Goal: Task Accomplishment & Management: Manage account settings

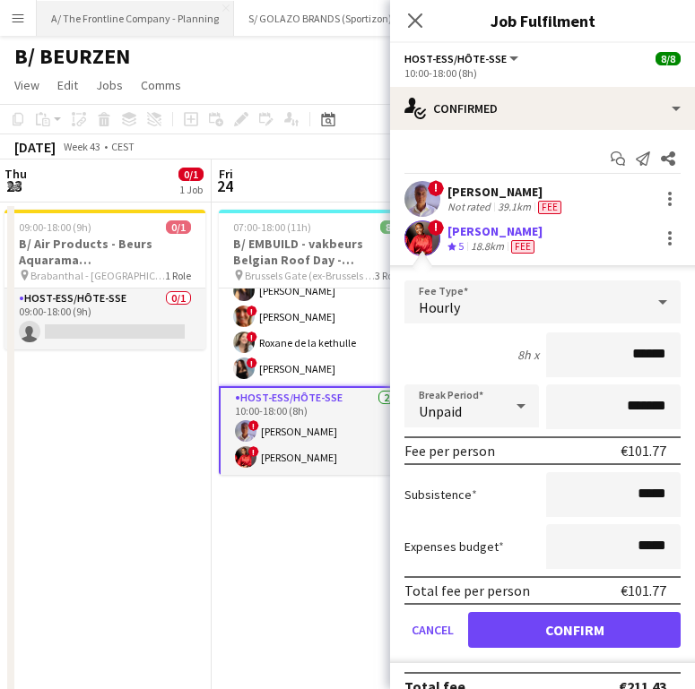
click at [154, 32] on button "A/ The Frontline Company - Planning Close" at bounding box center [135, 18] width 197 height 35
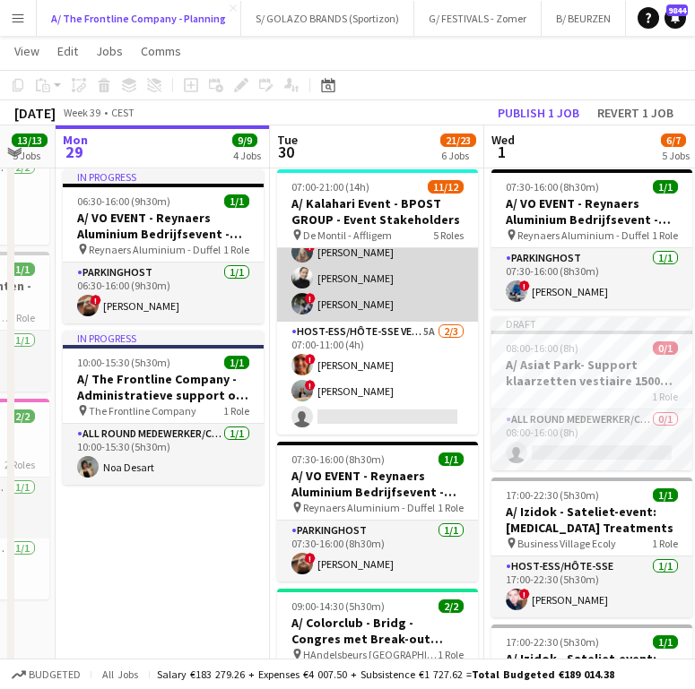
scroll to position [65, 0]
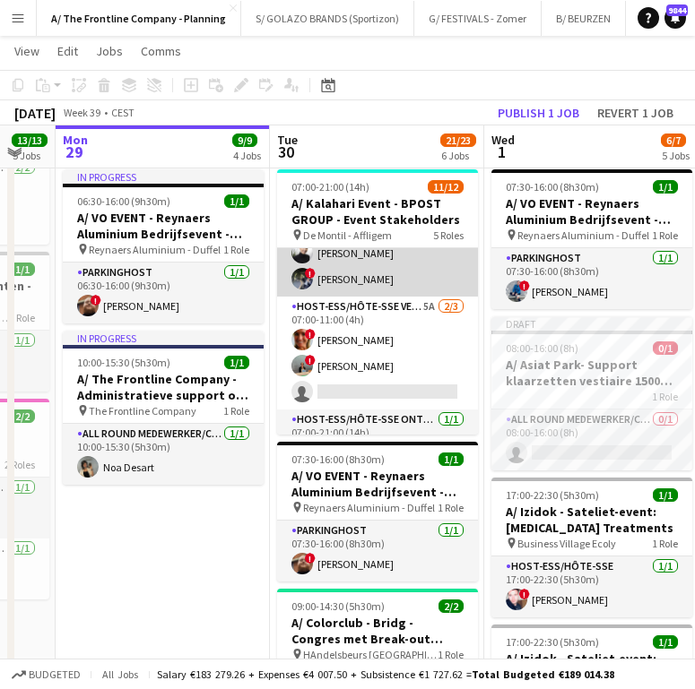
click at [417, 323] on app-card-role "Host-ess/Hôte-sse Vestiaire 5A [DATE] 07:00-11:00 (4h) ! [PERSON_NAME] ! [PERSO…" at bounding box center [377, 353] width 201 height 113
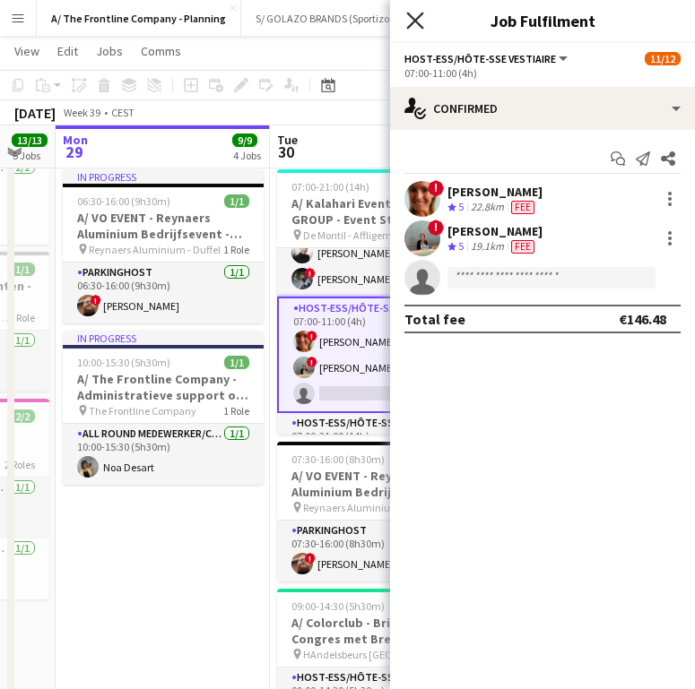
click at [420, 22] on icon "Close pop-in" at bounding box center [414, 20] width 17 height 17
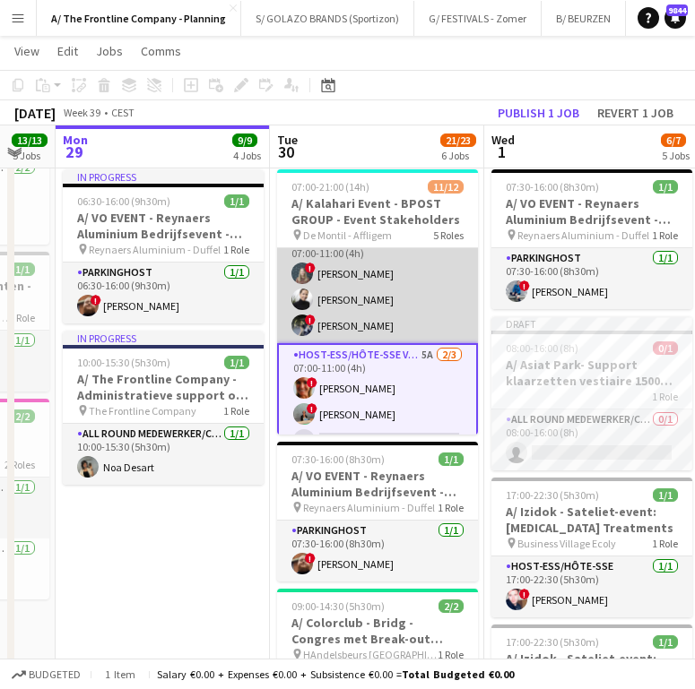
scroll to position [0, 0]
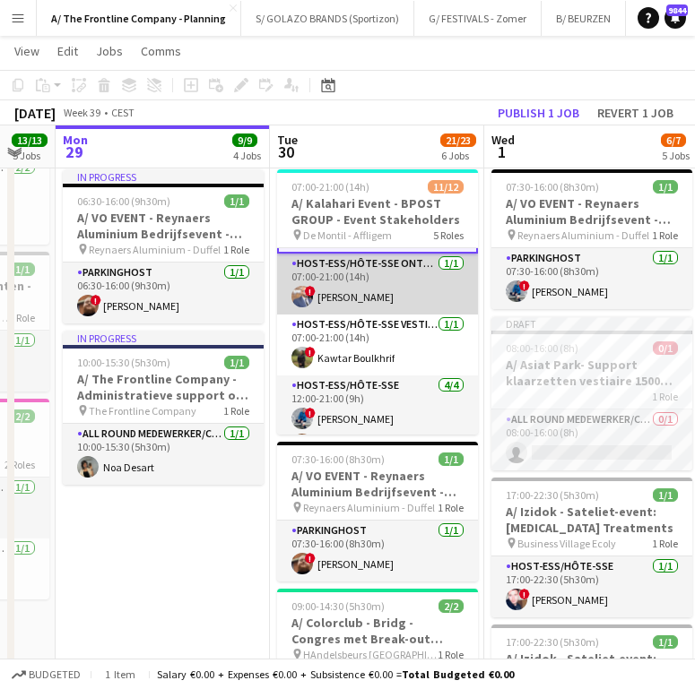
click at [383, 285] on app-card-role "Host-ess/Hôte-sse Onthaal-Accueill [DATE] 07:00-21:00 (14h) ! [PERSON_NAME]" at bounding box center [377, 284] width 201 height 61
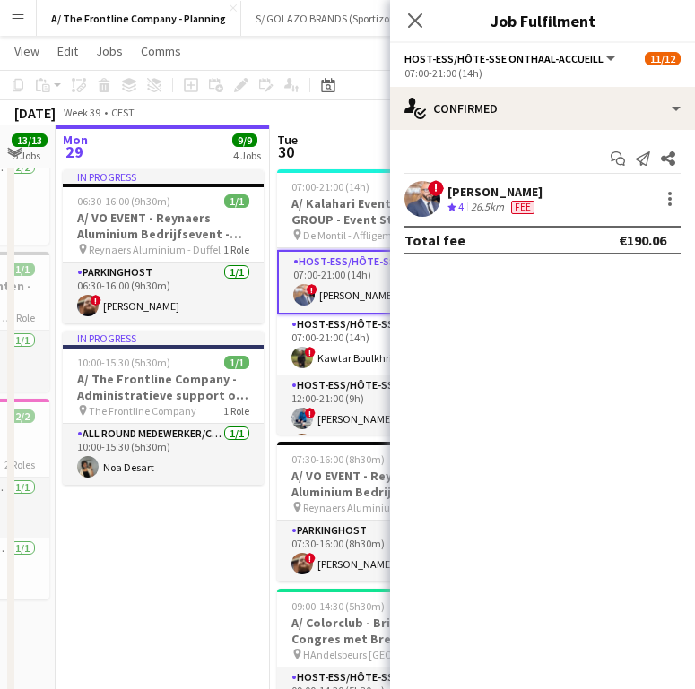
scroll to position [222, 0]
click at [480, 195] on div "[PERSON_NAME]" at bounding box center [494, 192] width 95 height 16
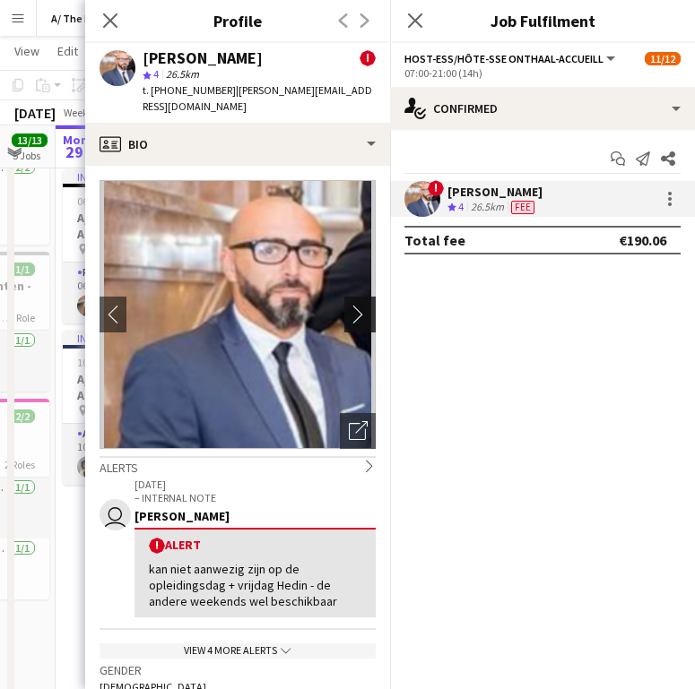
click at [351, 305] on app-icon "chevron-right" at bounding box center [363, 314] width 28 height 19
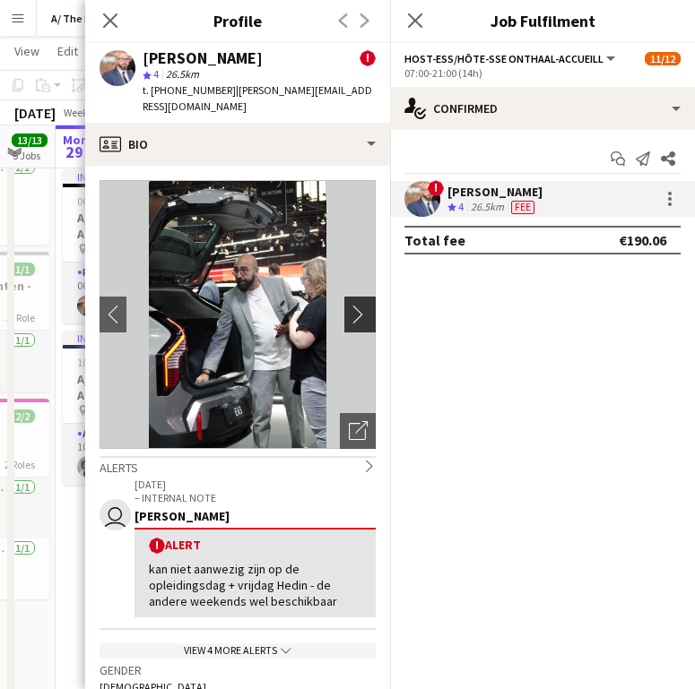
click at [351, 305] on app-icon "chevron-right" at bounding box center [363, 314] width 28 height 19
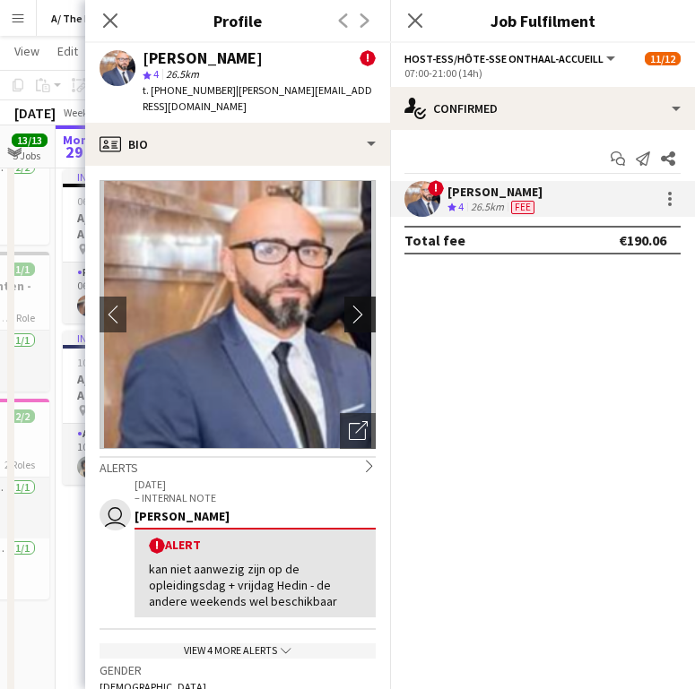
click at [351, 305] on app-icon "chevron-right" at bounding box center [363, 314] width 28 height 19
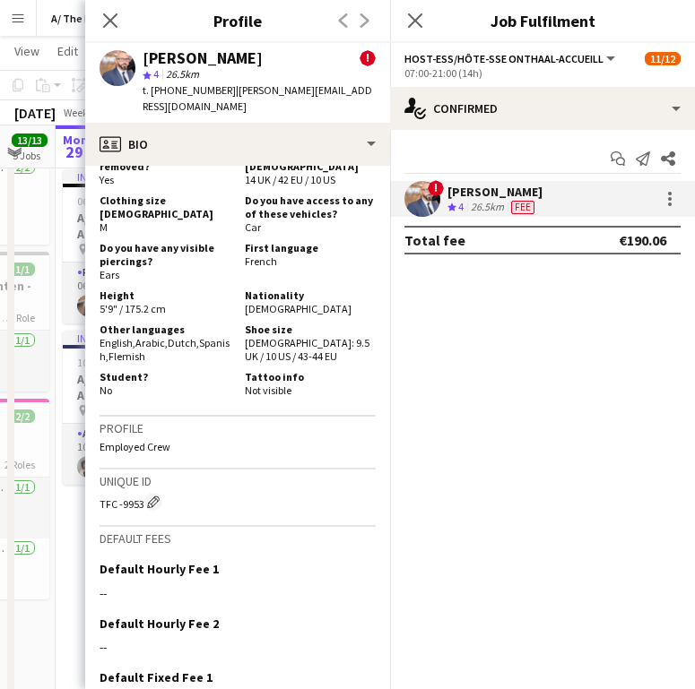
scroll to position [1156, 0]
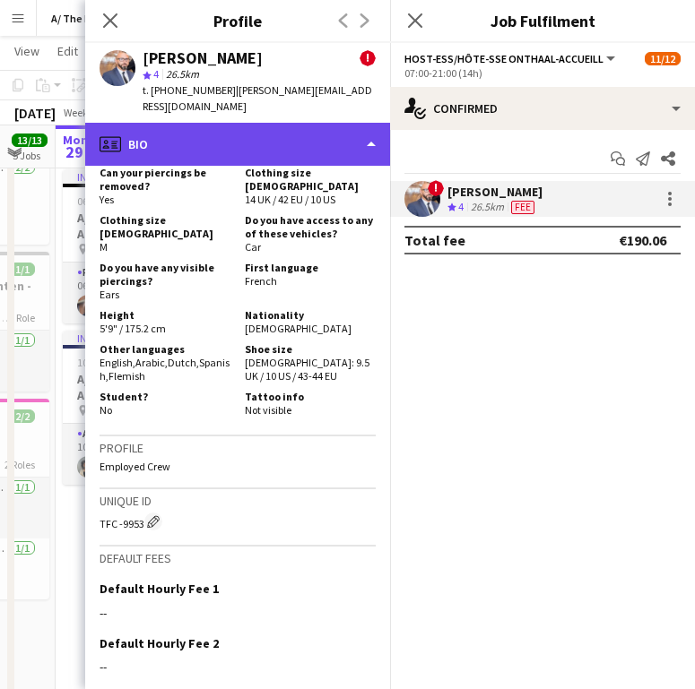
click at [262, 143] on div "profile Bio" at bounding box center [237, 144] width 305 height 43
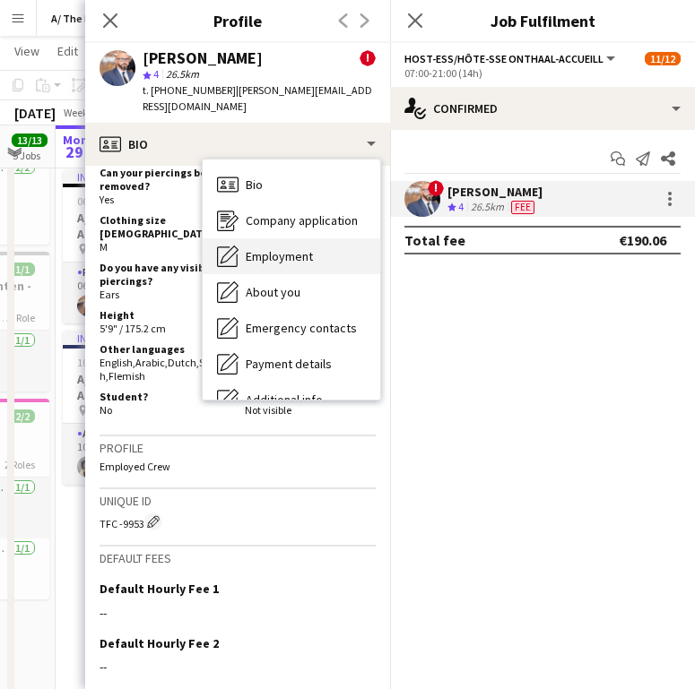
click at [297, 249] on div "Employment Employment" at bounding box center [292, 256] width 178 height 36
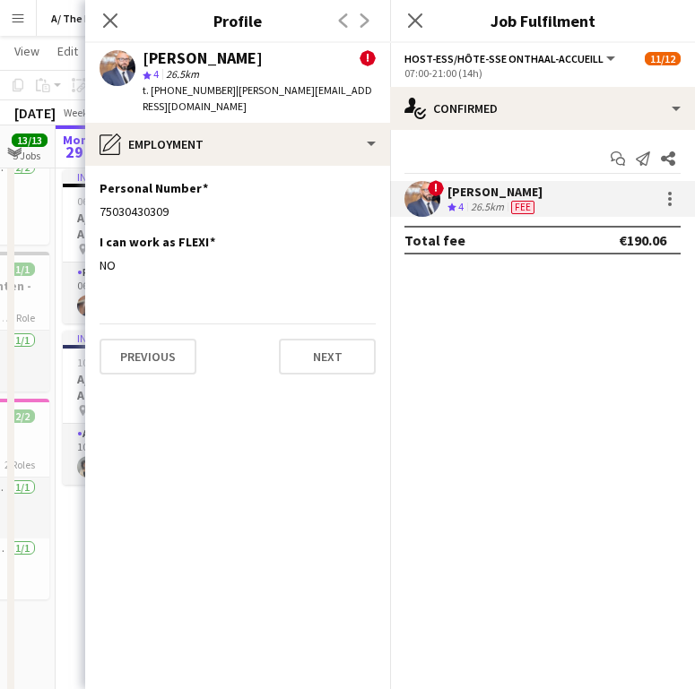
click at [207, 100] on div "[PERSON_NAME] ! star 4 26.5km t. [PHONE_NUMBER] | [PERSON_NAME][EMAIL_ADDRESS][…" at bounding box center [237, 83] width 305 height 80
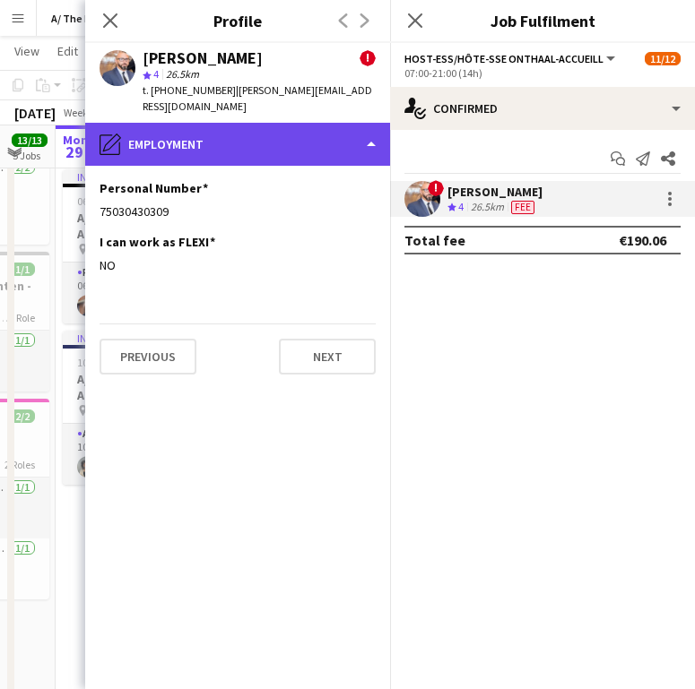
click at [205, 123] on div "pencil4 Employment" at bounding box center [237, 144] width 305 height 43
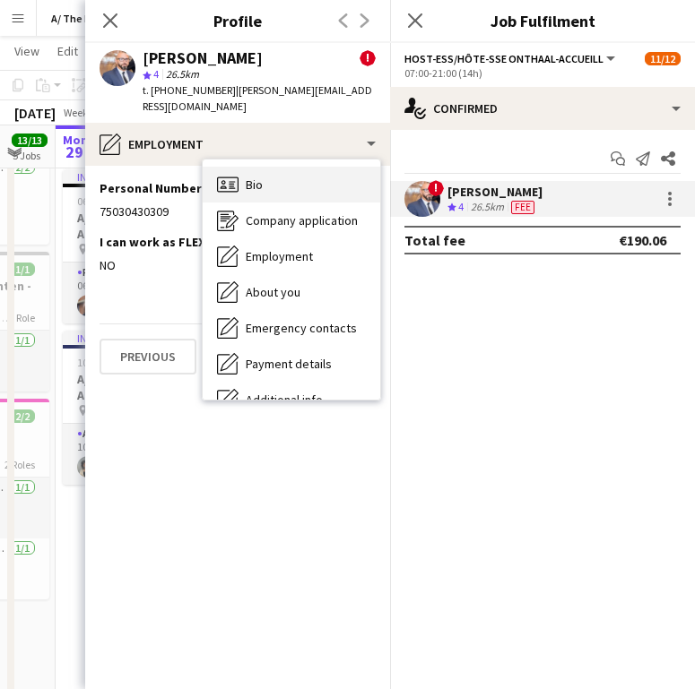
click at [204, 169] on div "Bio Bio" at bounding box center [292, 185] width 178 height 36
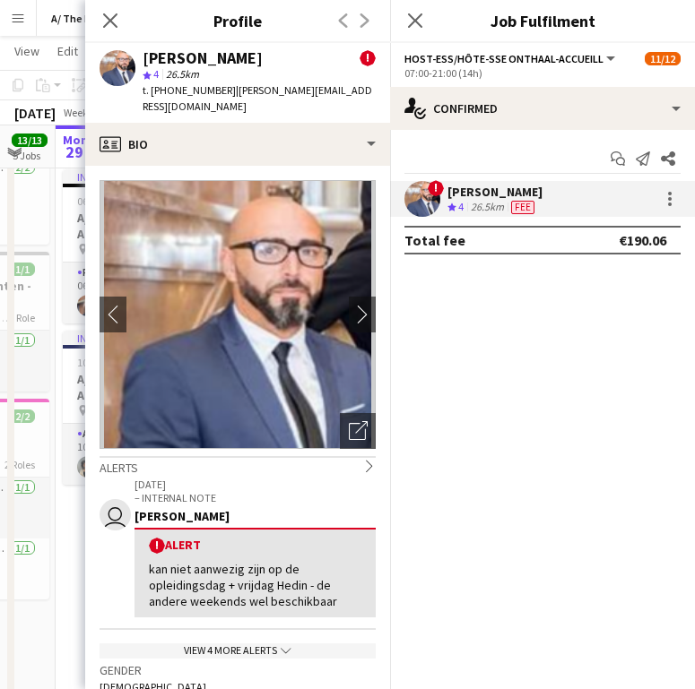
click at [254, 478] on p "[DATE]" at bounding box center [254, 484] width 241 height 13
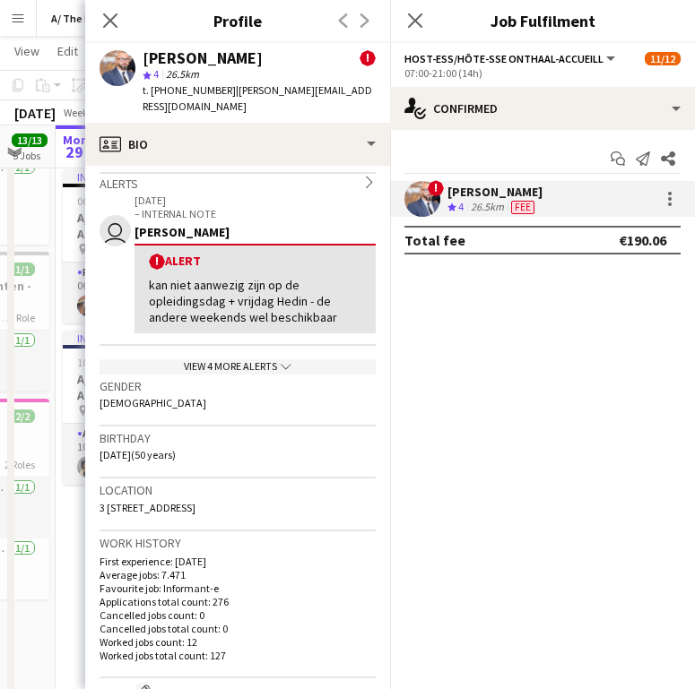
scroll to position [283, 0]
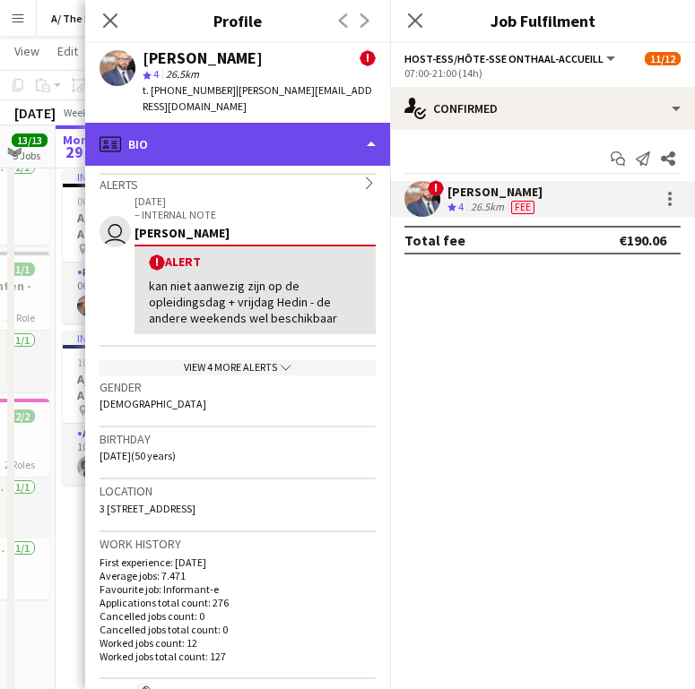
click at [356, 138] on div "profile Bio" at bounding box center [237, 144] width 305 height 43
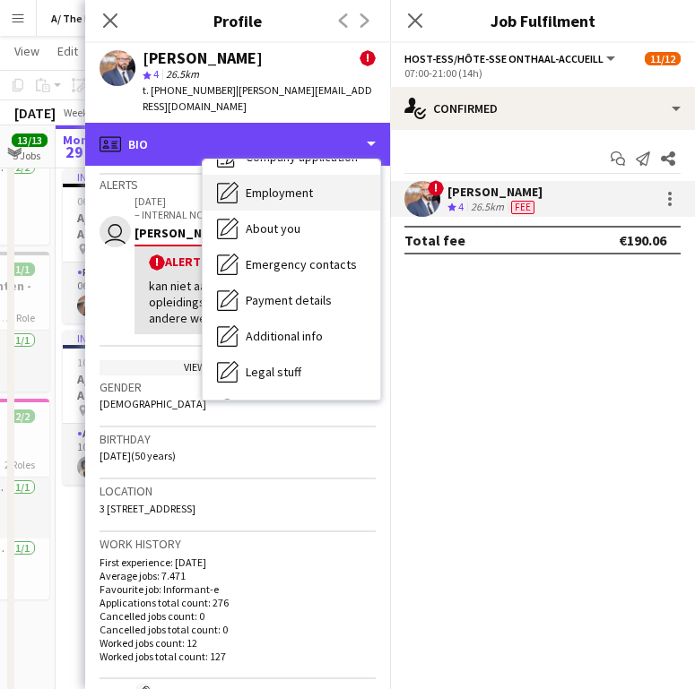
scroll to position [133, 0]
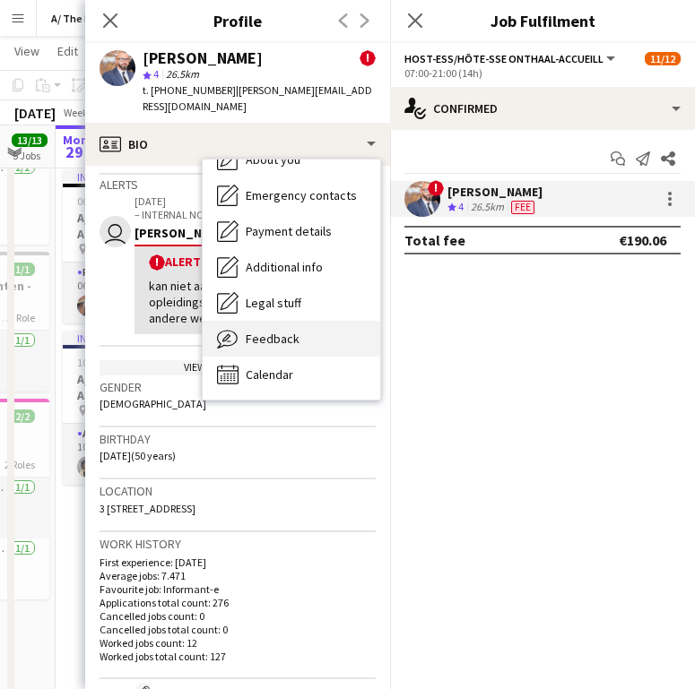
click at [317, 321] on div "Feedback Feedback" at bounding box center [292, 339] width 178 height 36
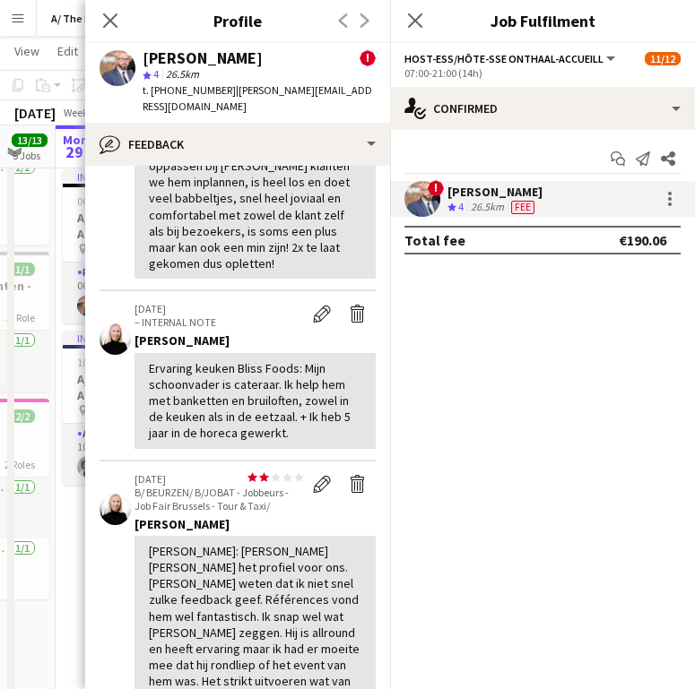
scroll to position [1491, 0]
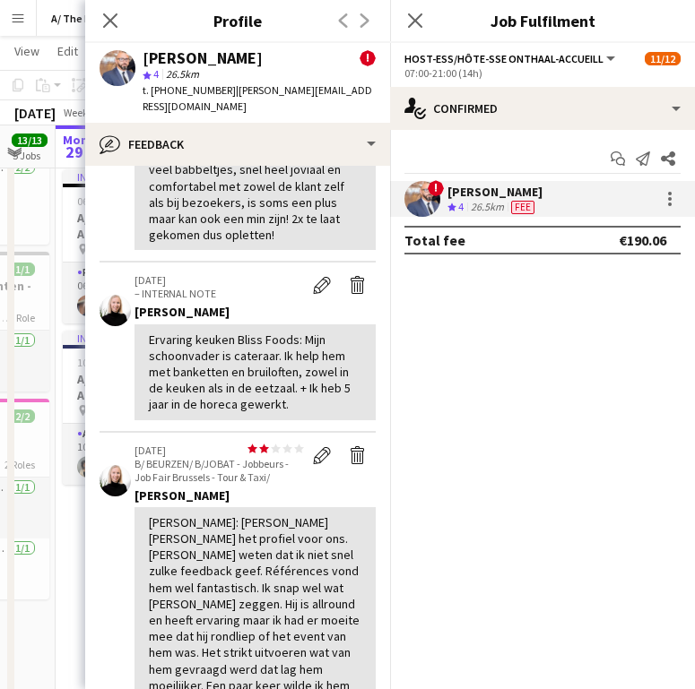
click at [391, 498] on mat-expansion-panel "check Confirmed Start chat Send notification Share ! [PERSON_NAME] Crew rating …" at bounding box center [542, 409] width 305 height 559
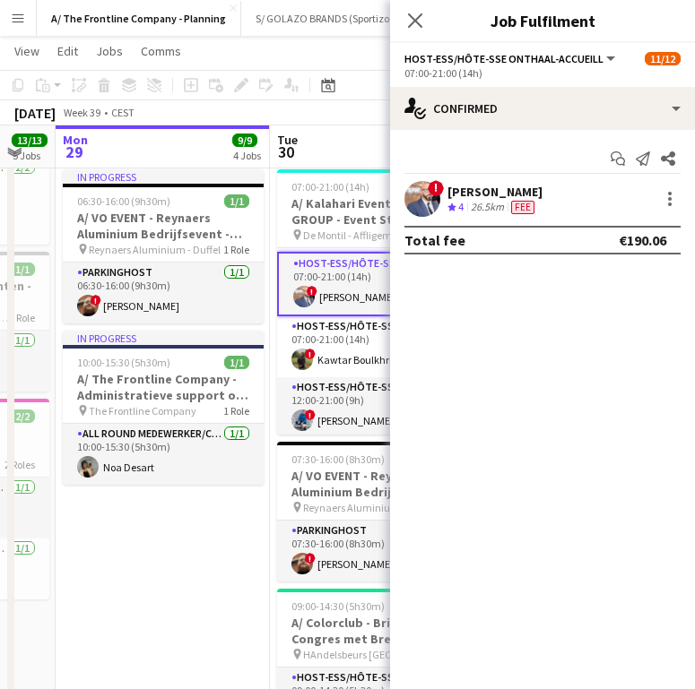
click at [495, 205] on div "26.5km" at bounding box center [487, 207] width 40 height 15
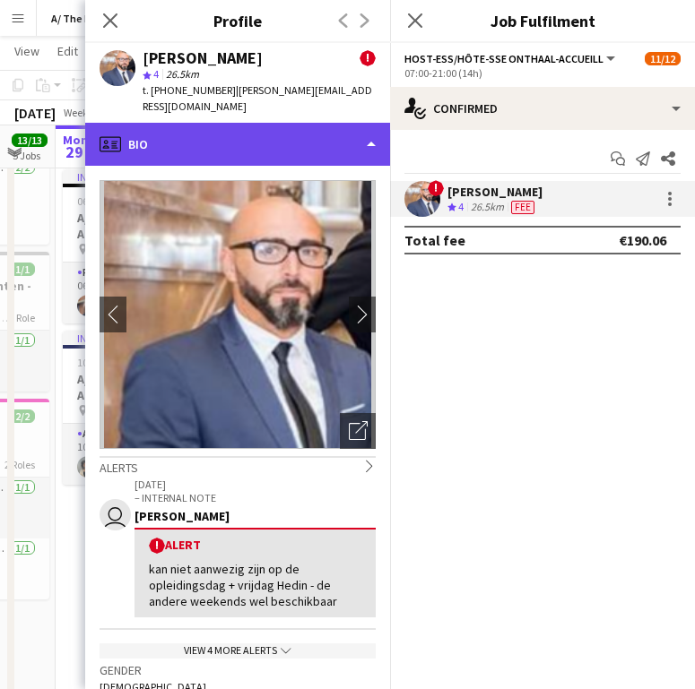
click at [337, 123] on div "profile Bio" at bounding box center [237, 144] width 305 height 43
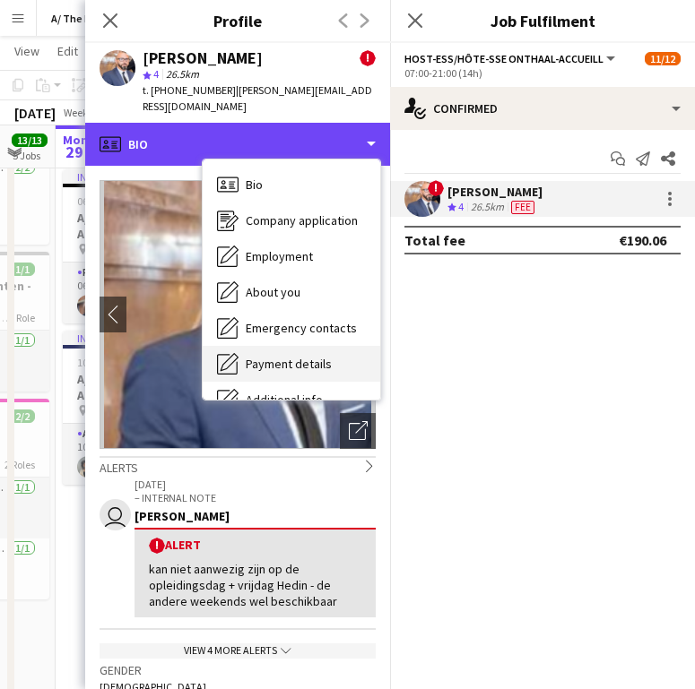
scroll to position [133, 0]
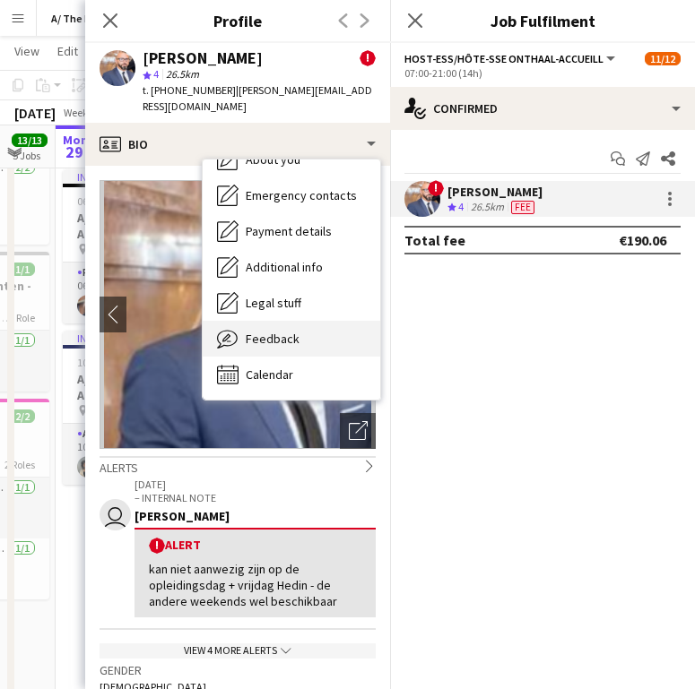
click at [299, 321] on div "Feedback Feedback" at bounding box center [292, 339] width 178 height 36
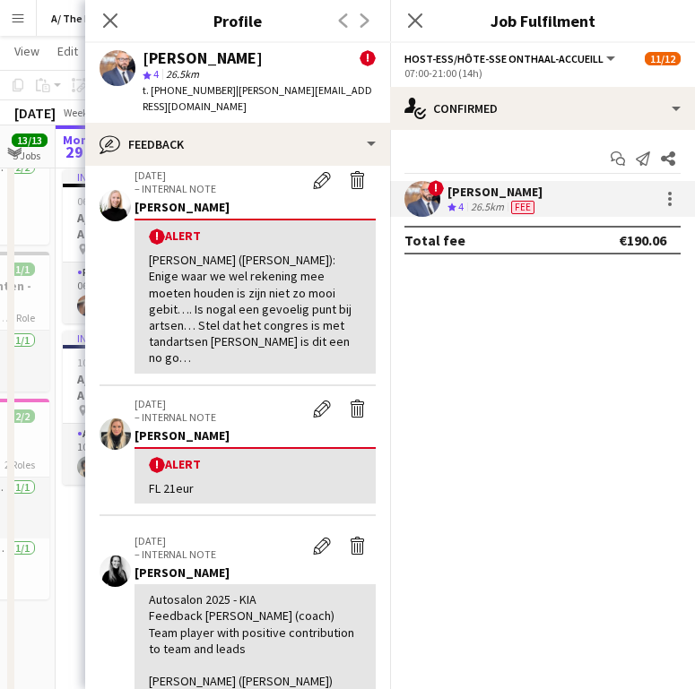
scroll to position [0, 0]
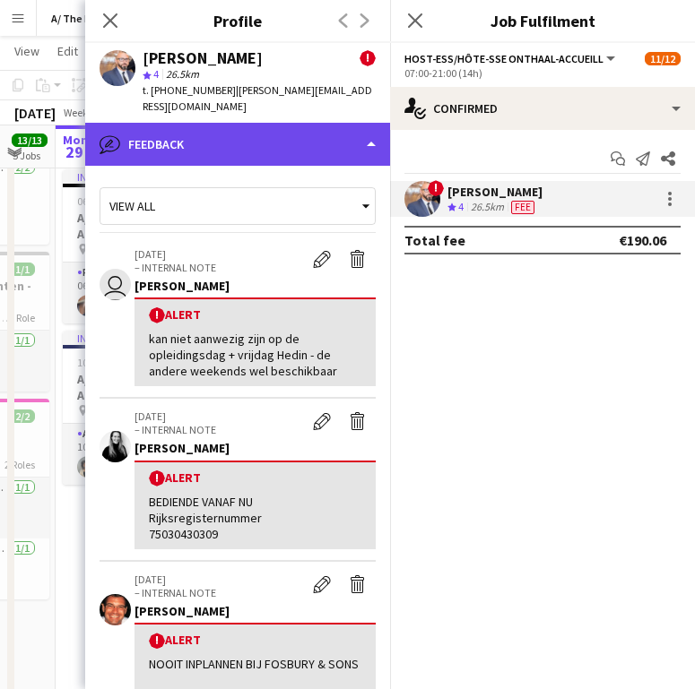
click at [334, 123] on div "bubble-pencil Feedback" at bounding box center [237, 144] width 305 height 43
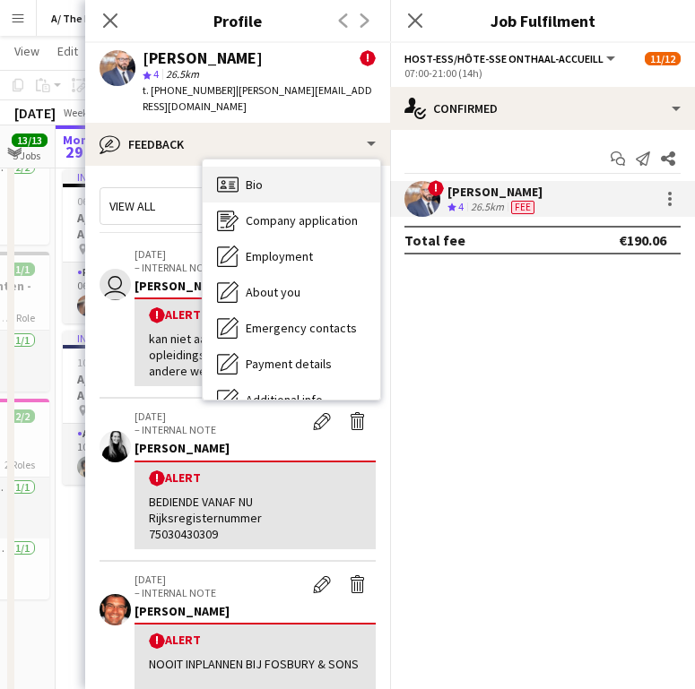
click at [277, 167] on div "Bio Bio" at bounding box center [292, 185] width 178 height 36
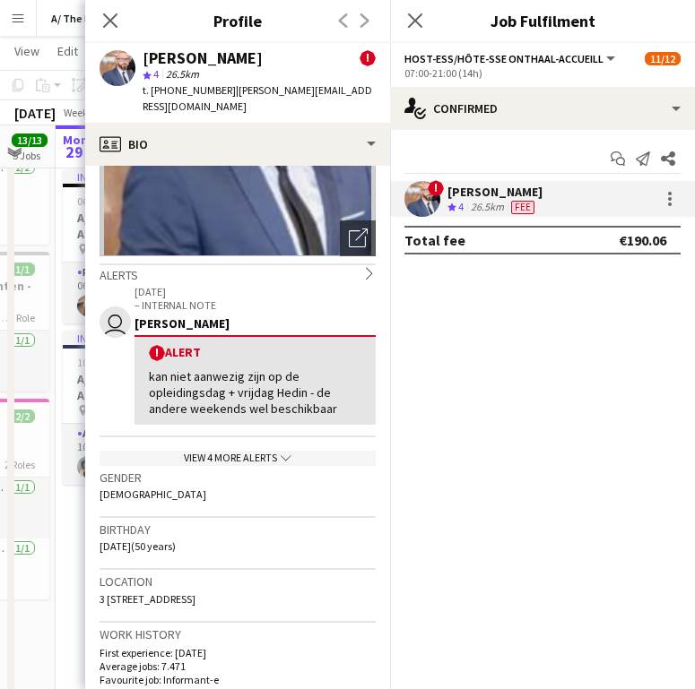
scroll to position [238, 0]
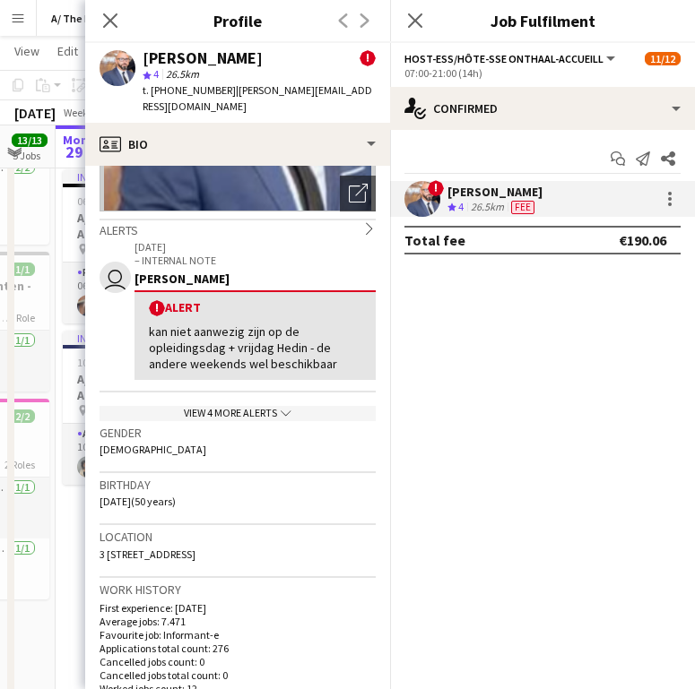
click at [162, 530] on div "Location [STREET_ADDRESS]" at bounding box center [238, 551] width 276 height 52
copy span "3 [STREET_ADDRESS]"
click at [108, 18] on icon at bounding box center [109, 20] width 17 height 17
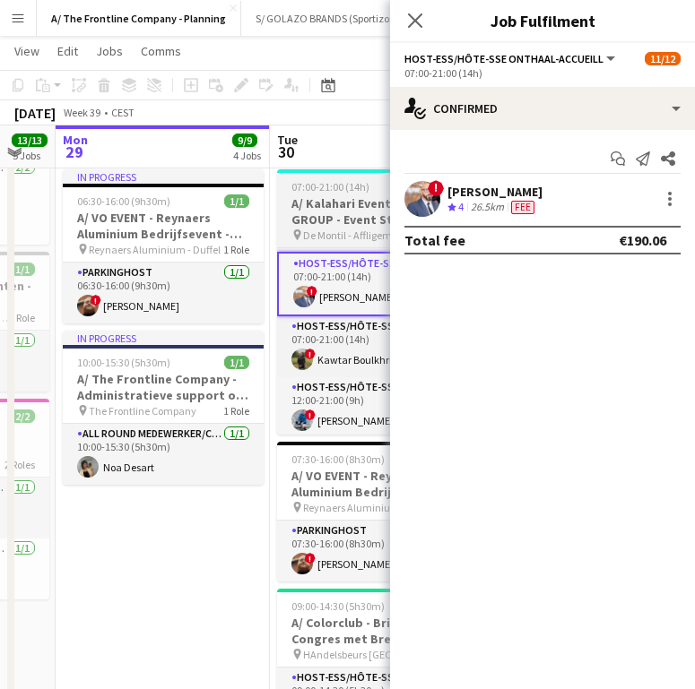
click at [337, 229] on span "De Montil - Affligem" at bounding box center [347, 235] width 89 height 13
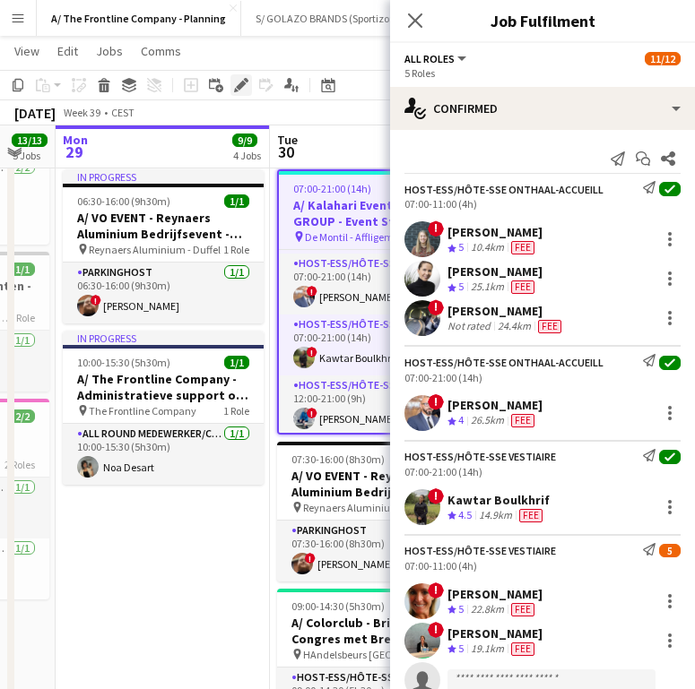
click at [247, 83] on icon "Edit" at bounding box center [241, 85] width 14 height 14
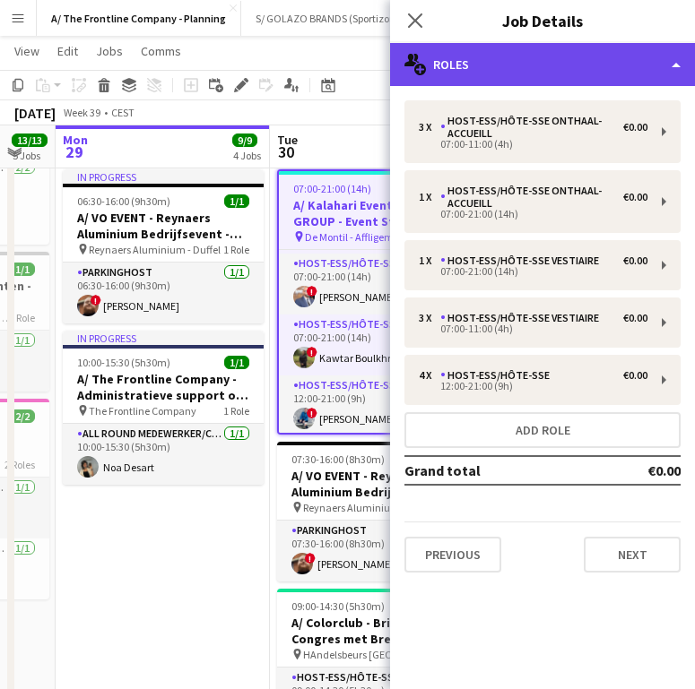
click at [558, 71] on div "multiple-users-add Roles" at bounding box center [542, 64] width 305 height 43
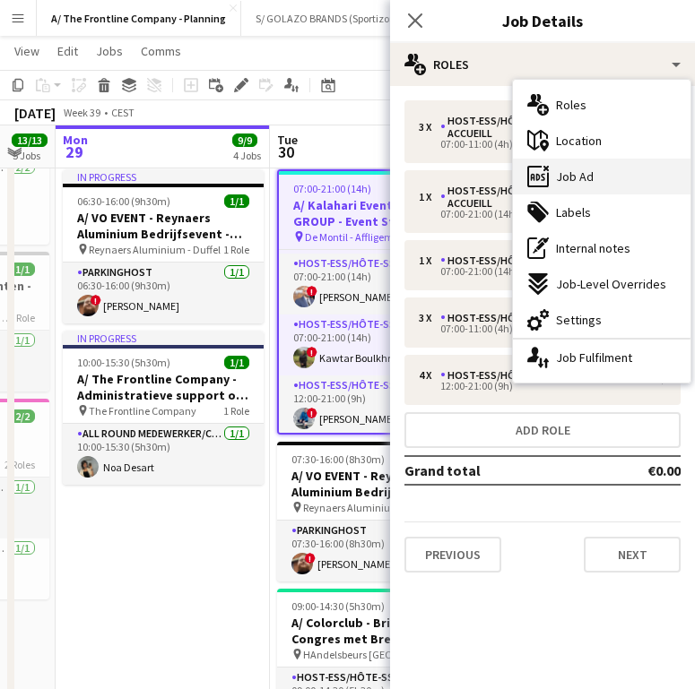
click at [608, 163] on div "ads-window Job Ad" at bounding box center [602, 177] width 178 height 36
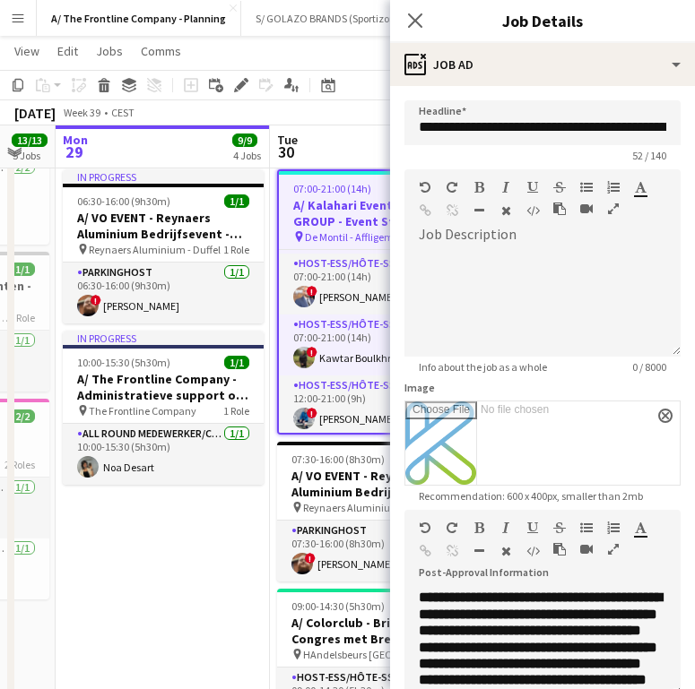
click at [608, 163] on mat-expansion-panel "**********" at bounding box center [542, 387] width 305 height 603
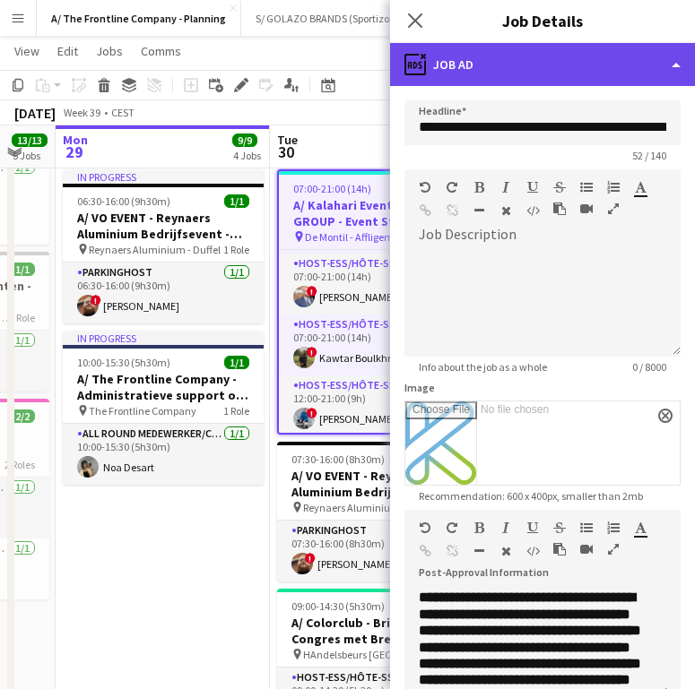
click at [554, 63] on div "ads-window Job Ad" at bounding box center [542, 64] width 305 height 43
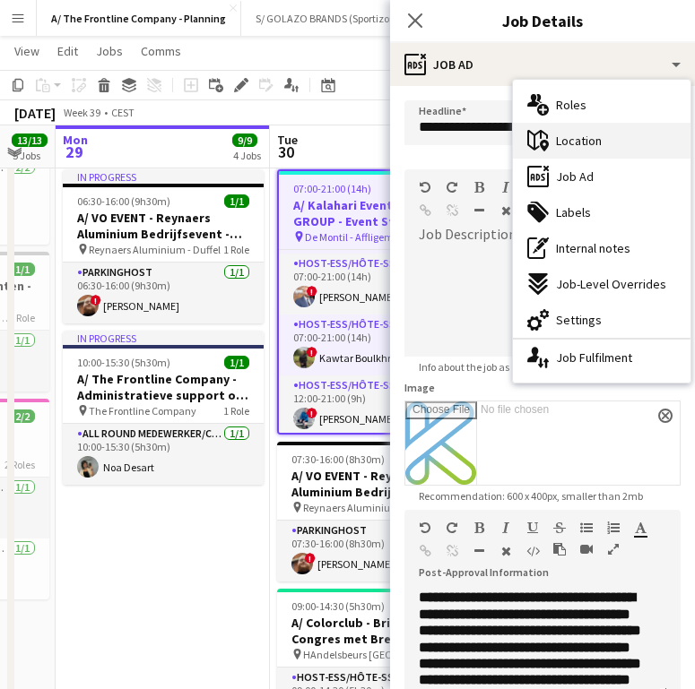
click at [612, 126] on div "maps-pin-1 Location" at bounding box center [602, 141] width 178 height 36
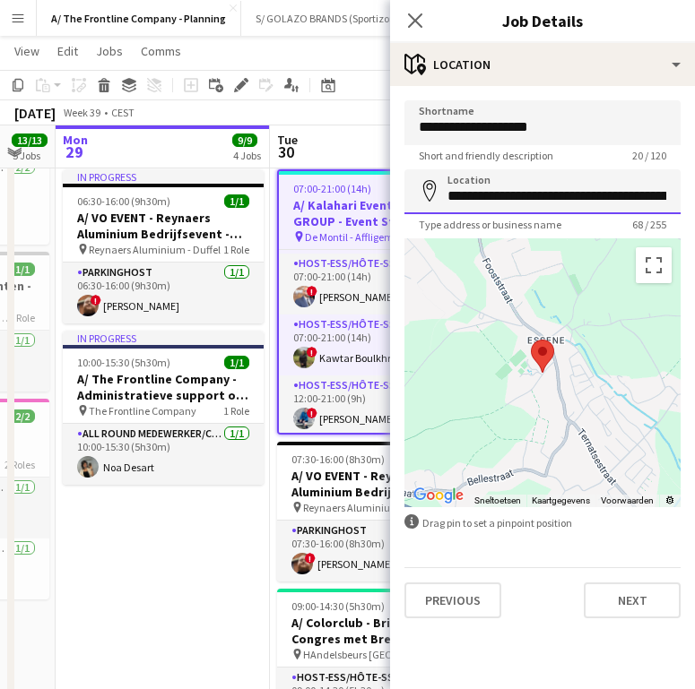
click at [538, 200] on input "**********" at bounding box center [542, 191] width 276 height 45
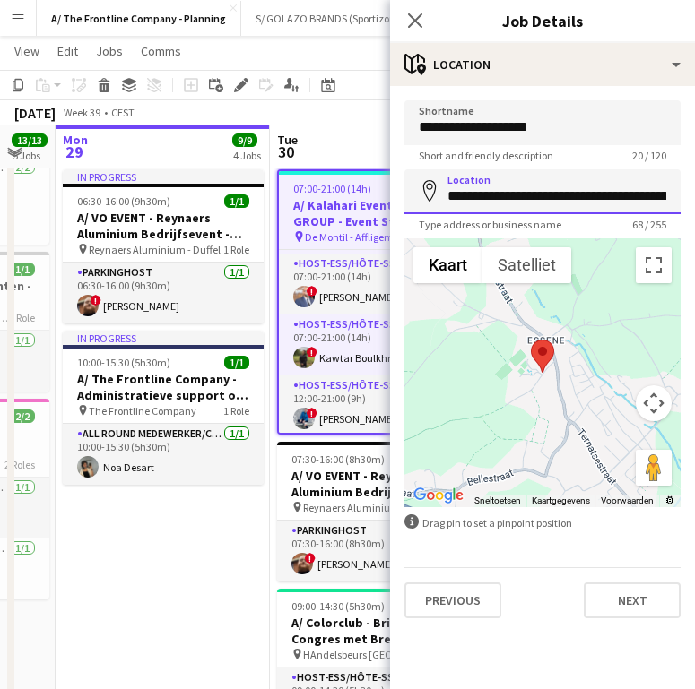
click at [538, 200] on input "**********" at bounding box center [542, 191] width 276 height 45
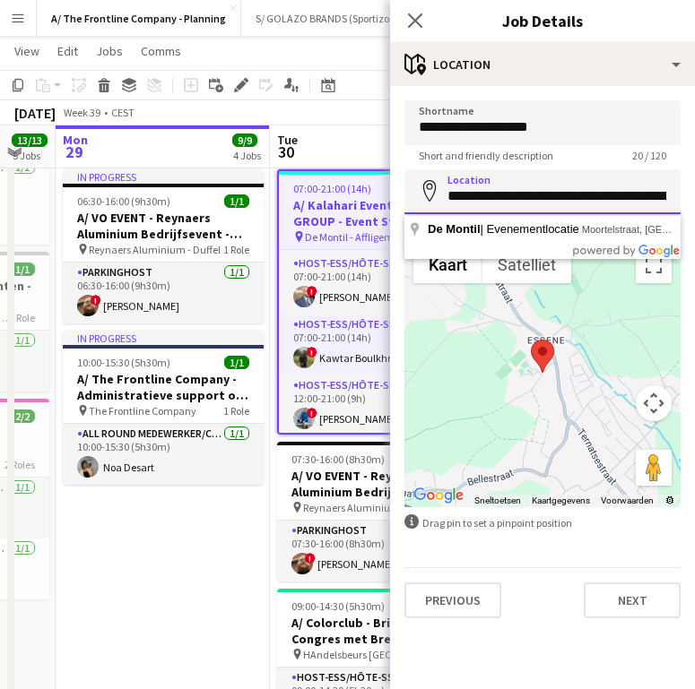
click at [538, 200] on input "**********" at bounding box center [542, 191] width 276 height 45
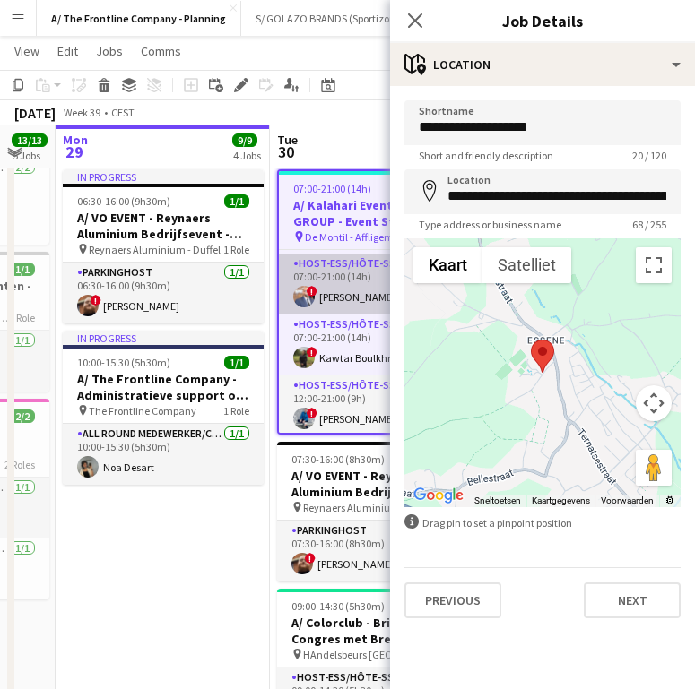
click at [352, 295] on app-card-role "Host-ess/Hôte-sse Onthaal-Accueill [DATE] 07:00-21:00 (14h) ! [PERSON_NAME]" at bounding box center [377, 284] width 197 height 61
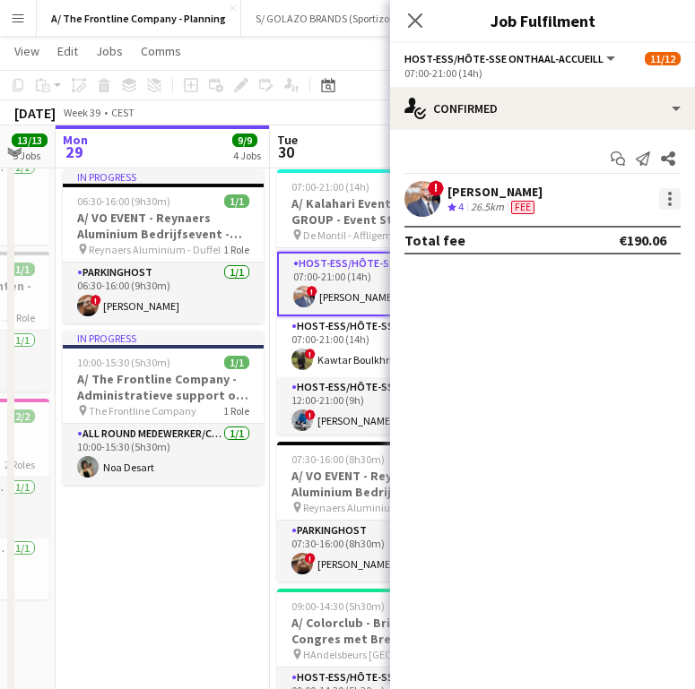
click at [677, 191] on div at bounding box center [670, 199] width 22 height 22
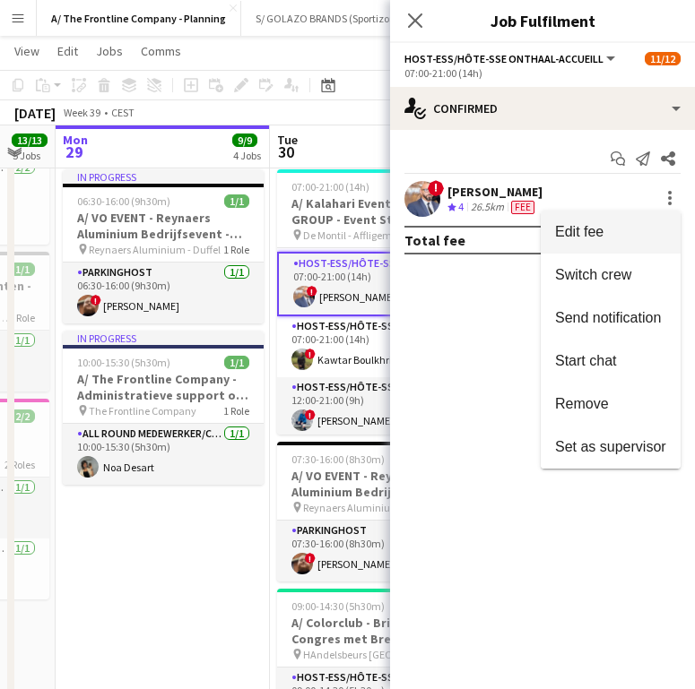
click at [624, 233] on span "Edit fee" at bounding box center [610, 232] width 111 height 16
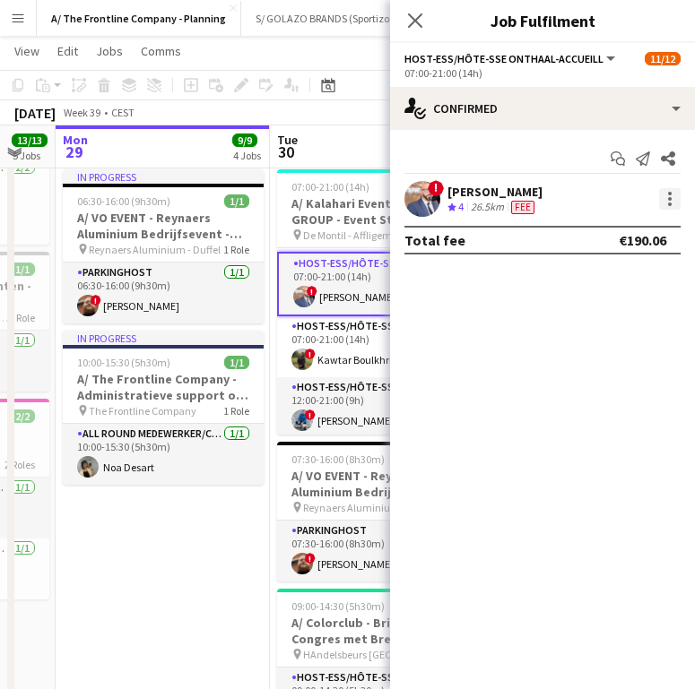
click at [669, 209] on div at bounding box center [670, 199] width 22 height 22
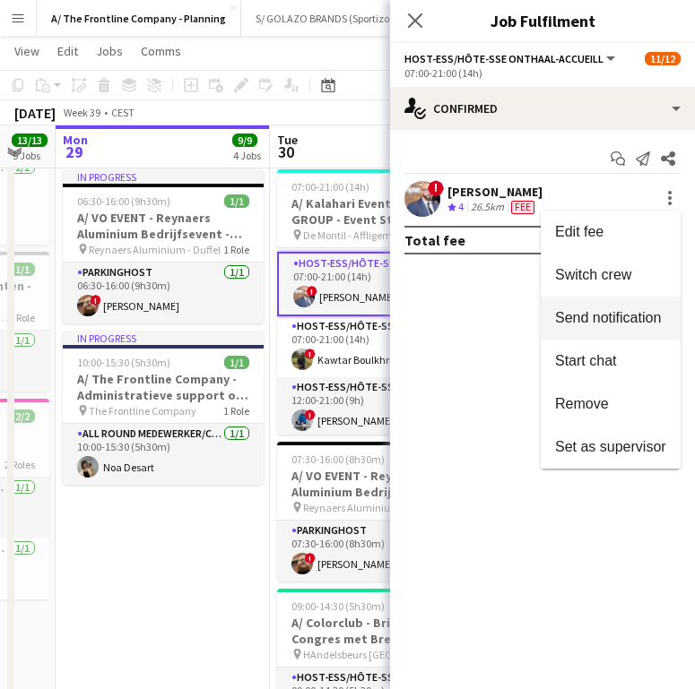
click at [632, 304] on button "Send notification" at bounding box center [611, 318] width 140 height 43
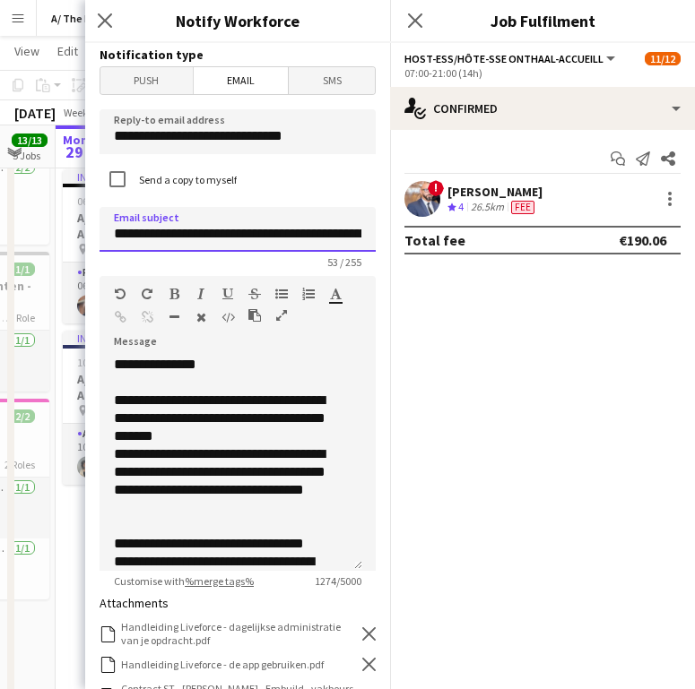
scroll to position [0, 83]
drag, startPoint x: 167, startPoint y: 235, endPoint x: 377, endPoint y: 235, distance: 210.7
click at [377, 235] on div "**********" at bounding box center [237, 366] width 305 height 646
type input "**********"
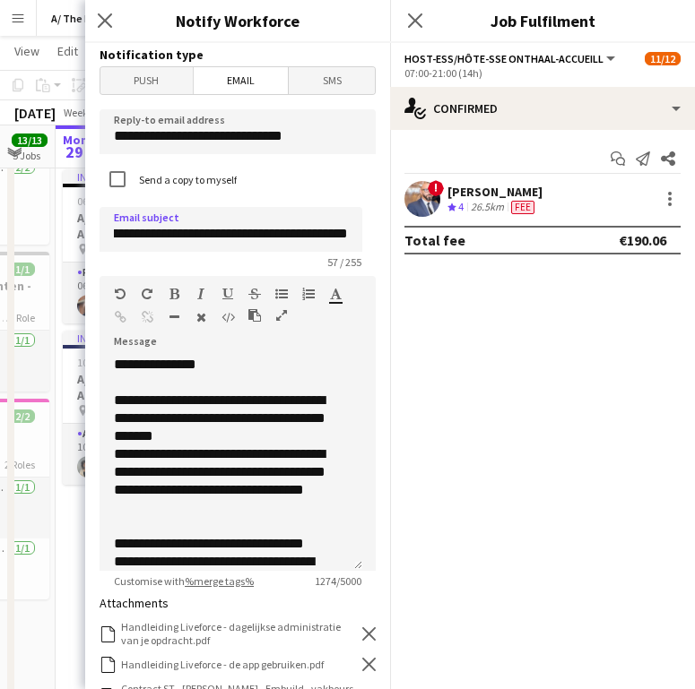
scroll to position [0, 0]
click at [156, 368] on div "**********" at bounding box center [231, 463] width 263 height 215
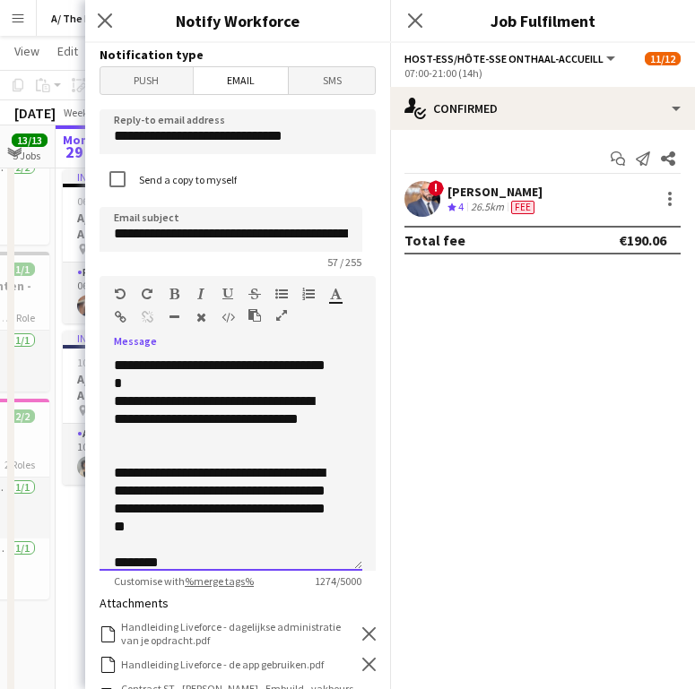
scroll to position [660, 0]
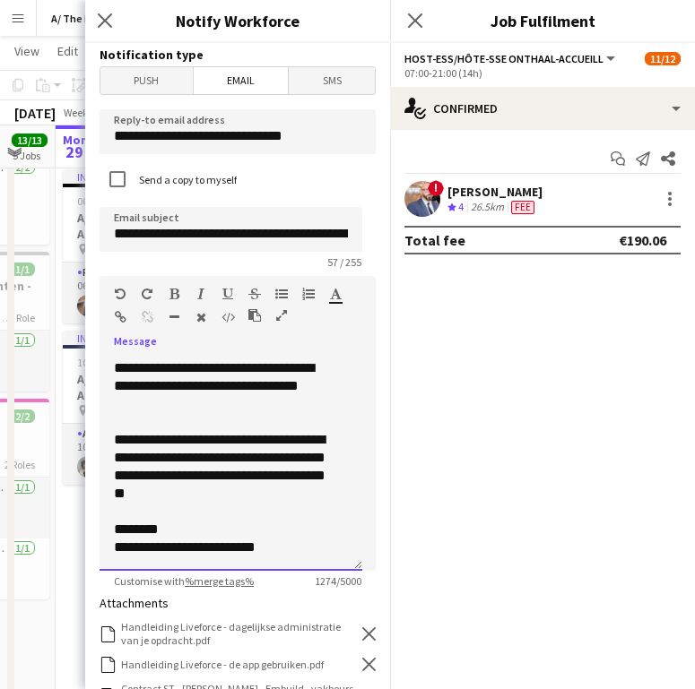
drag, startPoint x: 119, startPoint y: 404, endPoint x: 338, endPoint y: 608, distance: 298.8
click at [338, 608] on form "**********" at bounding box center [237, 584] width 305 height 1083
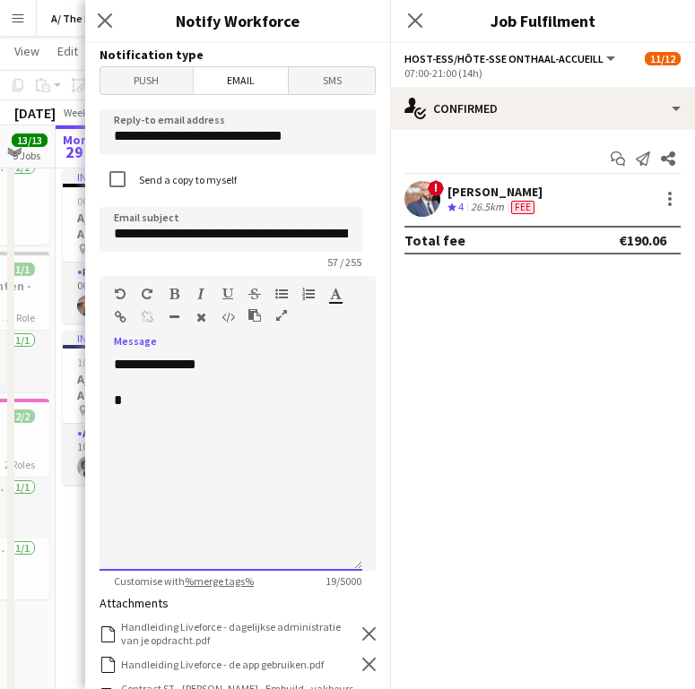
scroll to position [0, 0]
click at [325, 44] on form "**********" at bounding box center [237, 584] width 305 height 1083
click at [159, 418] on div "**********" at bounding box center [231, 463] width 263 height 215
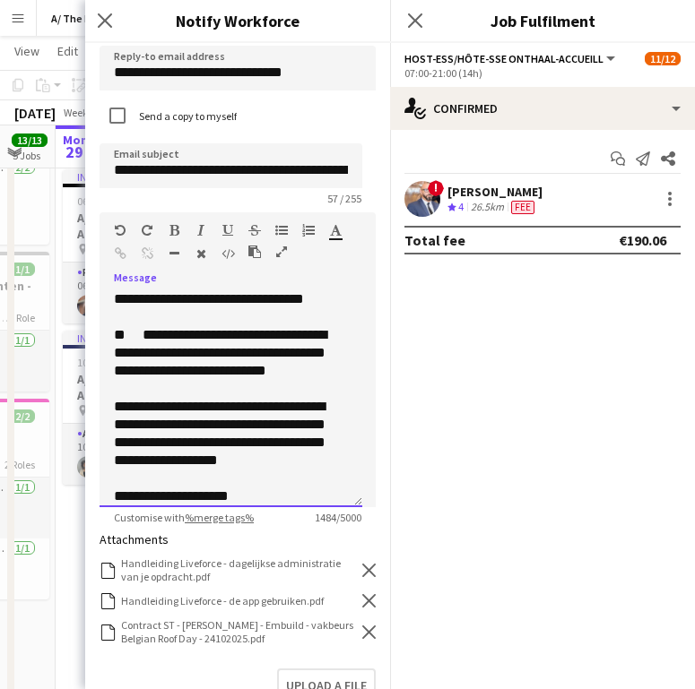
scroll to position [141, 0]
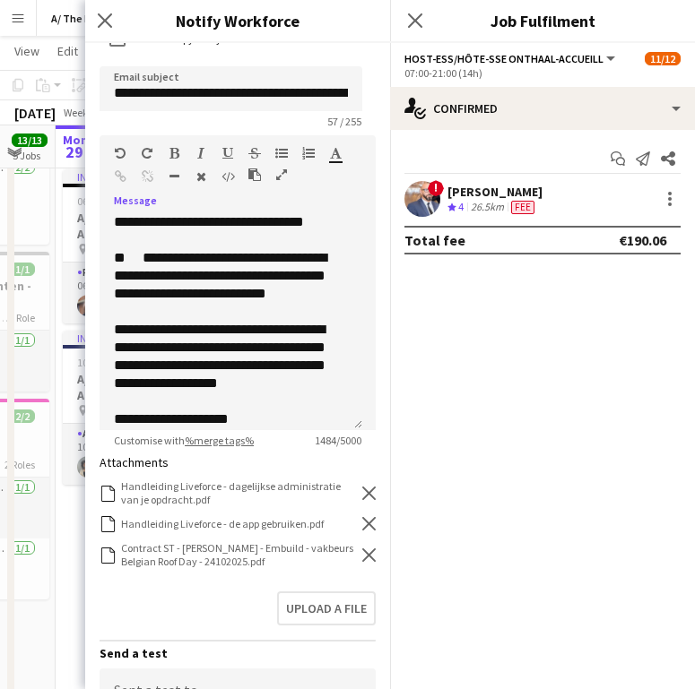
click at [362, 493] on icon at bounding box center [368, 493] width 13 height 13
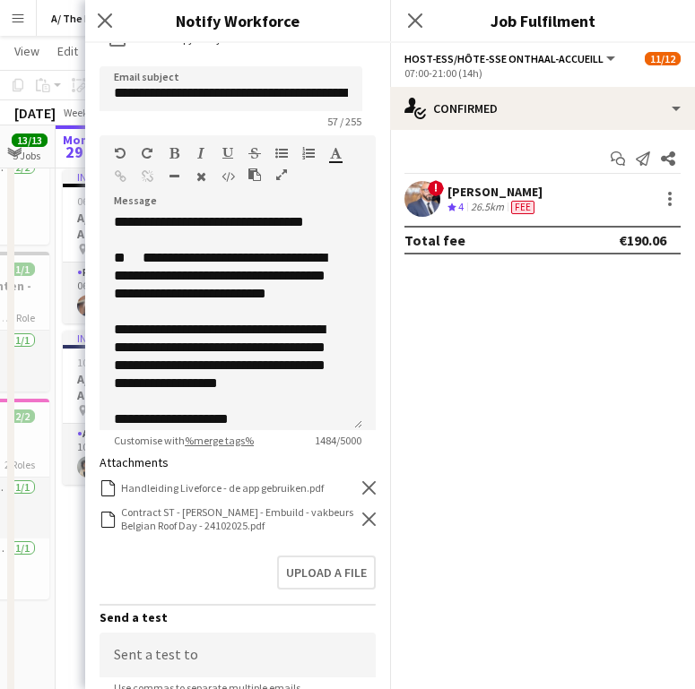
click at [362, 493] on icon "Remove" at bounding box center [368, 487] width 13 height 13
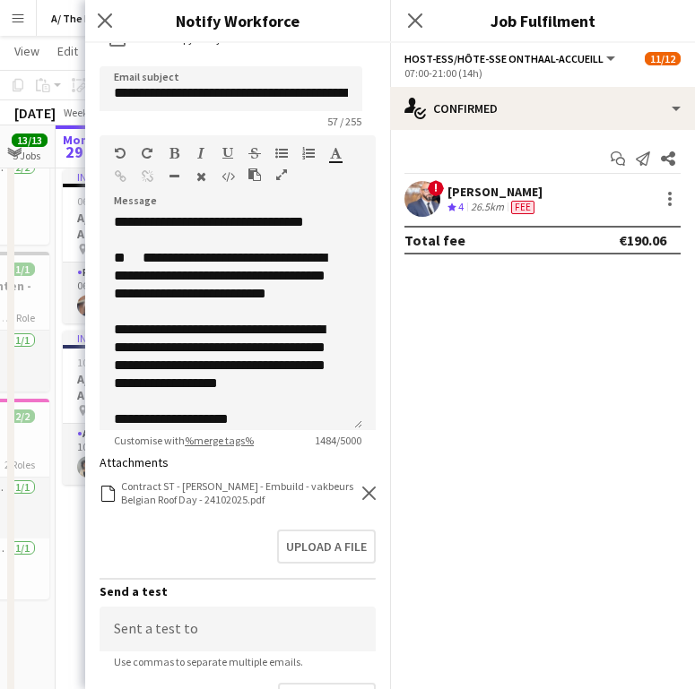
click at [362, 493] on icon at bounding box center [368, 493] width 13 height 13
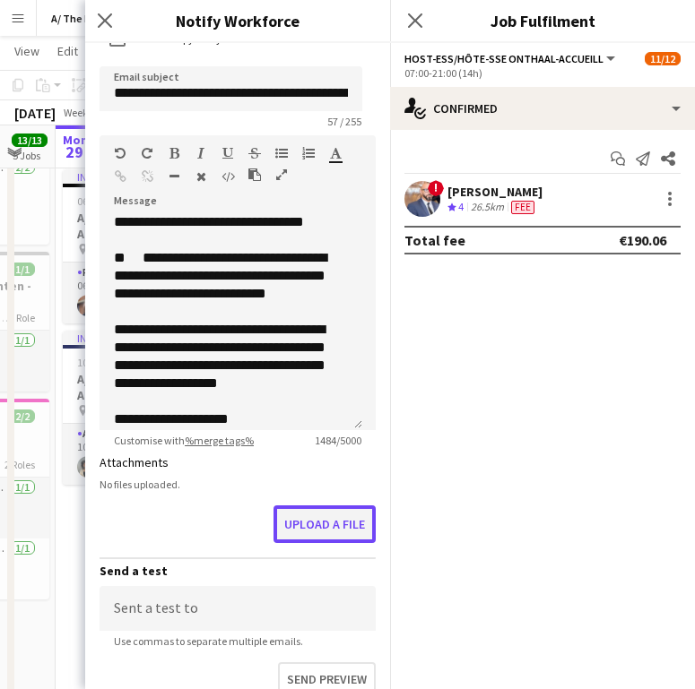
click at [313, 515] on button "Upload a file" at bounding box center [324, 525] width 102 height 38
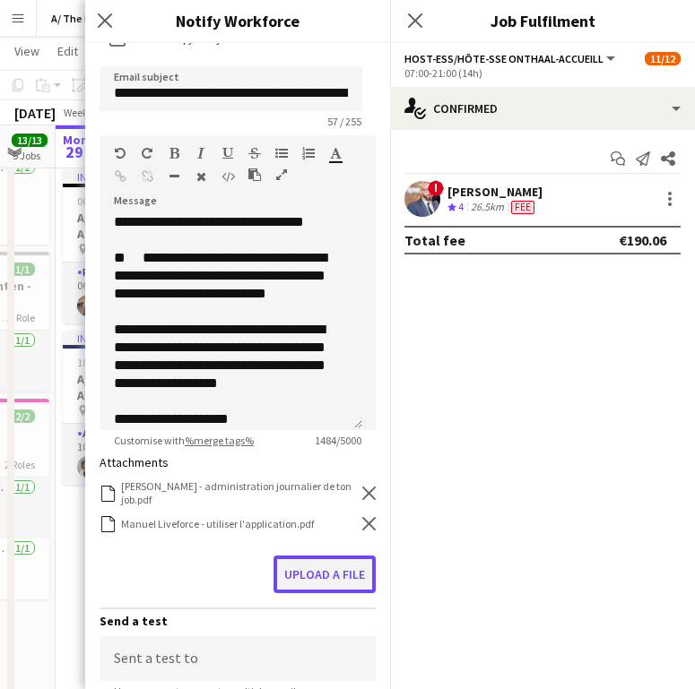
click at [321, 576] on button "Upload a file" at bounding box center [324, 575] width 102 height 38
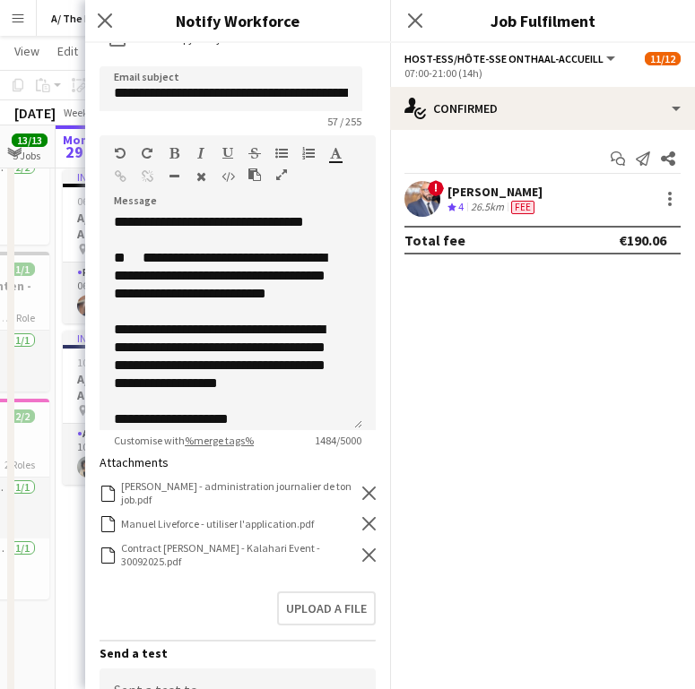
scroll to position [437, 0]
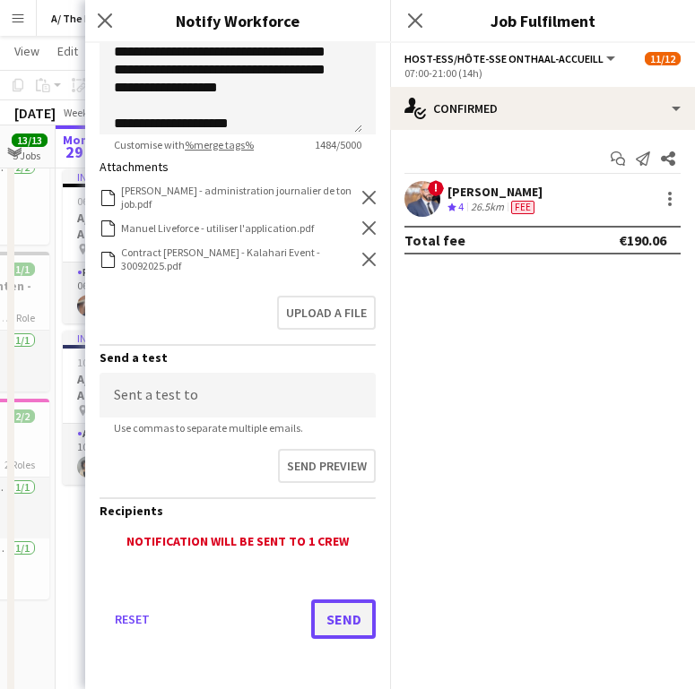
click at [317, 621] on button "Send" at bounding box center [343, 619] width 65 height 39
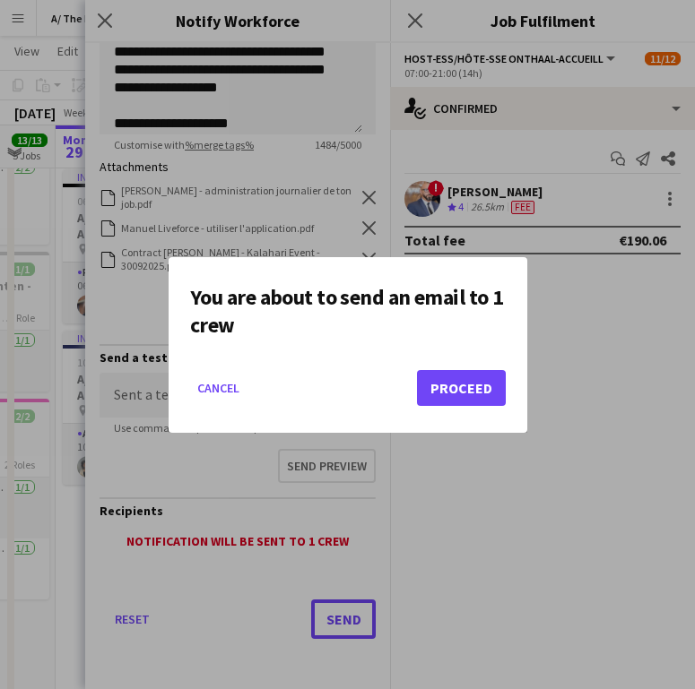
scroll to position [0, 0]
click at [445, 386] on button "Proceed" at bounding box center [461, 388] width 89 height 36
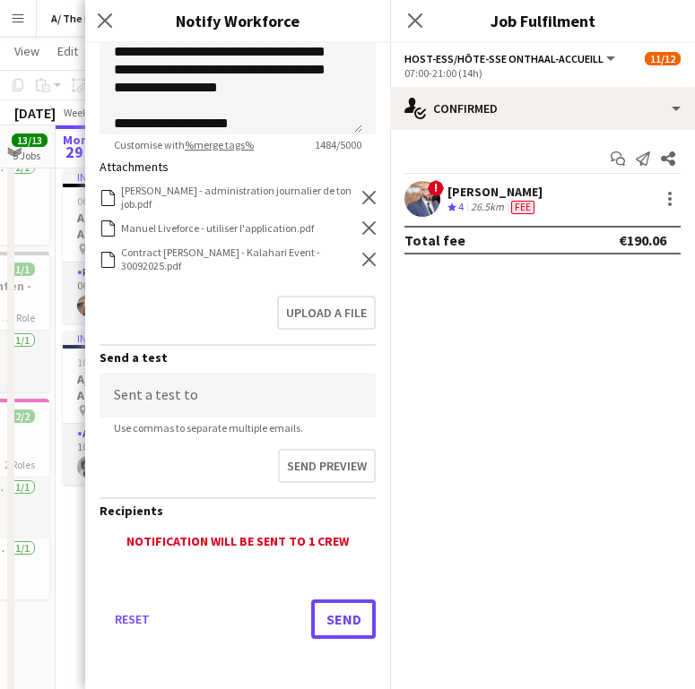
scroll to position [688, 0]
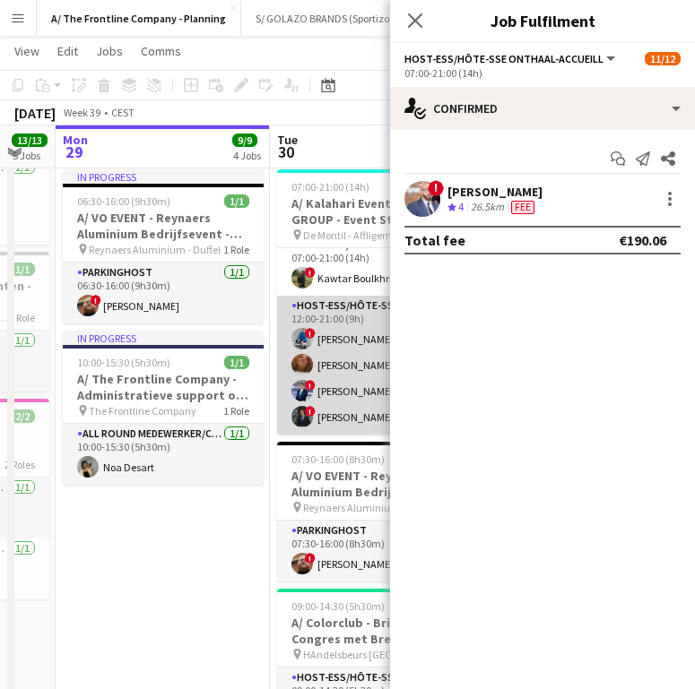
click at [322, 340] on app-card-role "Host-ess/Hôte-sse [DATE] 12:00-21:00 (9h) ! [PERSON_NAME] [PERSON_NAME] ! [PERS…" at bounding box center [377, 365] width 201 height 139
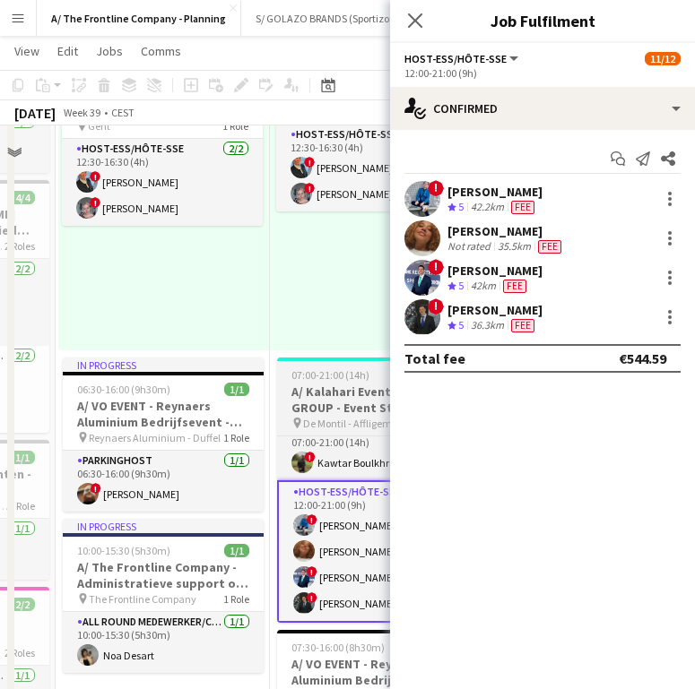
scroll to position [441, 0]
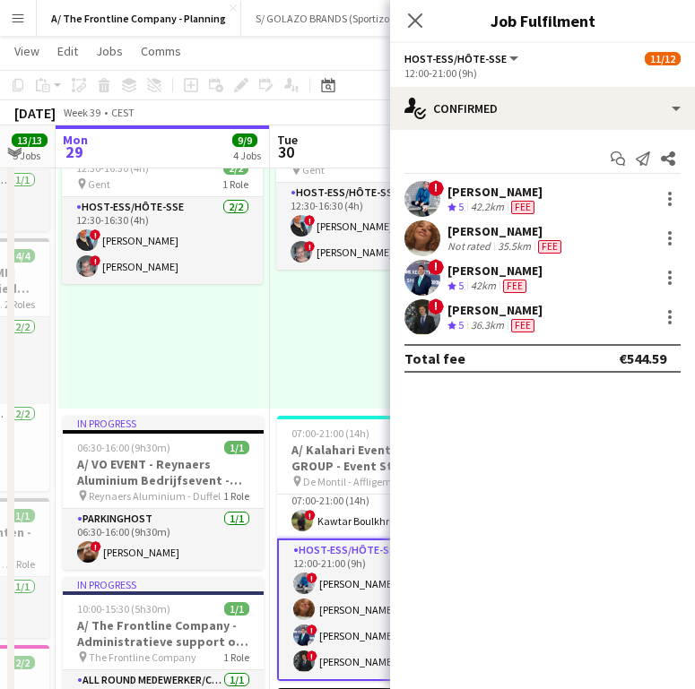
click at [340, 561] on app-card-role "Host-ess/Hôte-sse [DATE] 12:00-21:00 (9h) ! [PERSON_NAME] [PERSON_NAME] ! [PERS…" at bounding box center [377, 610] width 201 height 143
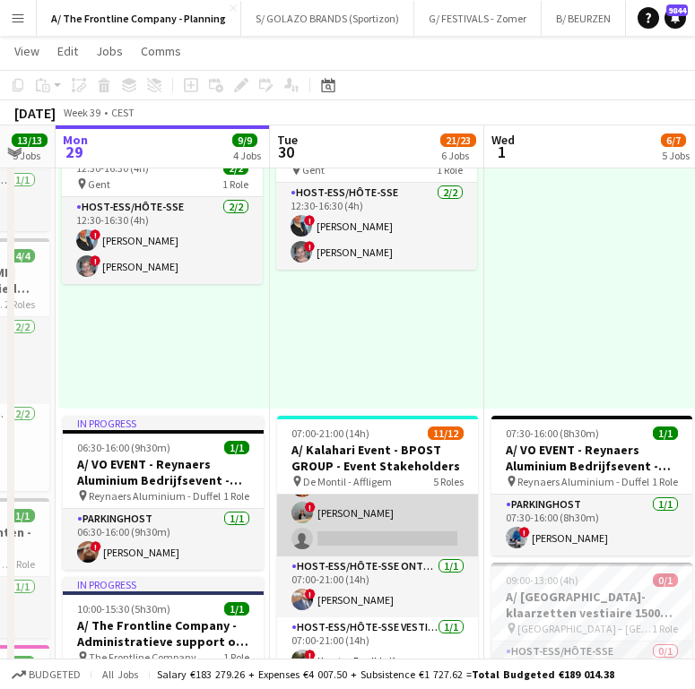
click at [377, 518] on app-card-role "Host-ess/Hôte-sse Vestiaire 5A [DATE] 07:00-11:00 (4h) ! [PERSON_NAME] ! [PERSO…" at bounding box center [377, 500] width 201 height 113
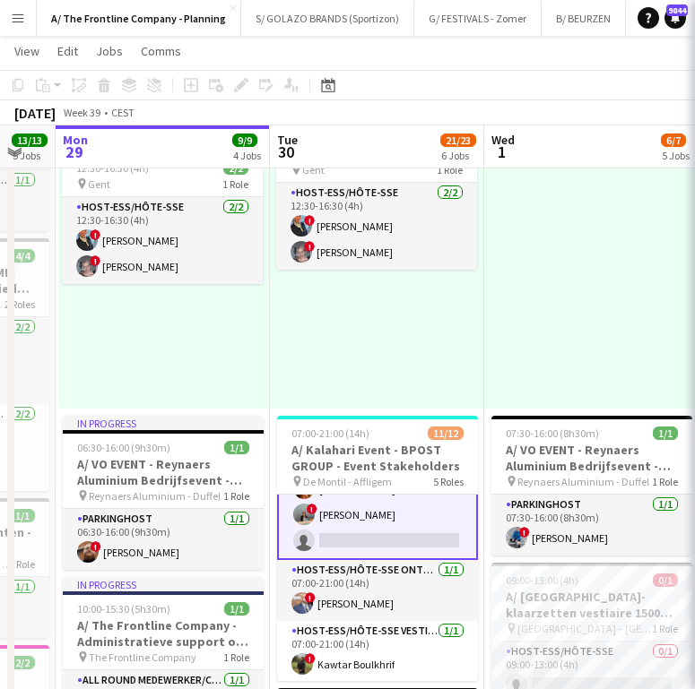
scroll to position [166, 0]
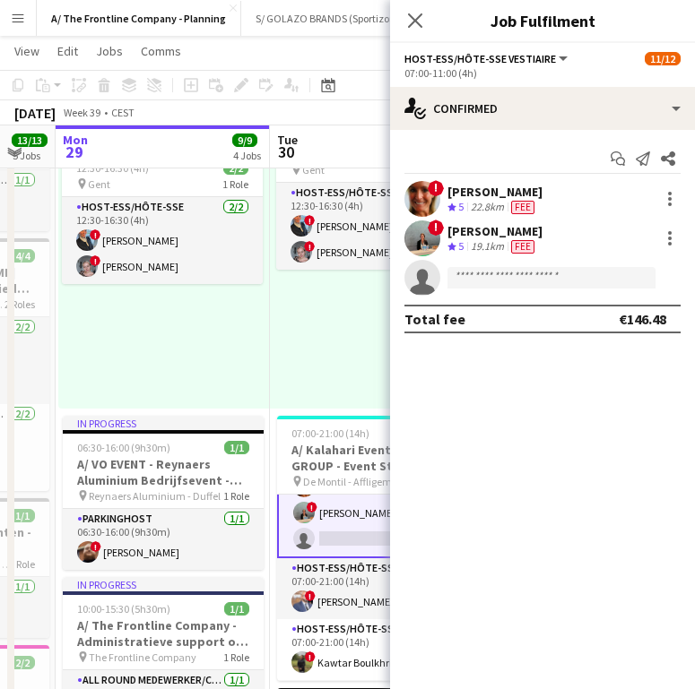
click at [479, 241] on div "19.1km" at bounding box center [487, 246] width 40 height 15
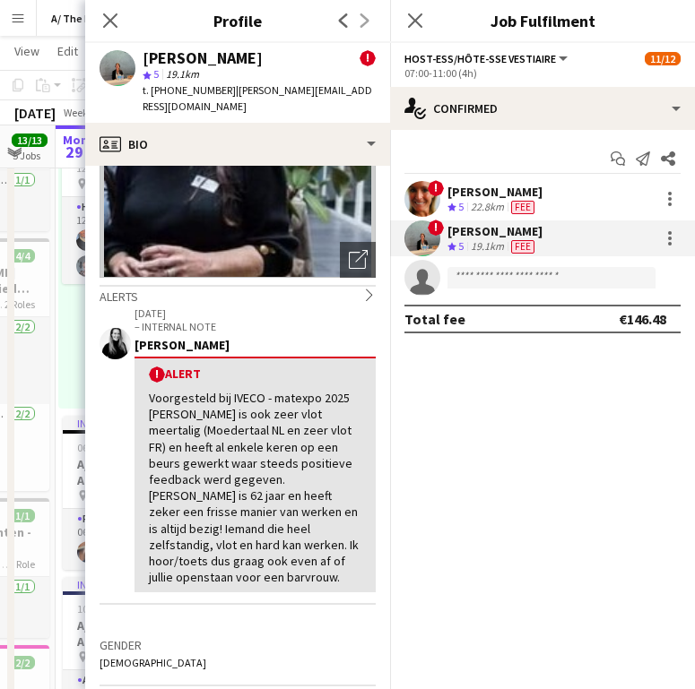
scroll to position [0, 0]
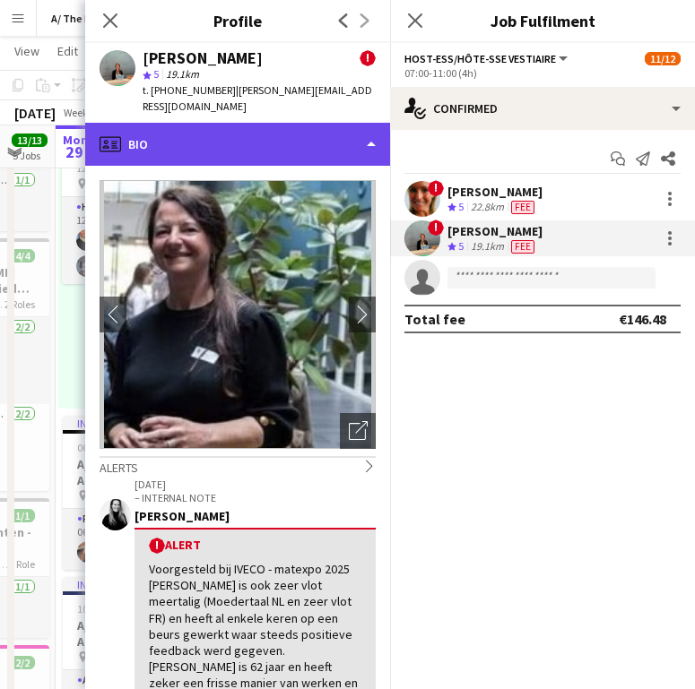
click at [330, 123] on div "profile Bio" at bounding box center [237, 144] width 305 height 43
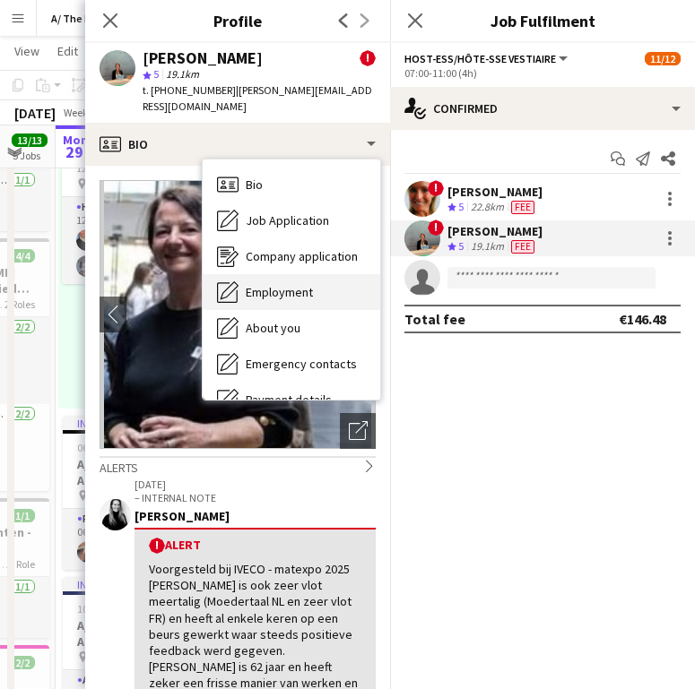
click at [296, 274] on div "Employment Employment" at bounding box center [292, 292] width 178 height 36
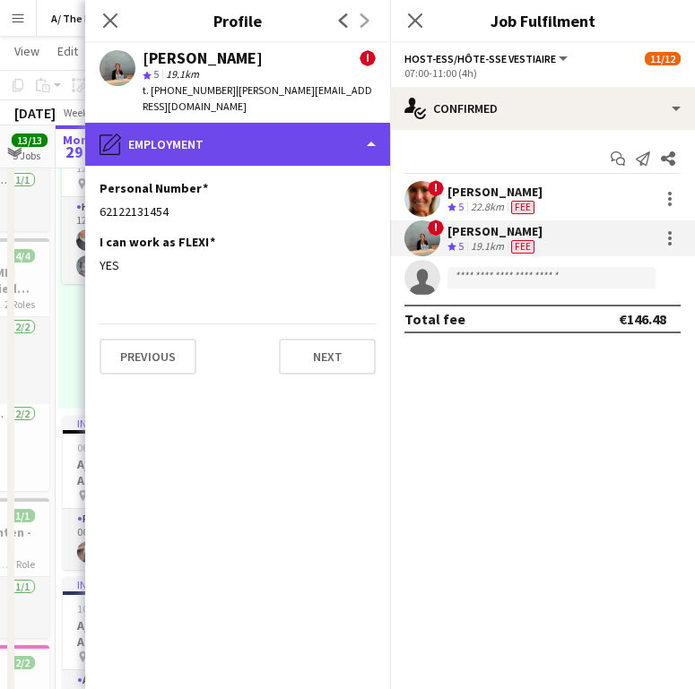
click at [258, 129] on div "pencil4 Employment" at bounding box center [237, 144] width 305 height 43
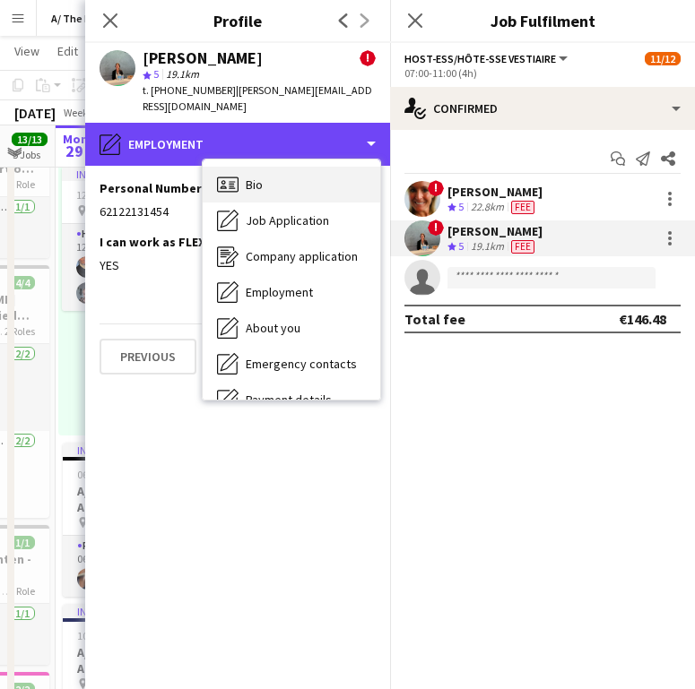
scroll to position [413, 0]
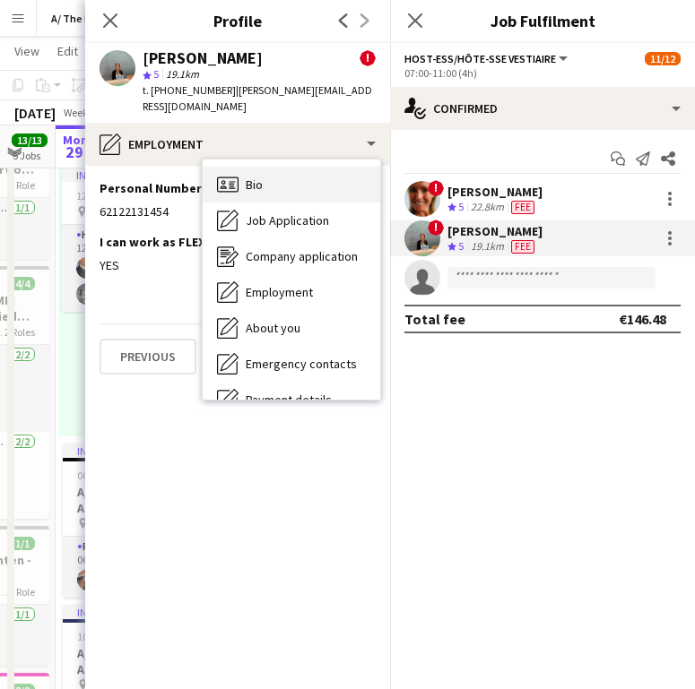
click at [282, 174] on div "Bio Bio" at bounding box center [292, 185] width 178 height 36
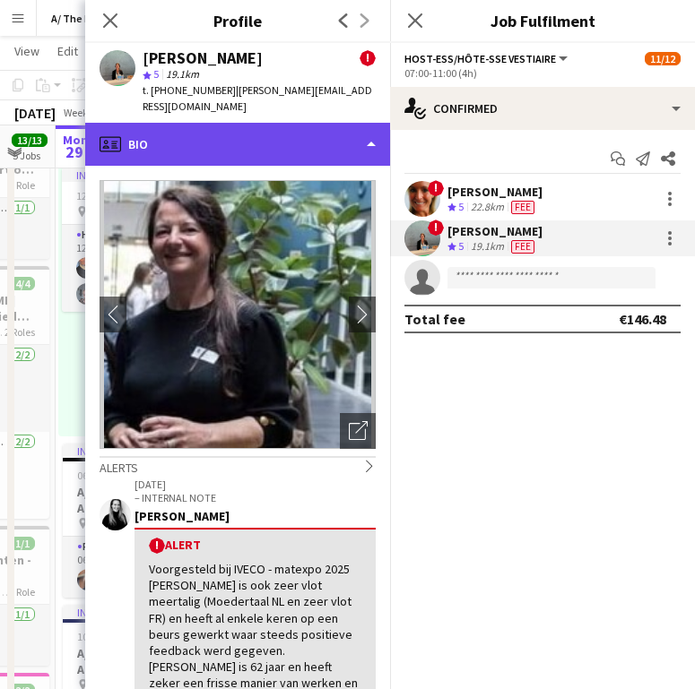
click at [198, 124] on div "profile Bio" at bounding box center [237, 144] width 305 height 43
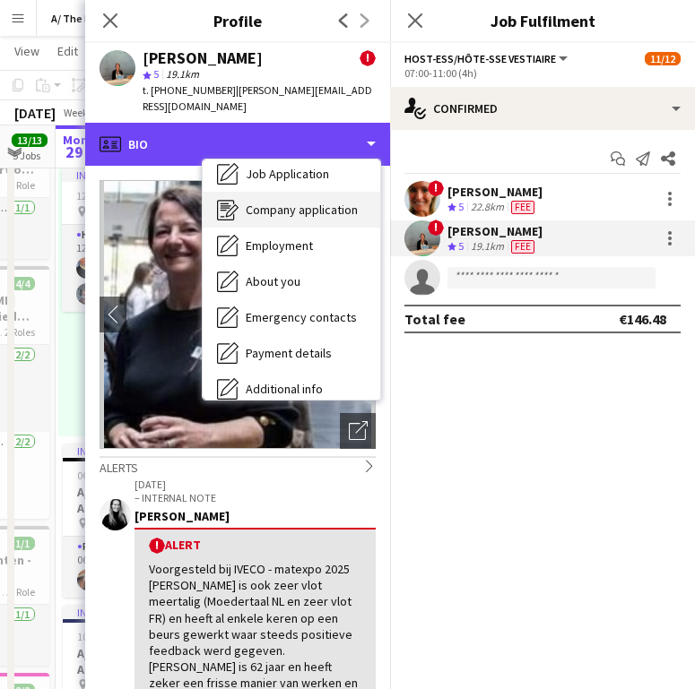
scroll to position [56, 0]
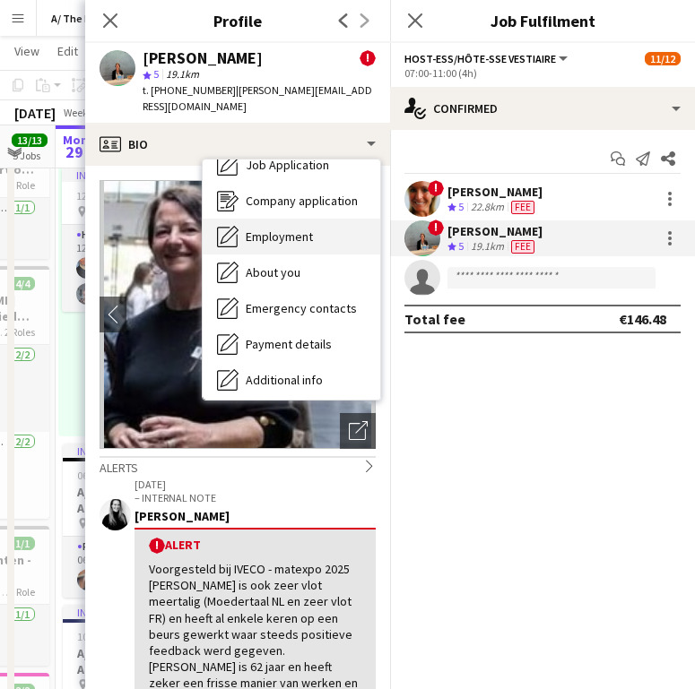
click at [290, 229] on span "Employment" at bounding box center [279, 237] width 67 height 16
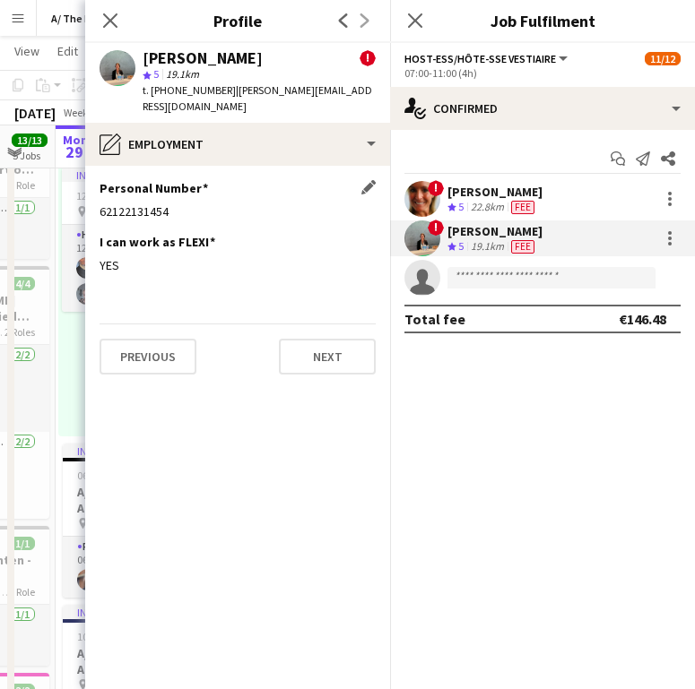
click at [127, 204] on div "62122131454" at bounding box center [238, 212] width 276 height 16
copy div "62122131454"
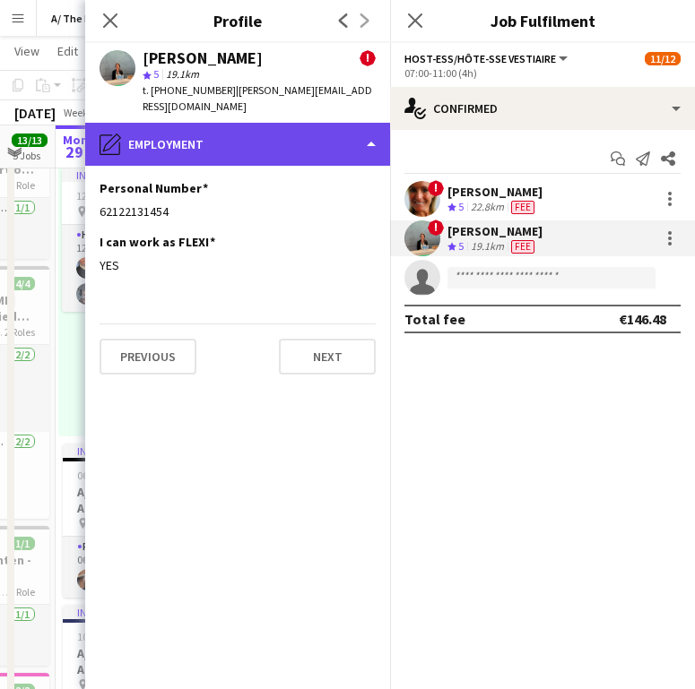
click at [193, 123] on div "pencil4 Employment" at bounding box center [237, 144] width 305 height 43
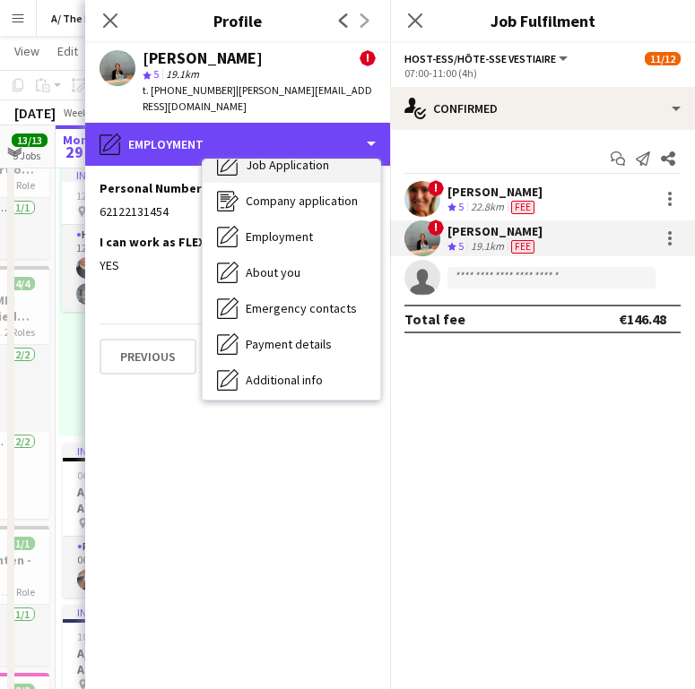
scroll to position [0, 0]
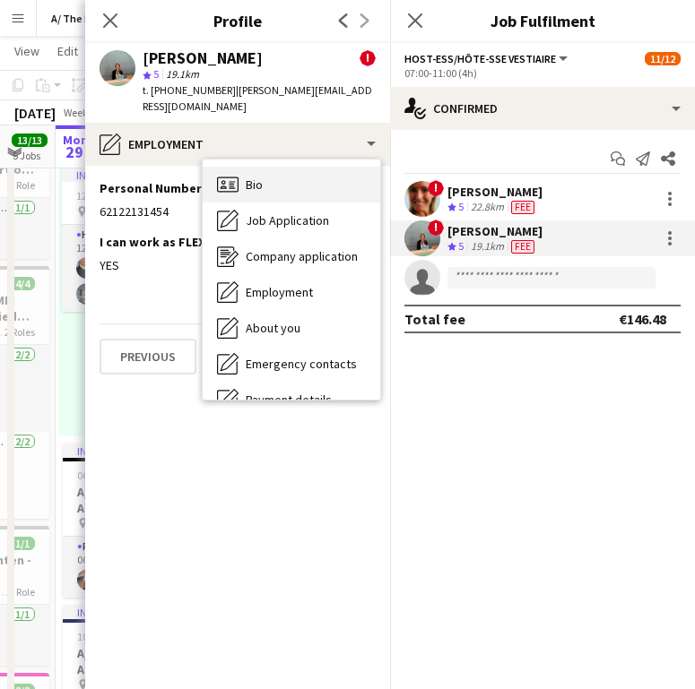
click at [268, 168] on div "Bio Bio" at bounding box center [292, 185] width 178 height 36
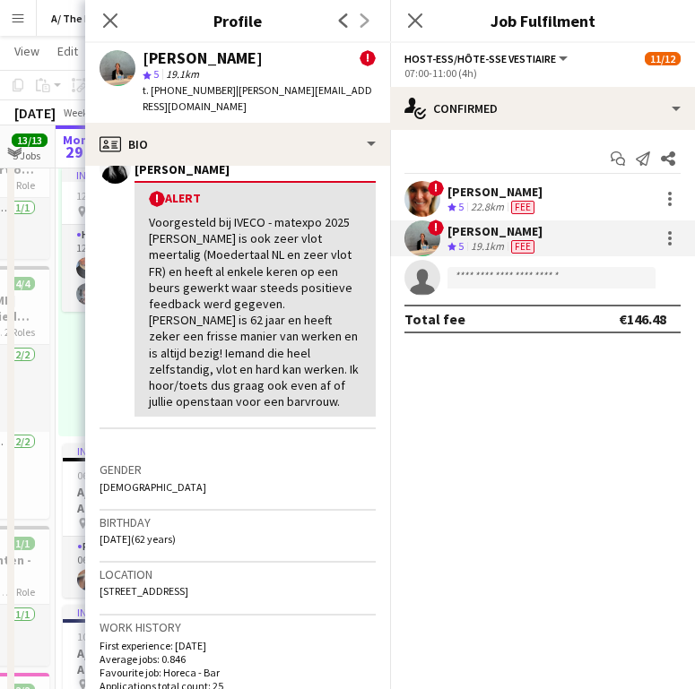
scroll to position [478, 0]
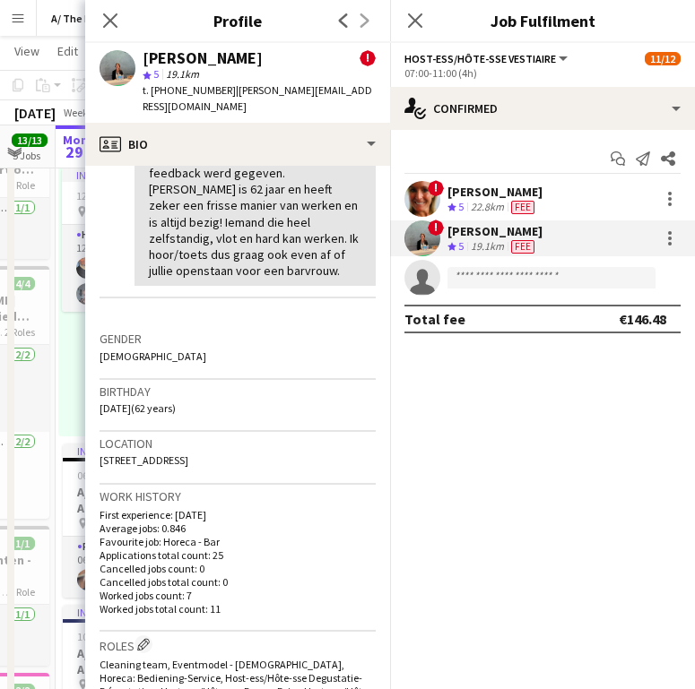
click at [173, 454] on span "[STREET_ADDRESS]" at bounding box center [144, 460] width 89 height 13
copy span "[STREET_ADDRESS]"
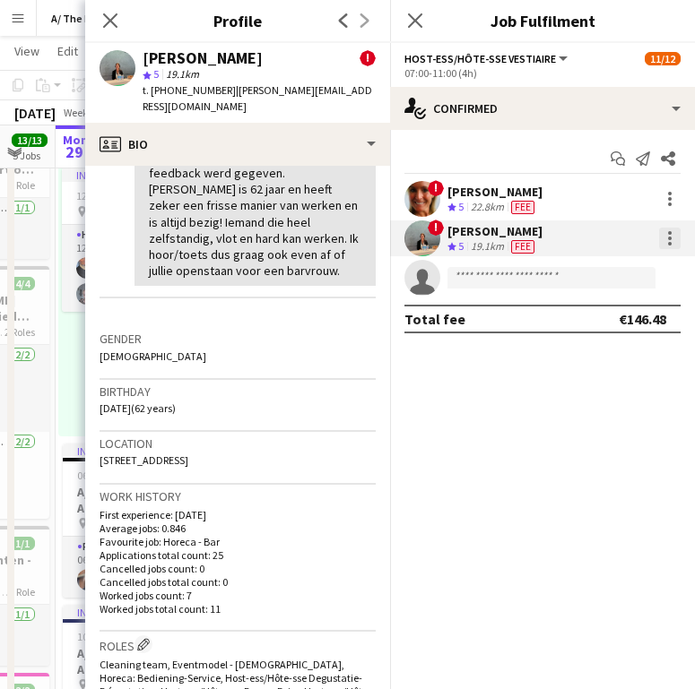
click at [668, 235] on div at bounding box center [670, 239] width 22 height 22
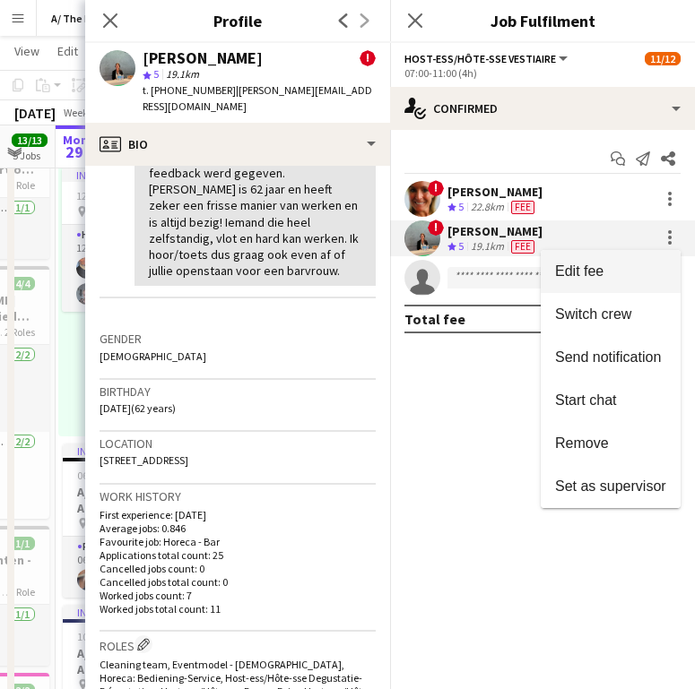
click at [620, 266] on span "Edit fee" at bounding box center [610, 272] width 111 height 16
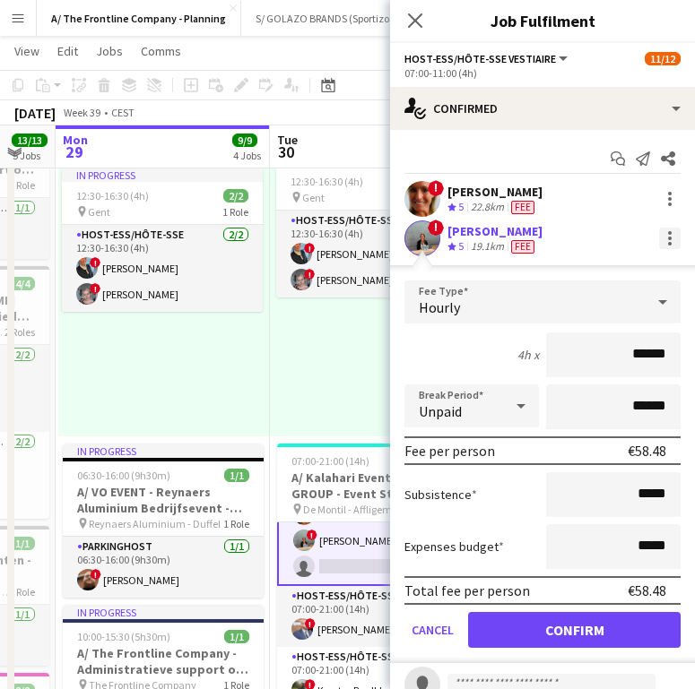
click at [660, 242] on div at bounding box center [670, 239] width 22 height 22
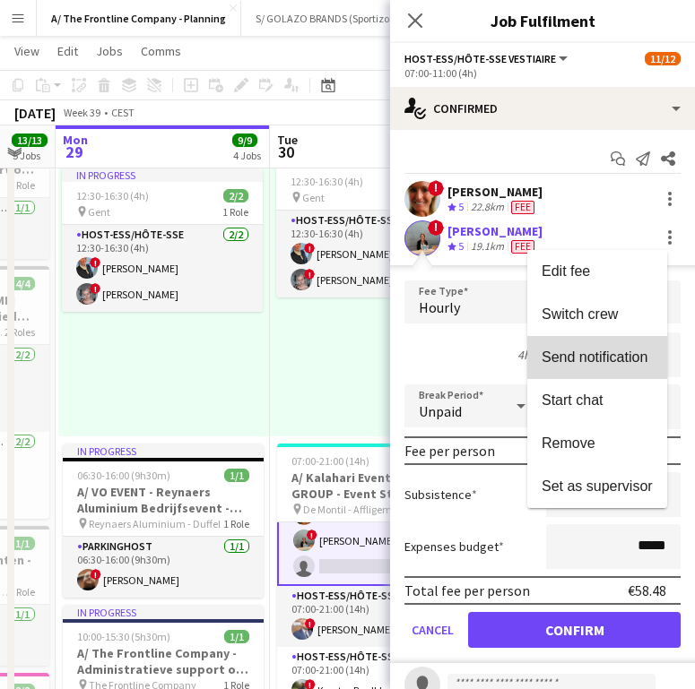
click at [602, 351] on span "Send notification" at bounding box center [595, 357] width 106 height 15
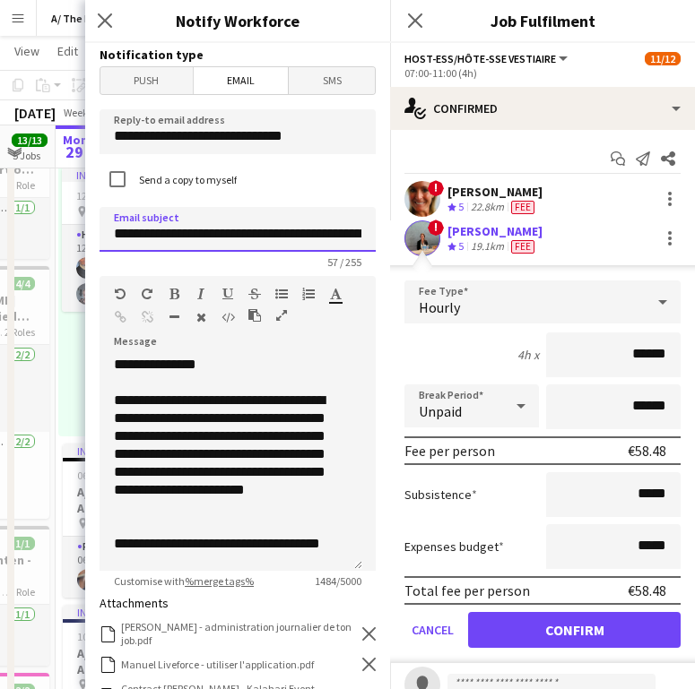
drag, startPoint x: 169, startPoint y: 237, endPoint x: 280, endPoint y: 237, distance: 110.3
click at [280, 237] on input "**********" at bounding box center [238, 229] width 276 height 45
type input "**********"
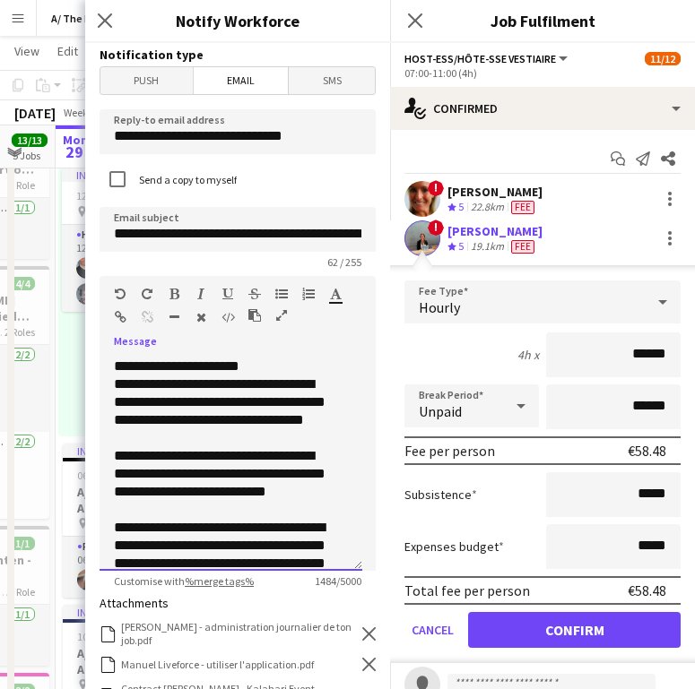
scroll to position [750, 0]
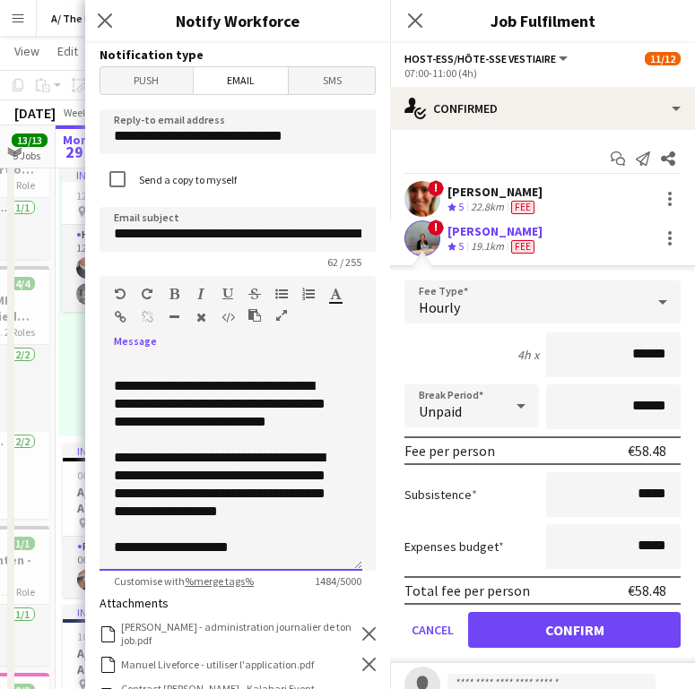
drag, startPoint x: 114, startPoint y: 401, endPoint x: 303, endPoint y: 589, distance: 266.9
click at [303, 589] on form "**********" at bounding box center [237, 584] width 305 height 1083
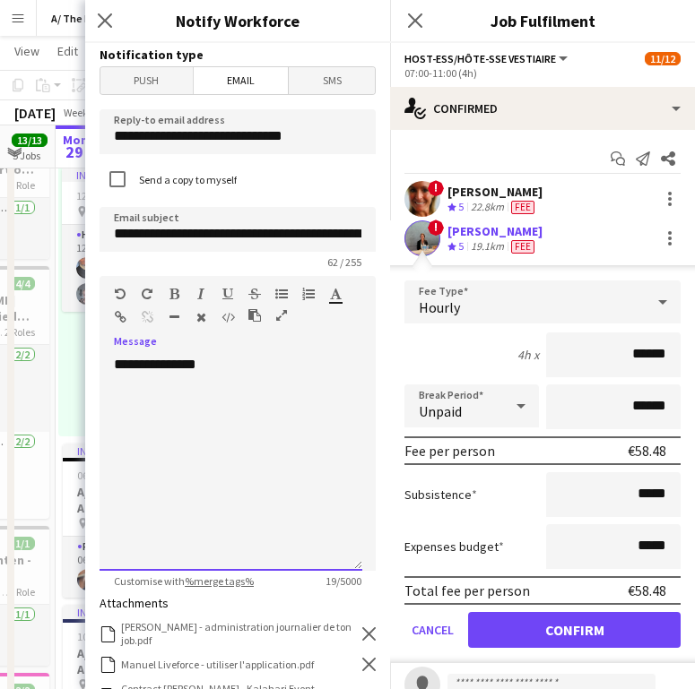
scroll to position [0, 0]
click at [299, 22] on h3 "Notify Workforce" at bounding box center [237, 20] width 305 height 23
click at [187, 429] on div "**********" at bounding box center [231, 463] width 263 height 215
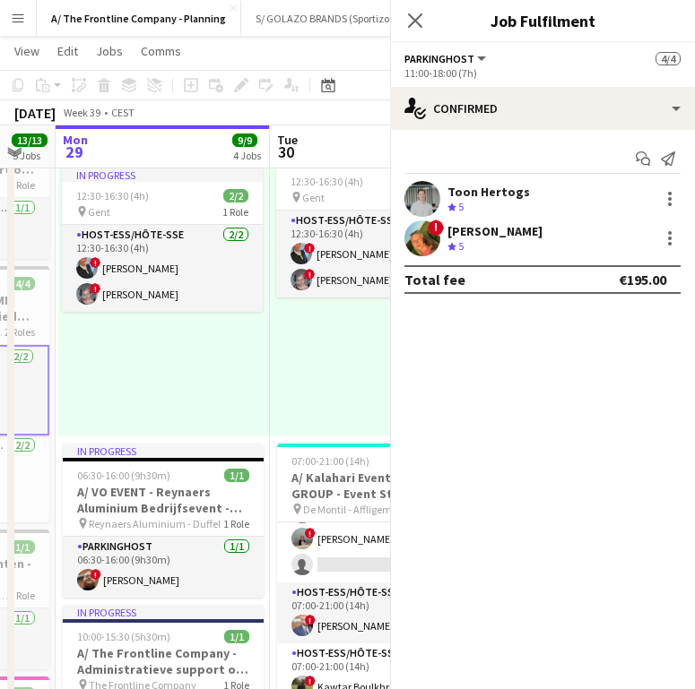
scroll to position [164, 0]
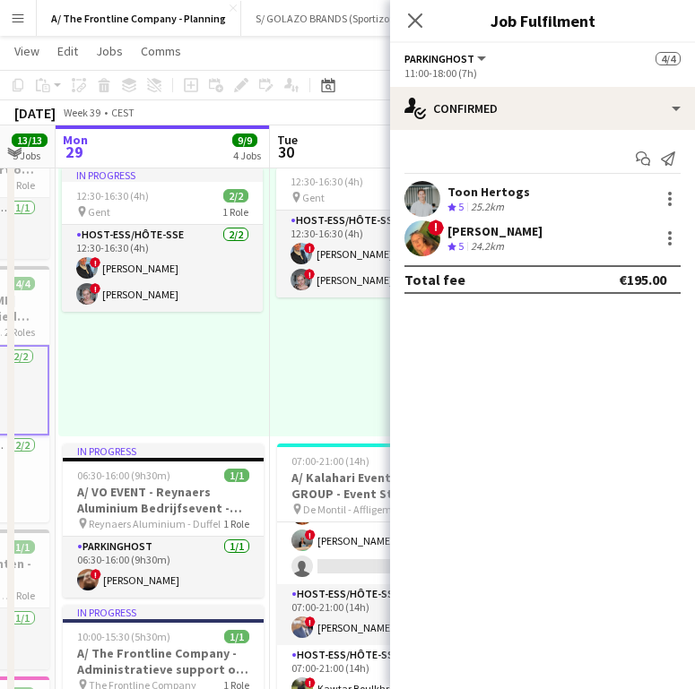
click at [464, 30] on h3 "Job Fulfilment" at bounding box center [542, 20] width 305 height 23
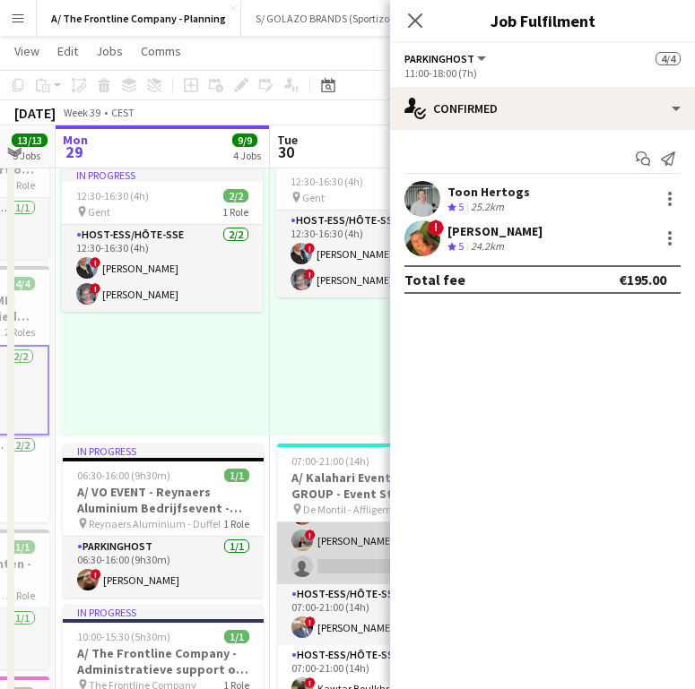
click at [375, 562] on app-card-role "Host-ess/Hôte-sse Vestiaire 5A [DATE] 07:00-11:00 (4h) ! [PERSON_NAME] ! [PERSO…" at bounding box center [377, 528] width 201 height 113
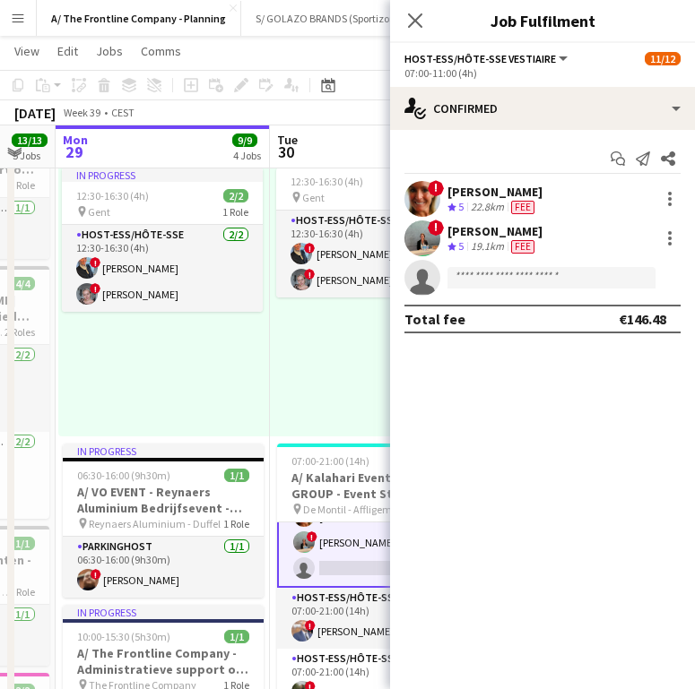
scroll to position [166, 0]
click at [668, 238] on div at bounding box center [670, 239] width 4 height 4
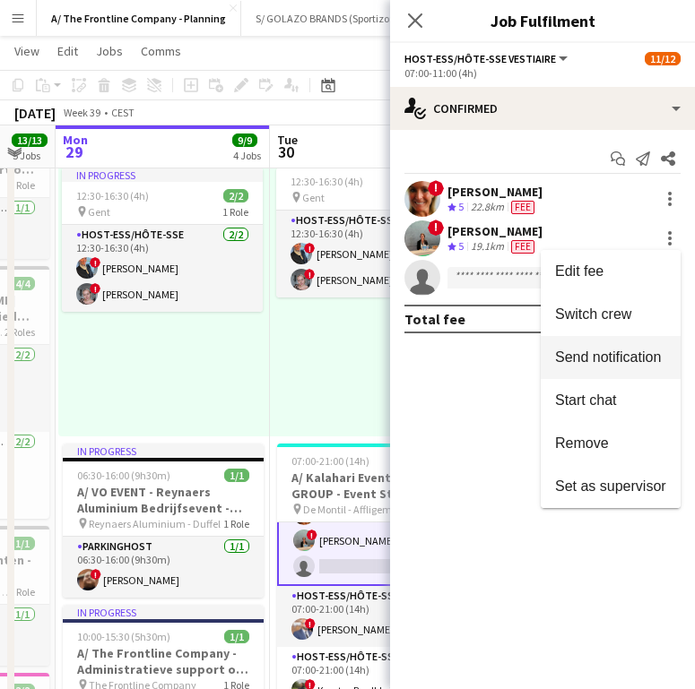
click at [601, 363] on span "Send notification" at bounding box center [608, 357] width 106 height 15
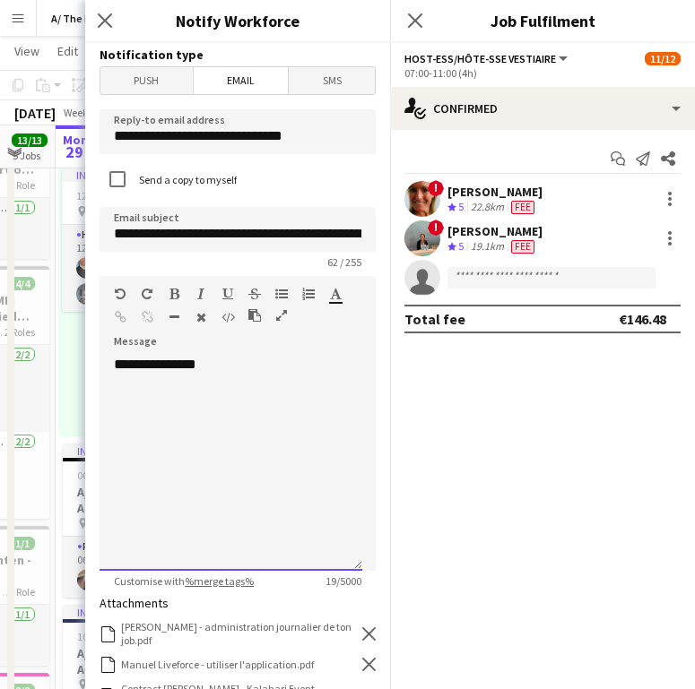
click at [212, 407] on div at bounding box center [231, 401] width 234 height 18
paste div
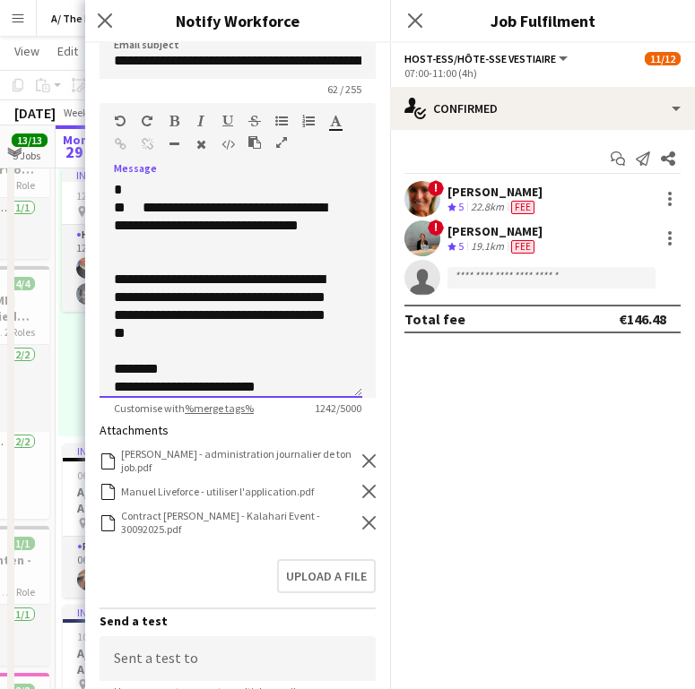
scroll to position [245, 0]
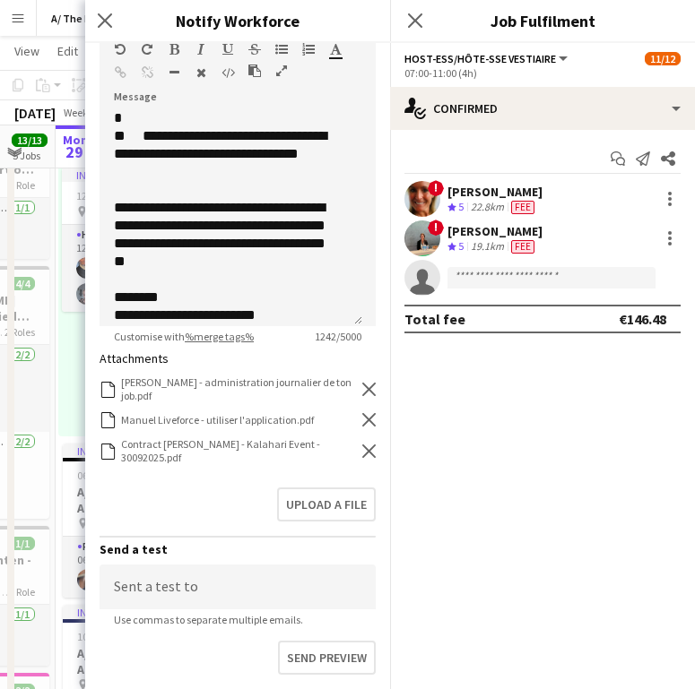
click at [362, 388] on icon "Remove" at bounding box center [368, 389] width 13 height 13
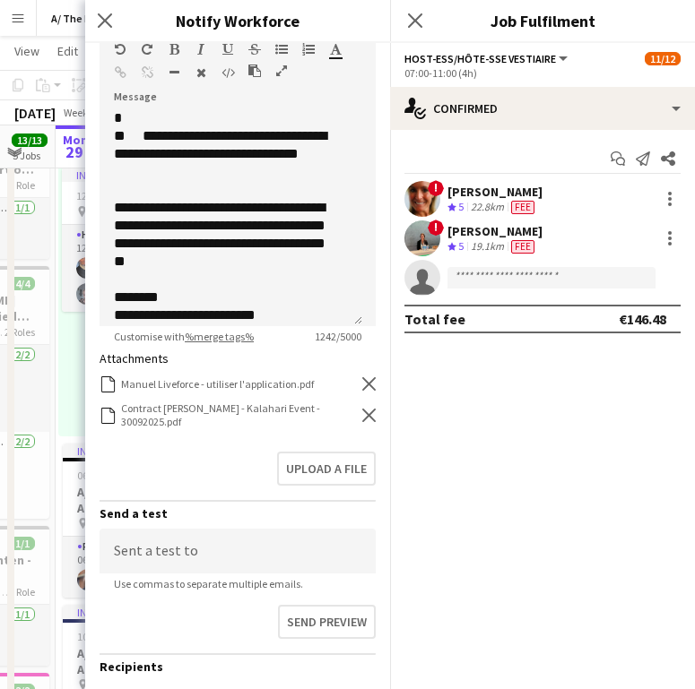
click at [362, 388] on icon "Remove" at bounding box center [368, 383] width 13 height 13
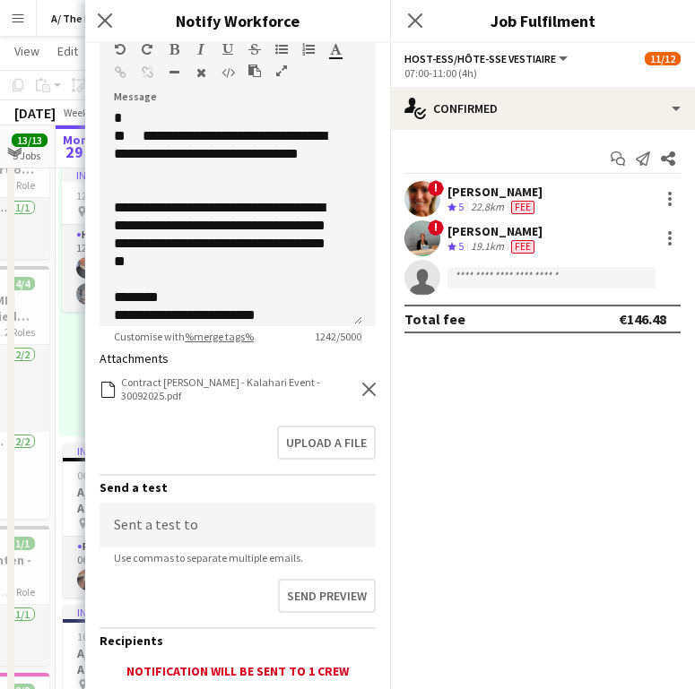
click at [362, 388] on icon at bounding box center [368, 389] width 13 height 13
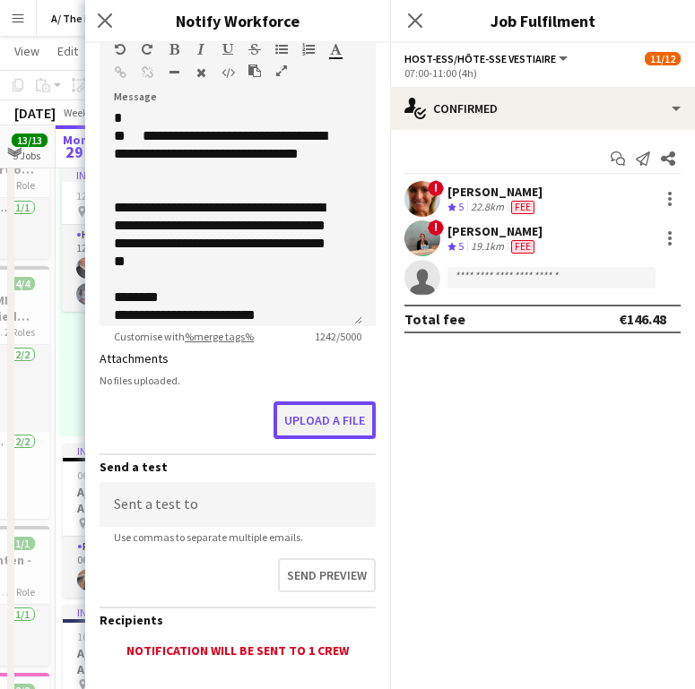
click at [312, 424] on button "Upload a file" at bounding box center [324, 421] width 102 height 38
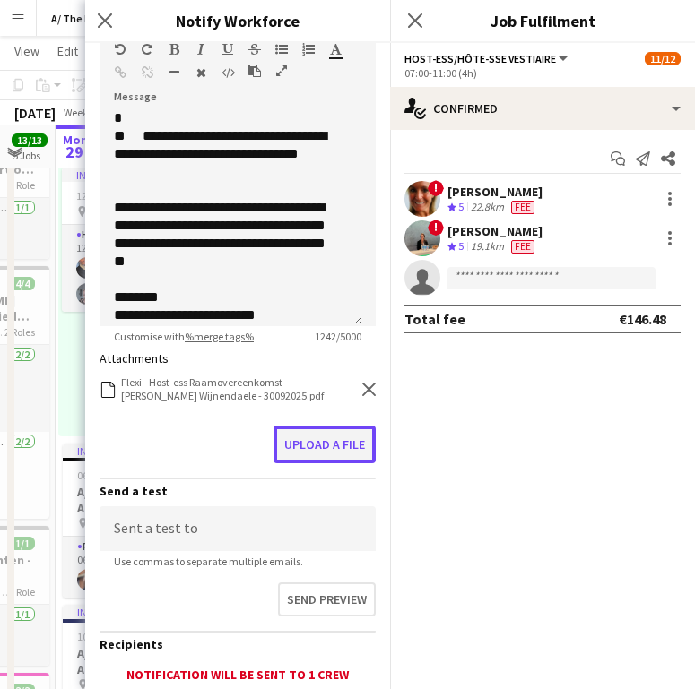
click at [338, 448] on button "Upload a file" at bounding box center [324, 445] width 102 height 38
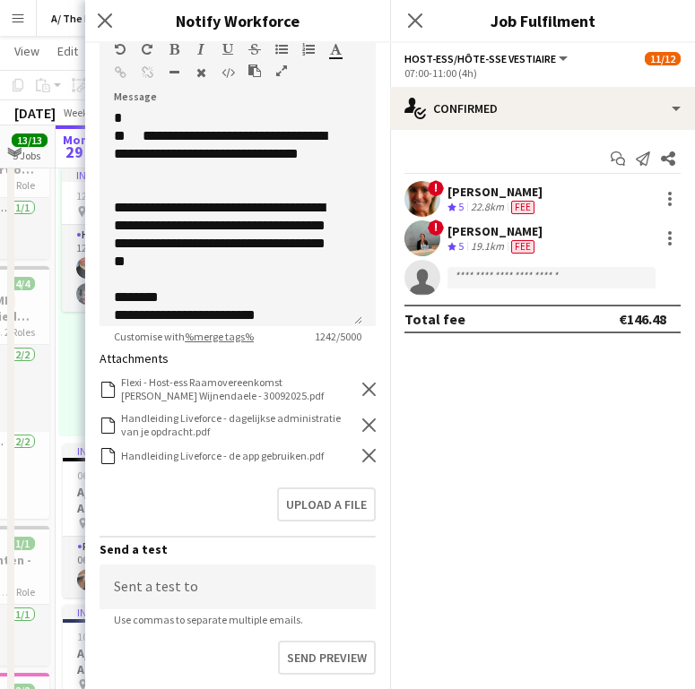
scroll to position [437, 0]
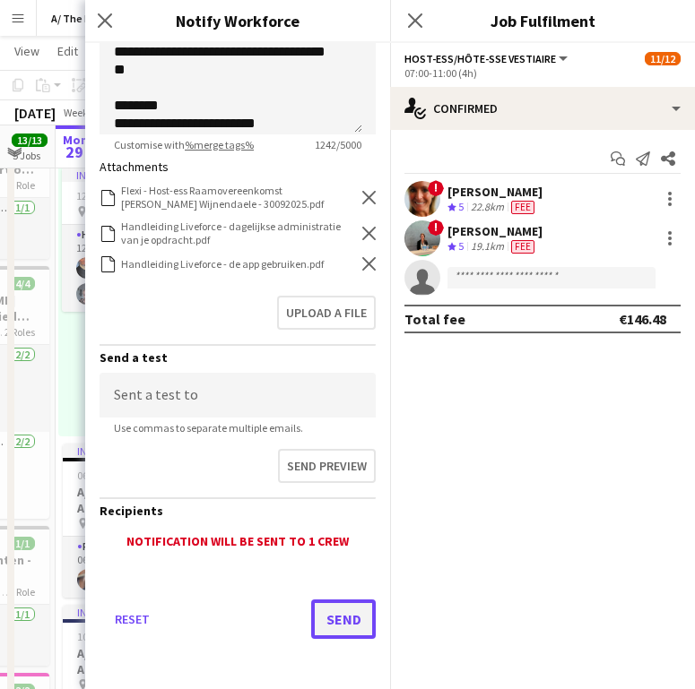
click at [332, 608] on button "Send" at bounding box center [343, 619] width 65 height 39
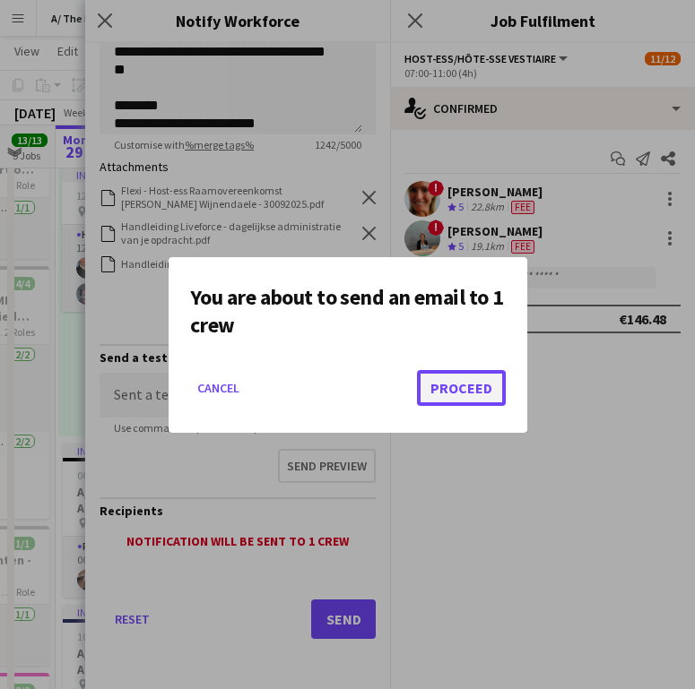
click at [434, 390] on button "Proceed" at bounding box center [461, 388] width 89 height 36
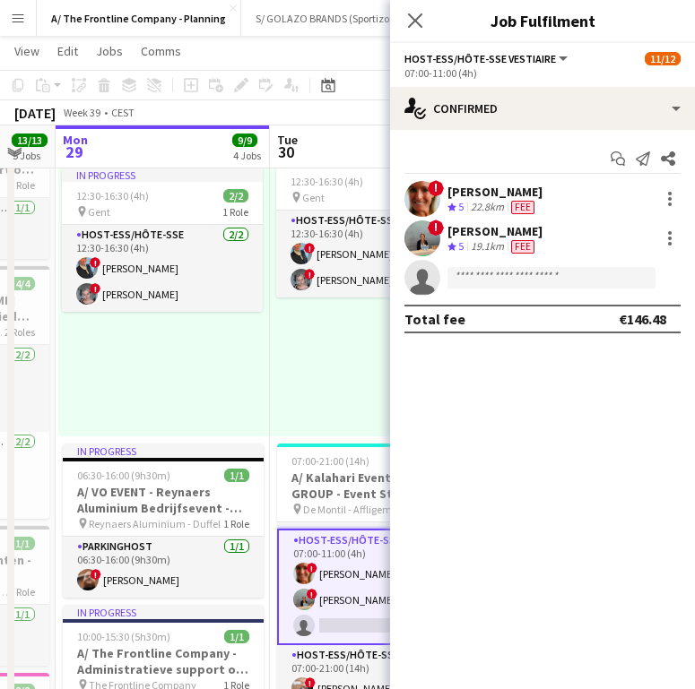
scroll to position [108, 0]
click at [420, 22] on icon "Close pop-in" at bounding box center [414, 20] width 17 height 17
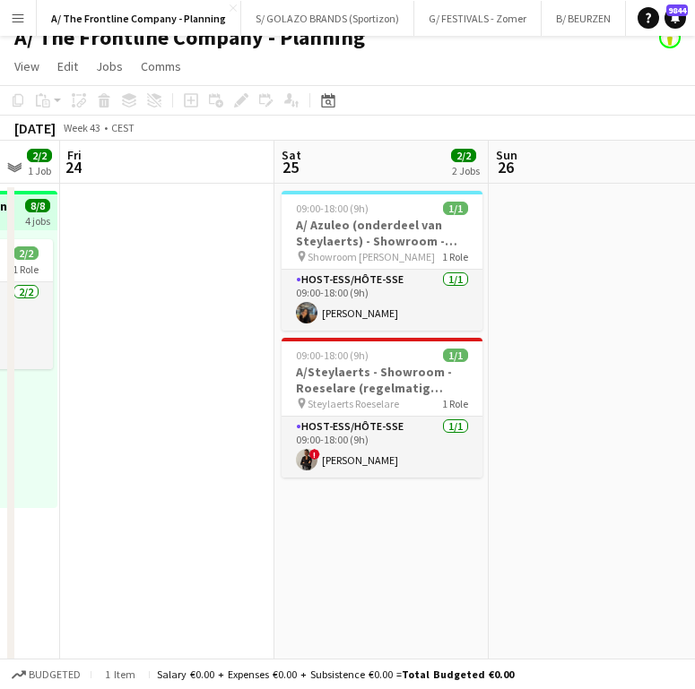
scroll to position [0, 0]
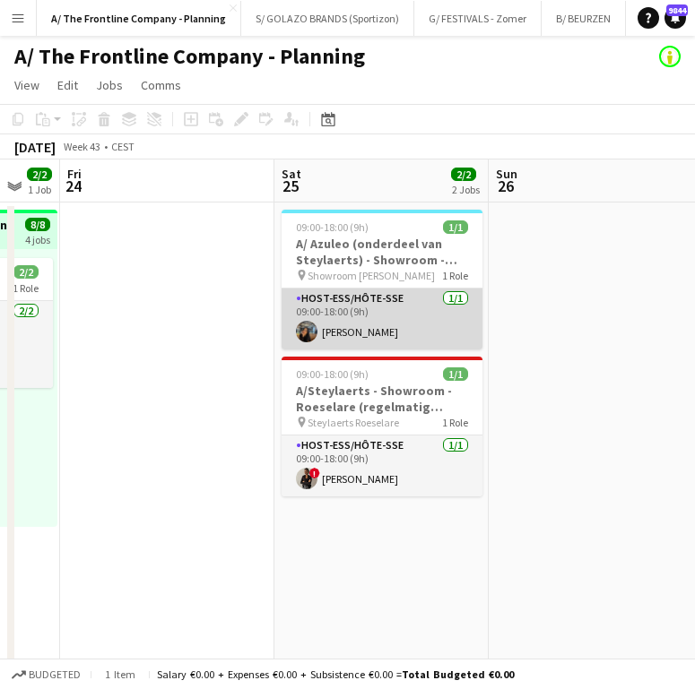
click at [424, 342] on app-card-role "Host-ess/Hôte-sse [DATE] 09:00-18:00 (9h) [PERSON_NAME]" at bounding box center [382, 319] width 201 height 61
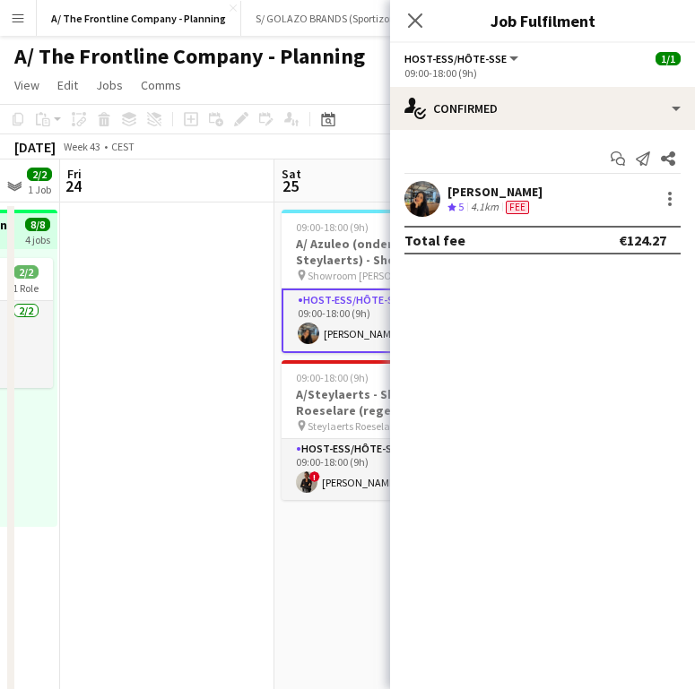
drag, startPoint x: 434, startPoint y: 221, endPoint x: 469, endPoint y: 191, distance: 46.4
click at [435, 221] on app-confirmed-crew "[PERSON_NAME] Crew rating 5 4.1km Fee Total fee €124.27" at bounding box center [542, 218] width 305 height 74
click at [470, 191] on div "[PERSON_NAME]" at bounding box center [494, 192] width 95 height 16
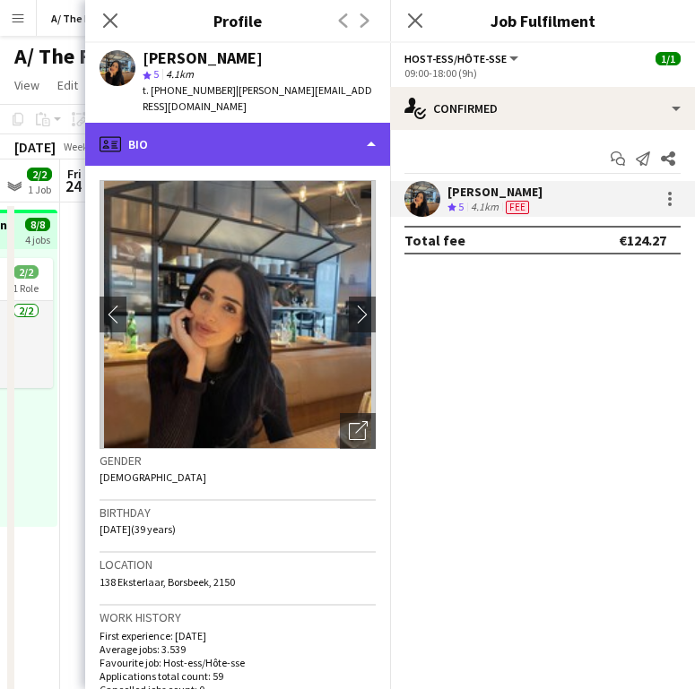
click at [299, 126] on div "profile Bio" at bounding box center [237, 144] width 305 height 43
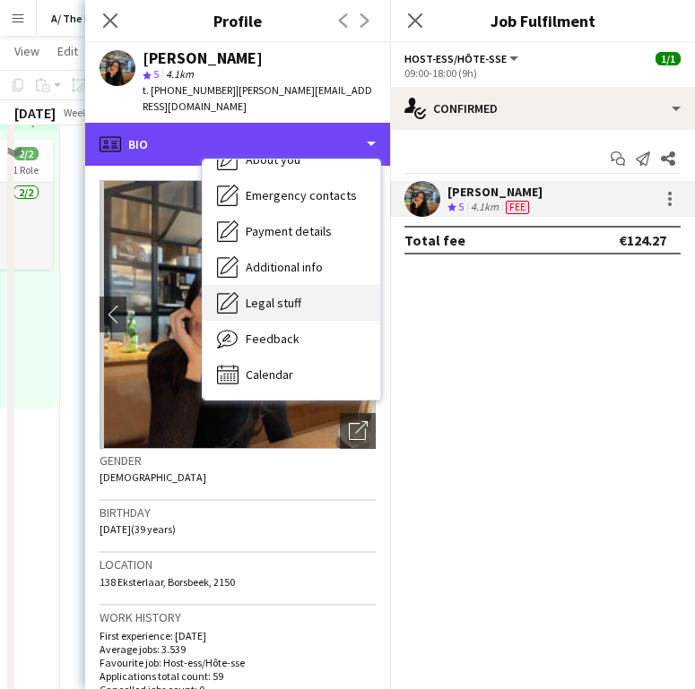
scroll to position [125, 0]
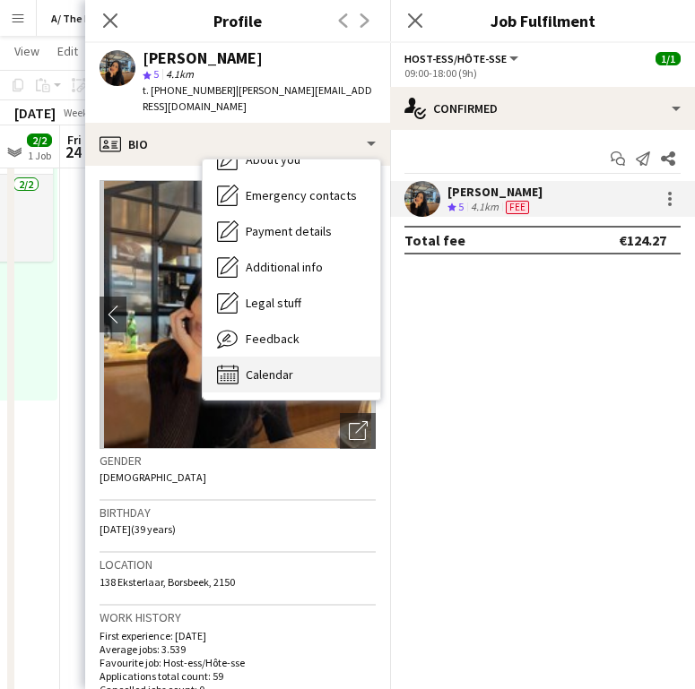
click at [276, 357] on div "Calendar Calendar" at bounding box center [292, 375] width 178 height 36
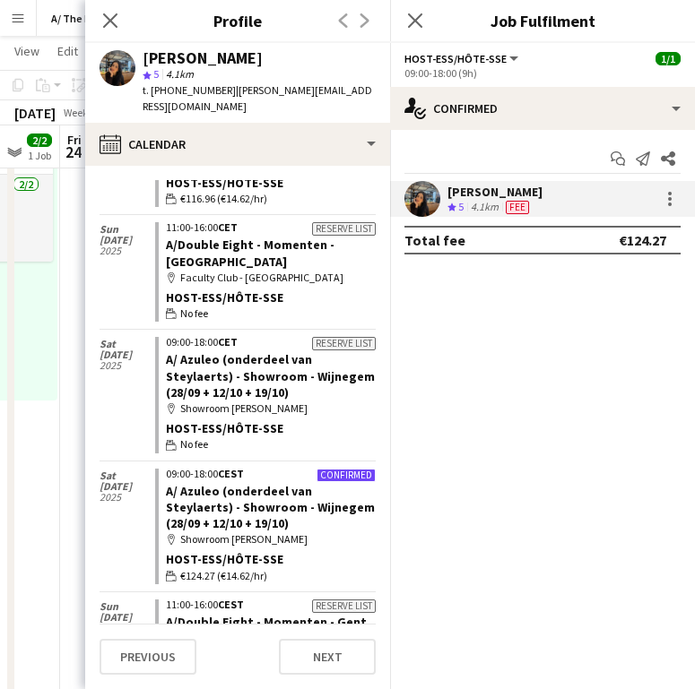
scroll to position [139, 0]
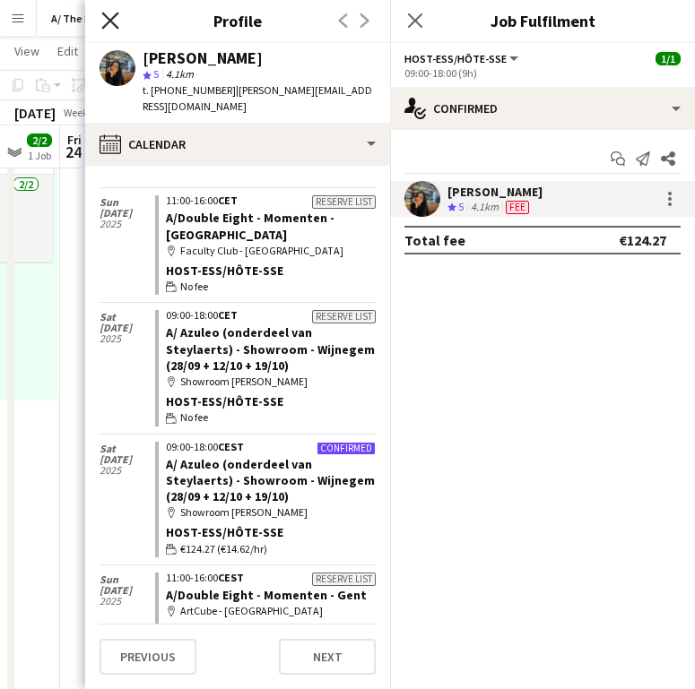
click at [109, 16] on icon "Close pop-in" at bounding box center [109, 20] width 17 height 17
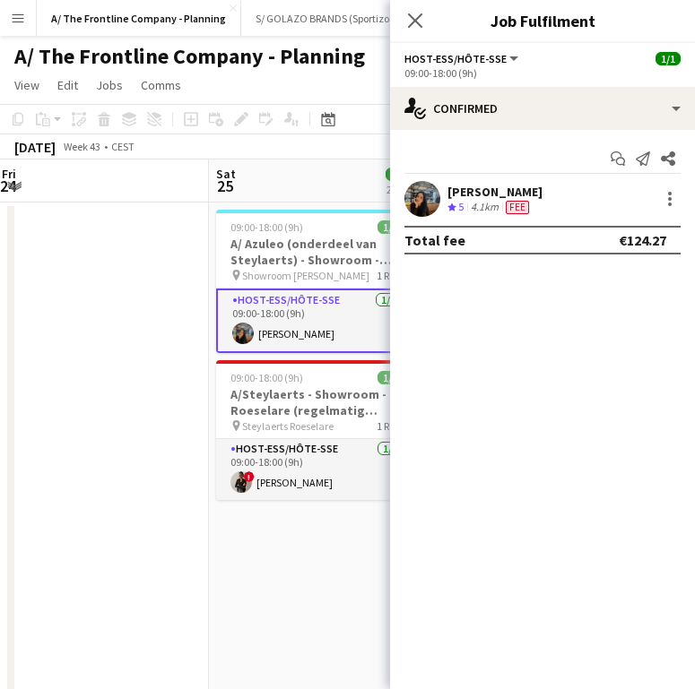
scroll to position [0, 874]
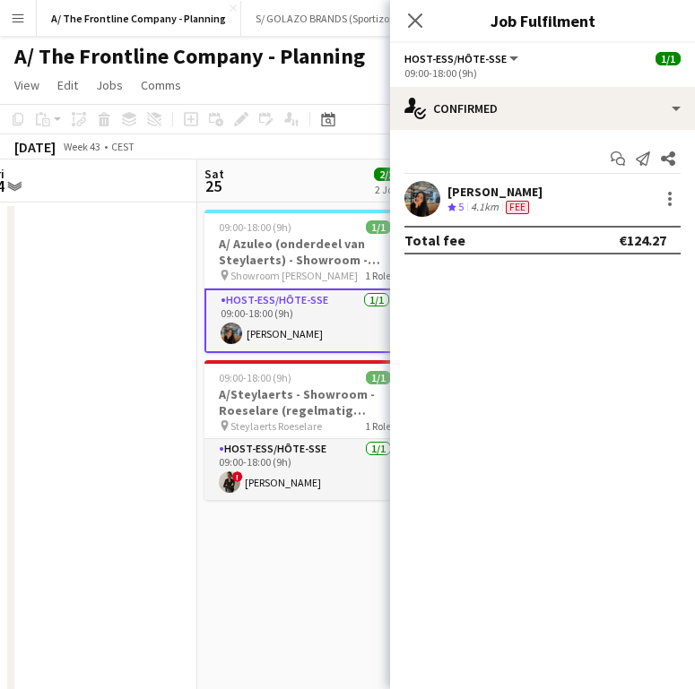
click at [518, 193] on div "[PERSON_NAME]" at bounding box center [494, 192] width 95 height 16
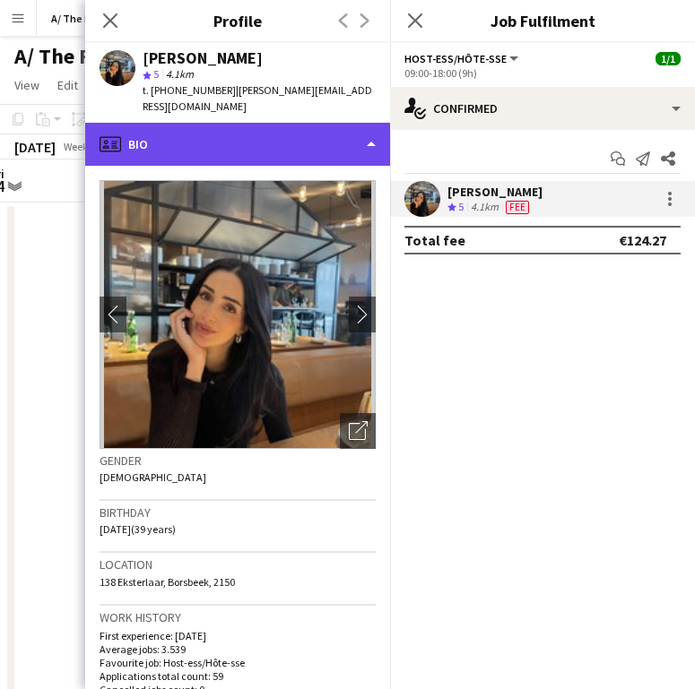
click at [296, 136] on div "profile Bio" at bounding box center [237, 144] width 305 height 43
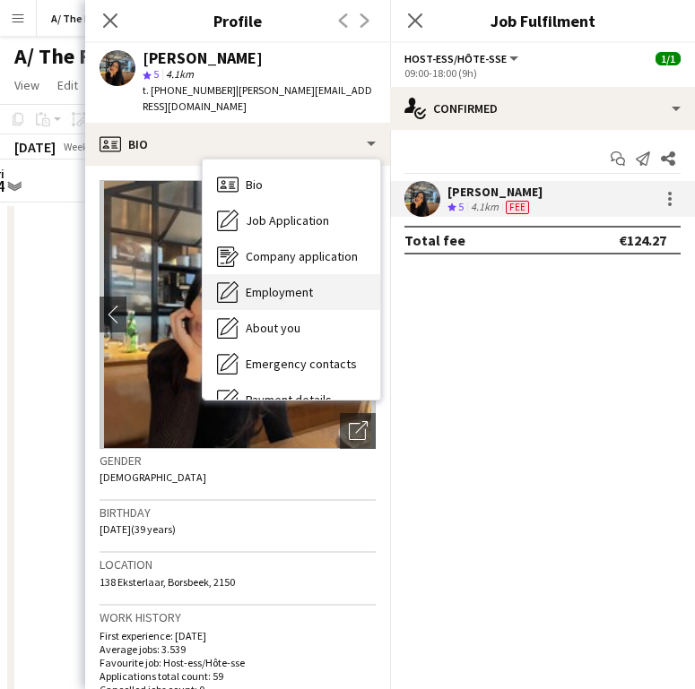
click at [298, 285] on div "Employment Employment" at bounding box center [292, 292] width 178 height 36
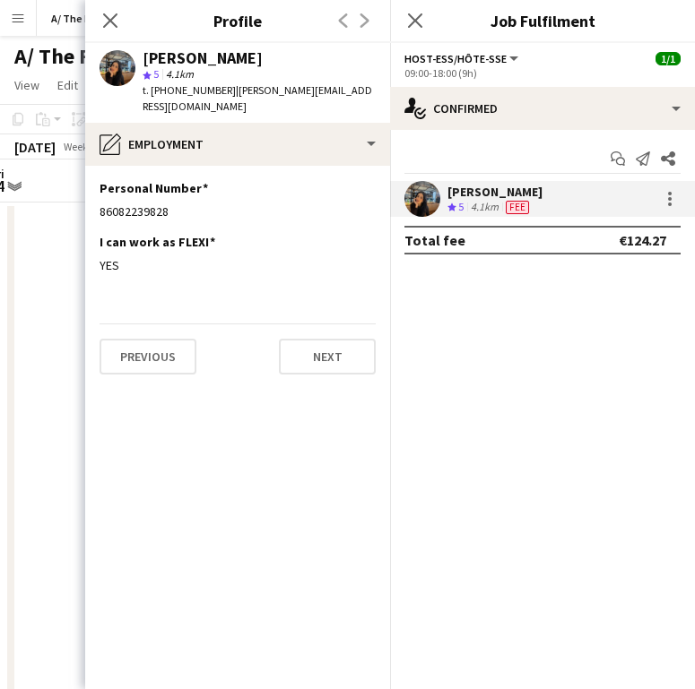
click at [298, 285] on app-section-data-types "Personal Number Edit this field 86082239828 I can work as FLEXI Edit this field…" at bounding box center [237, 428] width 305 height 524
click at [110, 24] on icon "Close pop-in" at bounding box center [109, 20] width 17 height 17
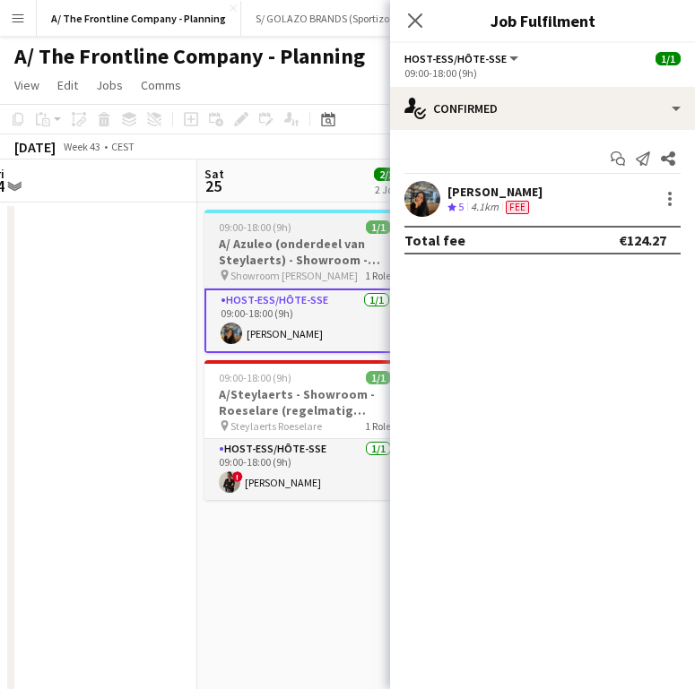
click at [311, 249] on h3 "A/ Azuleo (onderdeel van Steylaerts) - Showroom - Wijnegem (28/09 + 12/10 + 19/…" at bounding box center [304, 252] width 201 height 32
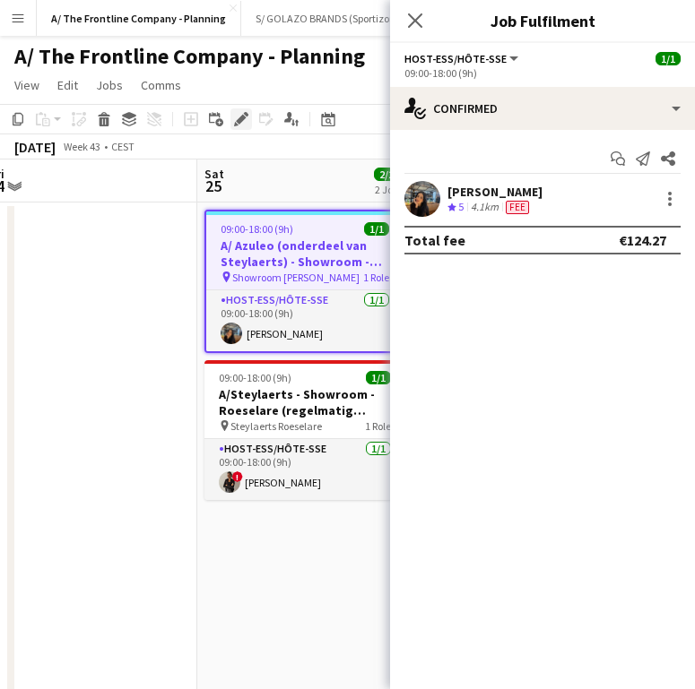
click at [248, 117] on div "Edit" at bounding box center [241, 119] width 22 height 22
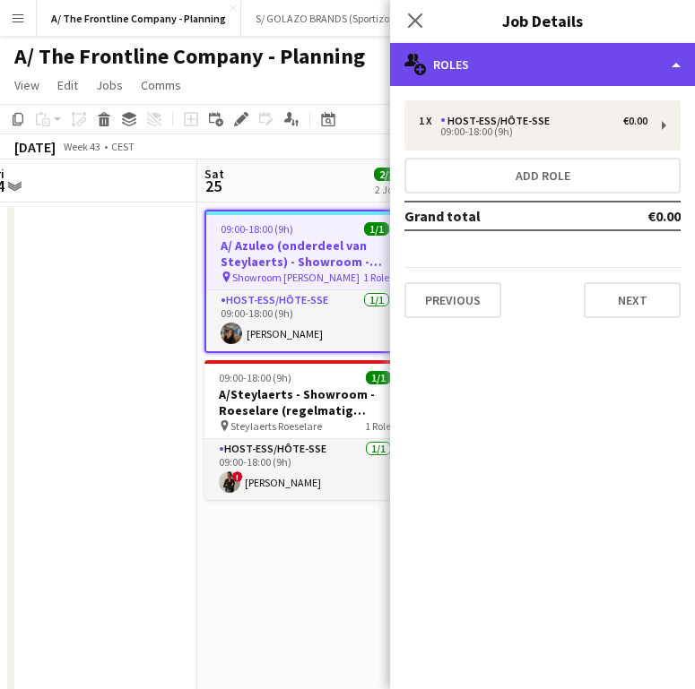
click at [538, 82] on div "multiple-users-add Roles" at bounding box center [542, 64] width 305 height 43
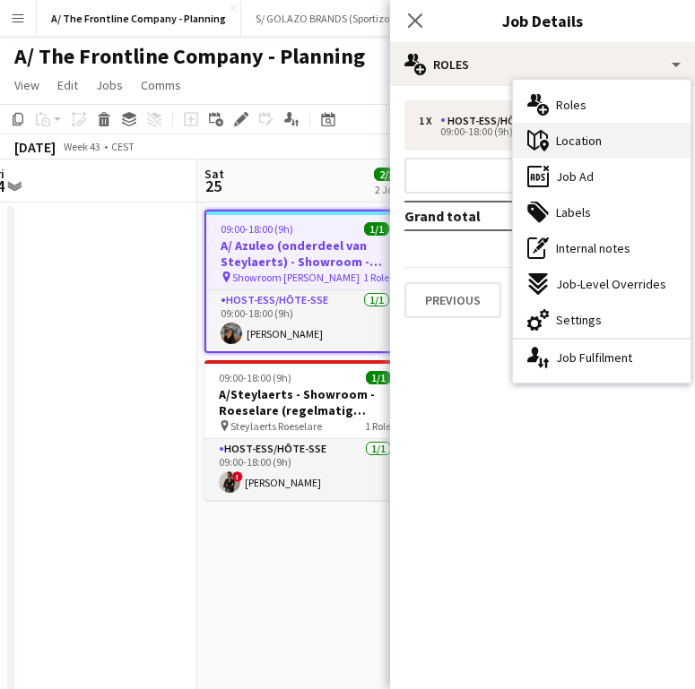
click at [599, 153] on div "maps-pin-1 Location" at bounding box center [602, 141] width 178 height 36
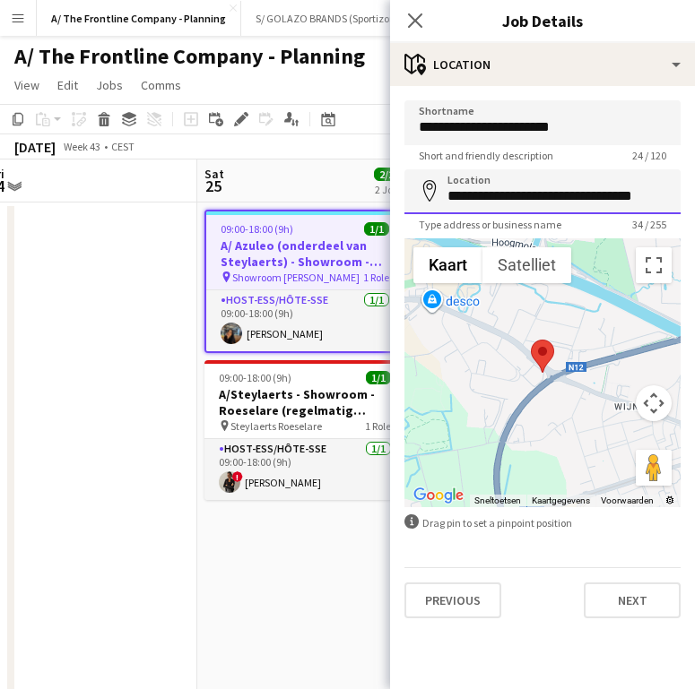
click at [544, 195] on input "**********" at bounding box center [542, 191] width 276 height 45
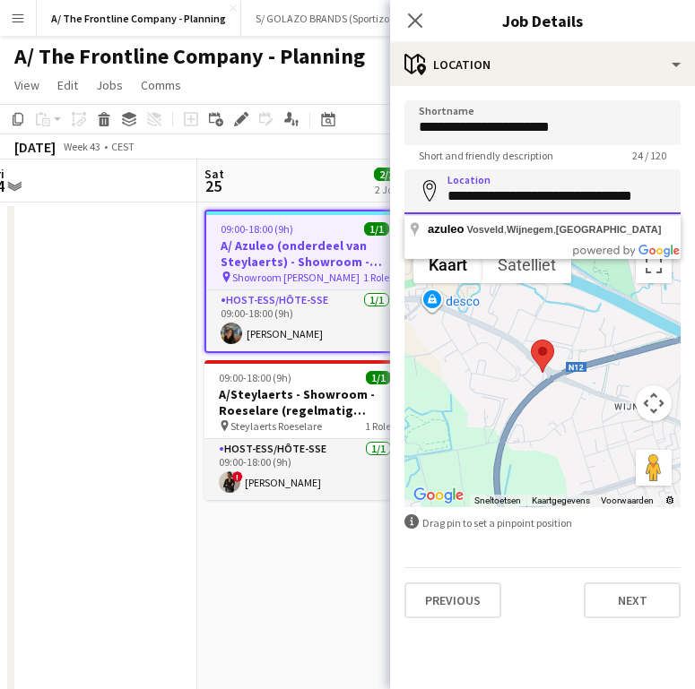
click at [544, 195] on input "**********" at bounding box center [542, 191] width 276 height 45
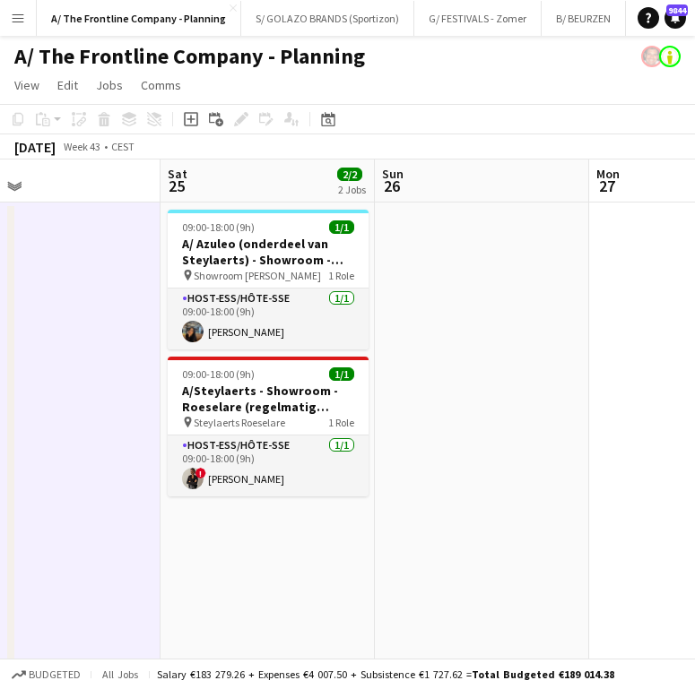
scroll to position [0, 500]
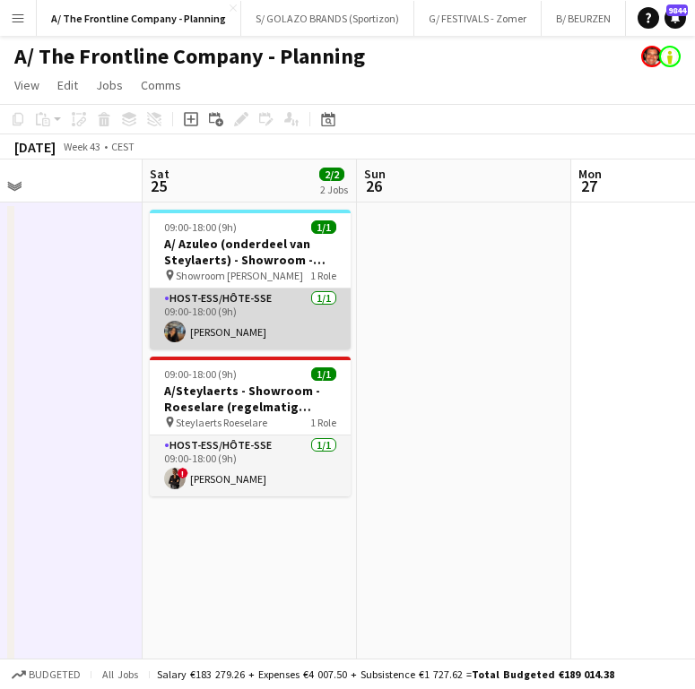
click at [284, 335] on app-card-role "Host-ess/Hôte-sse [DATE] 09:00-18:00 (9h) [PERSON_NAME]" at bounding box center [250, 319] width 201 height 61
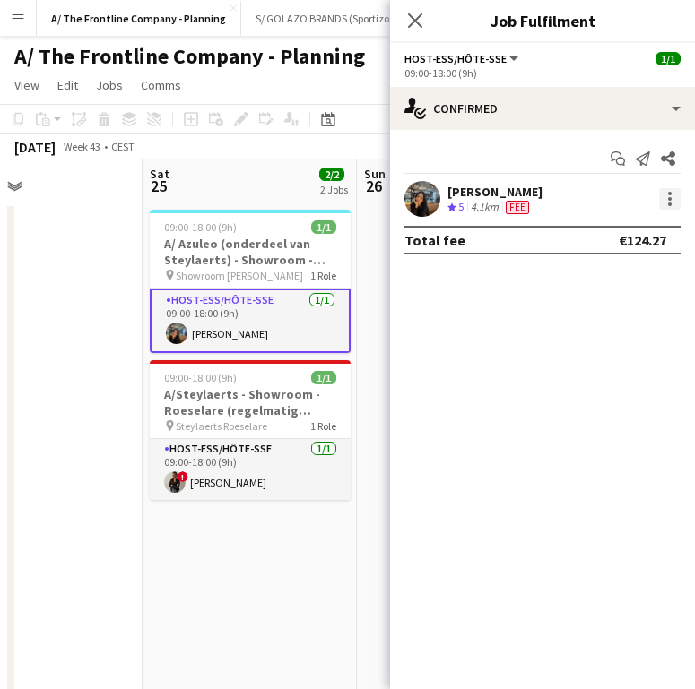
click at [668, 204] on div at bounding box center [670, 205] width 4 height 4
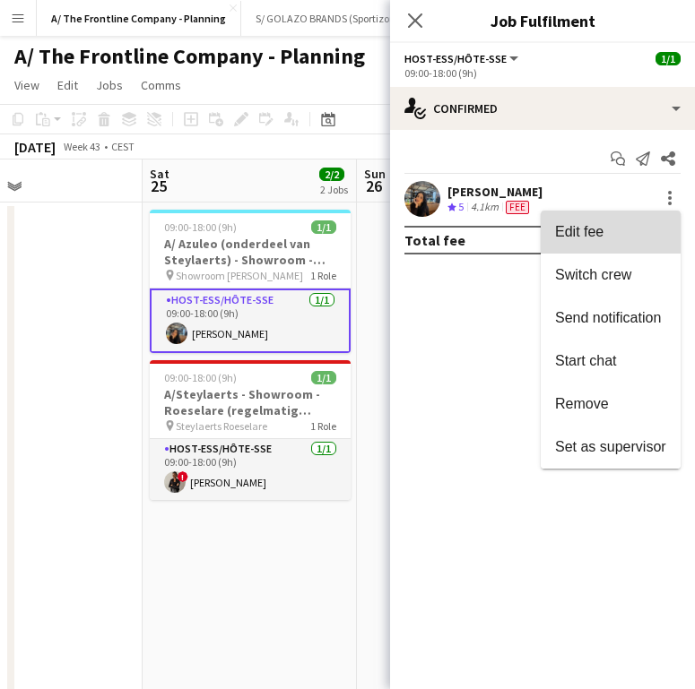
click at [614, 240] on span "Edit fee" at bounding box center [610, 232] width 111 height 16
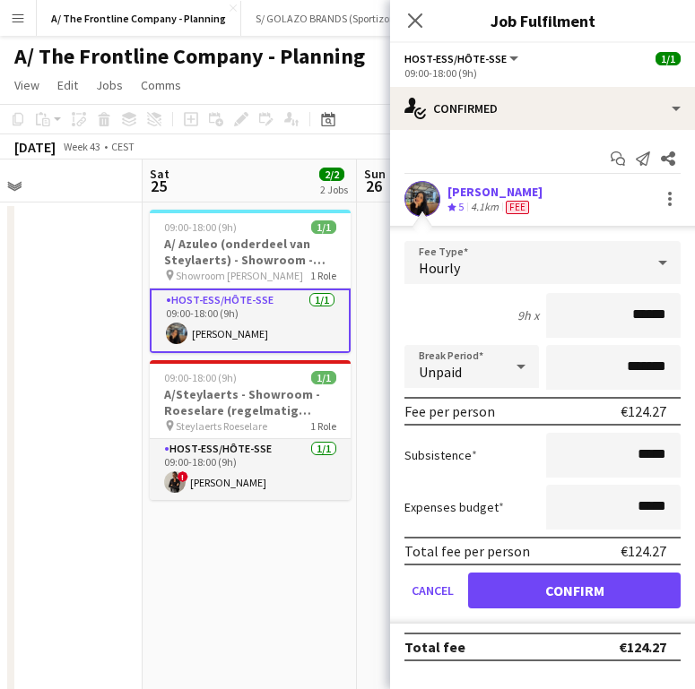
click at [484, 188] on div "[PERSON_NAME]" at bounding box center [494, 192] width 95 height 16
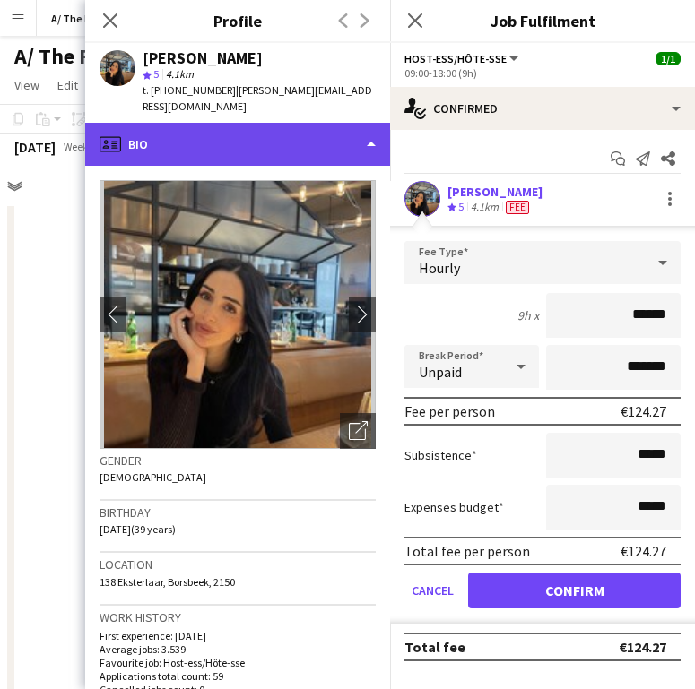
click at [253, 134] on div "profile Bio" at bounding box center [237, 144] width 305 height 43
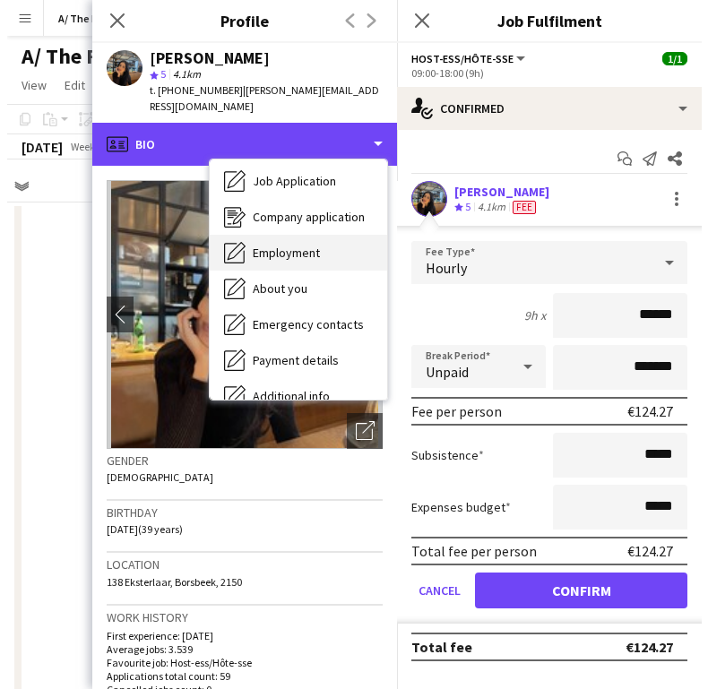
scroll to position [43, 0]
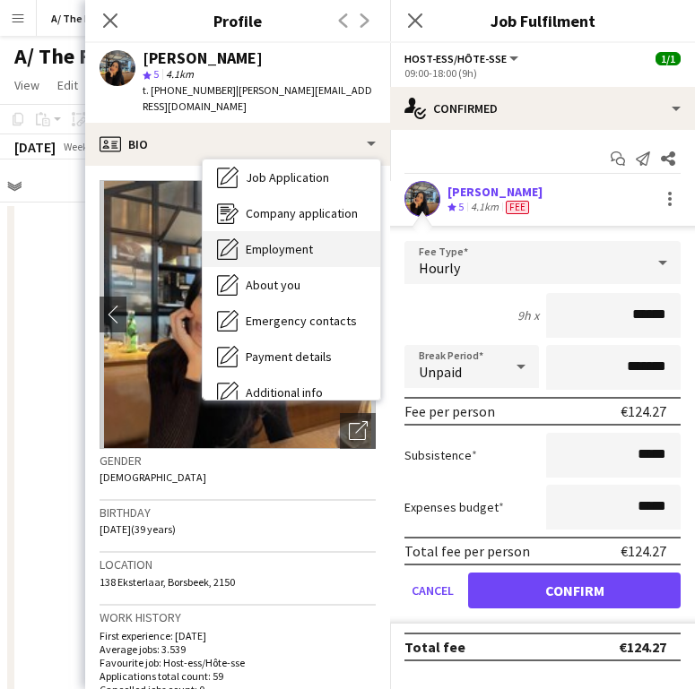
click at [299, 241] on span "Employment" at bounding box center [279, 249] width 67 height 16
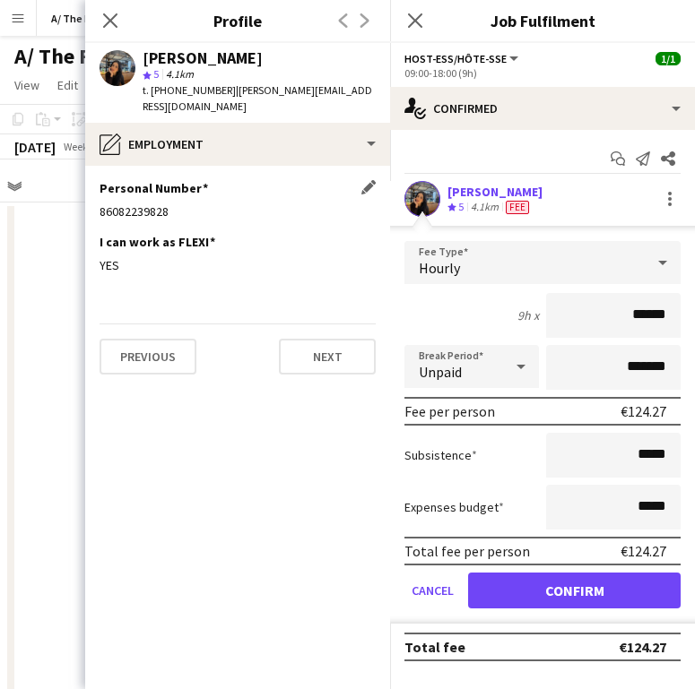
click at [148, 204] on div "86082239828" at bounding box center [238, 212] width 276 height 16
copy div "86082239828"
click at [117, 19] on icon "Close pop-in" at bounding box center [109, 20] width 17 height 17
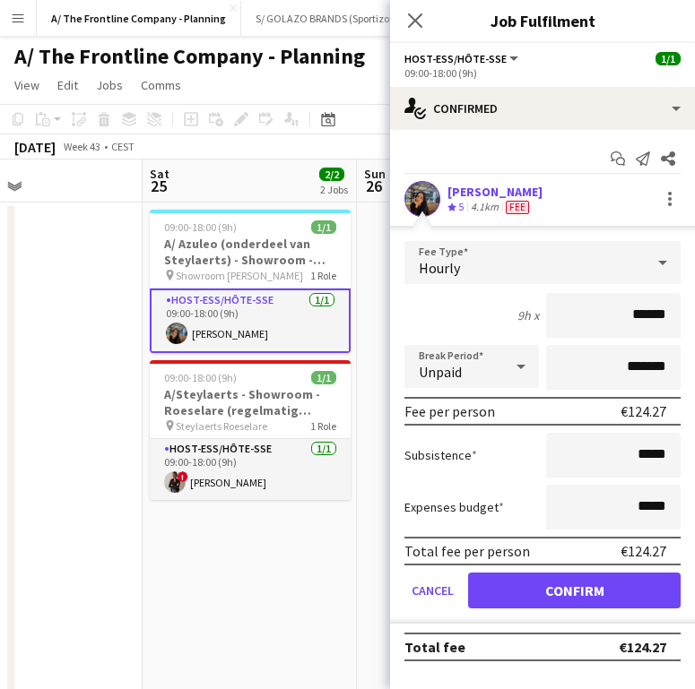
click at [34, 5] on button "Menu" at bounding box center [18, 18] width 36 height 36
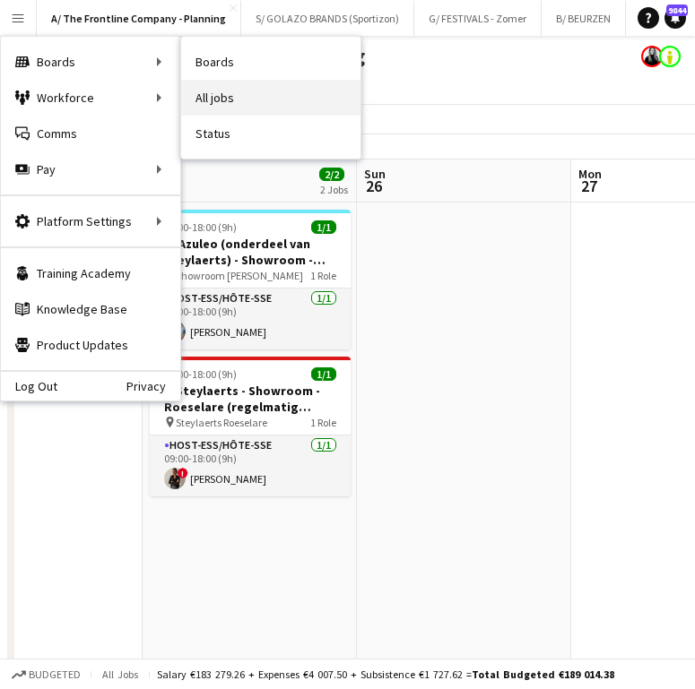
click at [207, 84] on link "All jobs" at bounding box center [270, 98] width 179 height 36
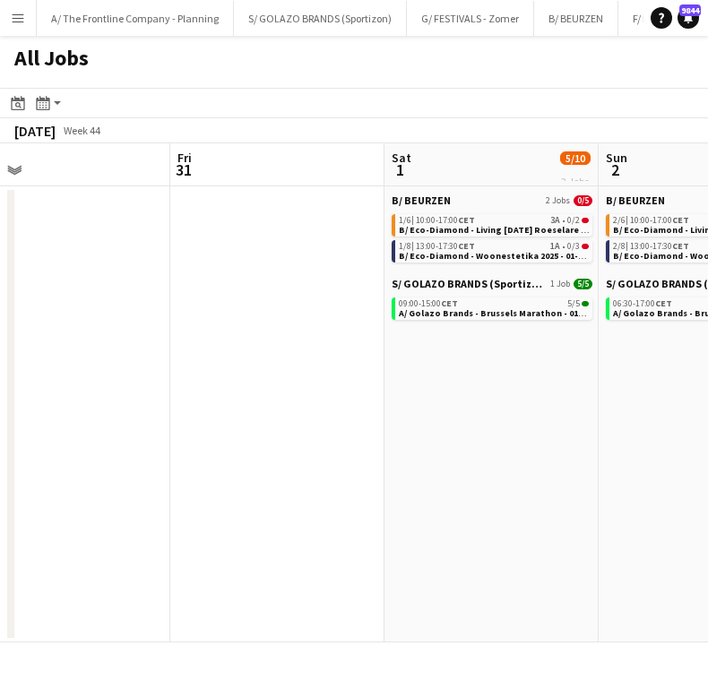
scroll to position [0, 473]
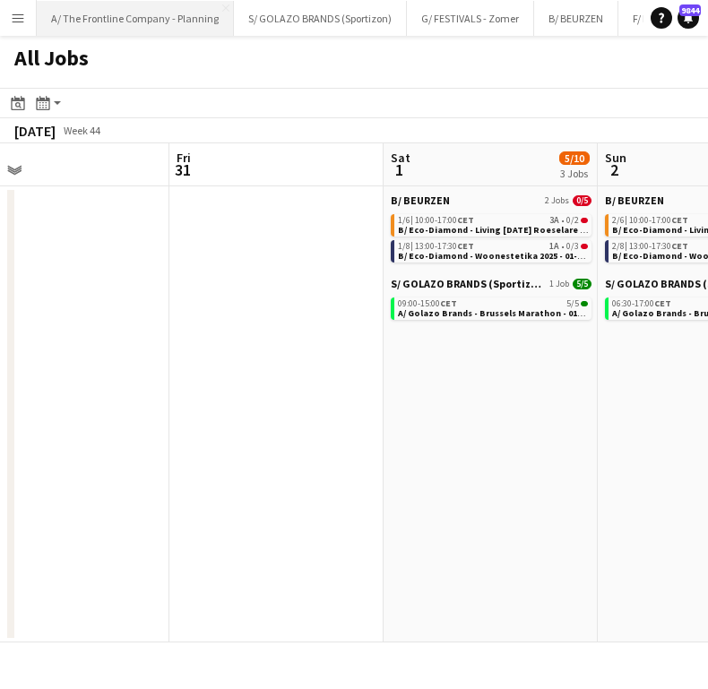
click at [106, 27] on button "A/ The Frontline Company - Planning Close" at bounding box center [135, 18] width 197 height 35
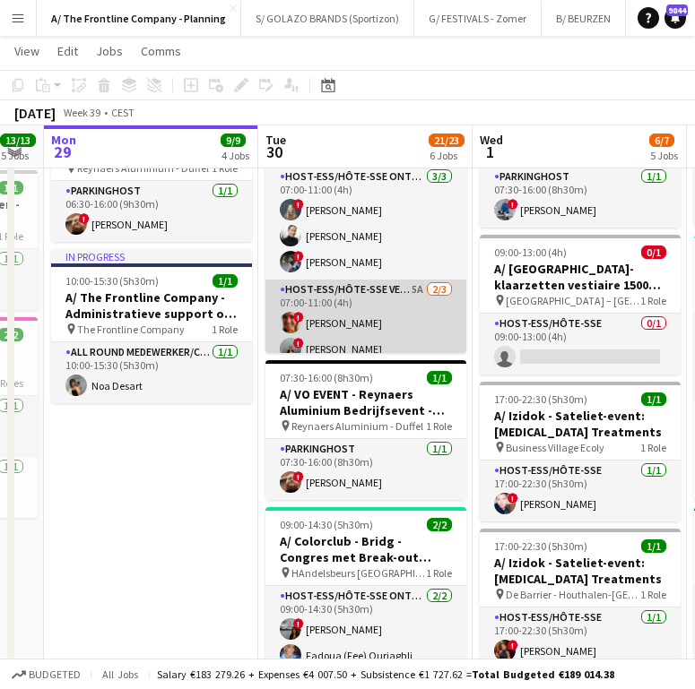
click at [361, 207] on app-card-role "Host-ess/Hôte-sse Onthaal-Accueill [DATE] 07:00-11:00 (4h) ! [PERSON_NAME] [PER…" at bounding box center [365, 223] width 201 height 113
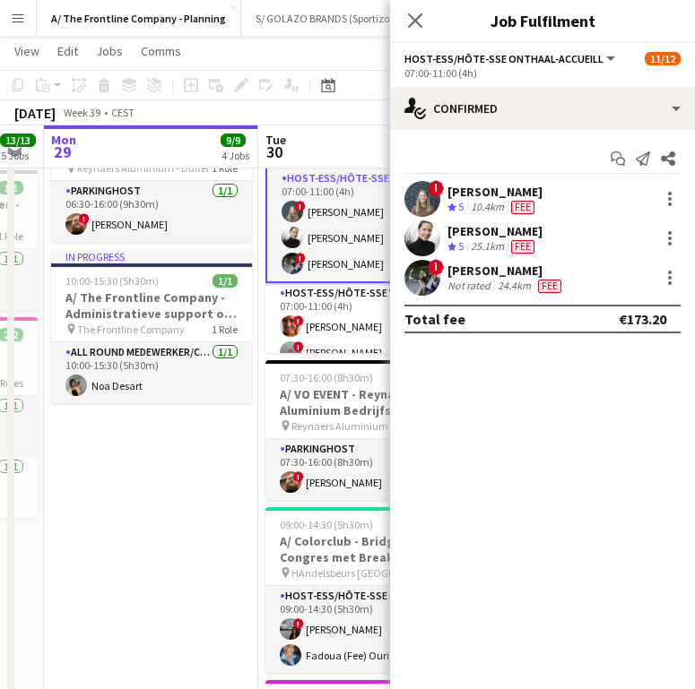
click at [514, 270] on div "[PERSON_NAME]" at bounding box center [505, 271] width 117 height 16
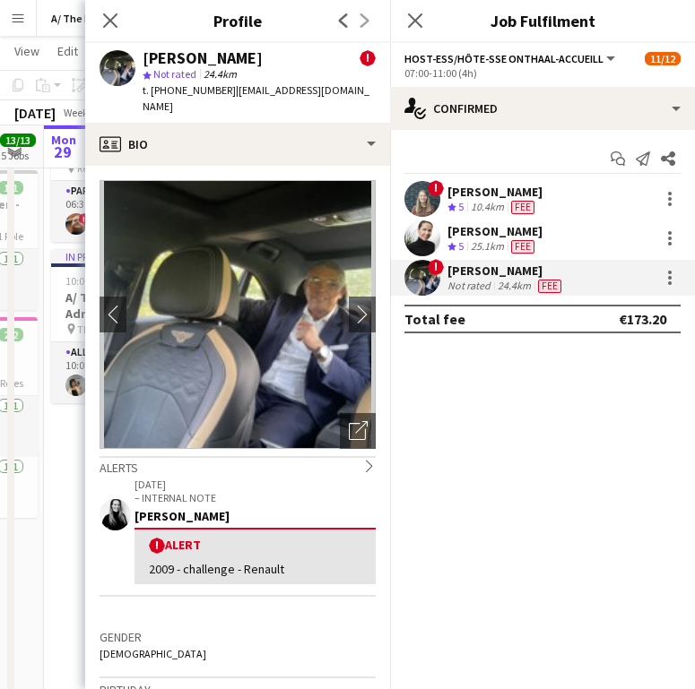
click at [328, 293] on img at bounding box center [238, 314] width 276 height 269
click at [349, 305] on app-icon "chevron-right" at bounding box center [363, 314] width 28 height 19
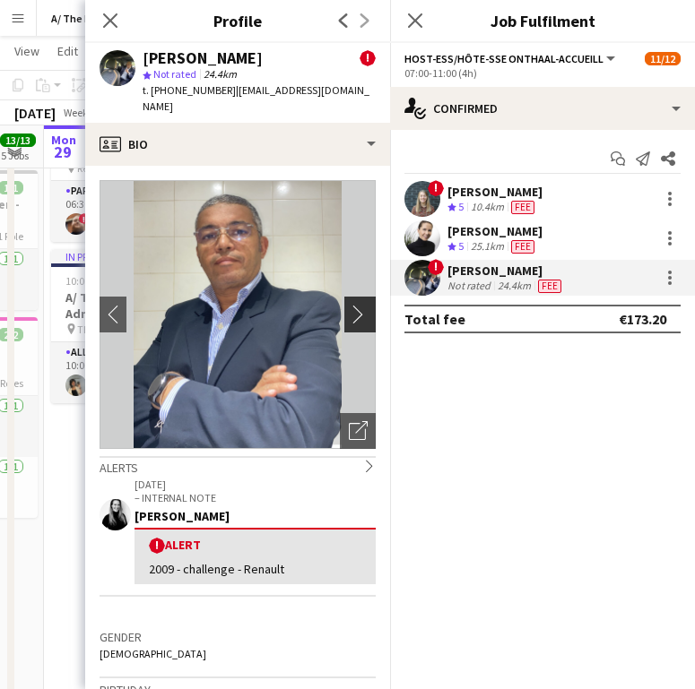
click at [349, 305] on app-icon "chevron-right" at bounding box center [363, 314] width 28 height 19
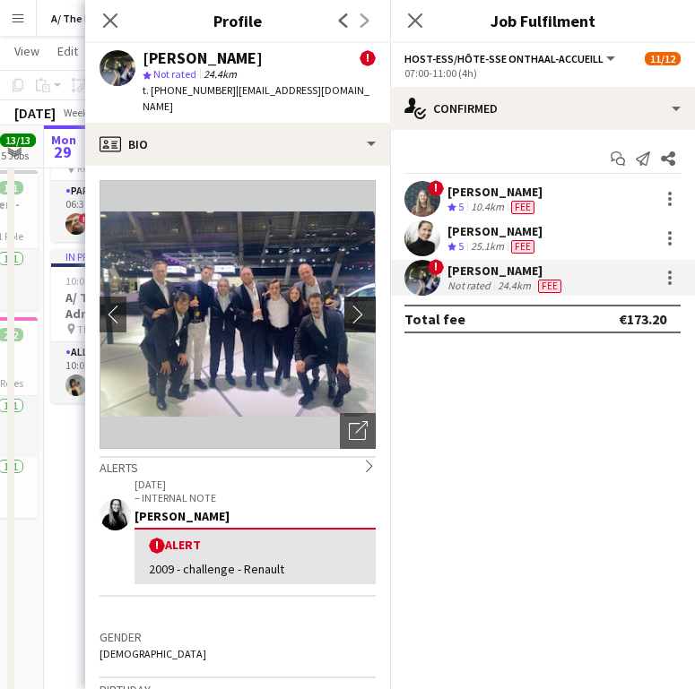
click at [349, 305] on app-icon "chevron-right" at bounding box center [363, 314] width 28 height 19
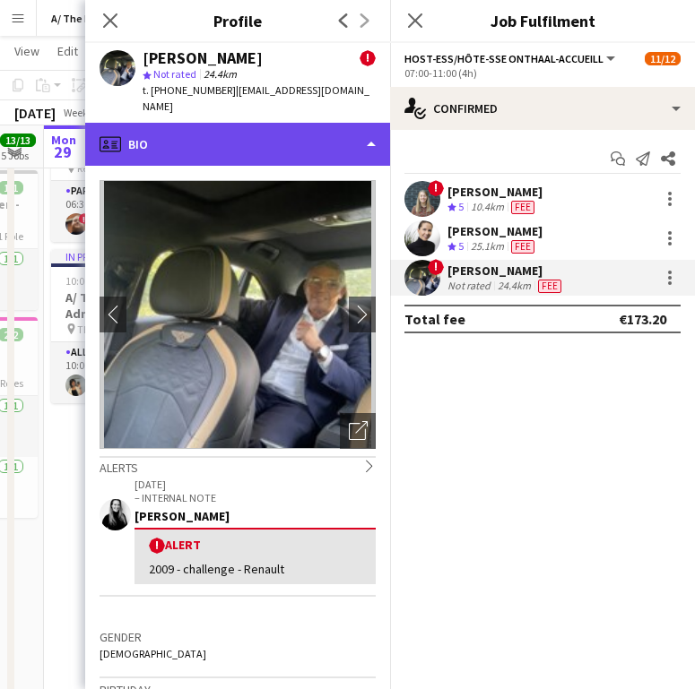
click at [251, 129] on div "profile Bio" at bounding box center [237, 144] width 305 height 43
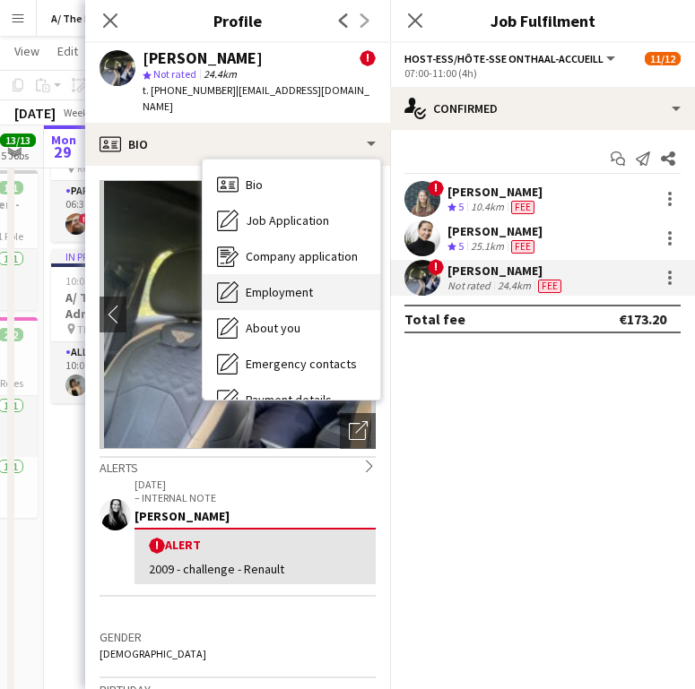
click at [272, 274] on div "Employment Employment" at bounding box center [292, 292] width 178 height 36
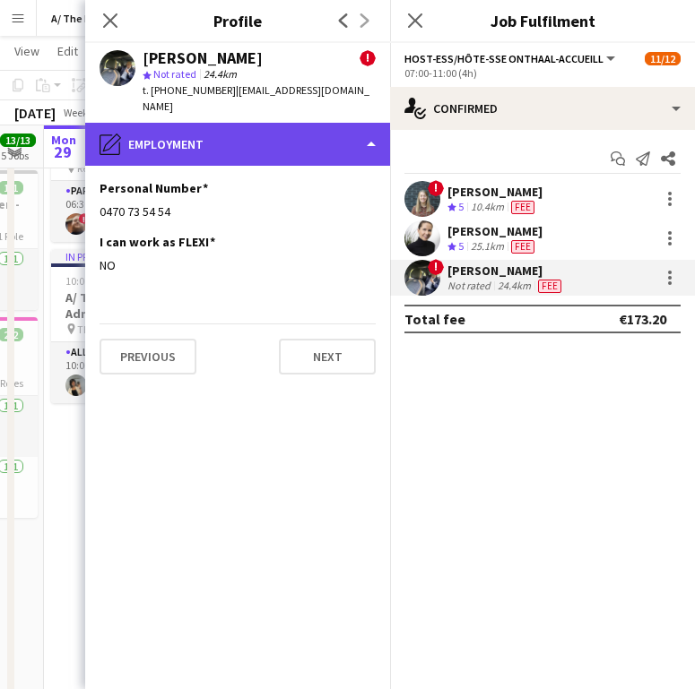
click at [215, 131] on div "pencil4 Employment" at bounding box center [237, 144] width 305 height 43
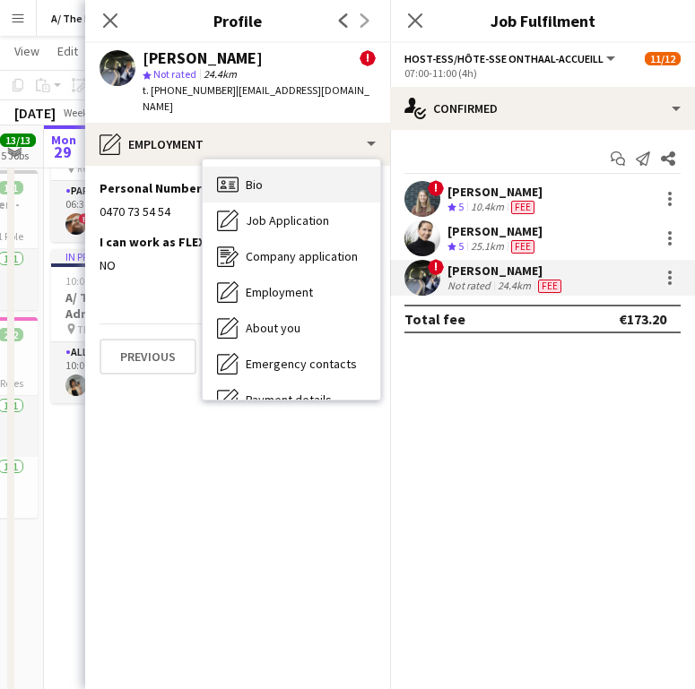
click at [247, 177] on span "Bio" at bounding box center [254, 185] width 17 height 16
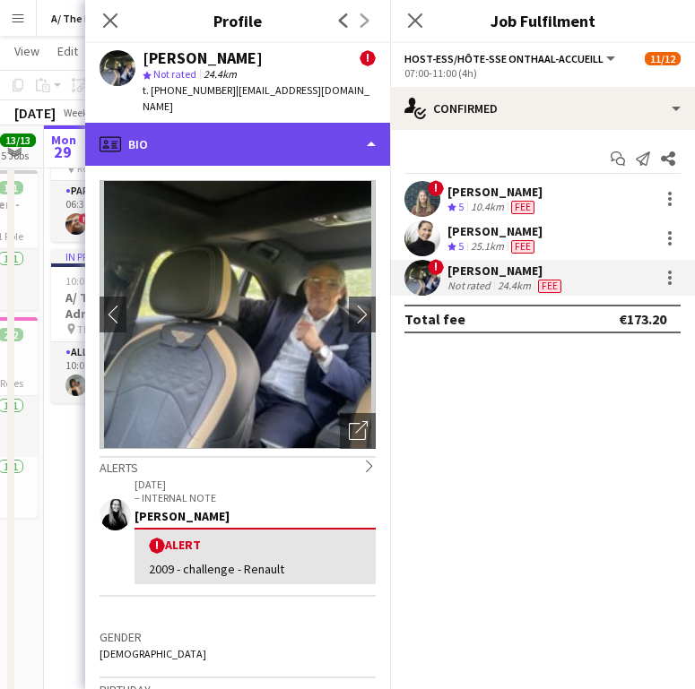
click at [285, 134] on div "profile Bio" at bounding box center [237, 144] width 305 height 43
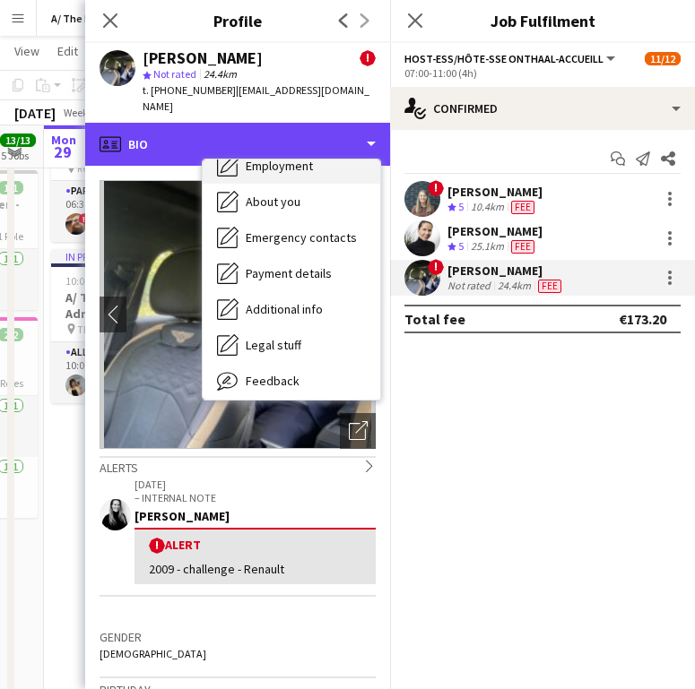
scroll to position [169, 0]
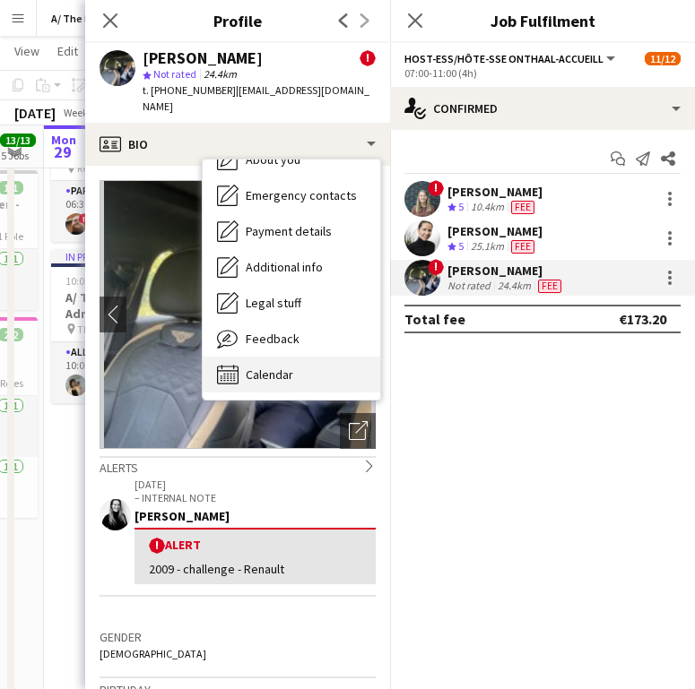
click at [295, 371] on div "Calendar Calendar" at bounding box center [292, 375] width 178 height 36
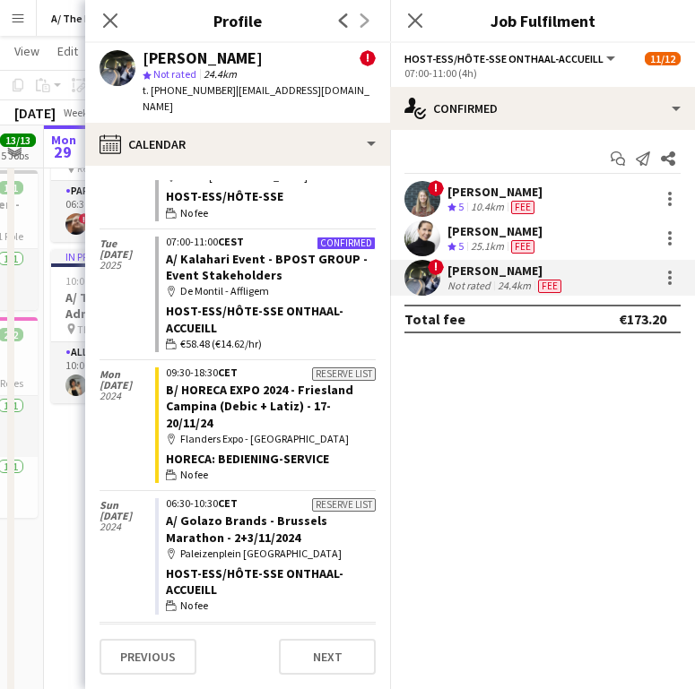
scroll to position [0, 0]
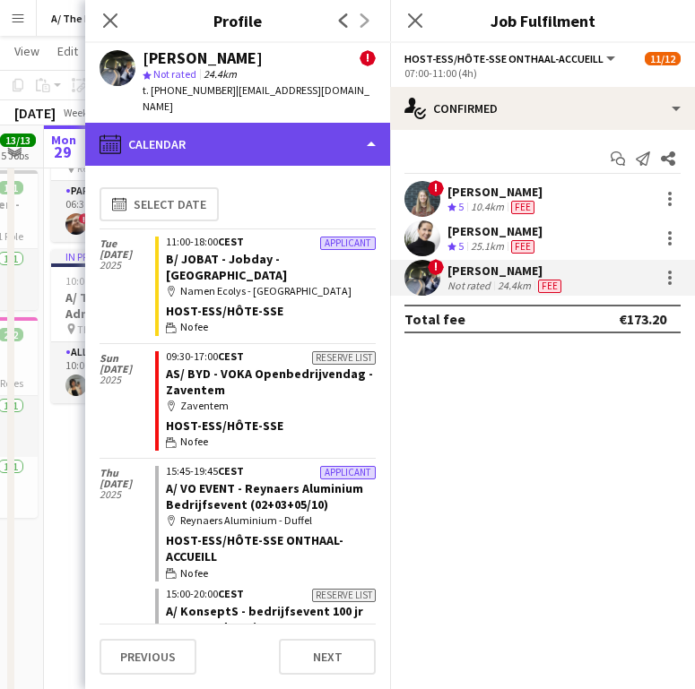
click at [327, 123] on div "calendar-full Calendar" at bounding box center [237, 144] width 305 height 43
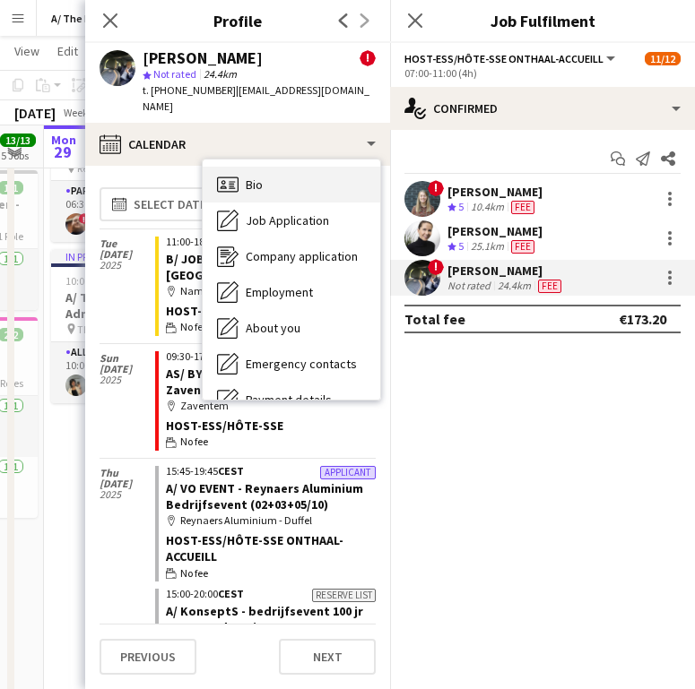
click at [284, 177] on div "Bio Bio" at bounding box center [292, 185] width 178 height 36
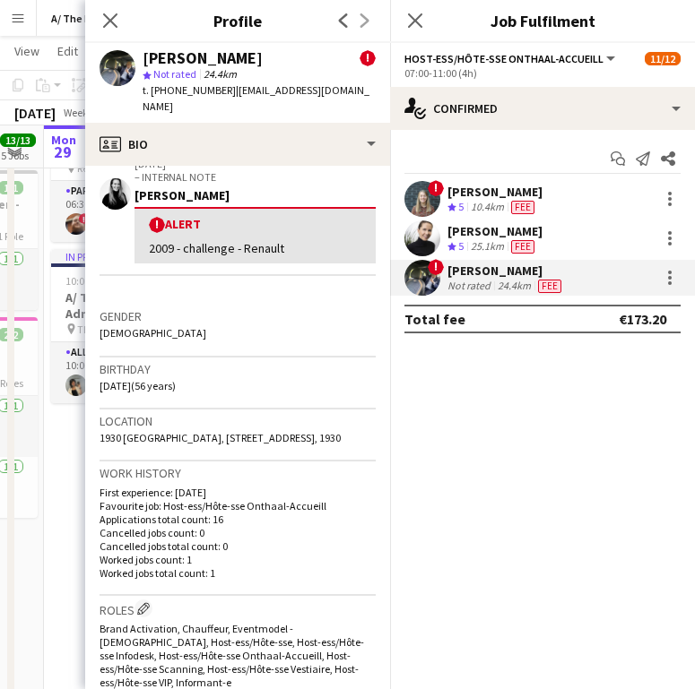
scroll to position [316, 0]
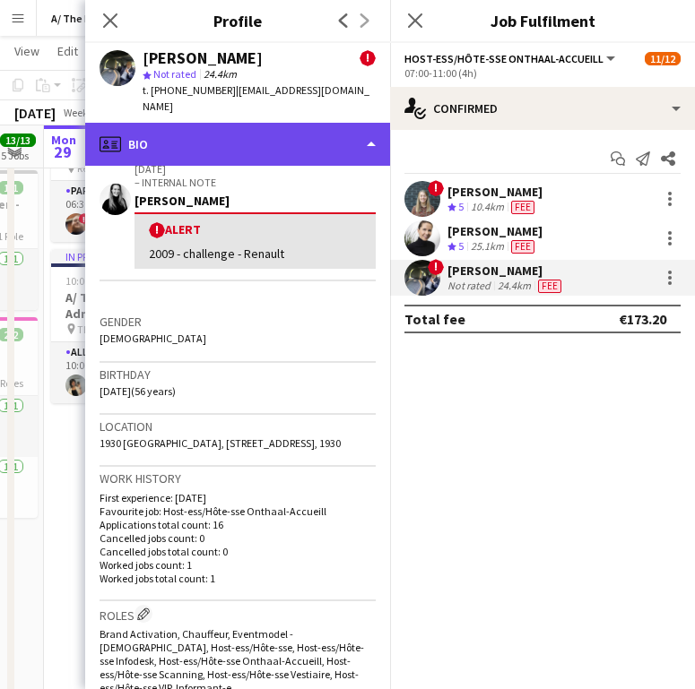
click at [219, 140] on div "profile Bio" at bounding box center [237, 144] width 305 height 43
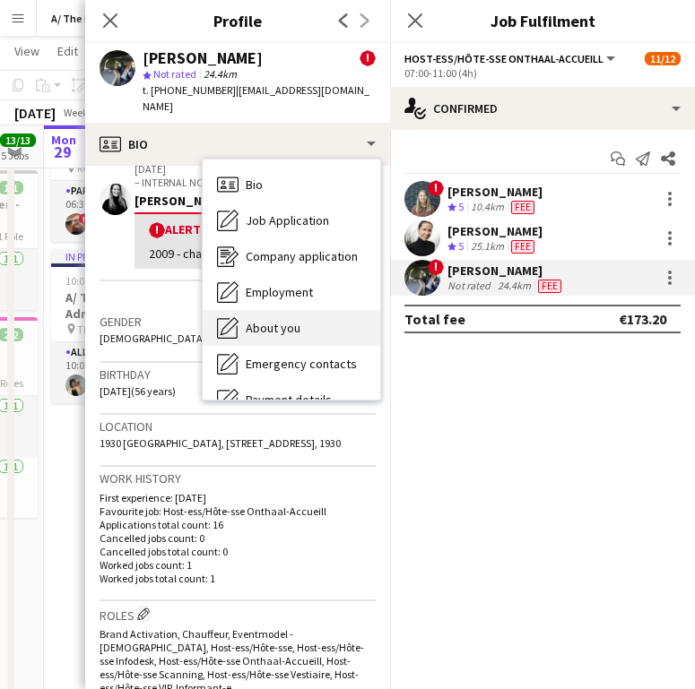
click at [269, 310] on div "About you About you" at bounding box center [292, 328] width 178 height 36
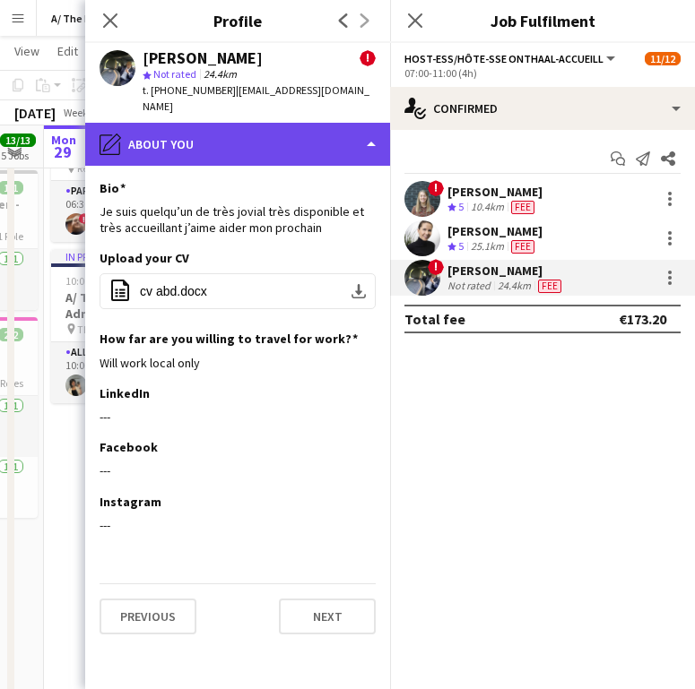
click at [256, 142] on div "pencil4 About you" at bounding box center [237, 144] width 305 height 43
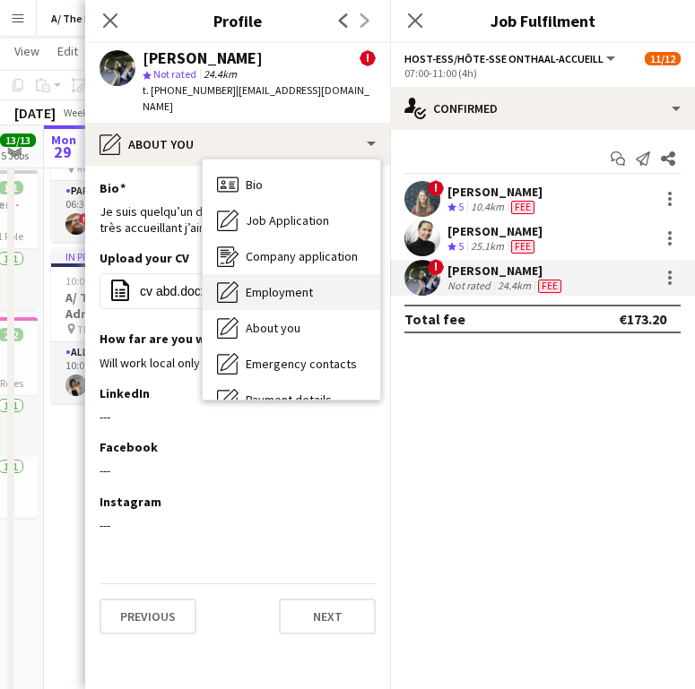
click at [264, 284] on span "Employment" at bounding box center [279, 292] width 67 height 16
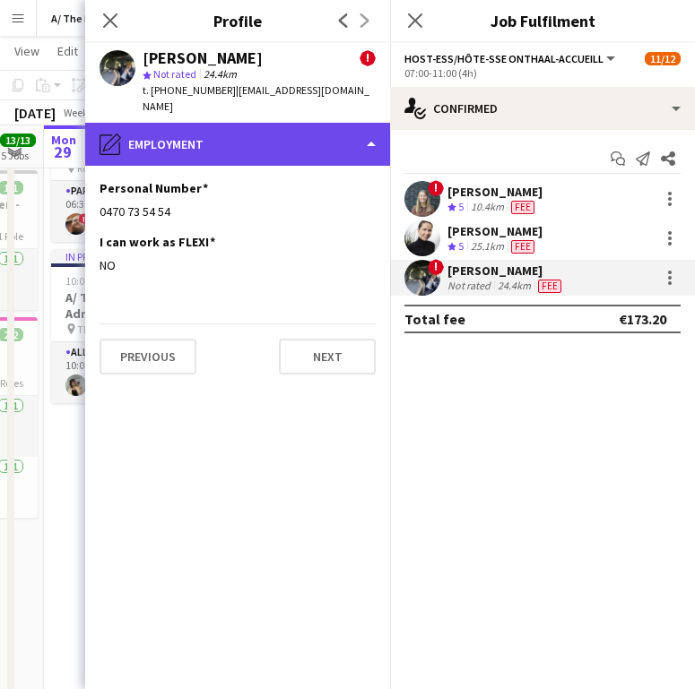
click at [280, 123] on div "pencil4 Employment" at bounding box center [237, 144] width 305 height 43
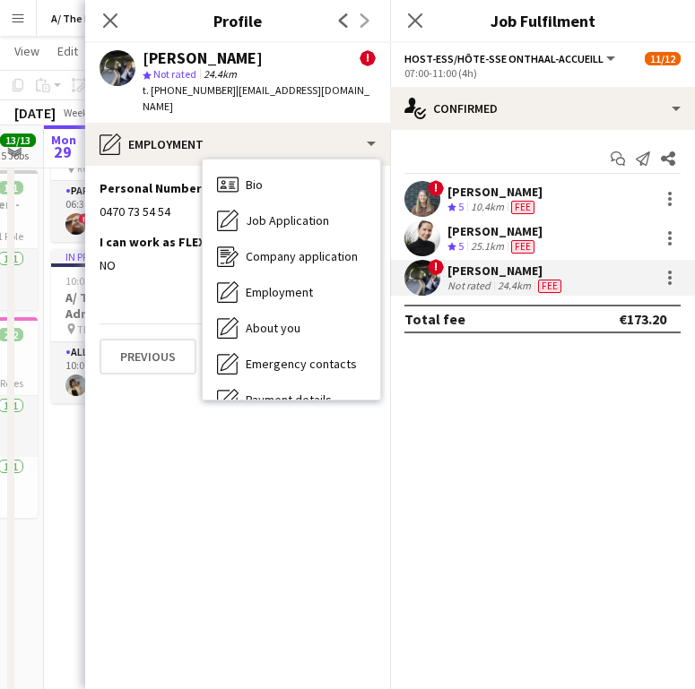
click at [163, 416] on app-section-data-types "Personal Number Edit this field 0470 73 54 54 I can work as FLEXI Edit this fie…" at bounding box center [237, 428] width 305 height 524
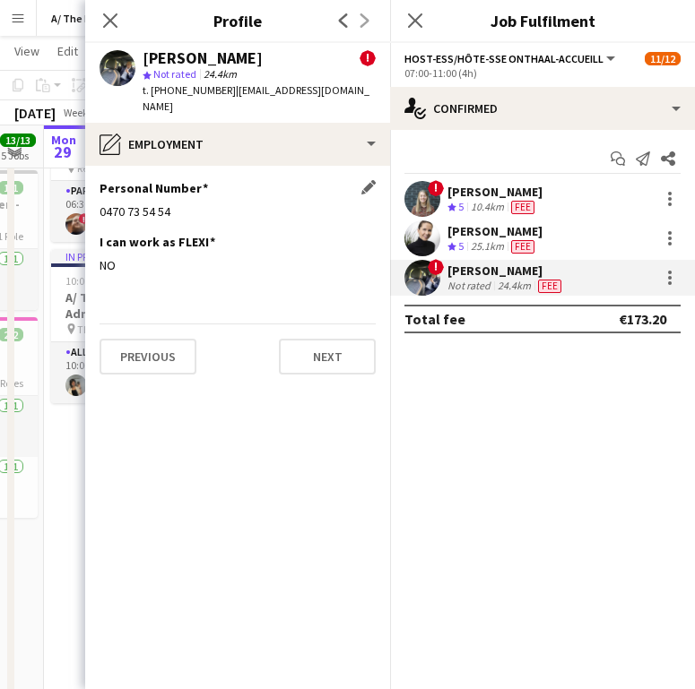
drag, startPoint x: 122, startPoint y: 197, endPoint x: 149, endPoint y: 195, distance: 27.0
click at [175, 204] on div "0470 73 54 54" at bounding box center [238, 212] width 276 height 16
click at [105, 204] on div "0470 73 54 54" at bounding box center [238, 212] width 276 height 16
drag, startPoint x: 100, startPoint y: 195, endPoint x: 171, endPoint y: 199, distance: 71.8
click at [169, 204] on div "0470 73 54 54" at bounding box center [238, 212] width 276 height 16
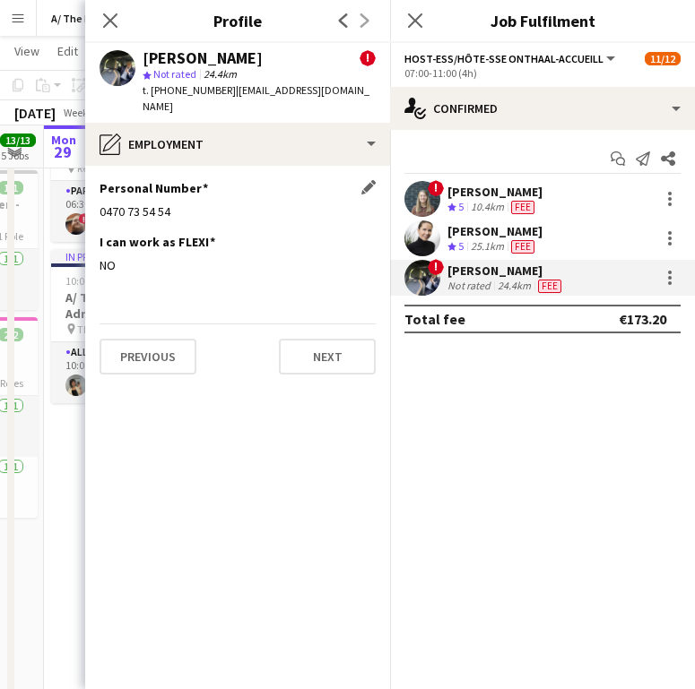
click at [173, 204] on div "0470 73 54 54" at bounding box center [238, 212] width 276 height 16
click at [157, 204] on div "0470 73 54 54" at bounding box center [238, 212] width 276 height 16
click at [162, 180] on h3 "Personal Number" at bounding box center [154, 188] width 108 height 16
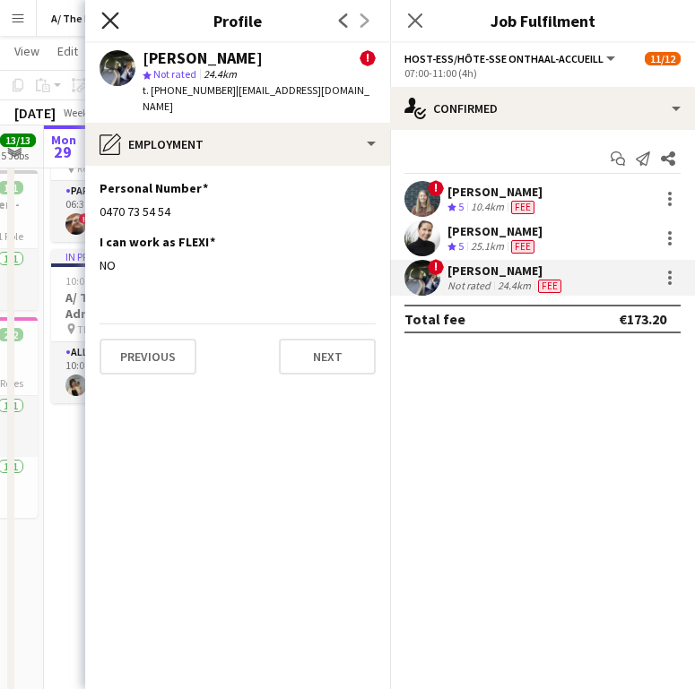
click at [117, 16] on icon "Close pop-in" at bounding box center [109, 20] width 17 height 17
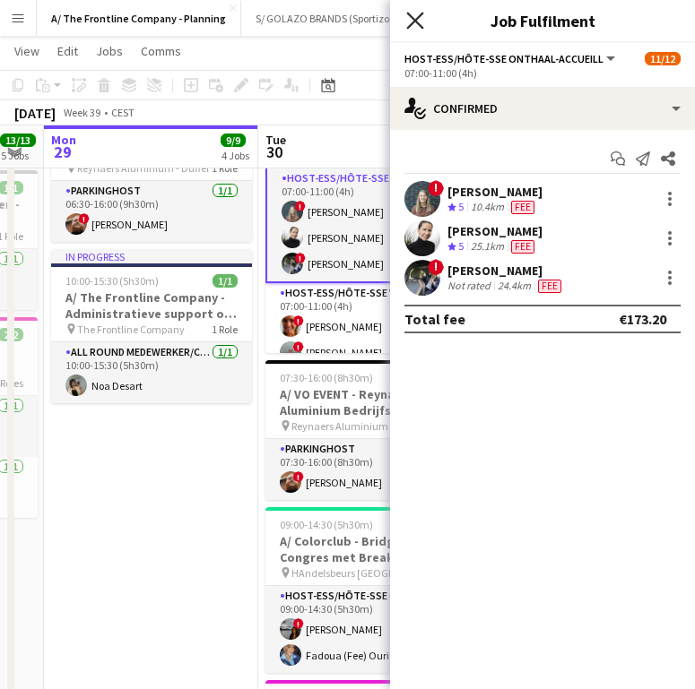
click at [422, 26] on div "Close pop-in" at bounding box center [415, 20] width 50 height 41
click at [422, 26] on icon "Close pop-in" at bounding box center [414, 20] width 17 height 17
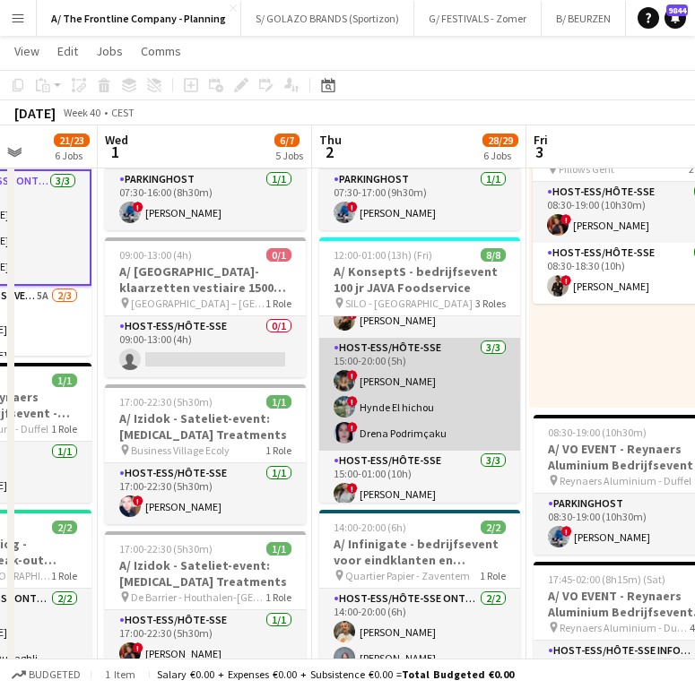
scroll to position [77, 0]
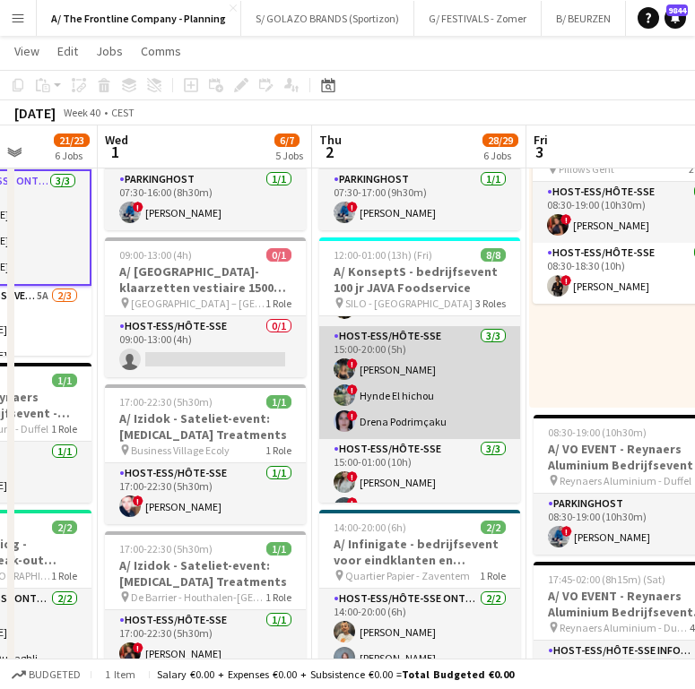
click at [429, 409] on app-card-role "Host-ess/Hôte-sse [DATE] 15:00-20:00 (5h) ! [PERSON_NAME] ! Hynde El hichou ! […" at bounding box center [419, 382] width 201 height 113
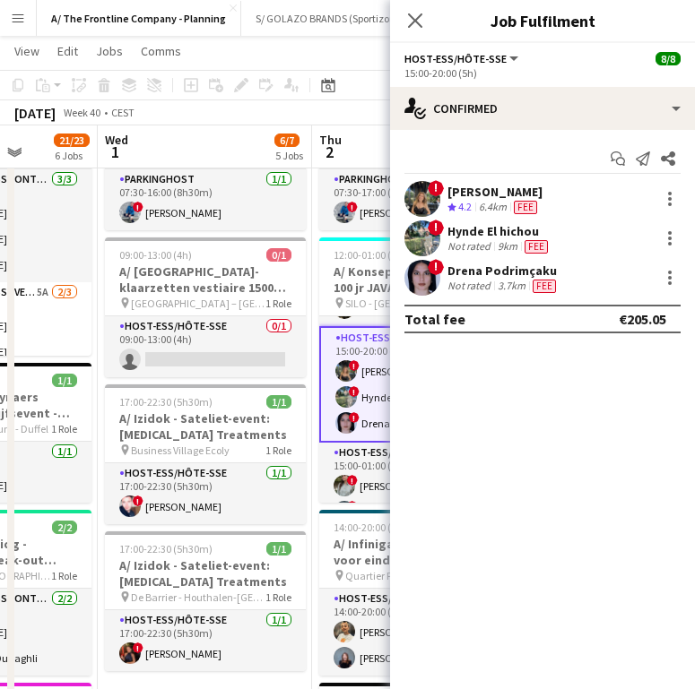
click at [483, 202] on div "6.4km" at bounding box center [492, 207] width 35 height 15
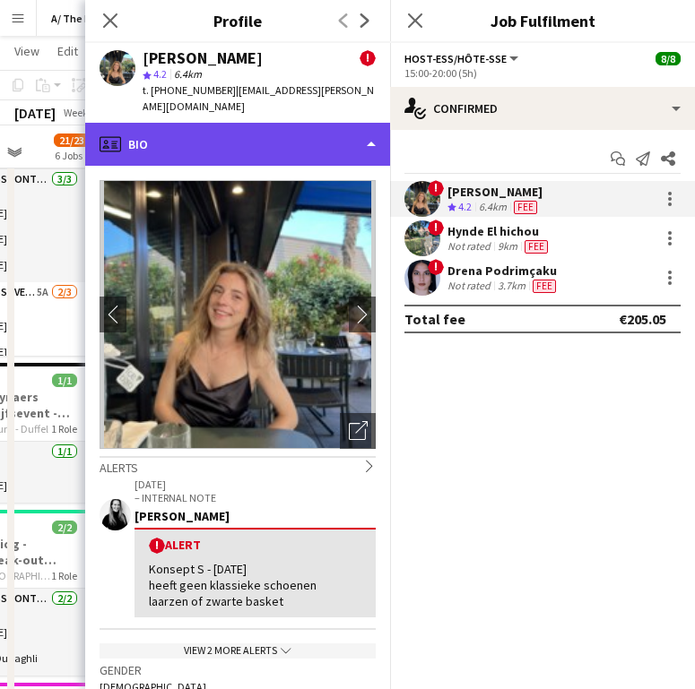
click at [269, 135] on div "profile Bio" at bounding box center [237, 144] width 305 height 43
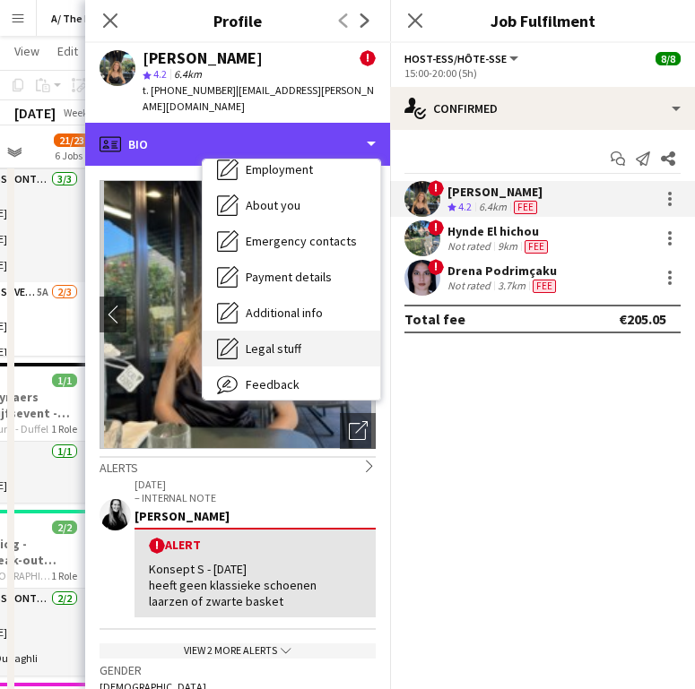
scroll to position [169, 0]
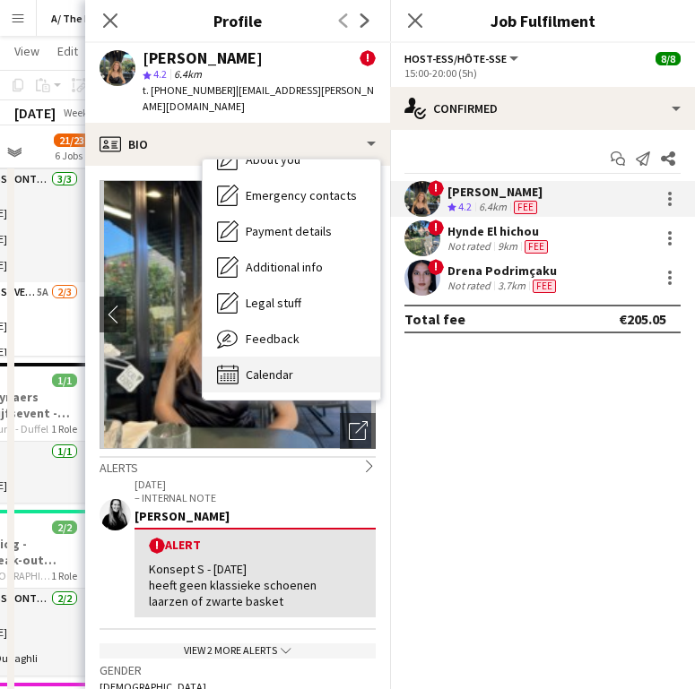
click at [290, 357] on div "Calendar Calendar" at bounding box center [292, 375] width 178 height 36
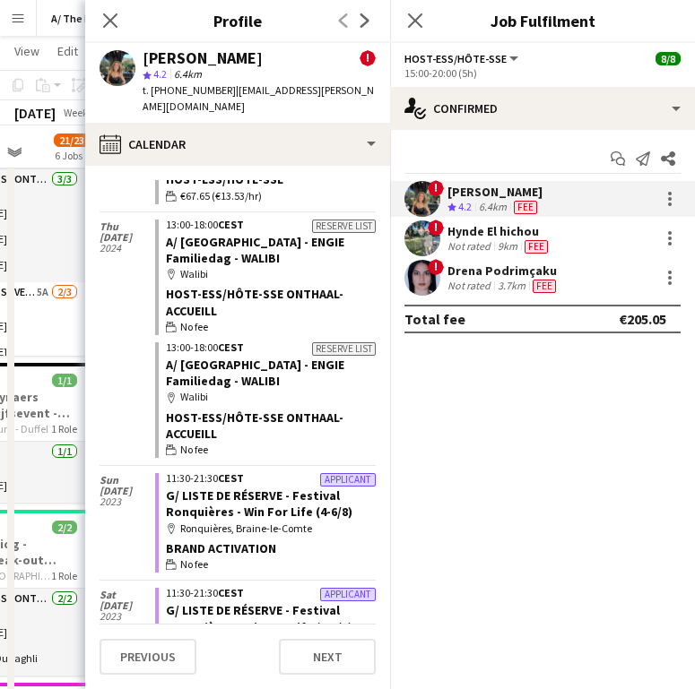
scroll to position [0, 0]
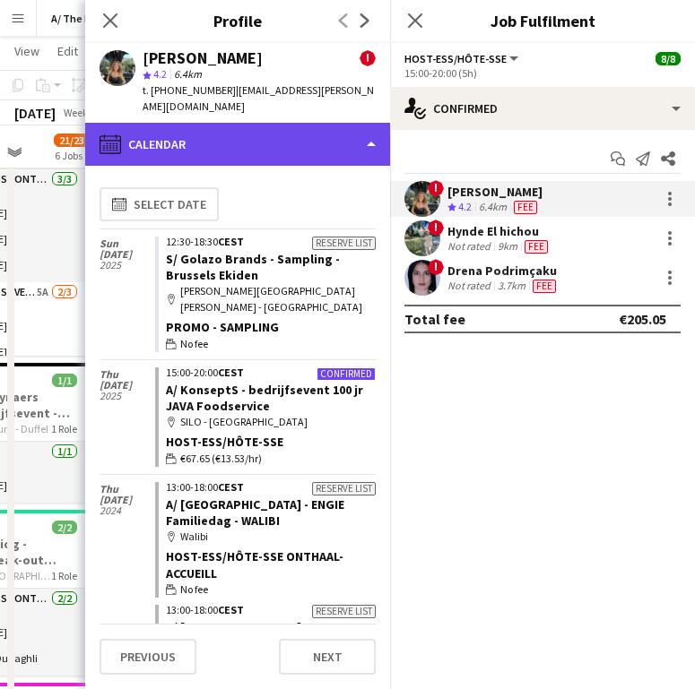
click at [259, 123] on div "calendar-full Calendar" at bounding box center [237, 144] width 305 height 43
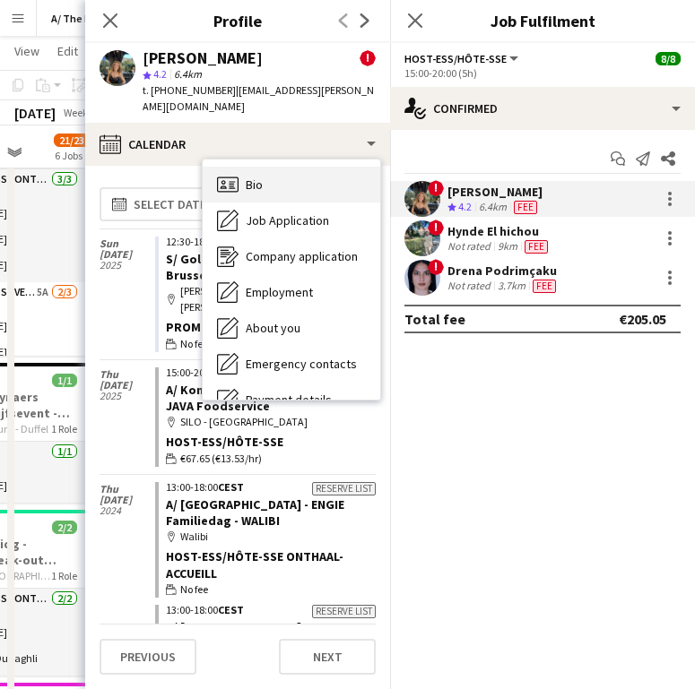
click at [282, 178] on div "Bio Bio" at bounding box center [292, 185] width 178 height 36
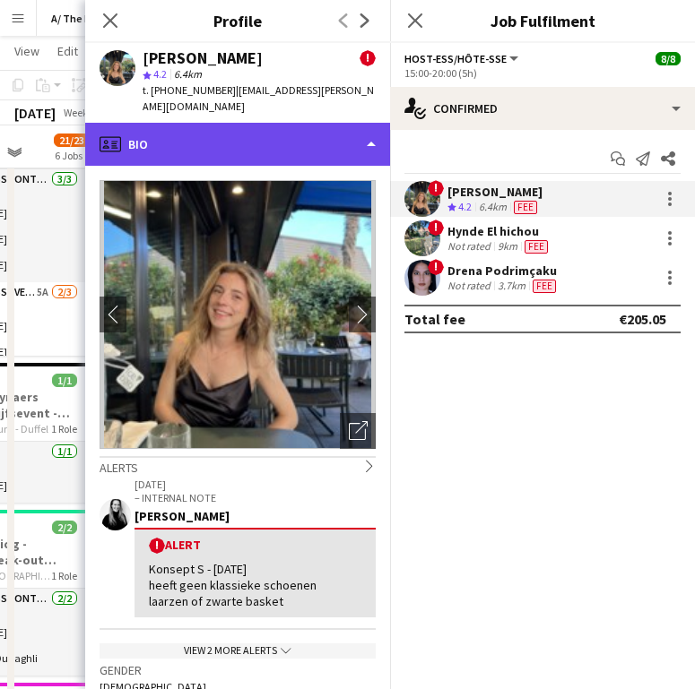
click at [195, 123] on div "profile Bio" at bounding box center [237, 144] width 305 height 43
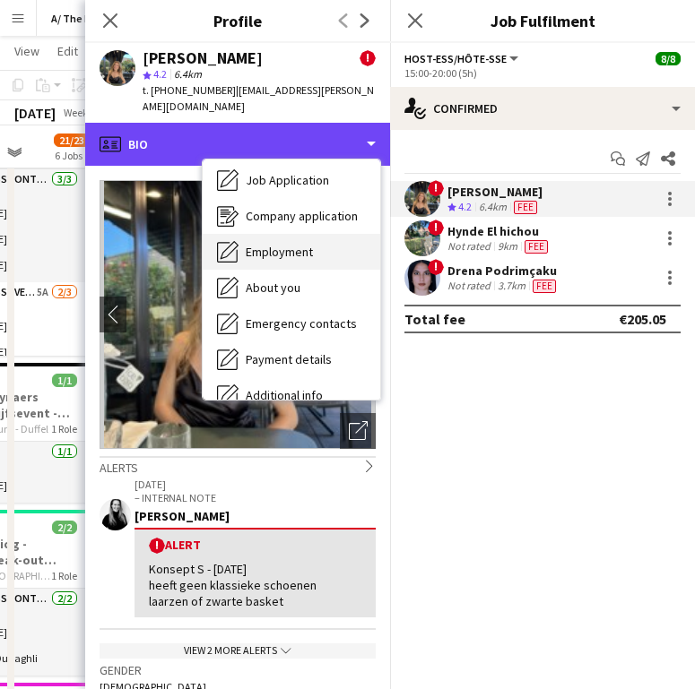
scroll to position [58, 0]
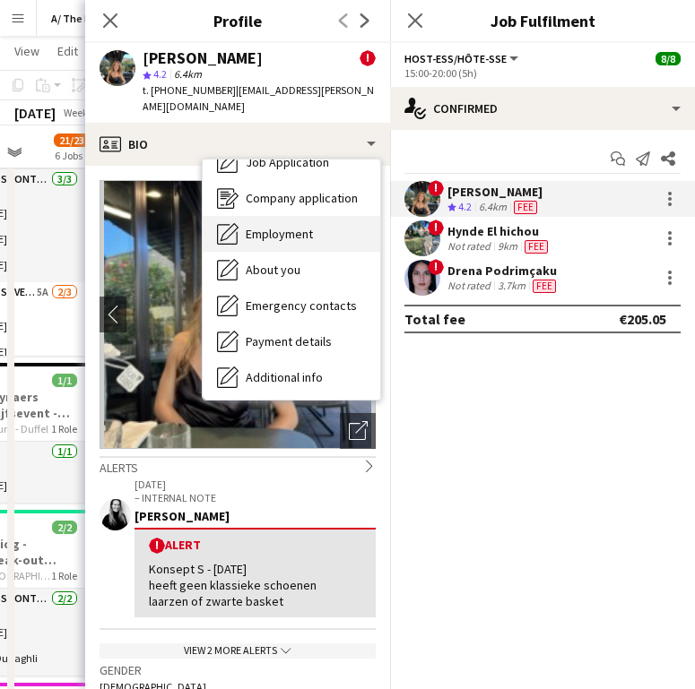
click at [265, 226] on span "Employment" at bounding box center [279, 234] width 67 height 16
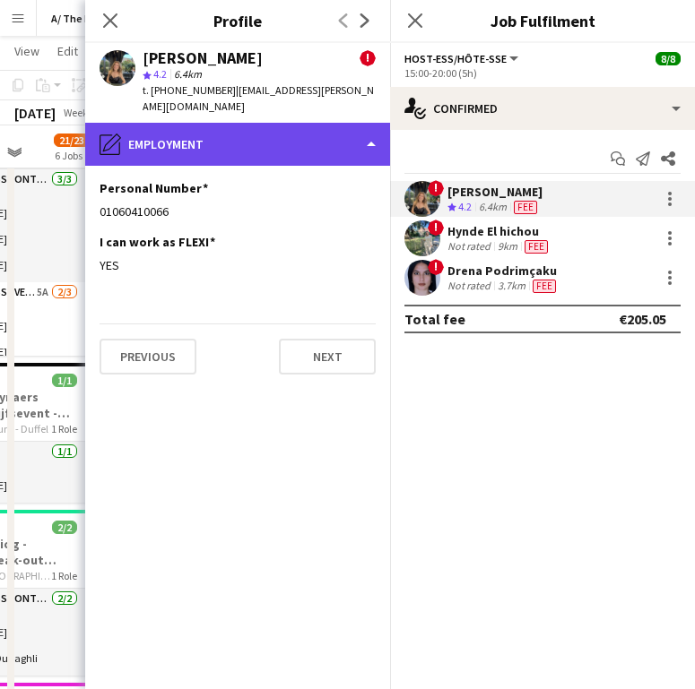
click at [253, 138] on div "pencil4 Employment" at bounding box center [237, 144] width 305 height 43
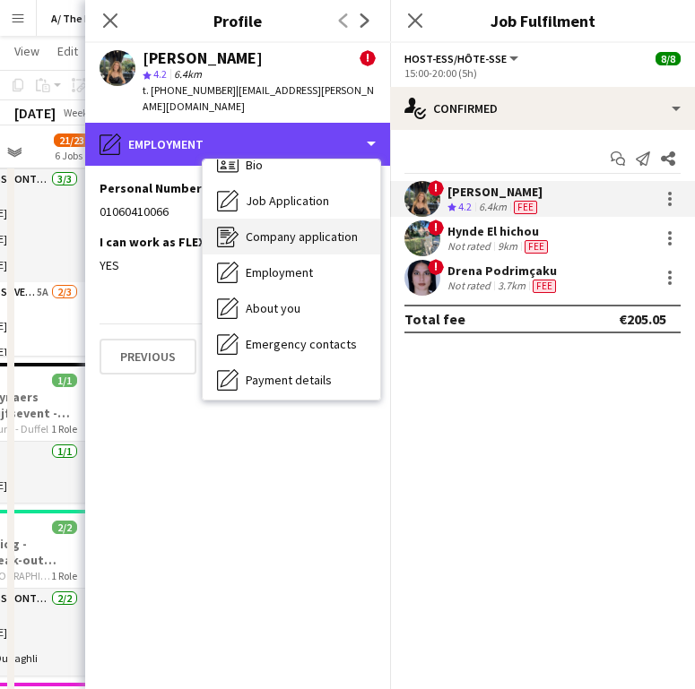
scroll to position [0, 0]
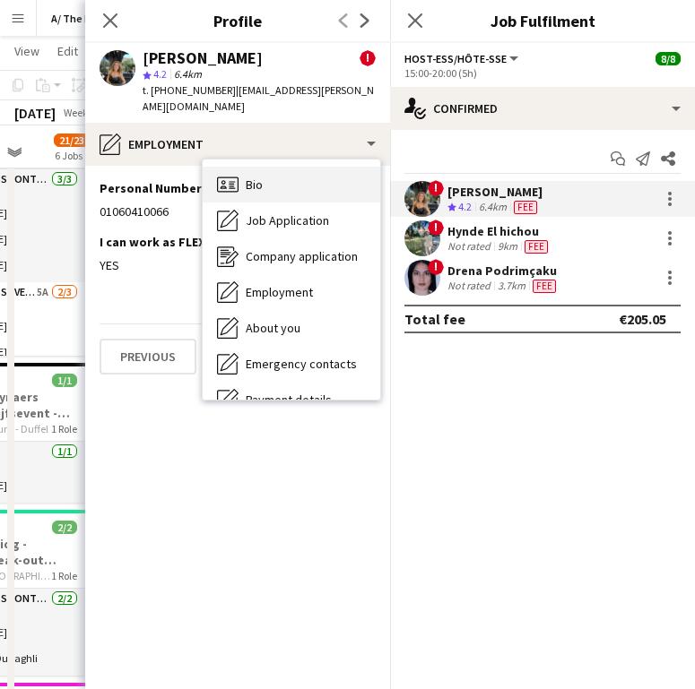
click at [274, 167] on div "Bio Bio" at bounding box center [292, 185] width 178 height 36
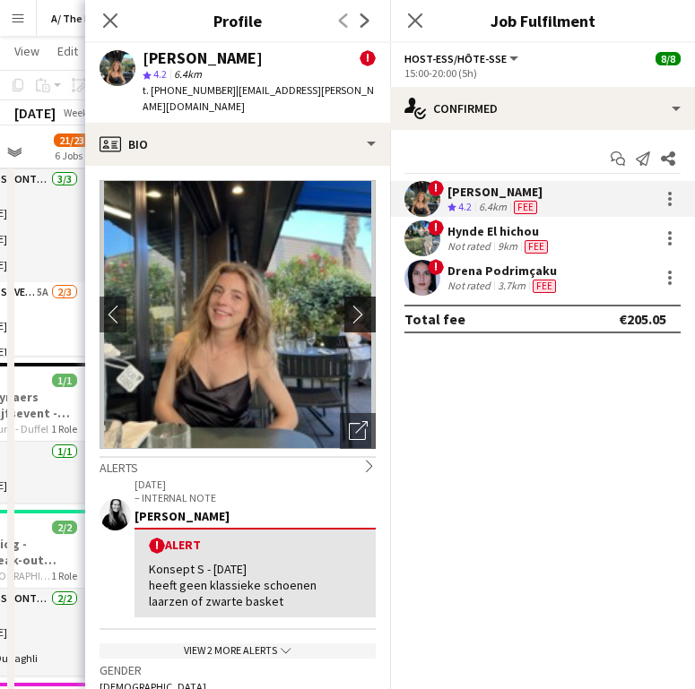
click at [349, 305] on app-icon "chevron-right" at bounding box center [363, 314] width 28 height 19
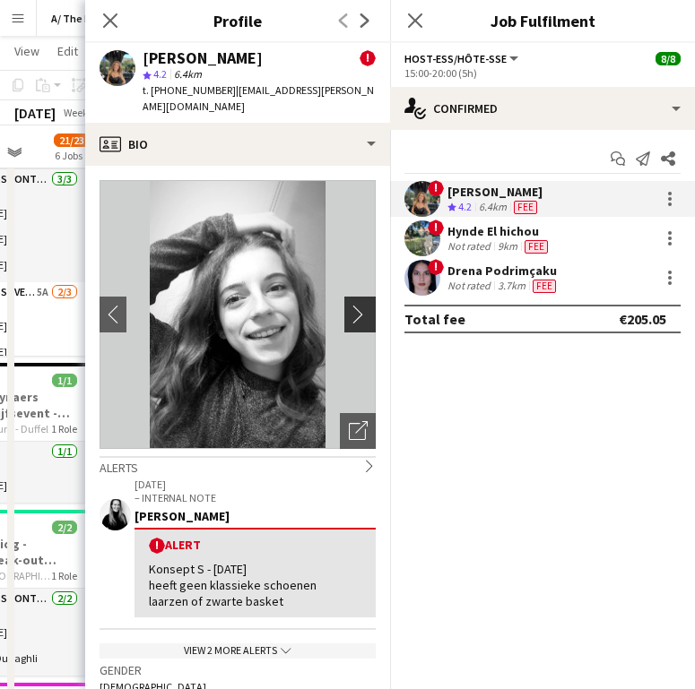
click at [349, 305] on app-icon "chevron-right" at bounding box center [363, 314] width 28 height 19
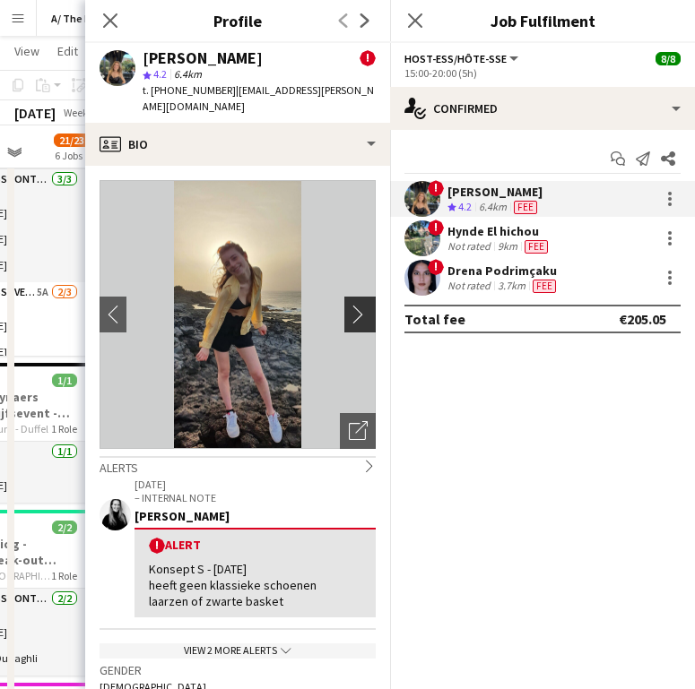
click at [349, 305] on app-icon "chevron-right" at bounding box center [363, 314] width 28 height 19
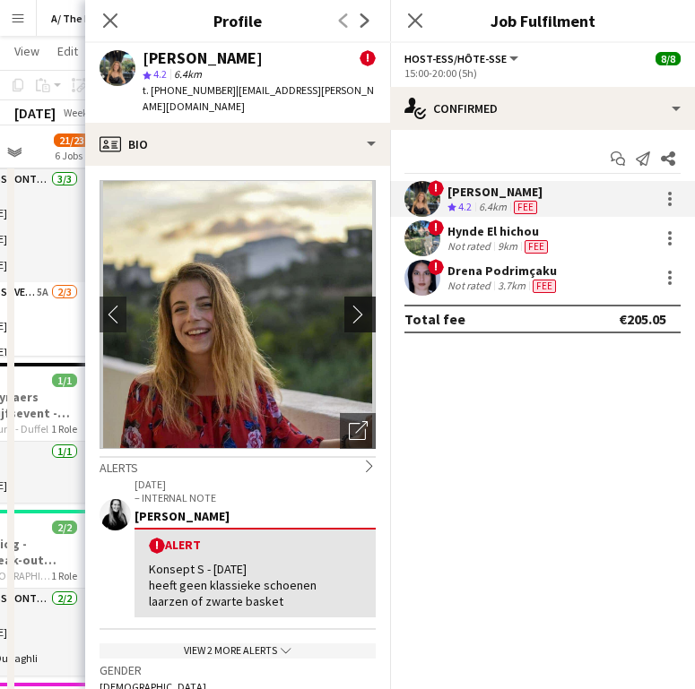
click at [349, 305] on app-icon "chevron-right" at bounding box center [363, 314] width 28 height 19
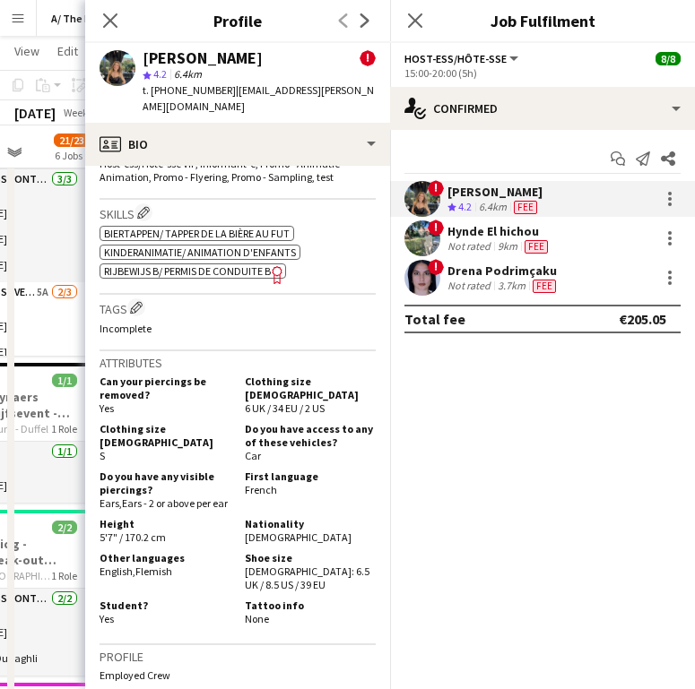
scroll to position [970, 0]
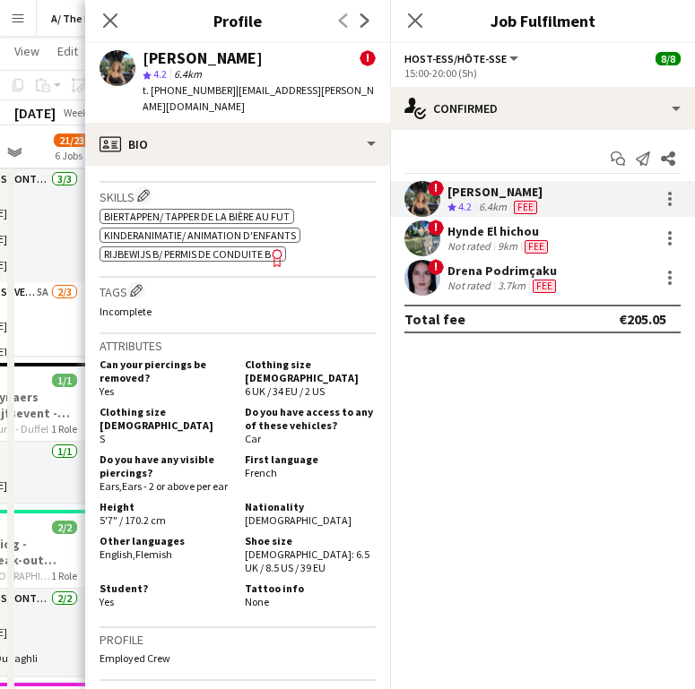
click at [226, 306] on p "Incomplete" at bounding box center [238, 311] width 276 height 13
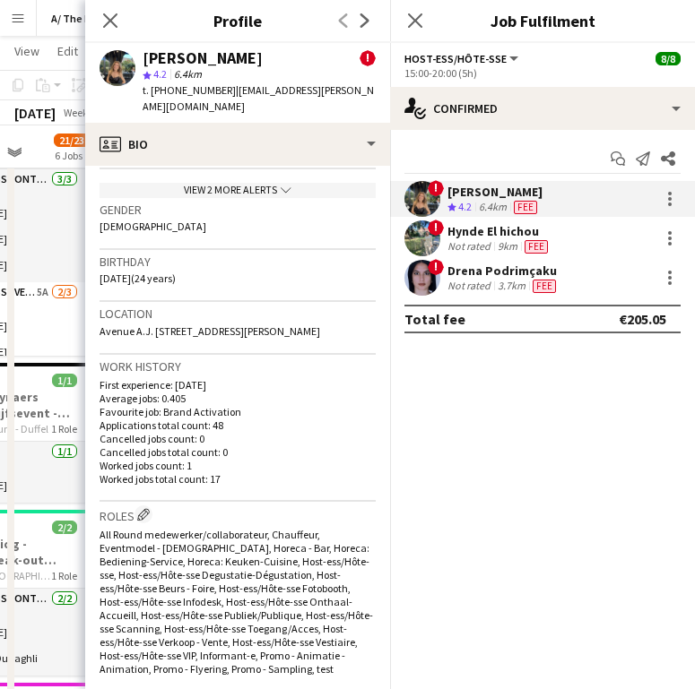
scroll to position [395, 0]
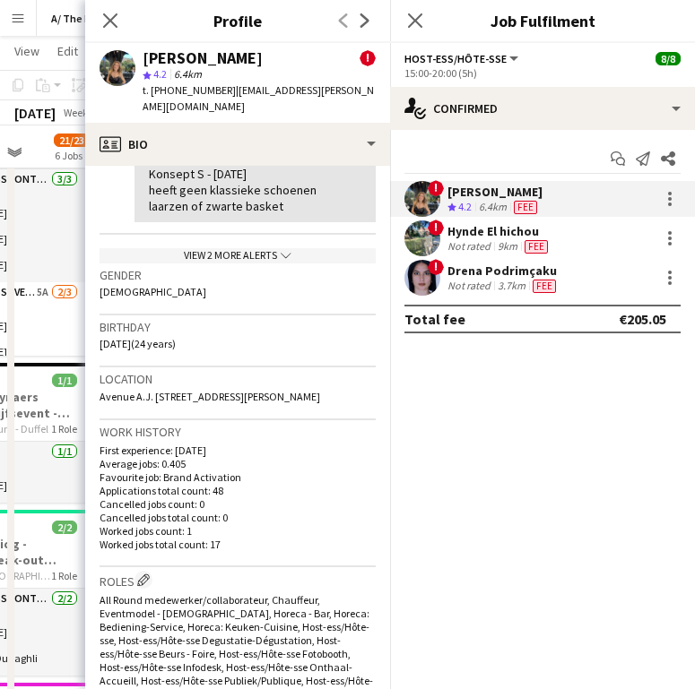
click at [160, 371] on h3 "Location" at bounding box center [238, 379] width 276 height 16
click at [169, 390] on span "Avenue A.J. [STREET_ADDRESS][PERSON_NAME]" at bounding box center [210, 396] width 221 height 13
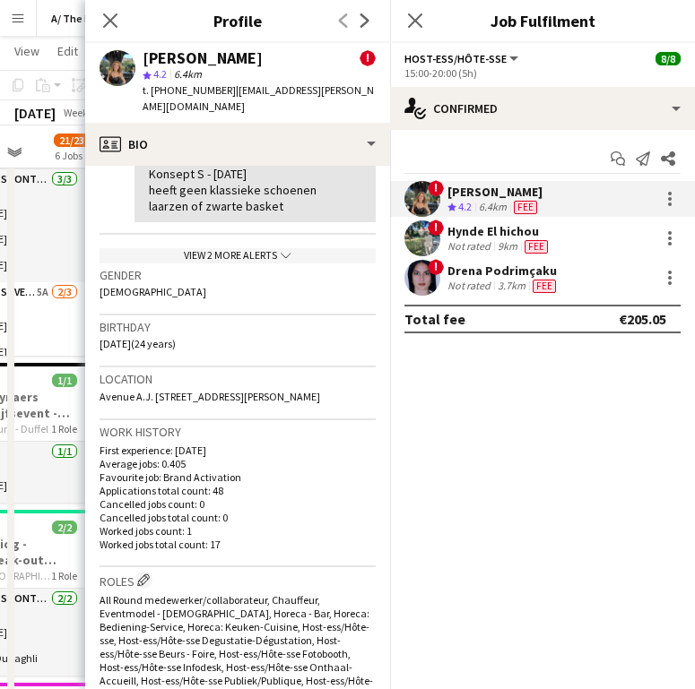
copy span "Avenue A.J. [STREET_ADDRESS][PERSON_NAME]"
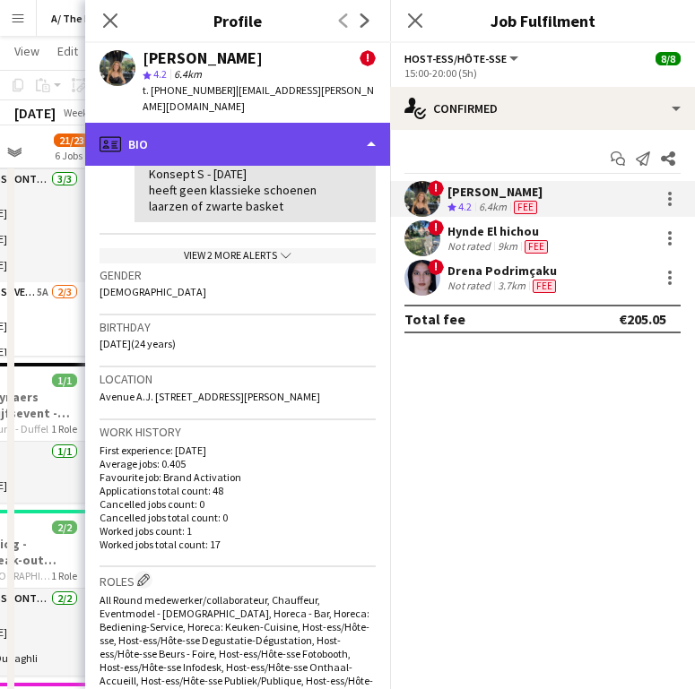
click at [193, 123] on div "profile Bio" at bounding box center [237, 144] width 305 height 43
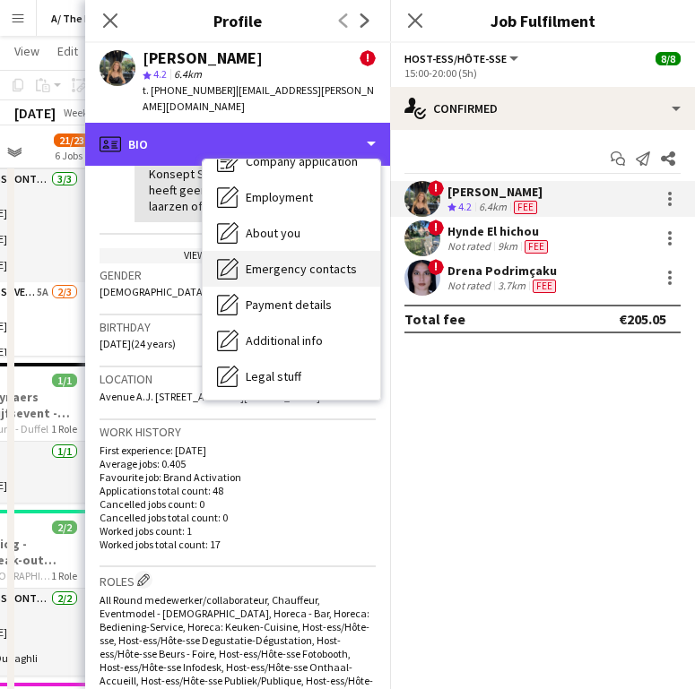
scroll to position [104, 0]
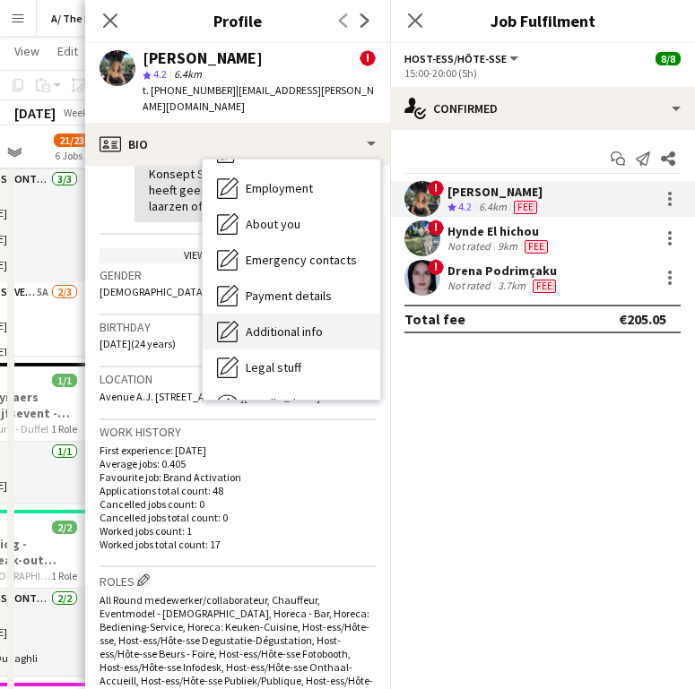
click at [286, 324] on span "Additional info" at bounding box center [284, 332] width 77 height 16
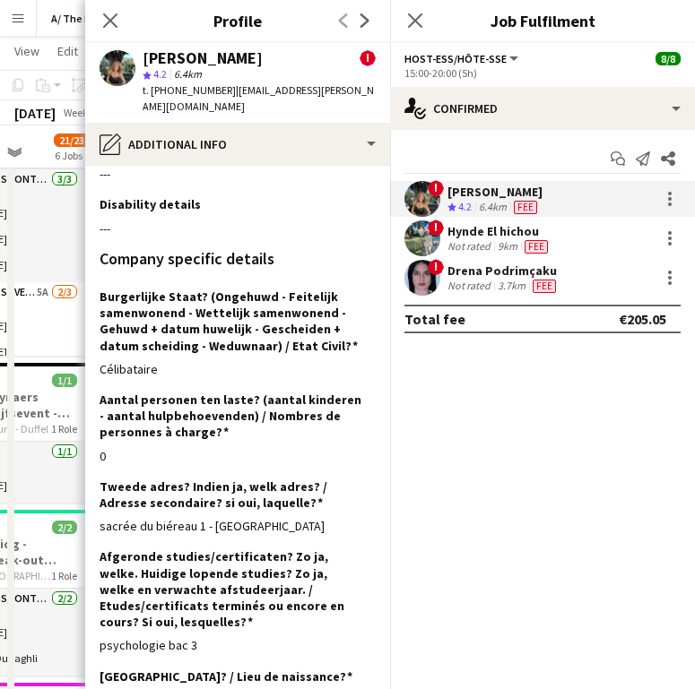
scroll to position [209, 0]
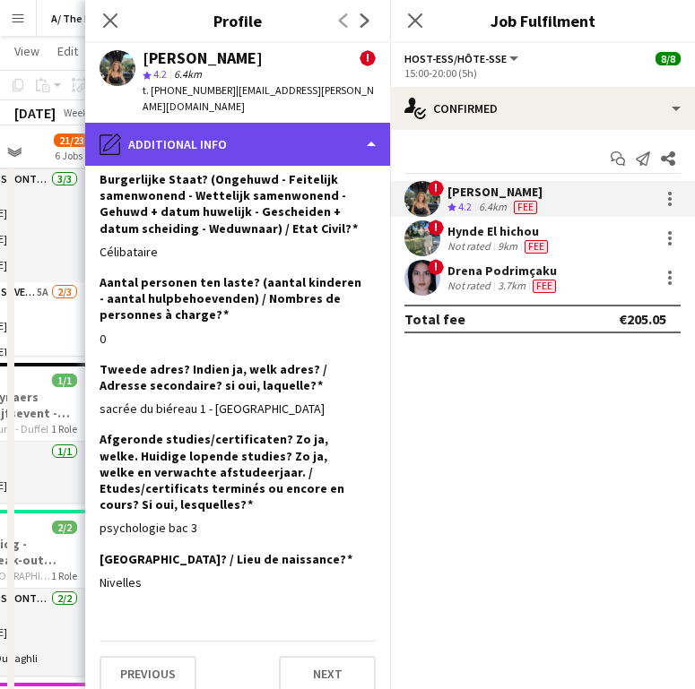
click at [136, 123] on div "pencil4 Additional info" at bounding box center [237, 144] width 305 height 43
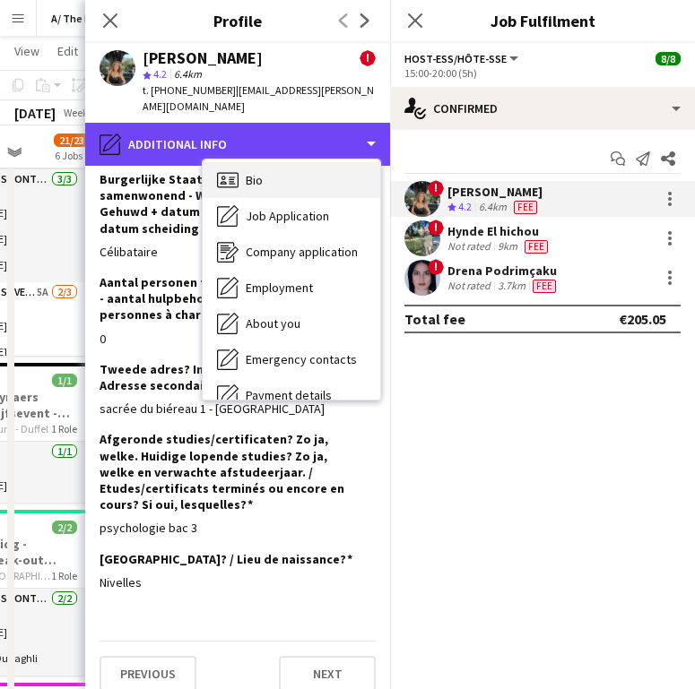
scroll to position [0, 0]
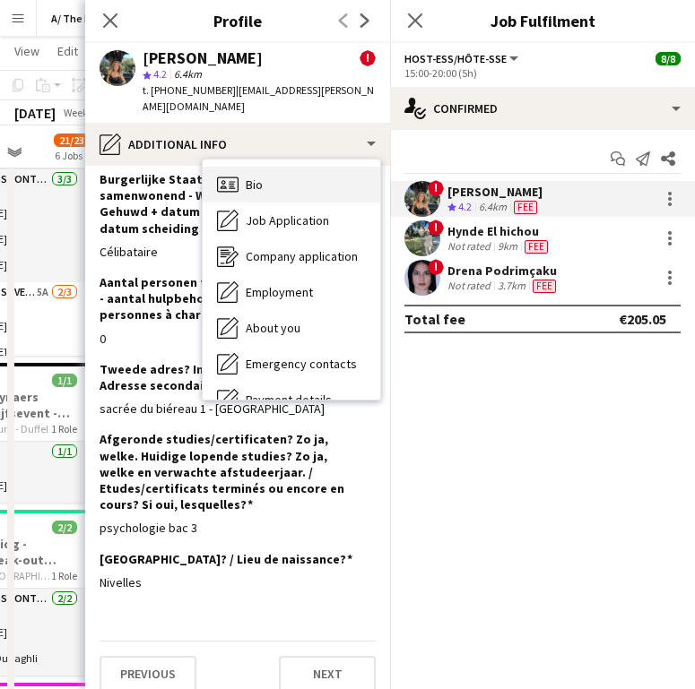
click at [278, 167] on div "Bio Bio" at bounding box center [292, 185] width 178 height 36
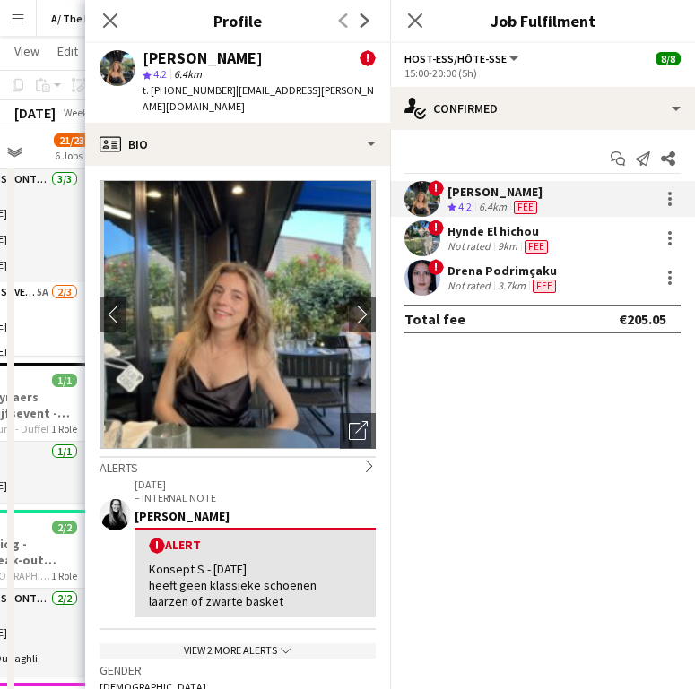
click at [257, 456] on div "Alerts chevron-right" at bounding box center [238, 466] width 276 height 20
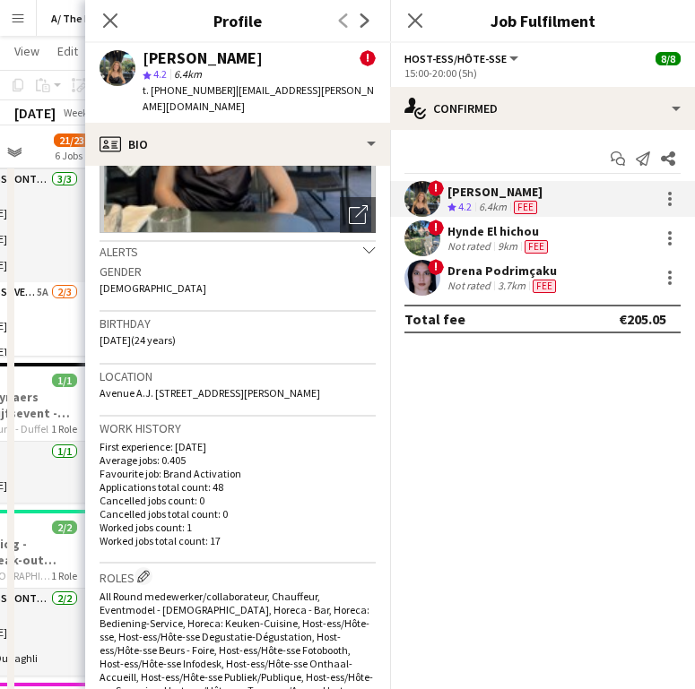
scroll to position [237, 0]
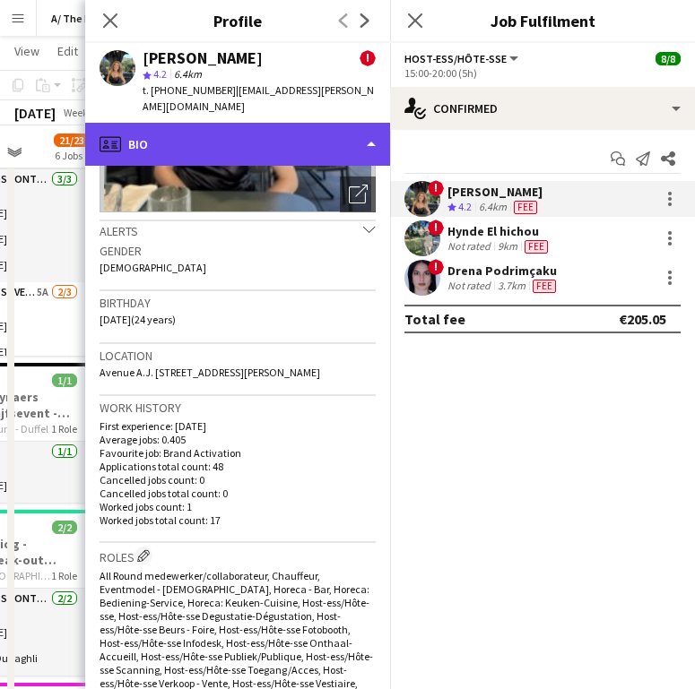
click at [124, 133] on div "profile Bio" at bounding box center [237, 144] width 305 height 43
click at [120, 128] on div "profile Bio" at bounding box center [237, 144] width 305 height 43
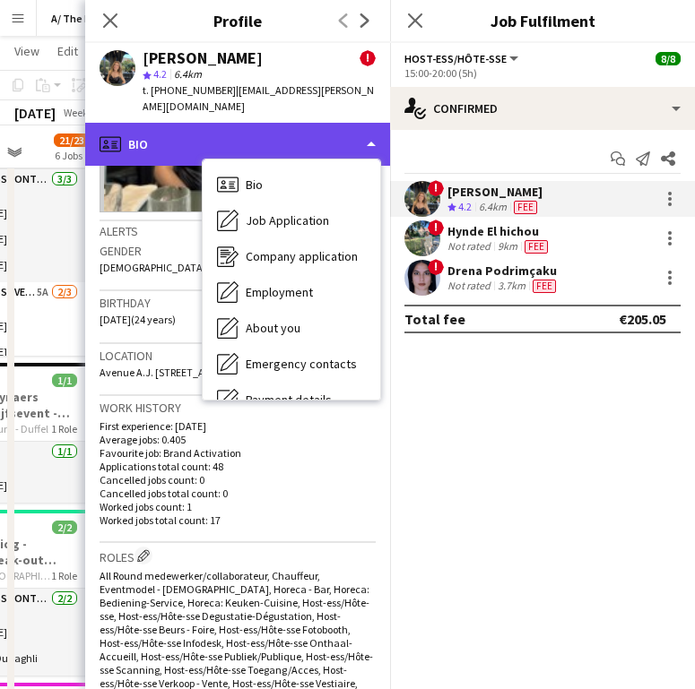
click at [120, 136] on icon at bounding box center [111, 143] width 22 height 15
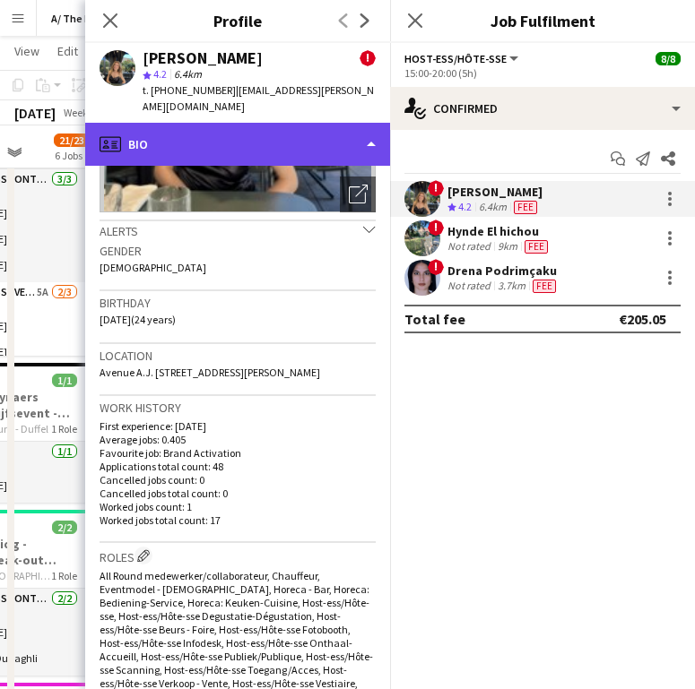
click at [204, 132] on div "profile Bio" at bounding box center [237, 144] width 305 height 43
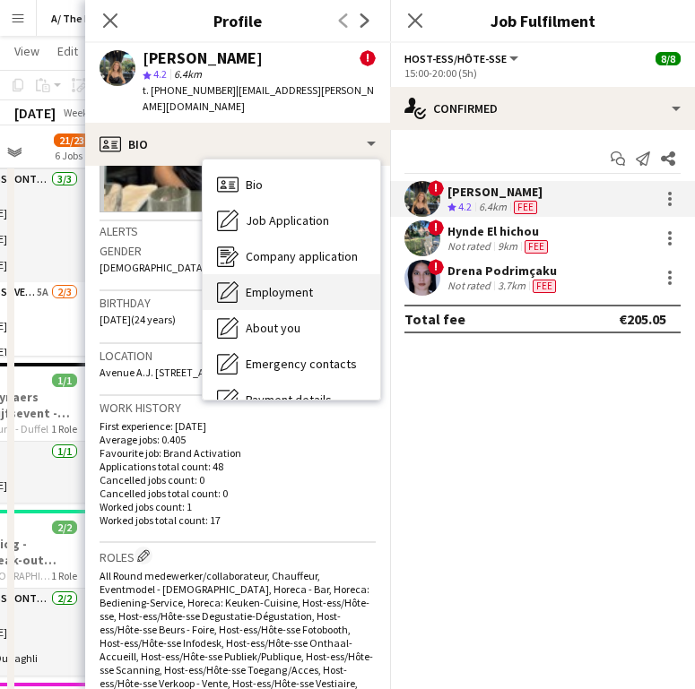
click at [282, 274] on div "Employment Employment" at bounding box center [292, 292] width 178 height 36
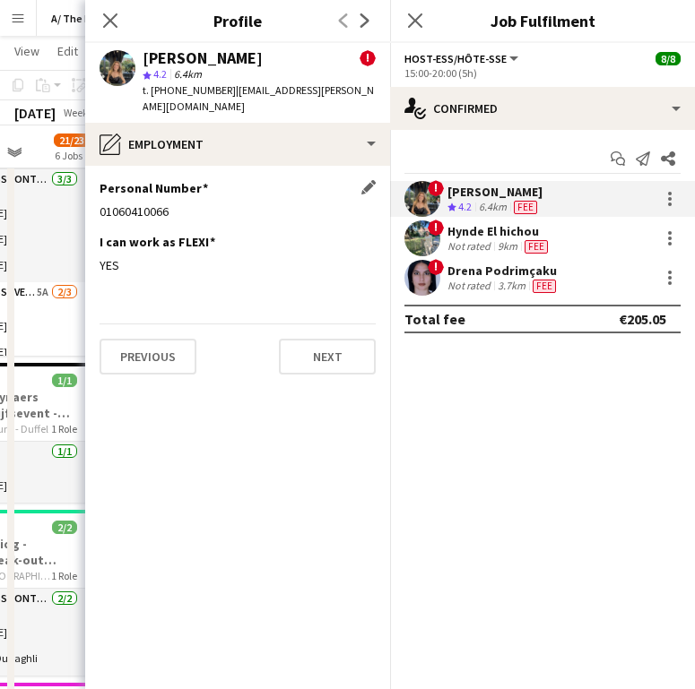
click at [140, 204] on div "01060410066" at bounding box center [238, 212] width 276 height 16
copy div "01060410066"
click at [111, 26] on icon "Close pop-in" at bounding box center [109, 20] width 17 height 17
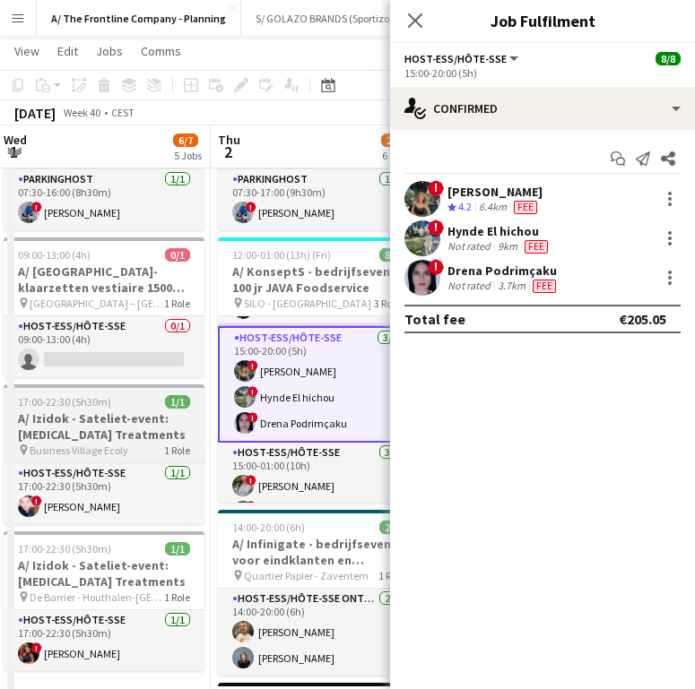
scroll to position [0, 647]
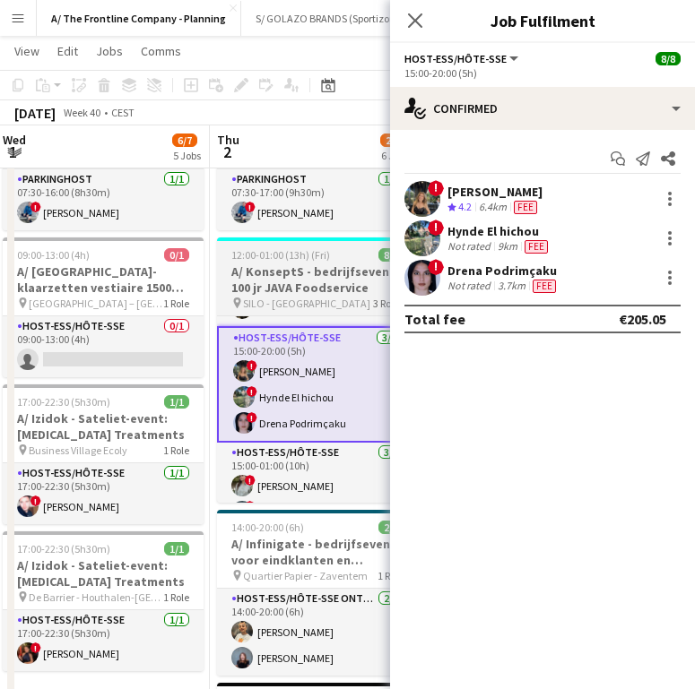
drag, startPoint x: 315, startPoint y: 298, endPoint x: 308, endPoint y: 277, distance: 21.6
click at [315, 298] on div "pin SILO - [GEOGRAPHIC_DATA] 3 Roles" at bounding box center [317, 303] width 201 height 14
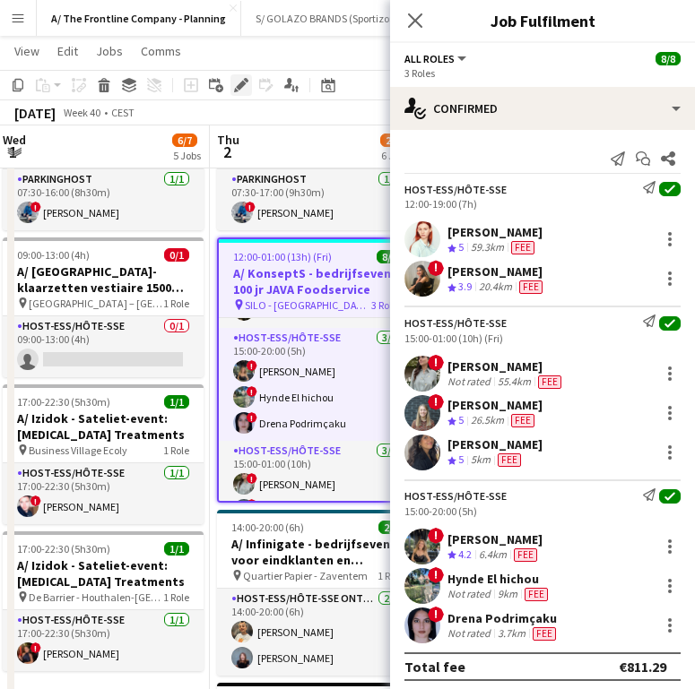
click at [243, 93] on div "Edit" at bounding box center [241, 85] width 22 height 22
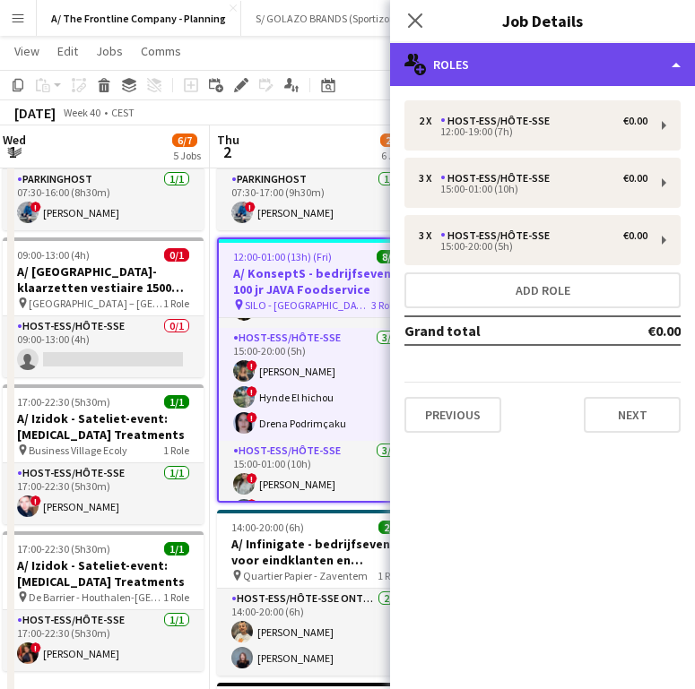
click at [524, 74] on div "multiple-users-add Roles" at bounding box center [542, 64] width 305 height 43
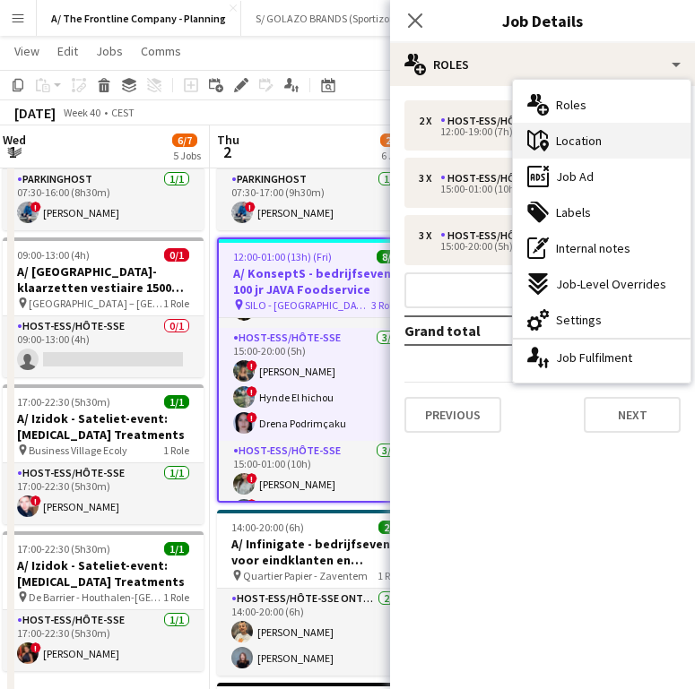
click at [596, 144] on span "Location" at bounding box center [579, 141] width 46 height 16
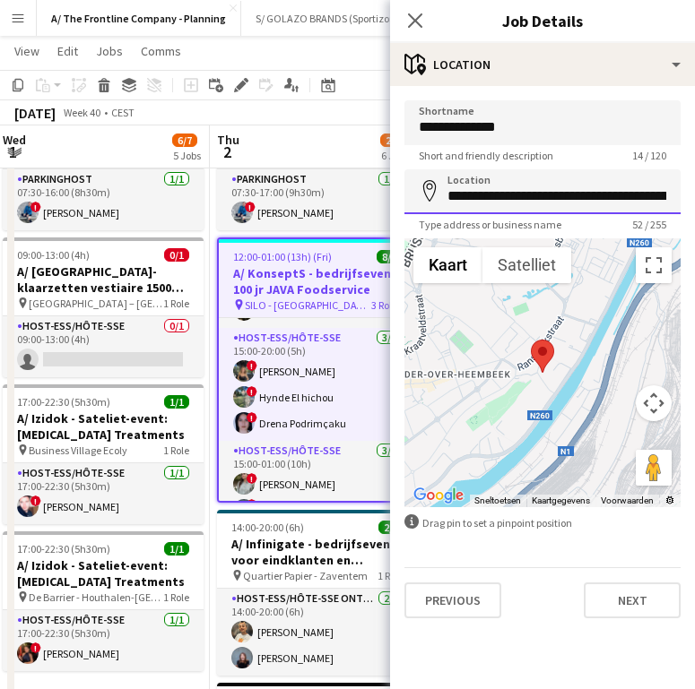
click at [527, 195] on input "**********" at bounding box center [542, 191] width 276 height 45
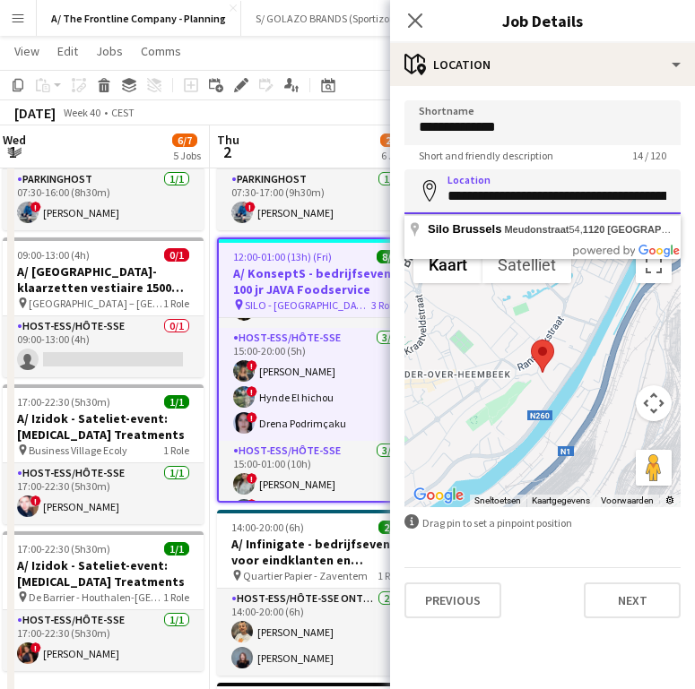
click at [527, 195] on input "**********" at bounding box center [542, 191] width 276 height 45
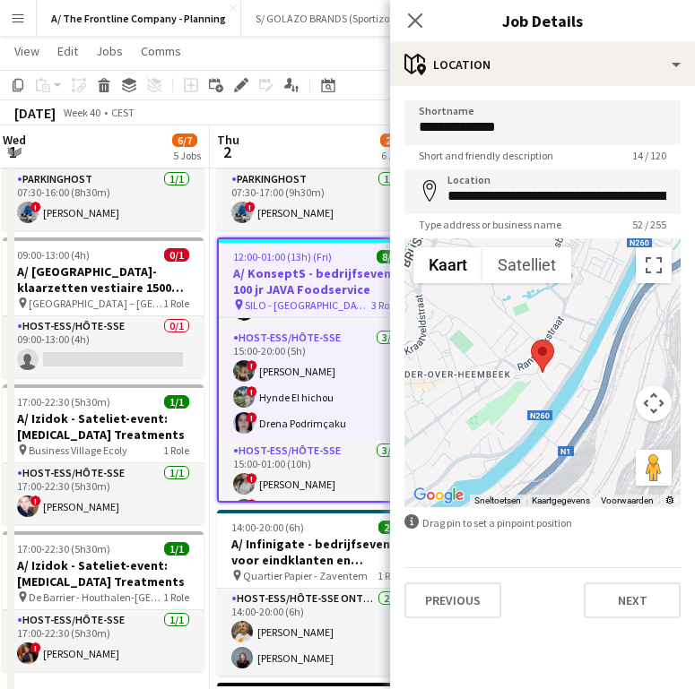
drag, startPoint x: 296, startPoint y: 378, endPoint x: 473, endPoint y: 244, distance: 222.7
click at [296, 378] on app-card-role "Host-ess/Hôte-sse [DATE] 15:00-20:00 (5h) ! [PERSON_NAME] ! Hynde El hichou ! […" at bounding box center [317, 384] width 197 height 113
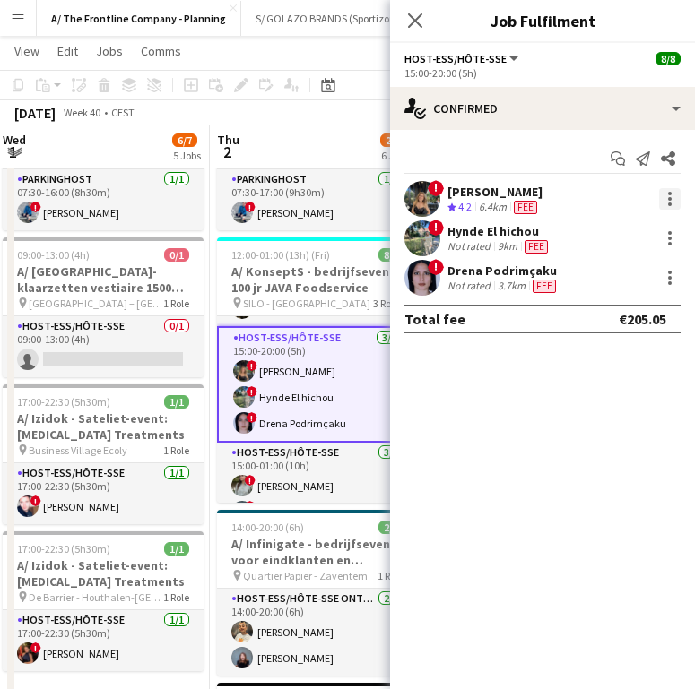
click at [672, 203] on div at bounding box center [670, 199] width 22 height 22
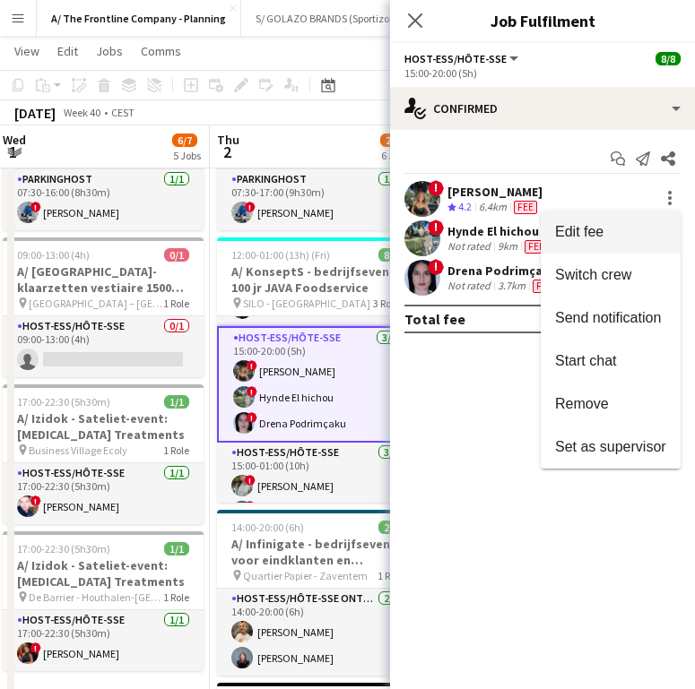
click at [627, 229] on span "Edit fee" at bounding box center [610, 232] width 111 height 16
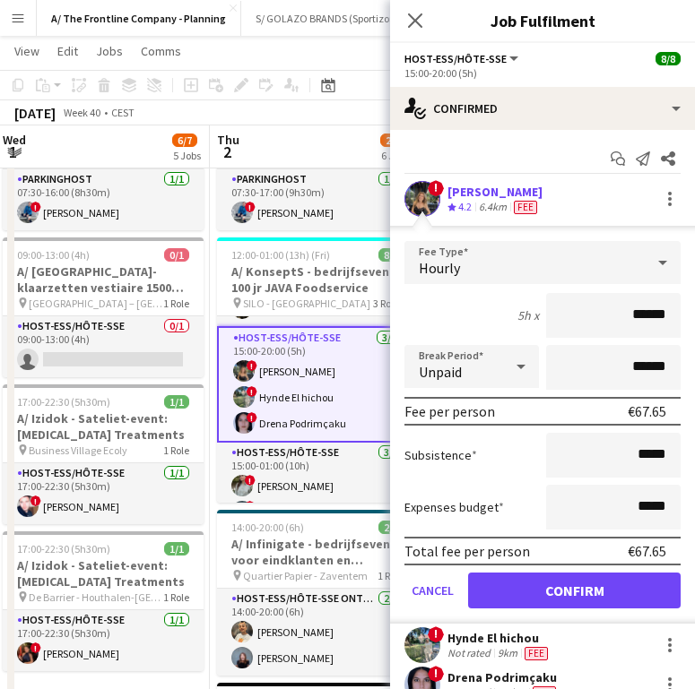
click at [455, 194] on div "[PERSON_NAME]" at bounding box center [494, 192] width 95 height 16
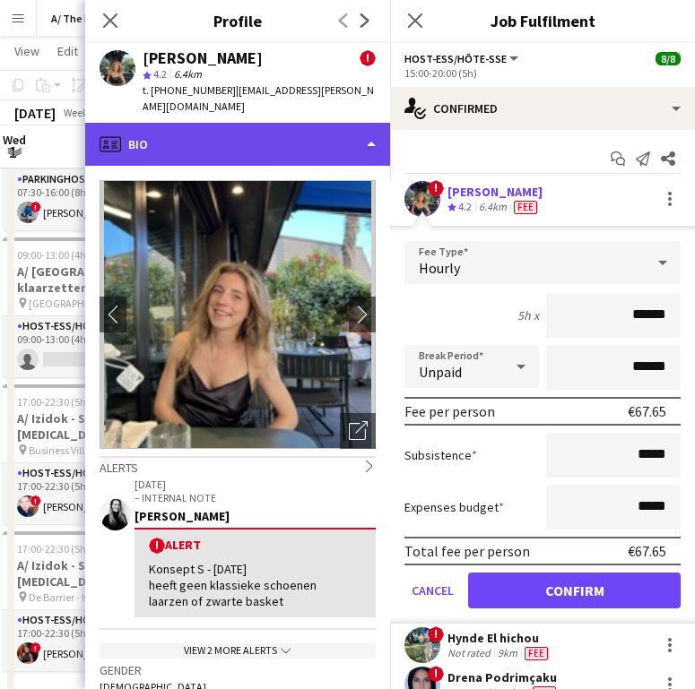
click at [230, 130] on div "profile Bio" at bounding box center [237, 144] width 305 height 43
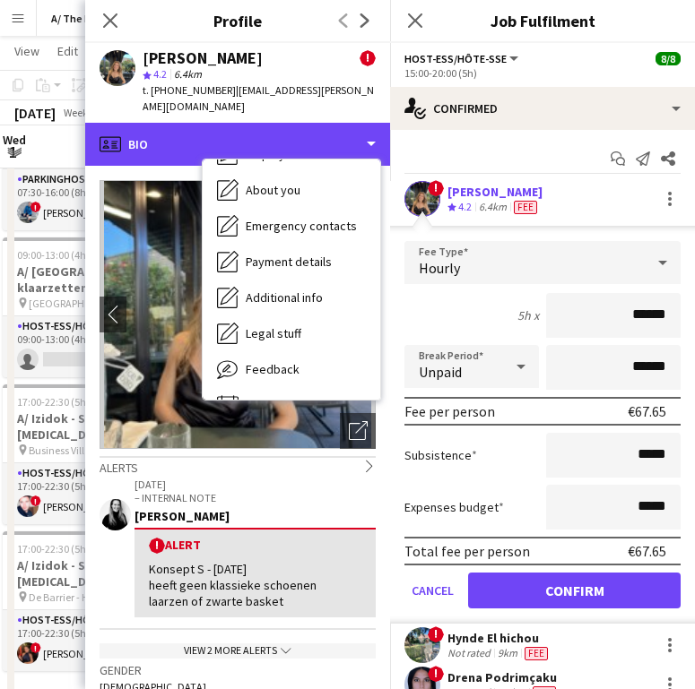
scroll to position [163, 0]
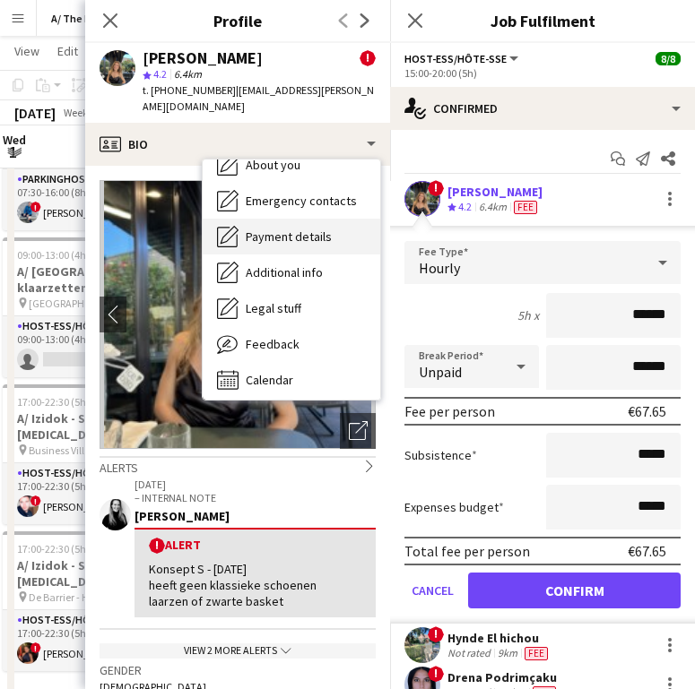
click at [284, 229] on span "Payment details" at bounding box center [289, 237] width 86 height 16
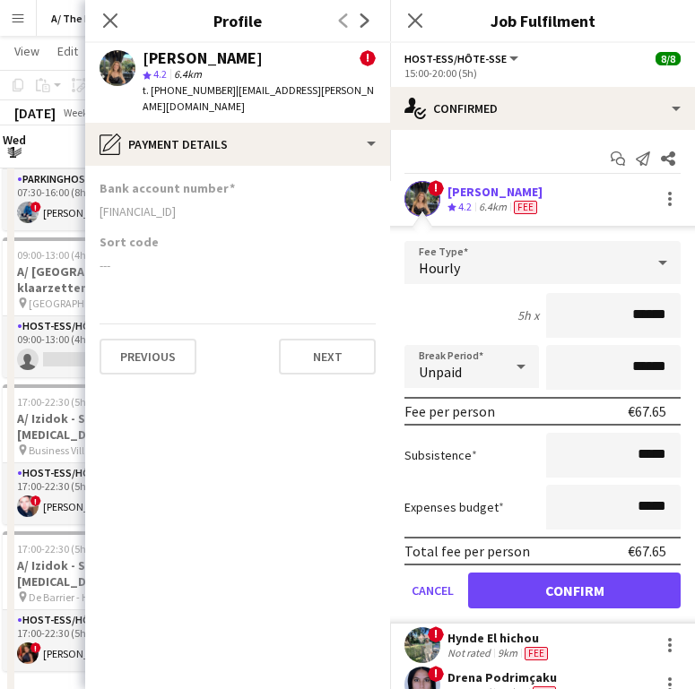
click at [128, 204] on div "[FINANCIAL_ID]" at bounding box center [238, 212] width 276 height 16
copy div "[FINANCIAL_ID]"
click at [113, 25] on icon "Close pop-in" at bounding box center [109, 20] width 17 height 17
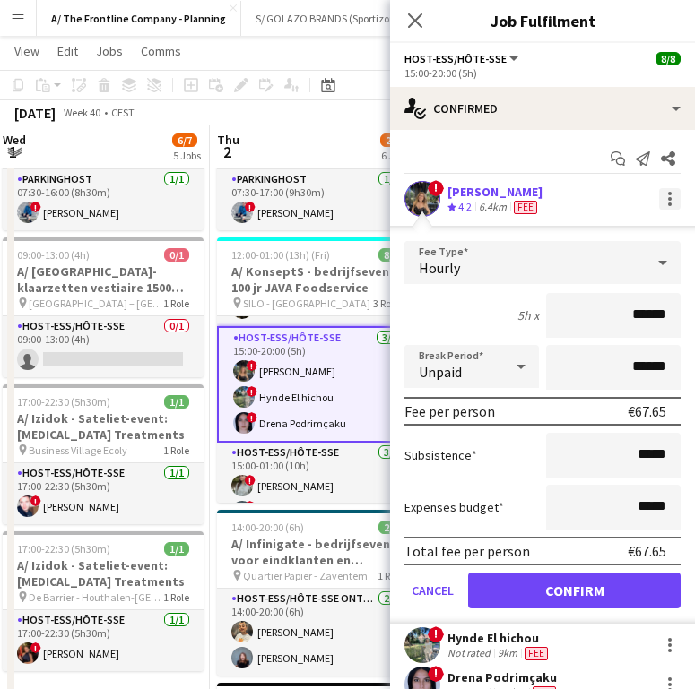
click at [659, 194] on div at bounding box center [670, 199] width 22 height 22
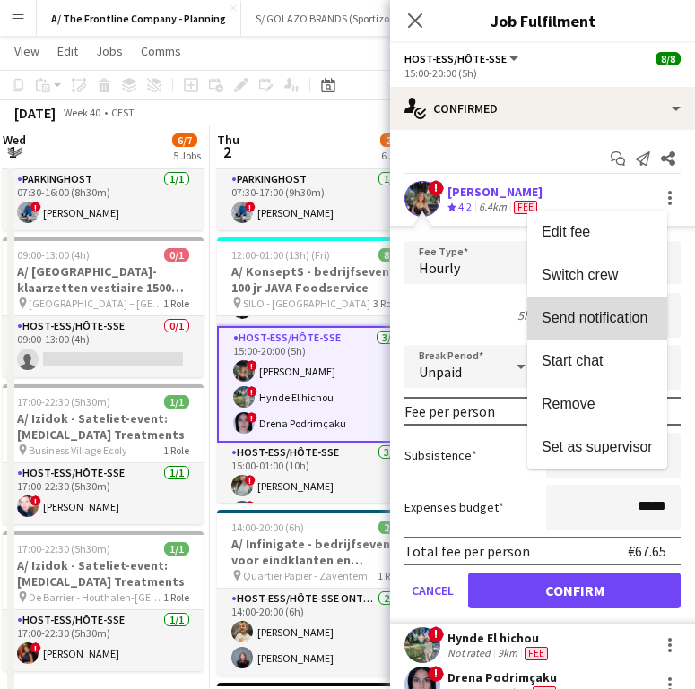
click at [616, 323] on span "Send notification" at bounding box center [595, 317] width 106 height 15
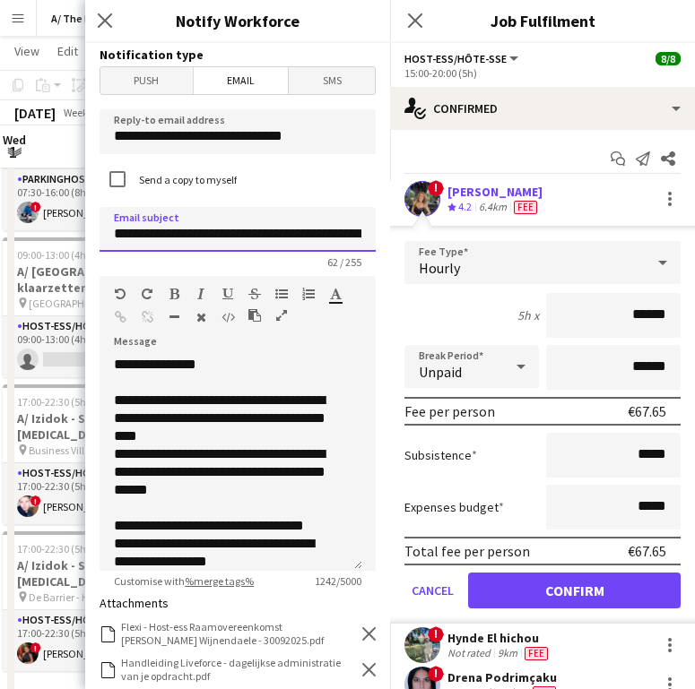
scroll to position [0, 128]
drag, startPoint x: 168, startPoint y: 234, endPoint x: 362, endPoint y: 232, distance: 194.6
click at [362, 232] on form "**********" at bounding box center [237, 584] width 305 height 1083
type input "**********"
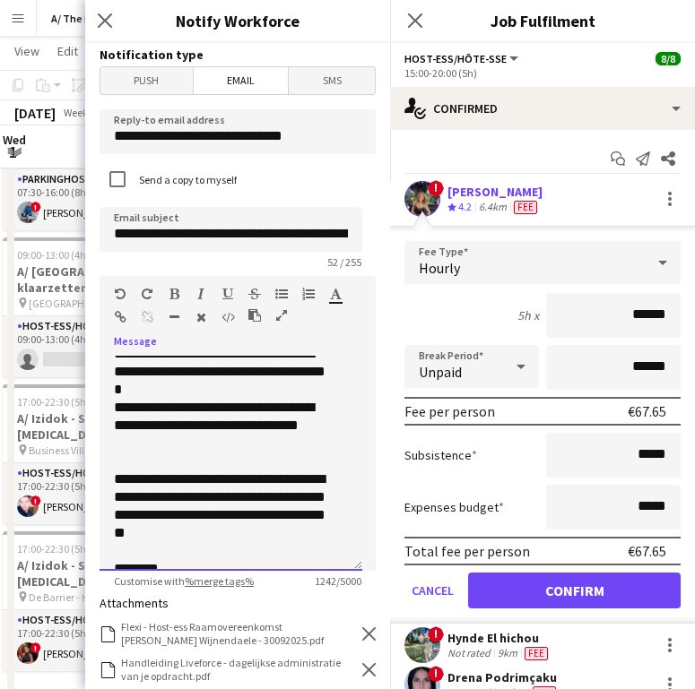
scroll to position [642, 0]
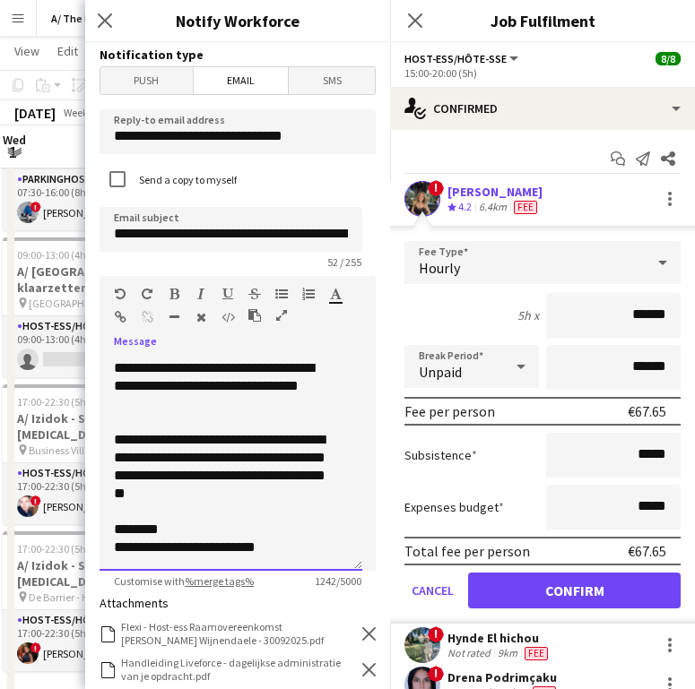
drag, startPoint x: 115, startPoint y: 398, endPoint x: 366, endPoint y: 612, distance: 330.0
click at [366, 612] on form "**********" at bounding box center [237, 584] width 305 height 1083
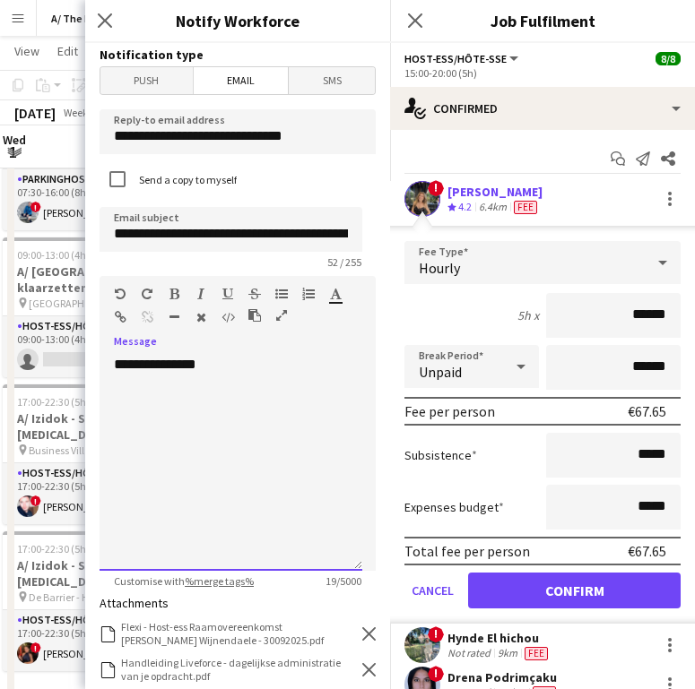
scroll to position [0, 0]
click at [327, 40] on div "Close pop-in Notify Workforce" at bounding box center [237, 21] width 305 height 43
click at [160, 413] on div "**********" at bounding box center [231, 463] width 263 height 215
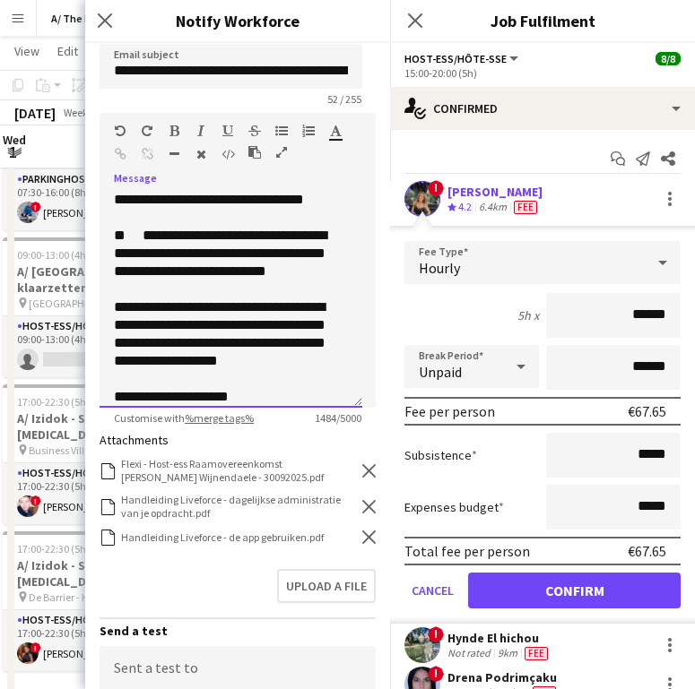
scroll to position [170, 0]
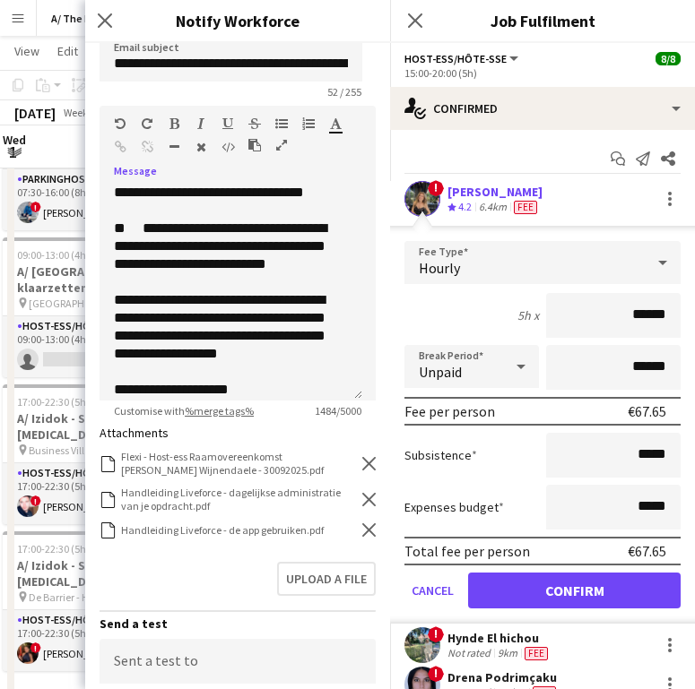
click at [362, 466] on icon "Remove" at bounding box center [368, 463] width 13 height 13
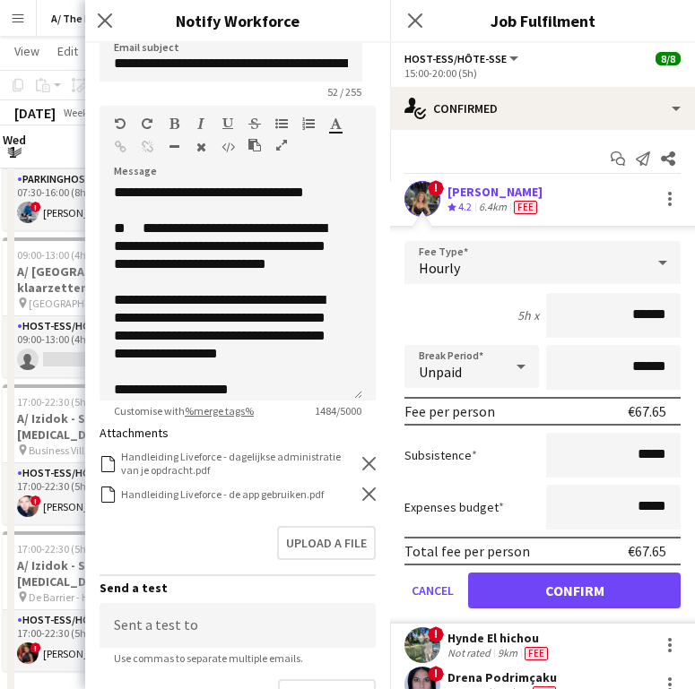
click at [362, 466] on icon "Remove" at bounding box center [368, 463] width 13 height 13
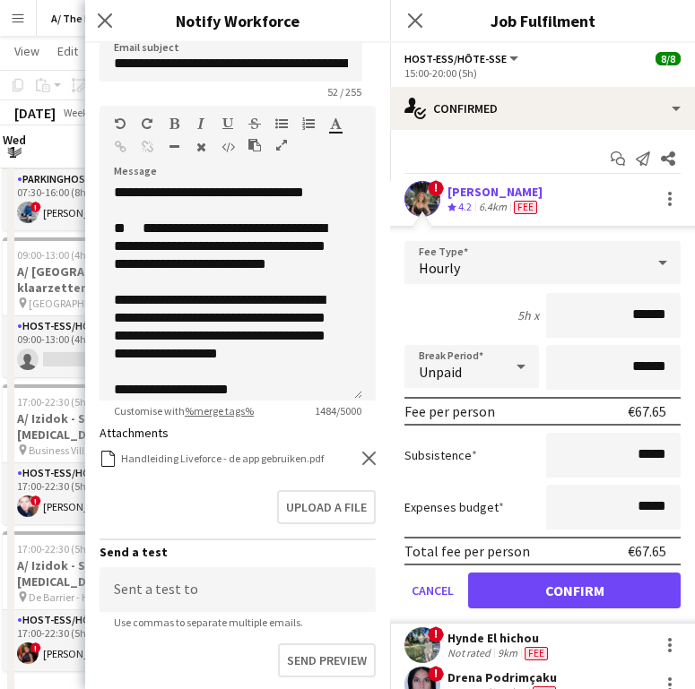
click at [355, 466] on div "Handleiding Liveforce - de app gebruiken.pdf Handleiding Liveforce - de app geb…" at bounding box center [238, 458] width 276 height 17
click at [362, 456] on icon at bounding box center [368, 458] width 13 height 13
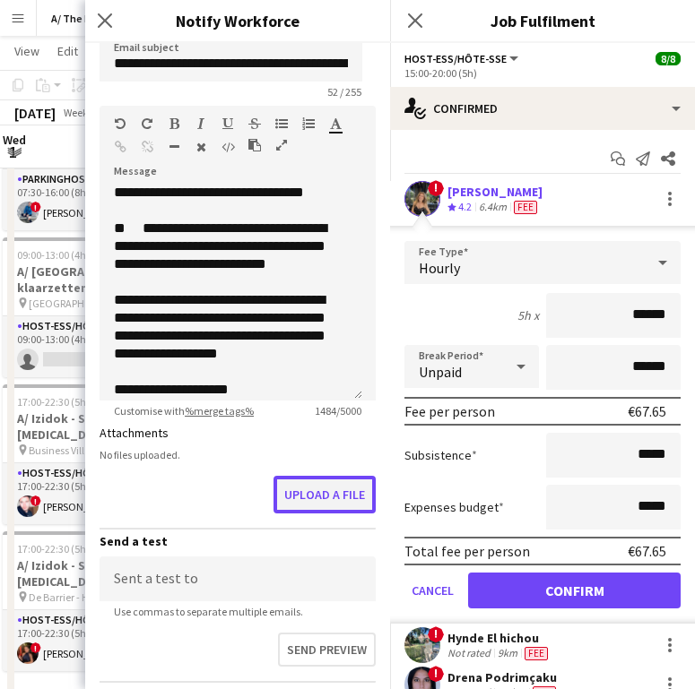
click at [329, 485] on button "Upload a file" at bounding box center [324, 495] width 102 height 38
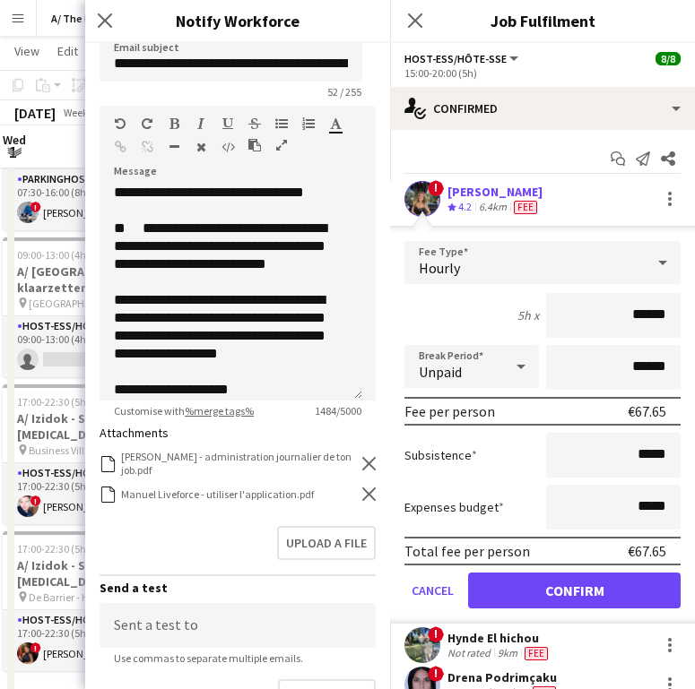
scroll to position [207, 0]
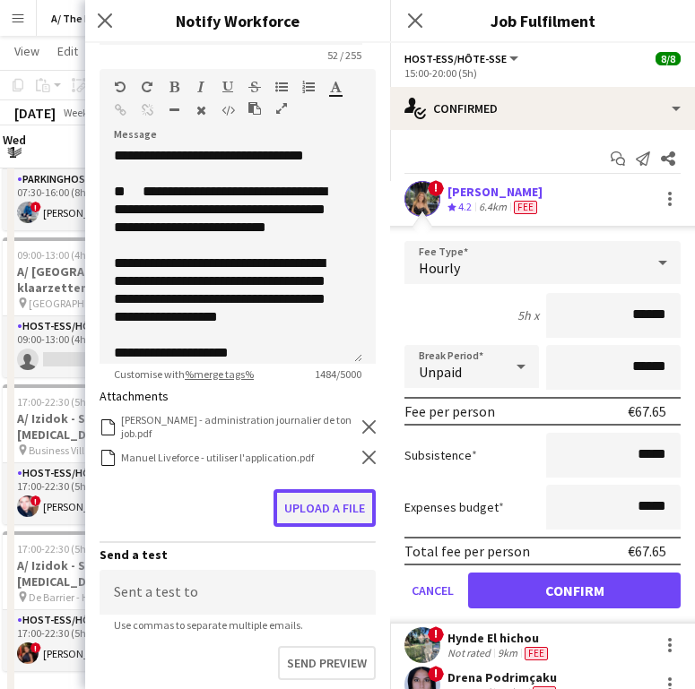
click at [328, 508] on button "Upload a file" at bounding box center [324, 509] width 102 height 38
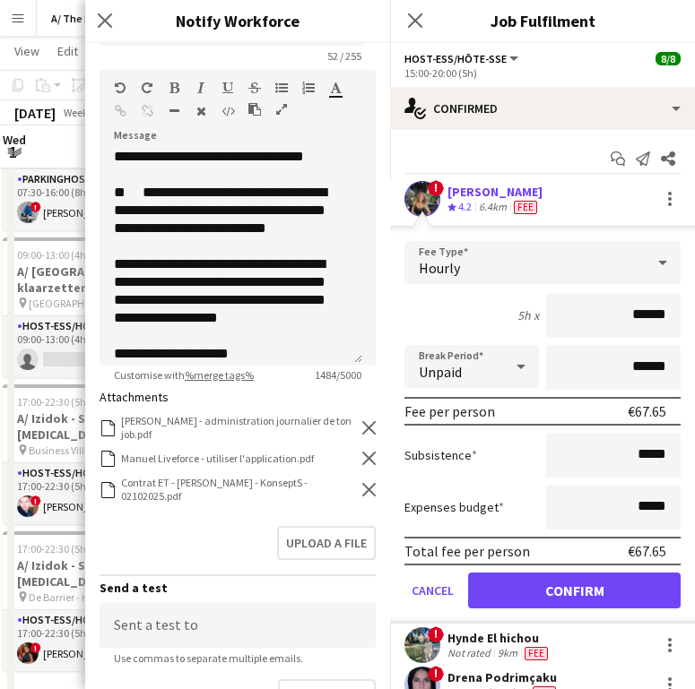
scroll to position [437, 0]
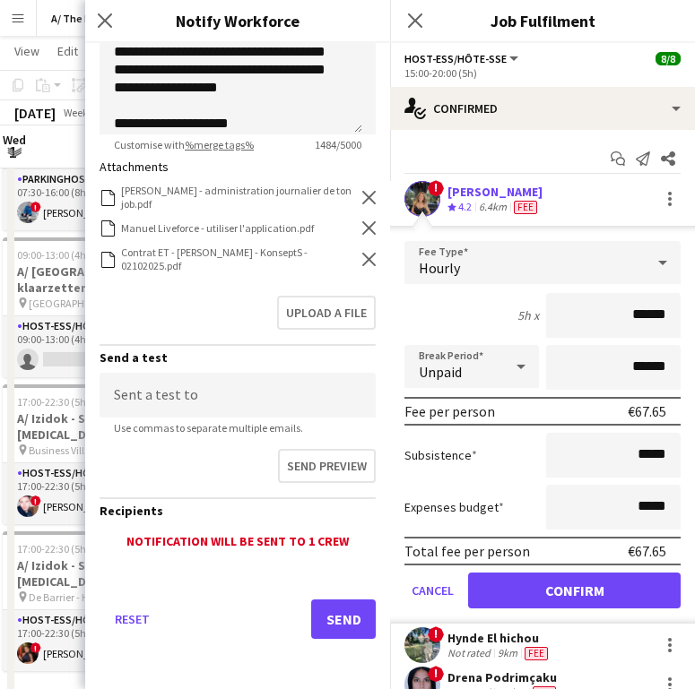
drag, startPoint x: 321, startPoint y: 665, endPoint x: 325, endPoint y: 645, distance: 20.9
click at [325, 646] on div "Reset Send" at bounding box center [238, 627] width 276 height 126
click at [329, 636] on button "Send" at bounding box center [343, 619] width 65 height 39
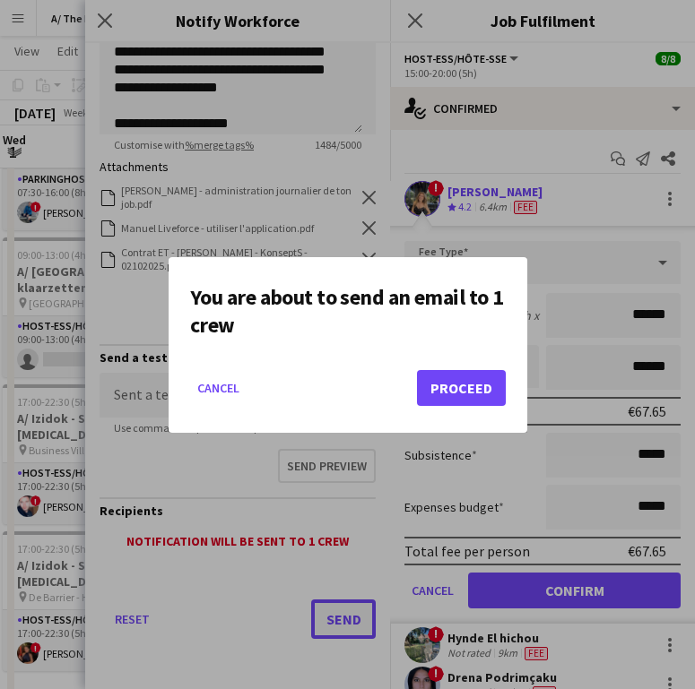
scroll to position [0, 0]
click at [450, 377] on button "Proceed" at bounding box center [461, 388] width 89 height 36
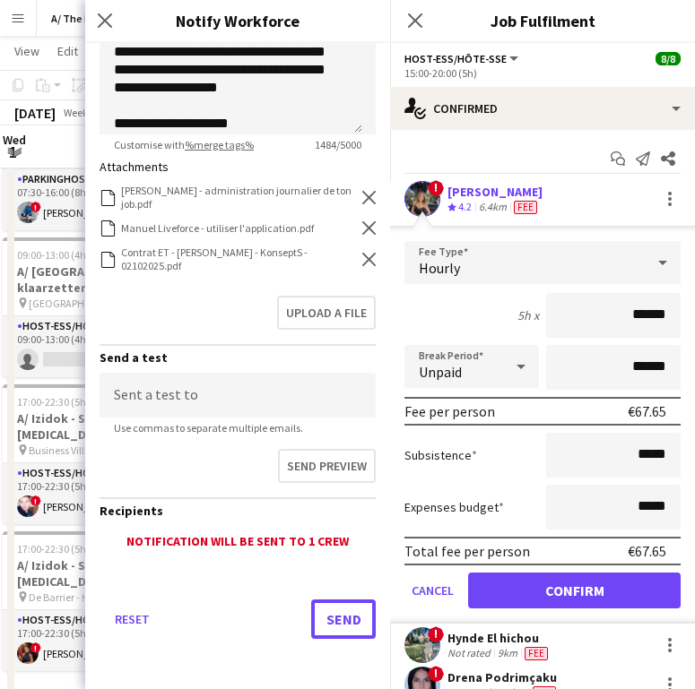
scroll to position [767, 0]
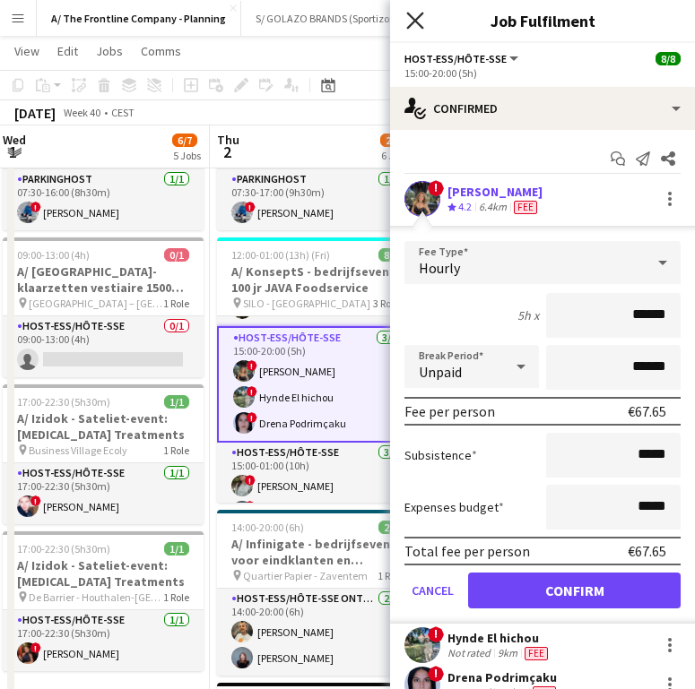
click at [412, 14] on icon "Close pop-in" at bounding box center [414, 20] width 17 height 17
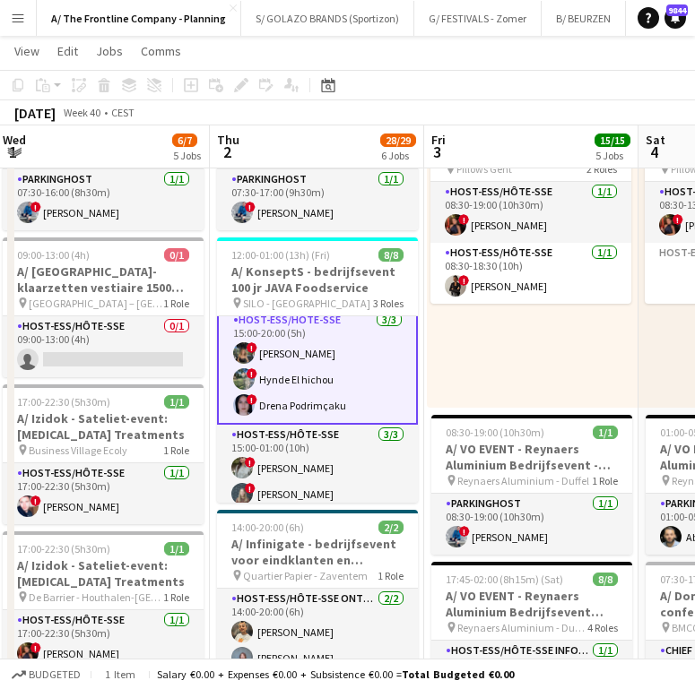
click at [299, 396] on app-card-role "Host-ess/Hôte-sse [DATE] 15:00-20:00 (5h) ! [PERSON_NAME] ! Hynde El hichou ! […" at bounding box center [317, 366] width 201 height 117
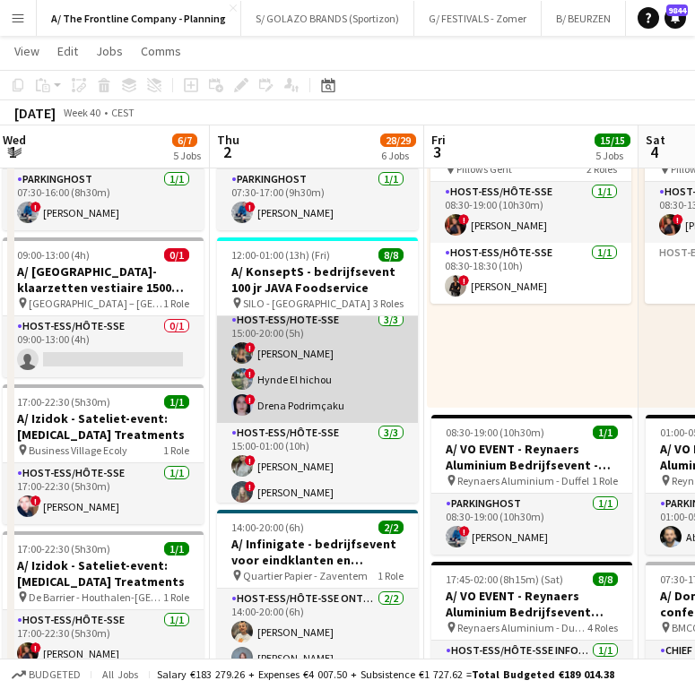
click at [325, 377] on app-card-role "Host-ess/Hôte-sse [DATE] 15:00-20:00 (5h) ! [PERSON_NAME] ! Hynde El hichou ! […" at bounding box center [317, 366] width 201 height 113
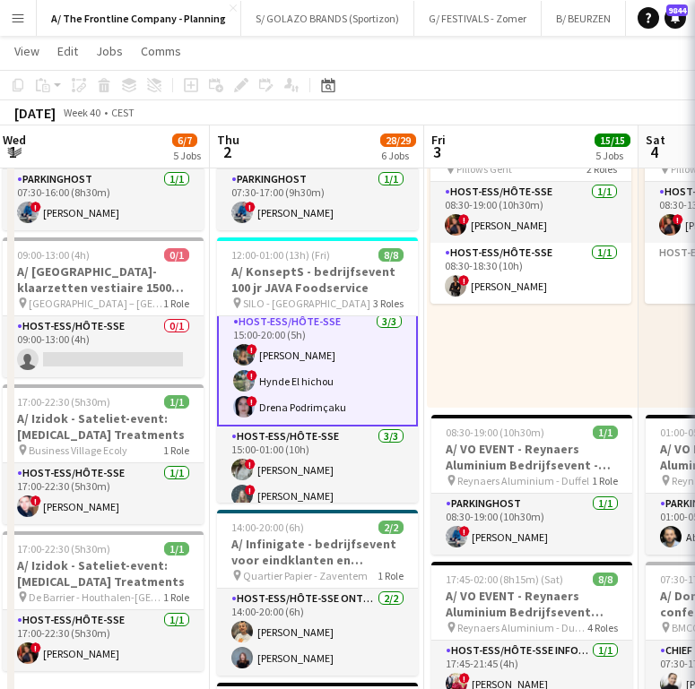
scroll to position [95, 0]
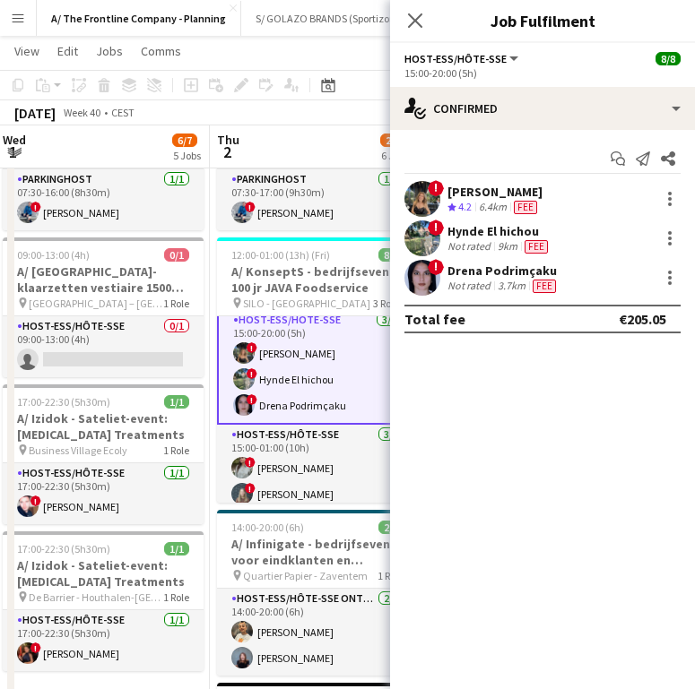
drag, startPoint x: 483, startPoint y: 270, endPoint x: 550, endPoint y: 272, distance: 67.3
click at [550, 272] on div "Drena Podrimçaku" at bounding box center [503, 271] width 112 height 16
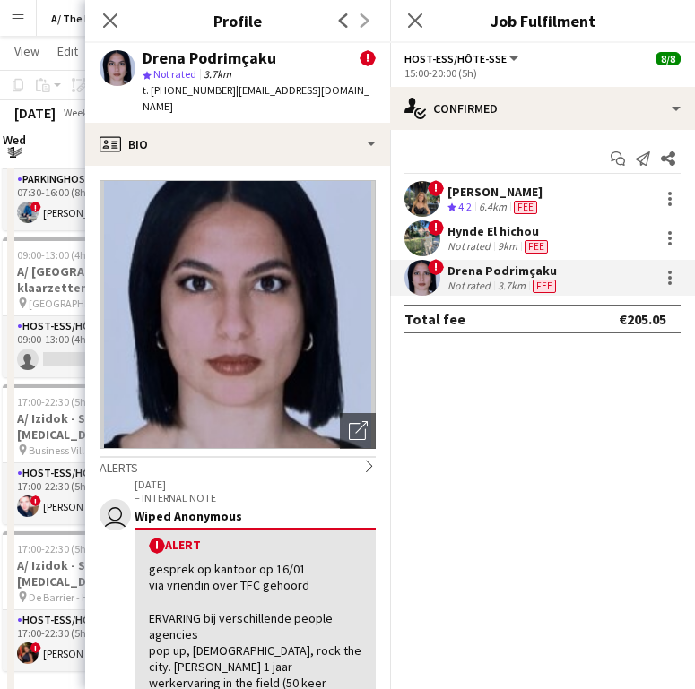
copy div "Podrimçaku"
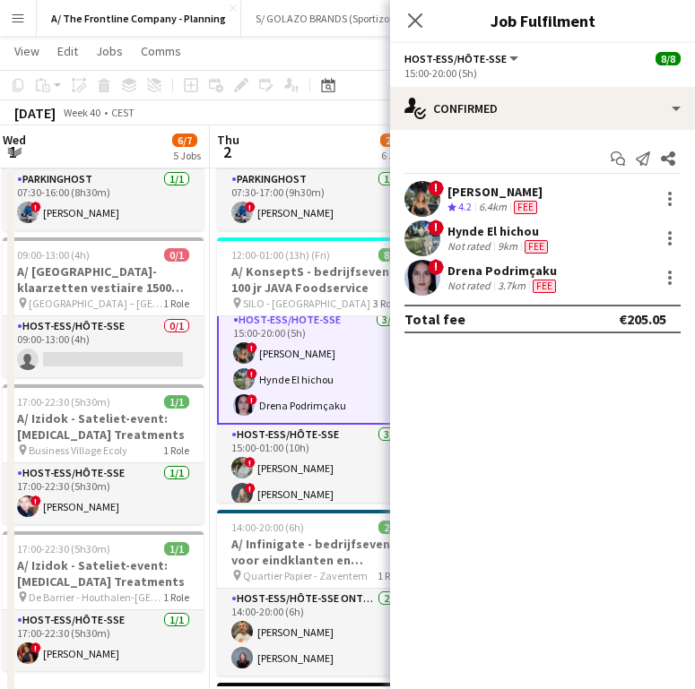
click at [501, 284] on div "3.7km" at bounding box center [511, 286] width 35 height 14
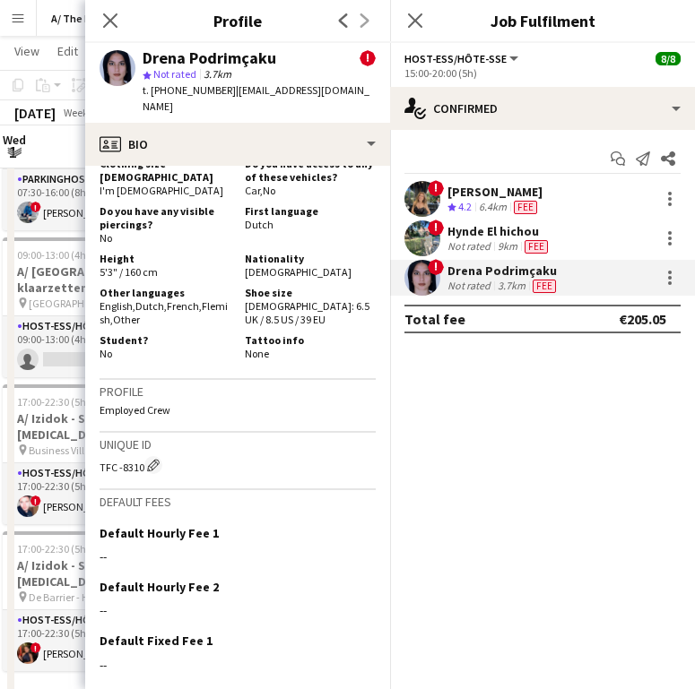
scroll to position [1557, 0]
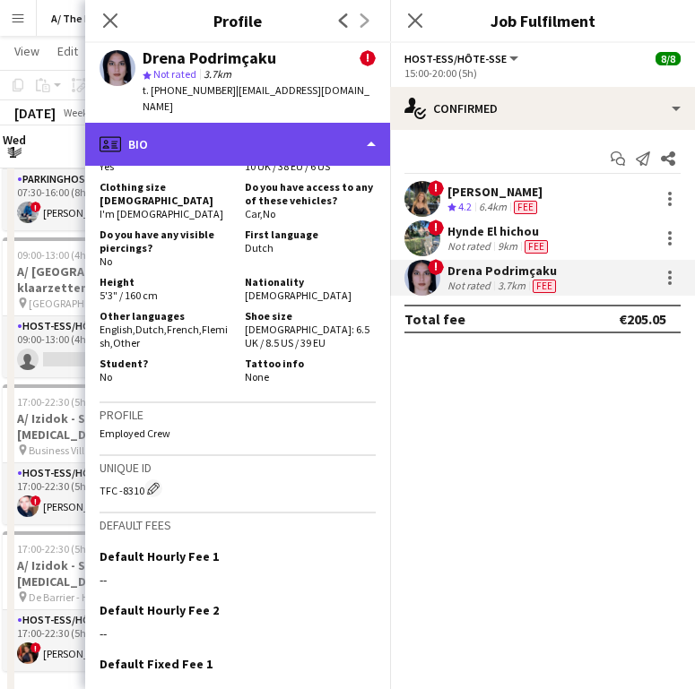
click at [208, 125] on div "profile Bio" at bounding box center [237, 144] width 305 height 43
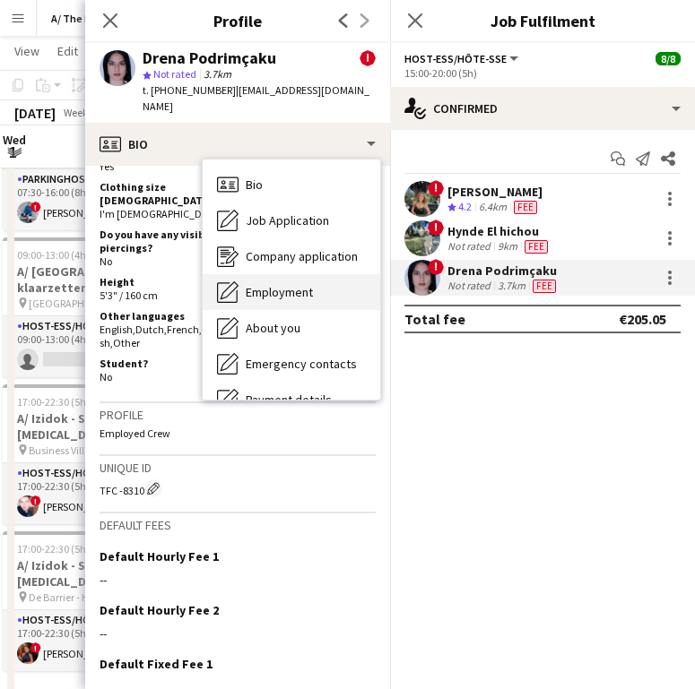
click at [271, 284] on span "Employment" at bounding box center [279, 292] width 67 height 16
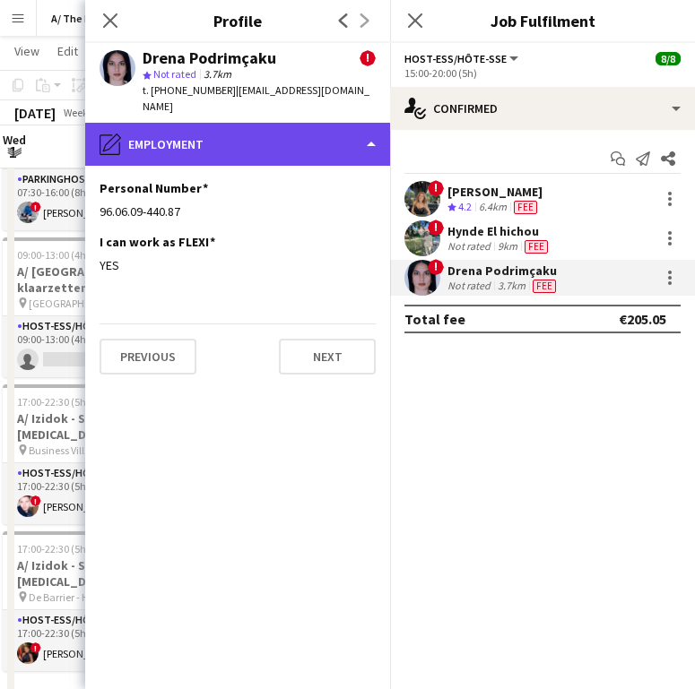
click at [280, 143] on div "pencil4 Employment" at bounding box center [237, 144] width 305 height 43
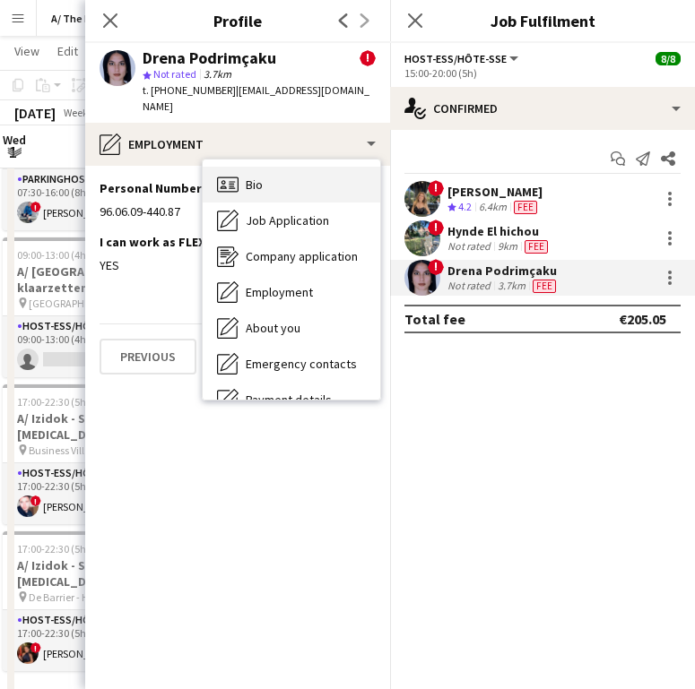
click at [268, 167] on div "Bio Bio" at bounding box center [292, 185] width 178 height 36
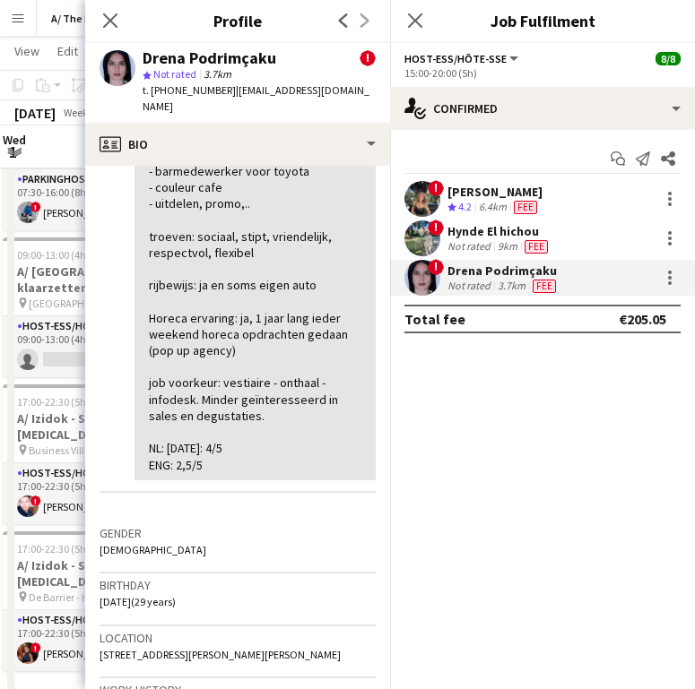
scroll to position [580, 0]
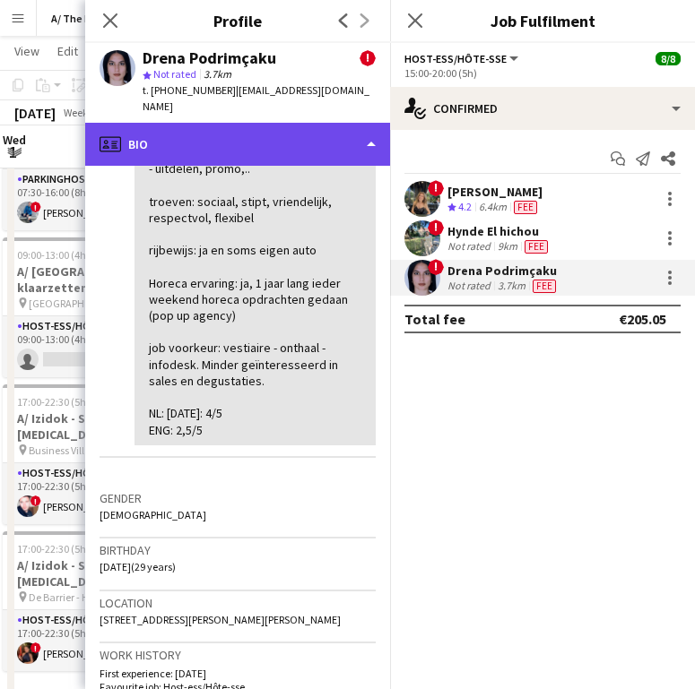
click at [227, 126] on div "profile Bio" at bounding box center [237, 144] width 305 height 43
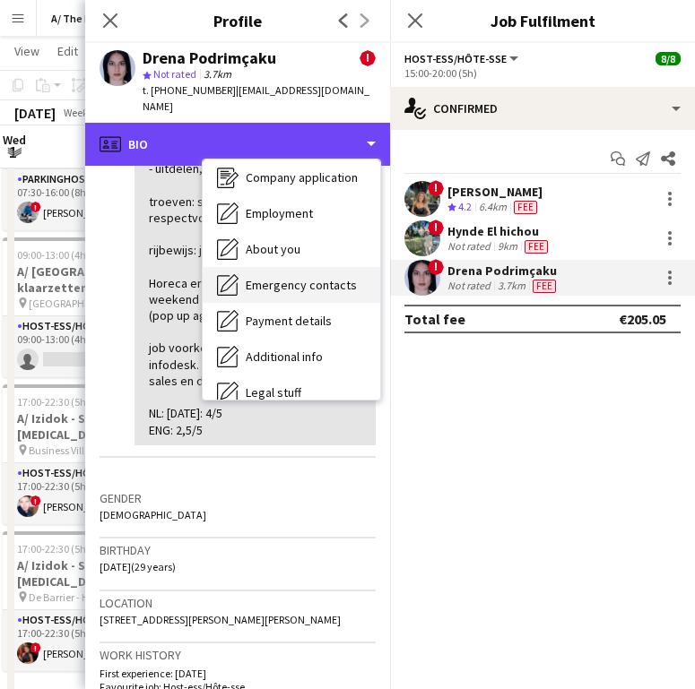
scroll to position [169, 0]
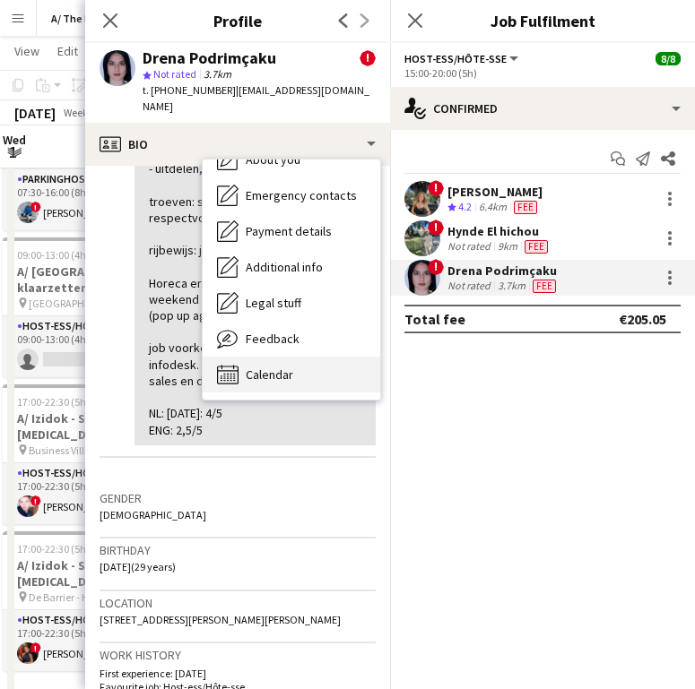
click at [283, 372] on div "Calendar Calendar" at bounding box center [292, 375] width 178 height 36
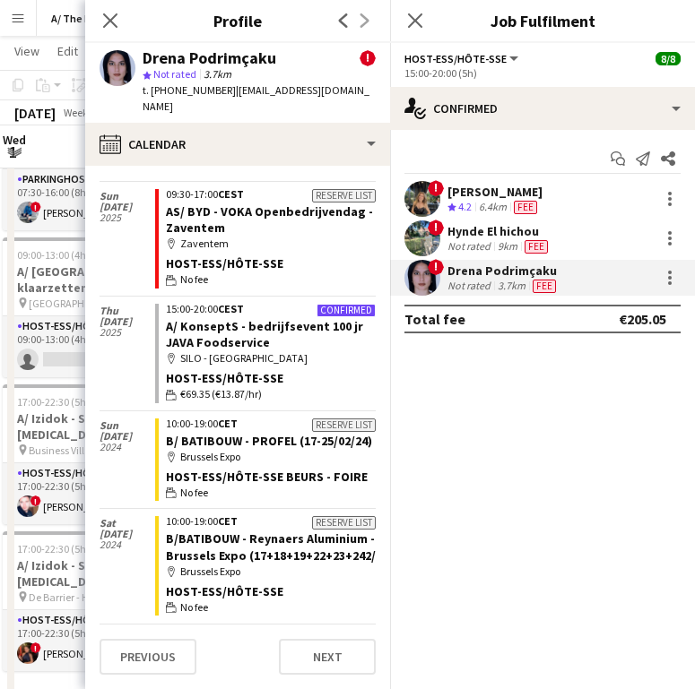
scroll to position [0, 0]
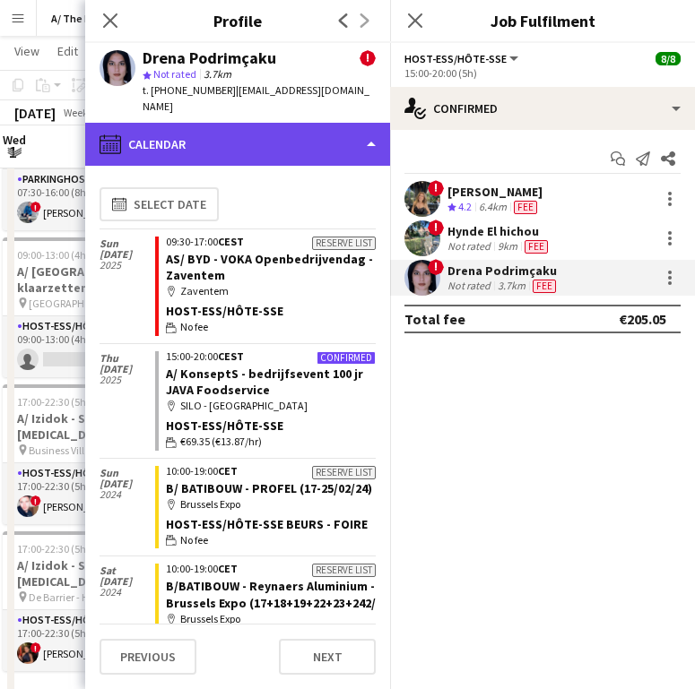
click at [166, 123] on div "calendar-full Calendar" at bounding box center [237, 144] width 305 height 43
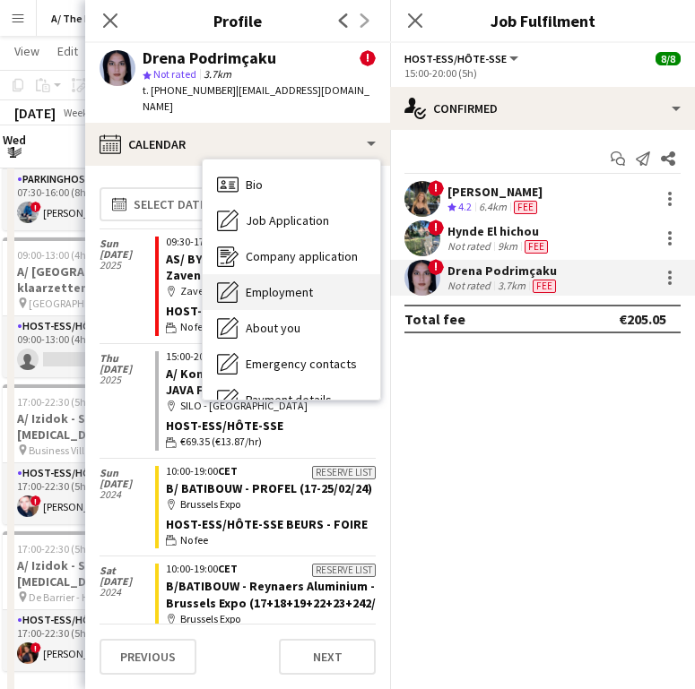
click at [293, 284] on span "Employment" at bounding box center [279, 292] width 67 height 16
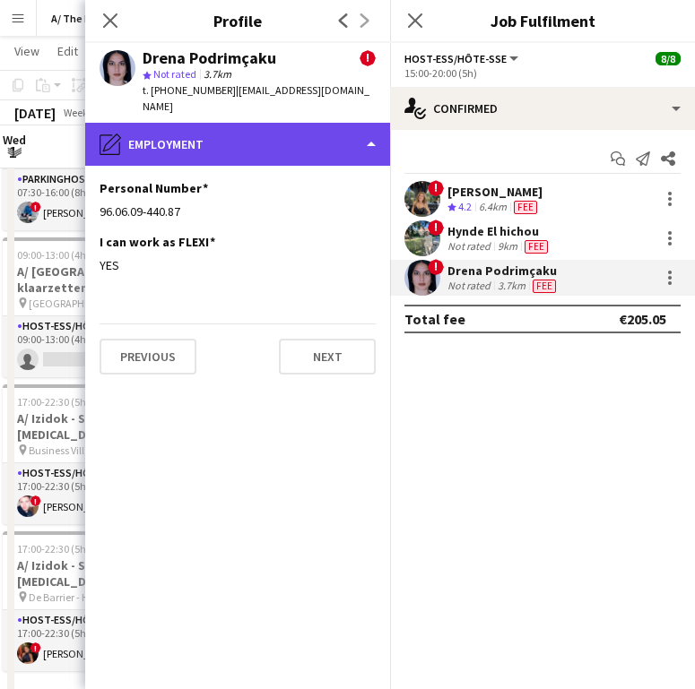
click at [247, 123] on div "pencil4 Employment" at bounding box center [237, 144] width 305 height 43
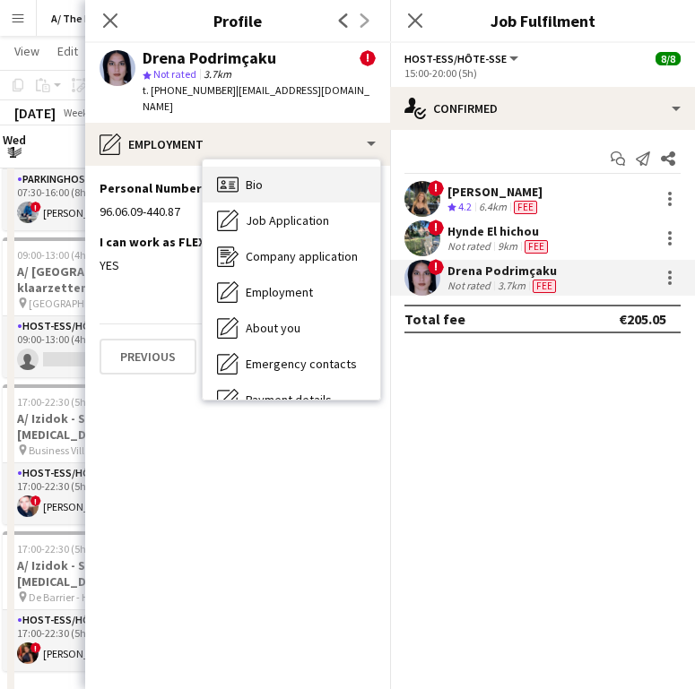
click at [245, 167] on div "Bio Bio" at bounding box center [292, 185] width 178 height 36
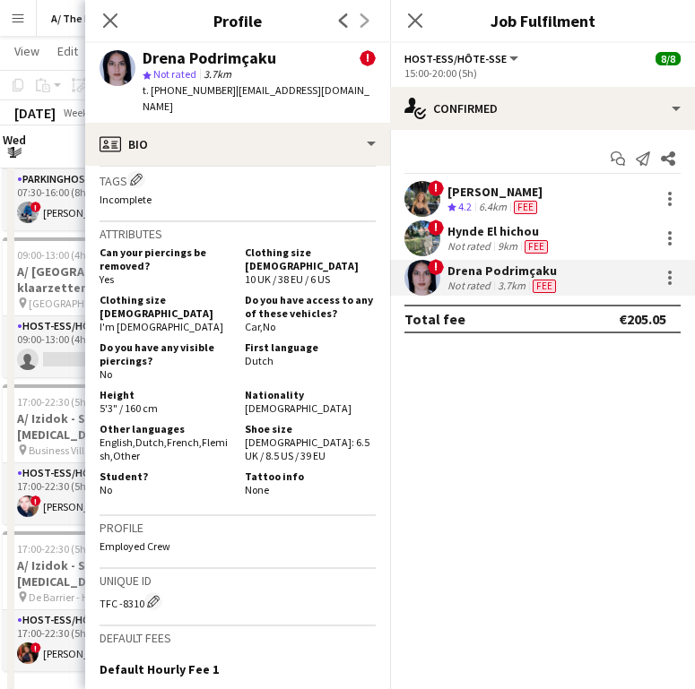
scroll to position [1451, 0]
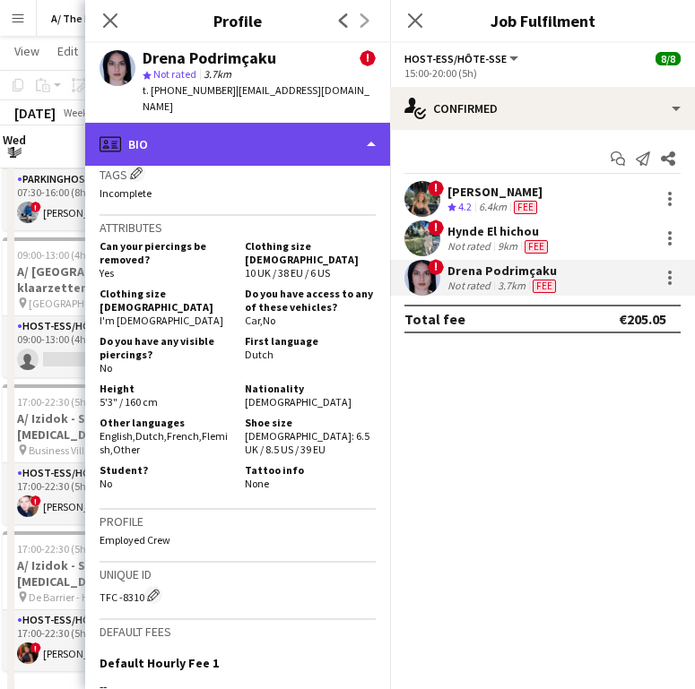
click at [232, 123] on div "profile Bio" at bounding box center [237, 144] width 305 height 43
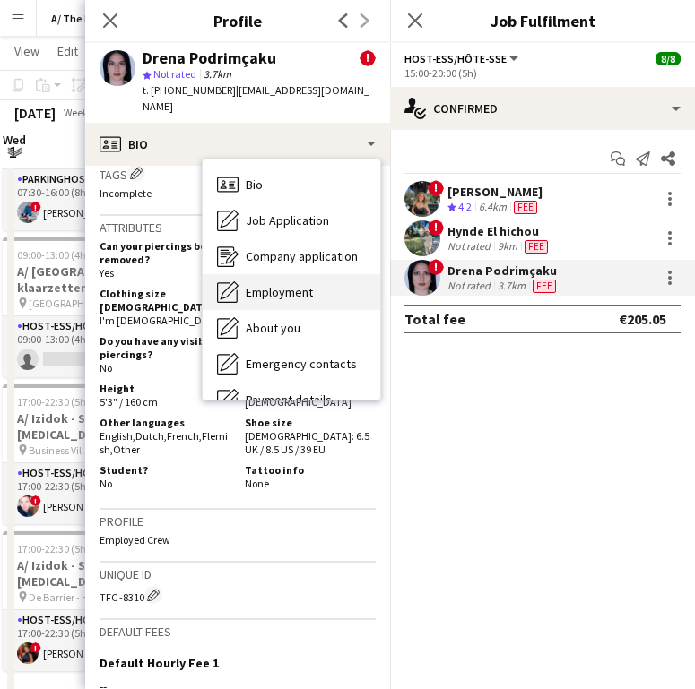
click at [273, 284] on span "Employment" at bounding box center [279, 292] width 67 height 16
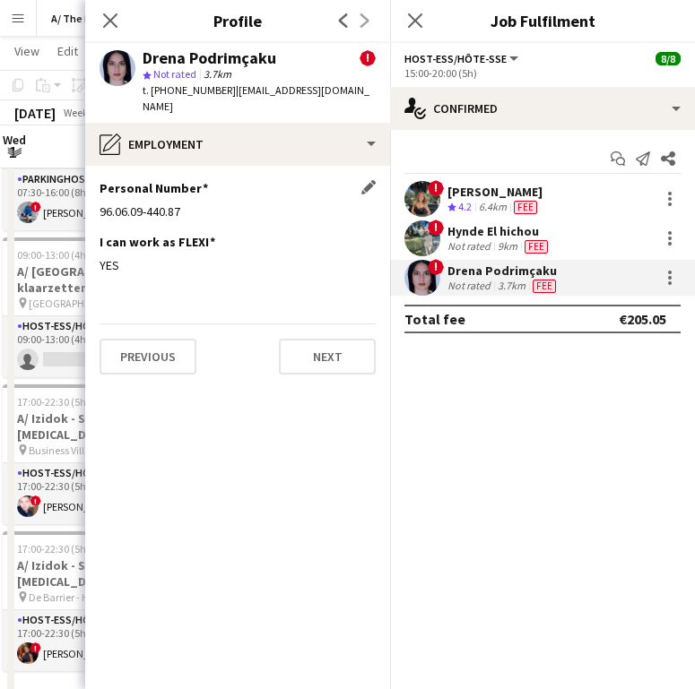
click at [169, 186] on div "Personal Number Edit this field 96.06.09-440.87" at bounding box center [238, 207] width 276 height 54
click at [169, 204] on div "96.06.09-440.87" at bounding box center [238, 212] width 276 height 16
click at [168, 204] on div "96.06.09-440.87" at bounding box center [238, 212] width 276 height 16
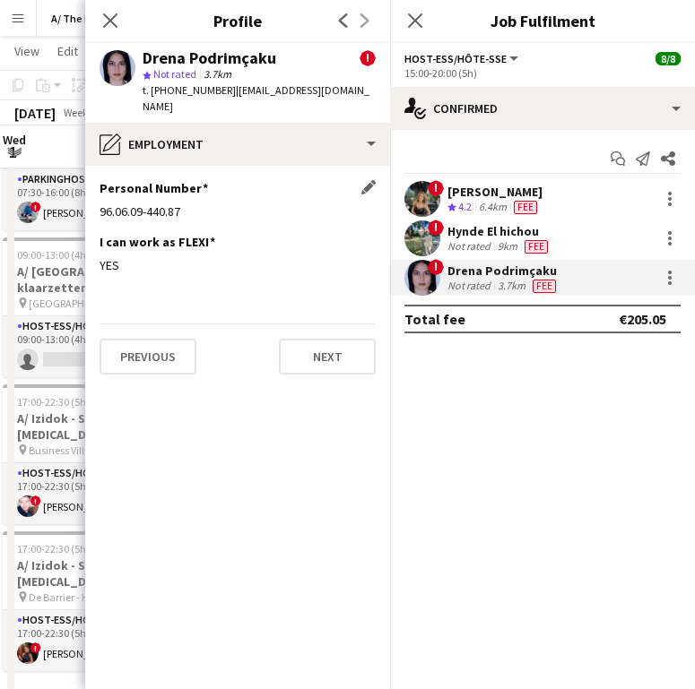
copy div "96.06.09-440.87"
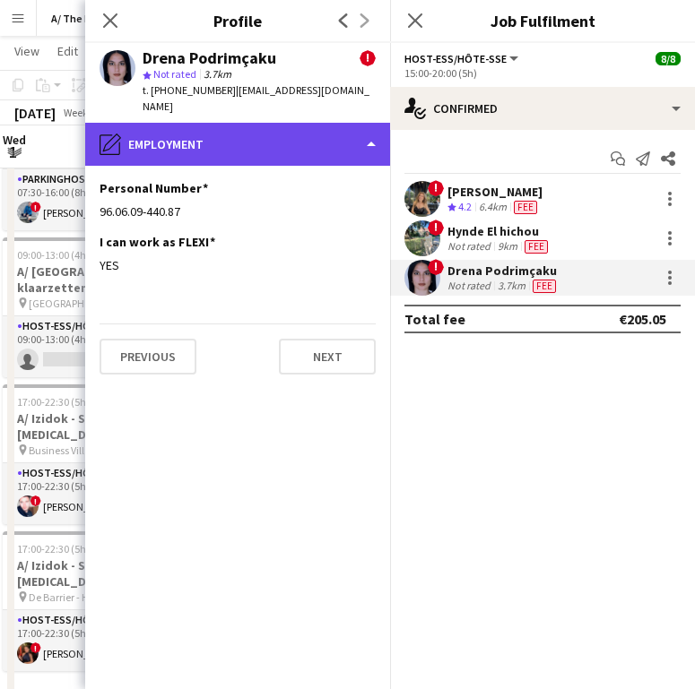
click at [134, 137] on div "pencil4 Employment" at bounding box center [237, 144] width 305 height 43
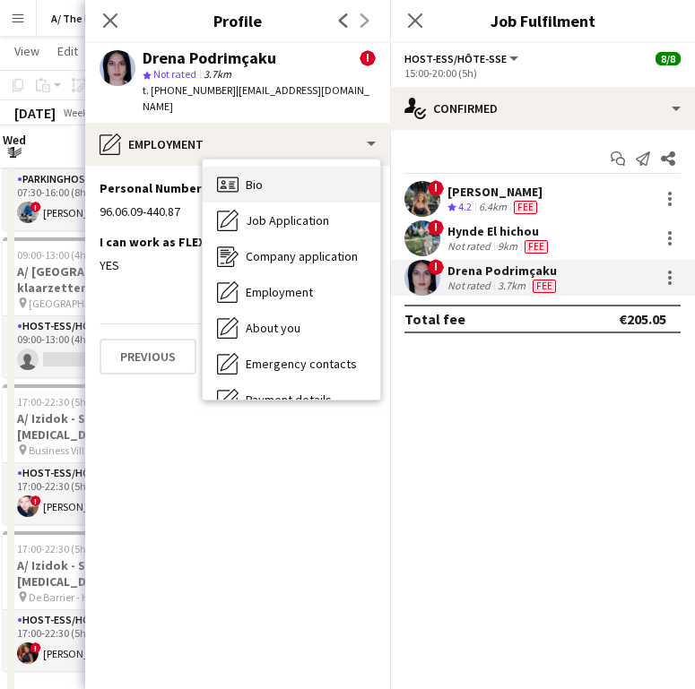
click at [281, 181] on div "Bio Bio" at bounding box center [292, 185] width 178 height 36
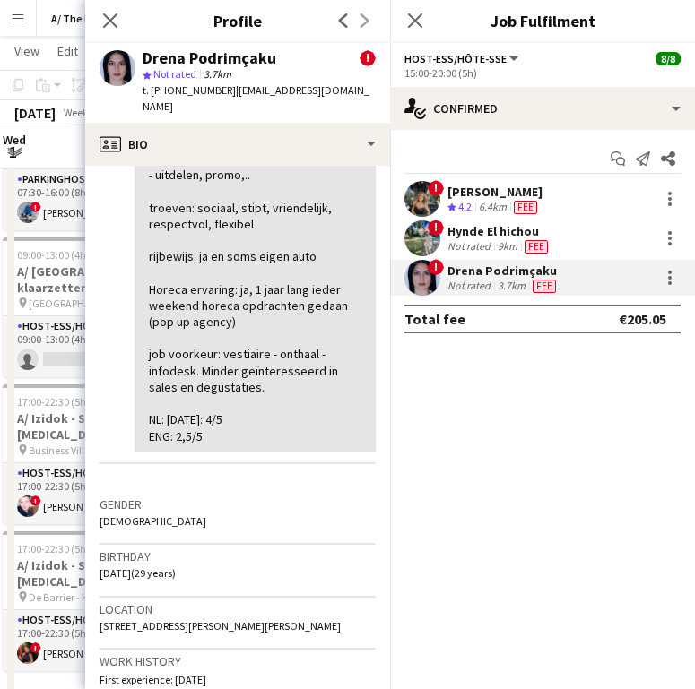
scroll to position [576, 0]
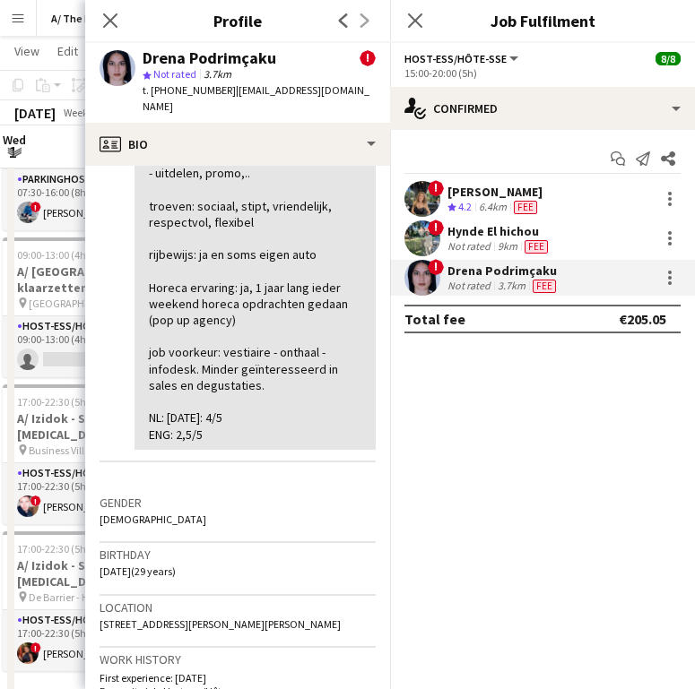
click at [184, 618] on span "[STREET_ADDRESS][PERSON_NAME][PERSON_NAME]" at bounding box center [220, 624] width 241 height 13
copy span "[STREET_ADDRESS][PERSON_NAME][PERSON_NAME]"
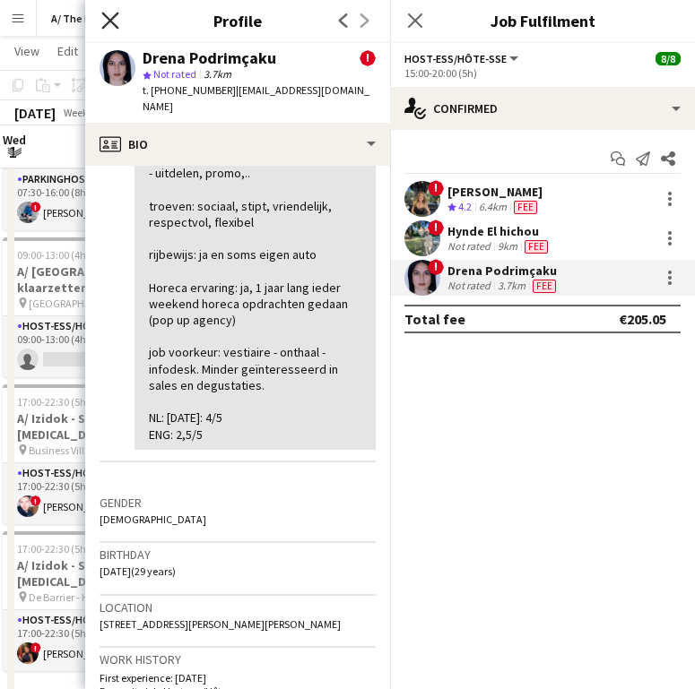
click at [114, 19] on icon "Close pop-in" at bounding box center [109, 20] width 17 height 17
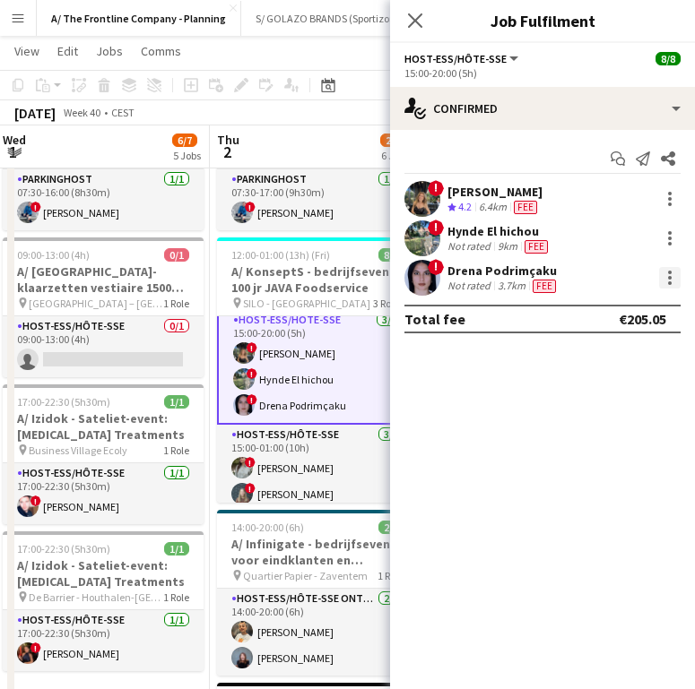
click at [662, 280] on div at bounding box center [670, 278] width 22 height 22
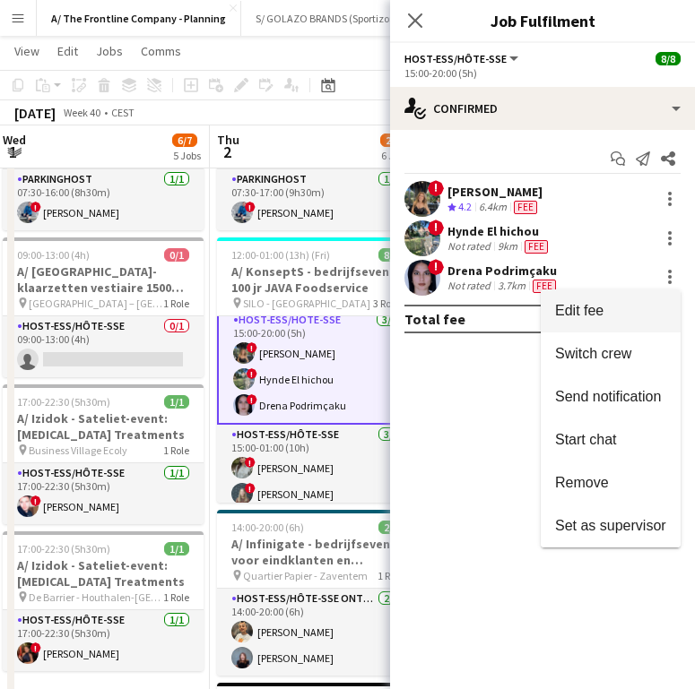
click at [640, 318] on span "Edit fee" at bounding box center [610, 311] width 111 height 16
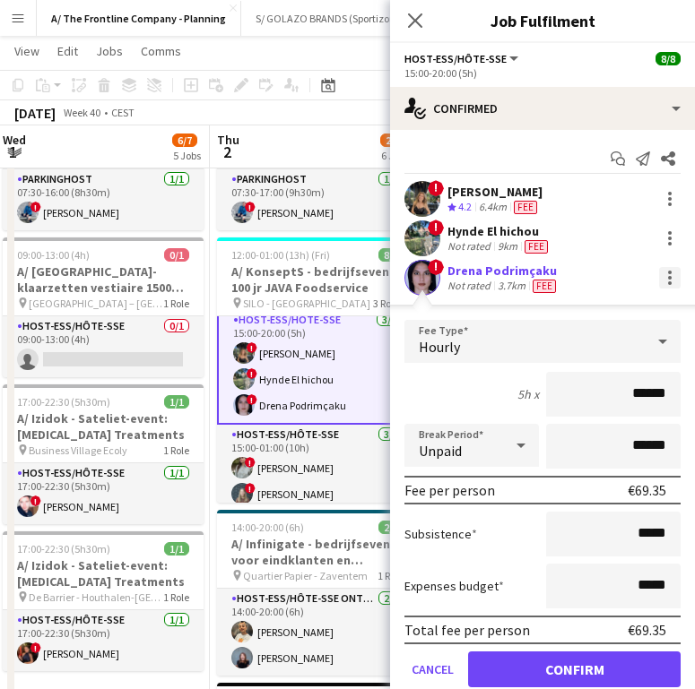
click at [659, 276] on div at bounding box center [670, 278] width 22 height 22
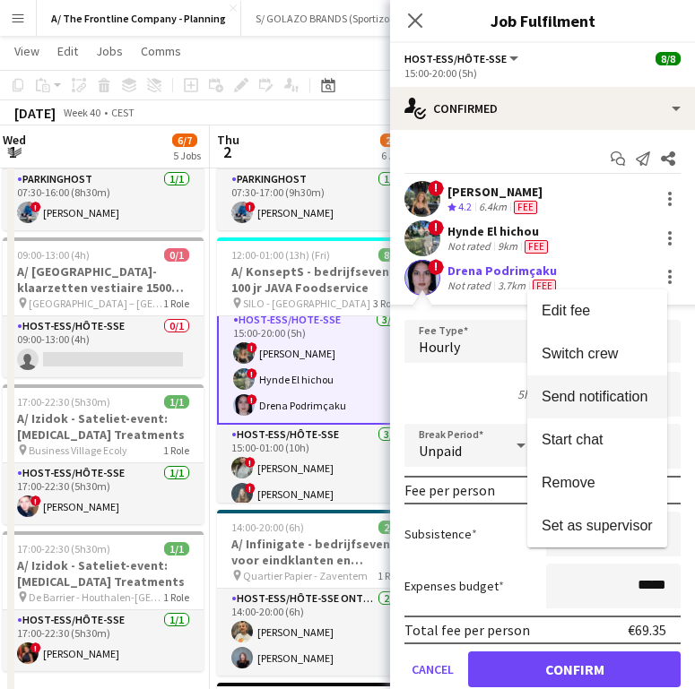
click at [591, 399] on span "Send notification" at bounding box center [595, 396] width 106 height 15
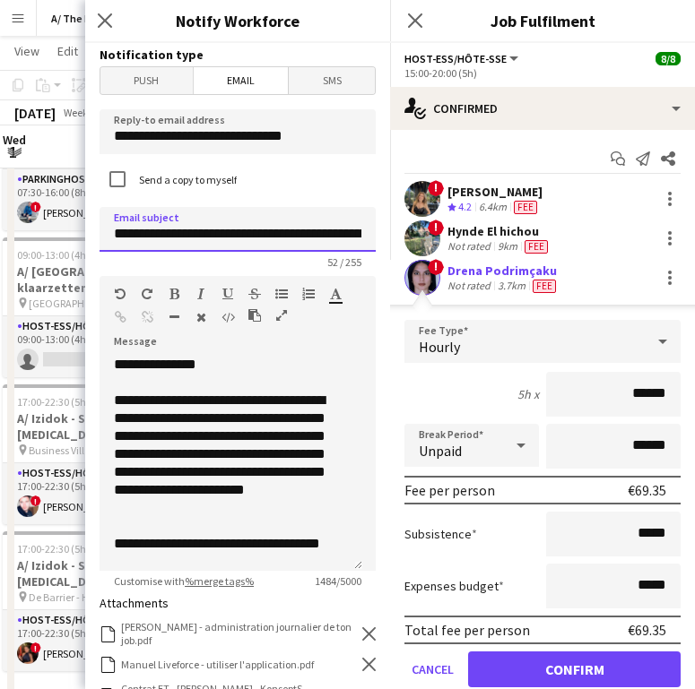
scroll to position [0, 78]
drag, startPoint x: 169, startPoint y: 237, endPoint x: 361, endPoint y: 251, distance: 192.4
click at [361, 251] on input "**********" at bounding box center [231, 229] width 263 height 45
click at [332, 247] on input "**********" at bounding box center [231, 229] width 263 height 45
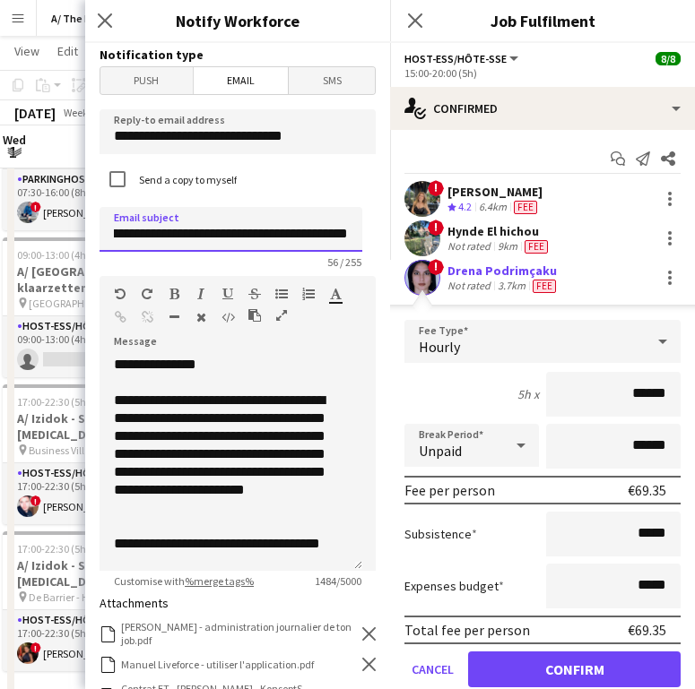
scroll to position [0, 108]
type input "**********"
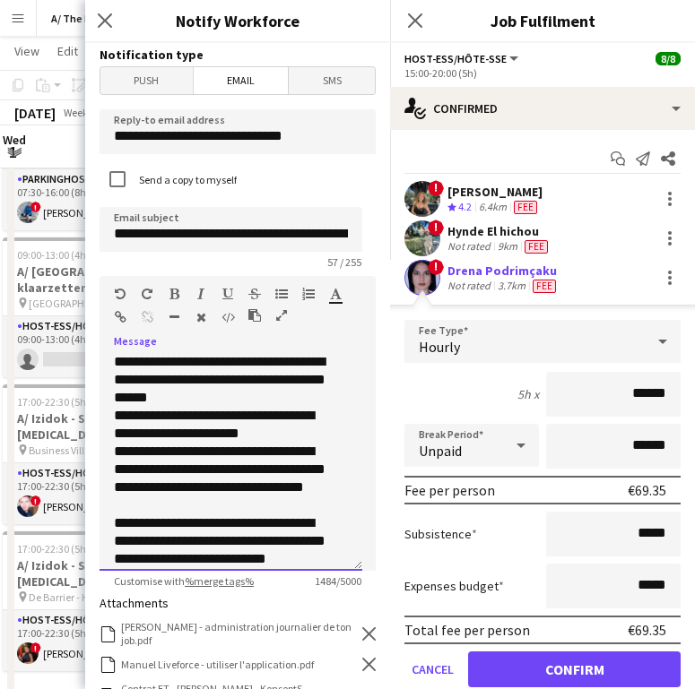
scroll to position [750, 0]
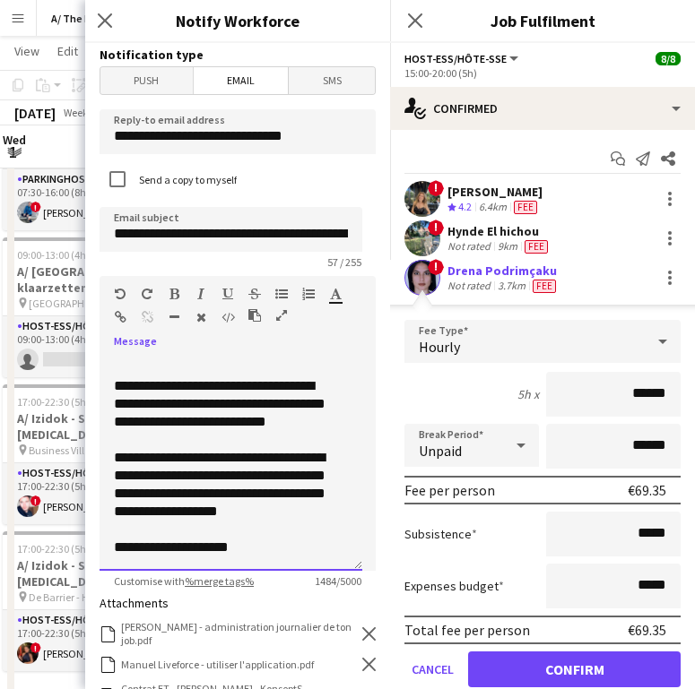
drag, startPoint x: 116, startPoint y: 400, endPoint x: 316, endPoint y: 581, distance: 270.4
click at [316, 581] on app-form-group "**********" at bounding box center [238, 432] width 276 height 312
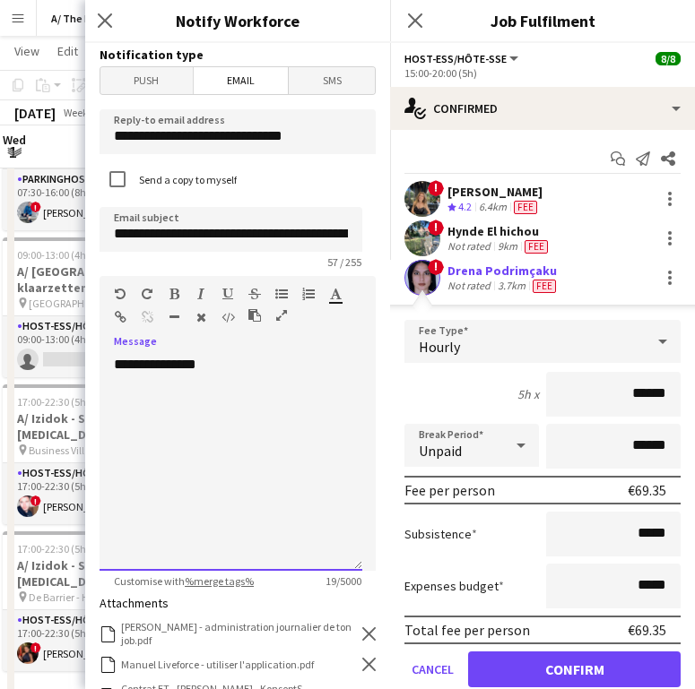
scroll to position [0, 0]
click at [388, 23] on h3 "Notify Workforce" at bounding box center [237, 20] width 305 height 23
click at [165, 411] on div "**********" at bounding box center [231, 463] width 263 height 215
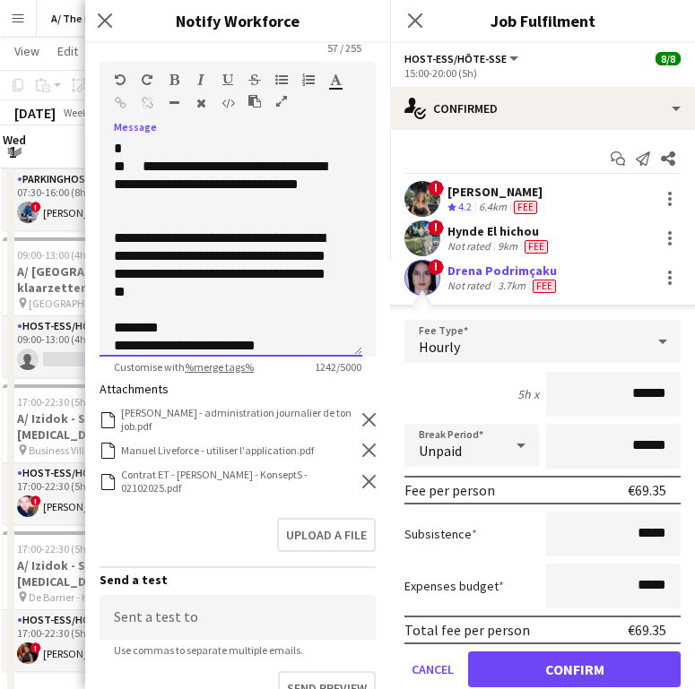
scroll to position [234, 0]
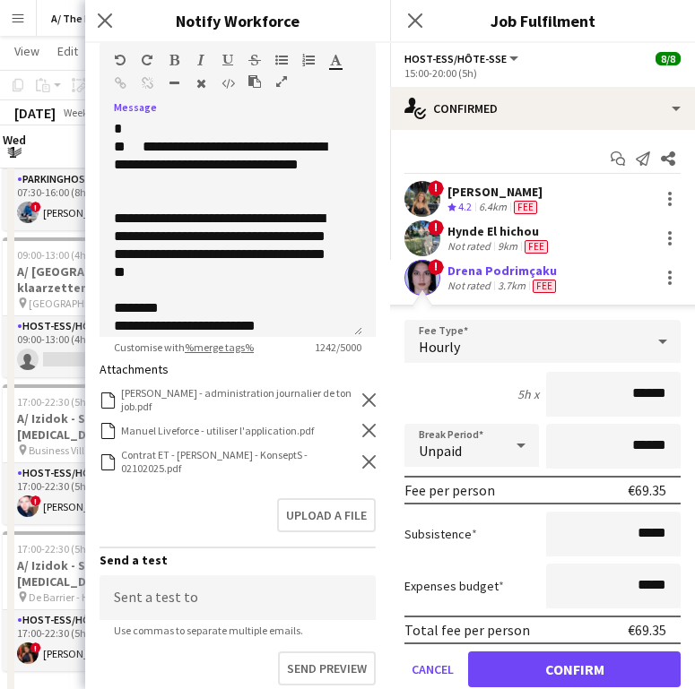
click at [362, 398] on icon at bounding box center [368, 400] width 13 height 13
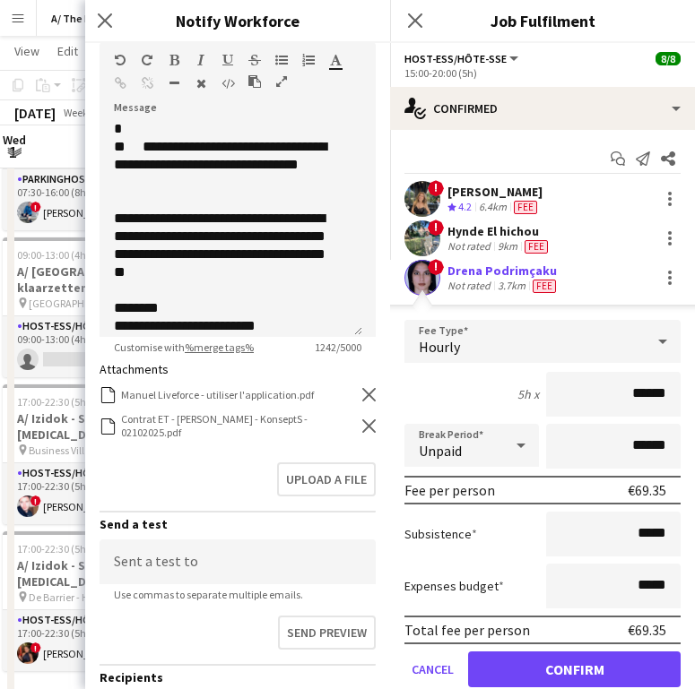
click at [362, 398] on icon at bounding box center [368, 394] width 13 height 13
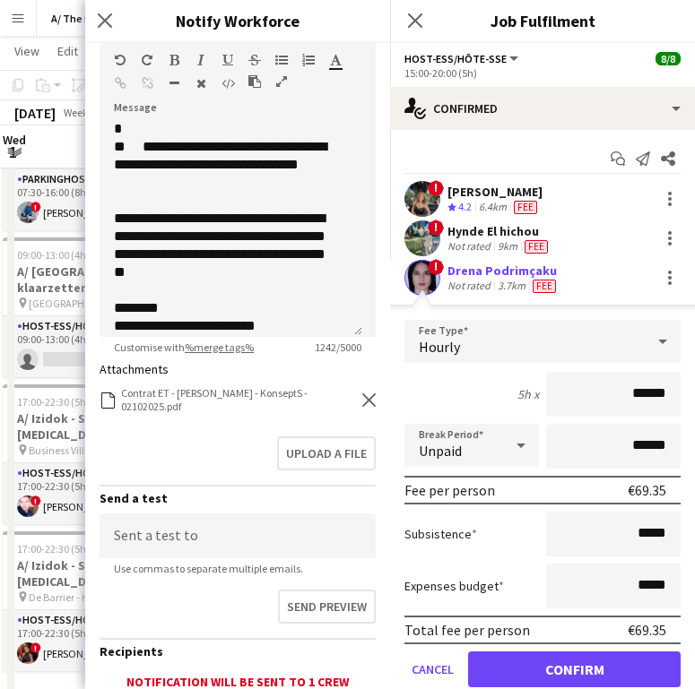
click at [362, 398] on icon at bounding box center [368, 400] width 13 height 13
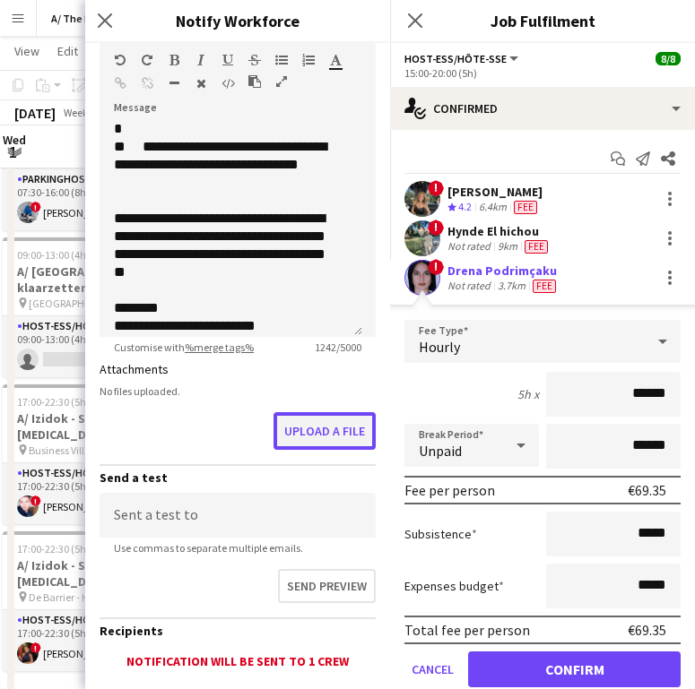
click at [320, 417] on button "Upload a file" at bounding box center [324, 431] width 102 height 38
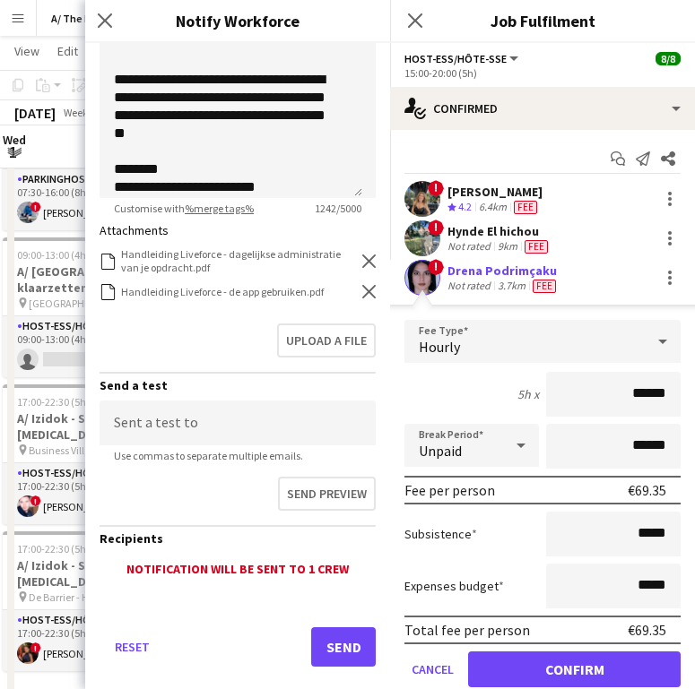
scroll to position [396, 0]
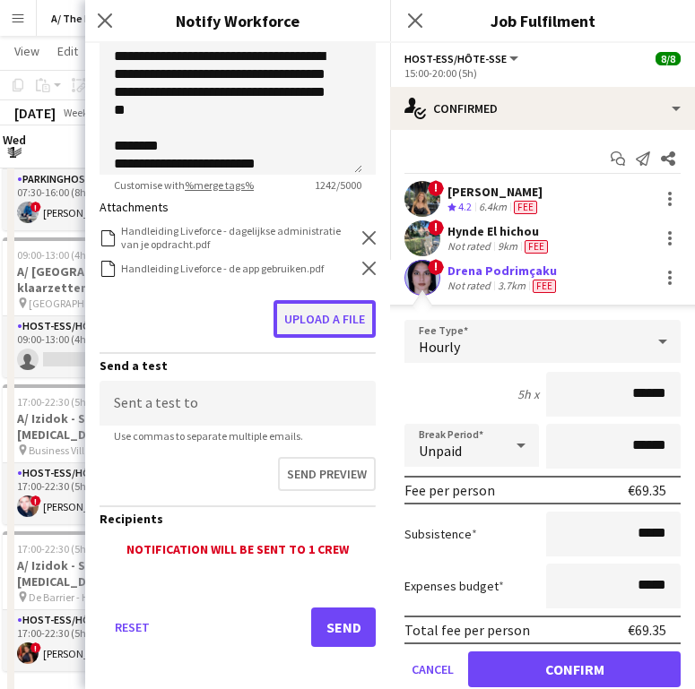
click at [292, 310] on button "Upload a file" at bounding box center [324, 319] width 102 height 38
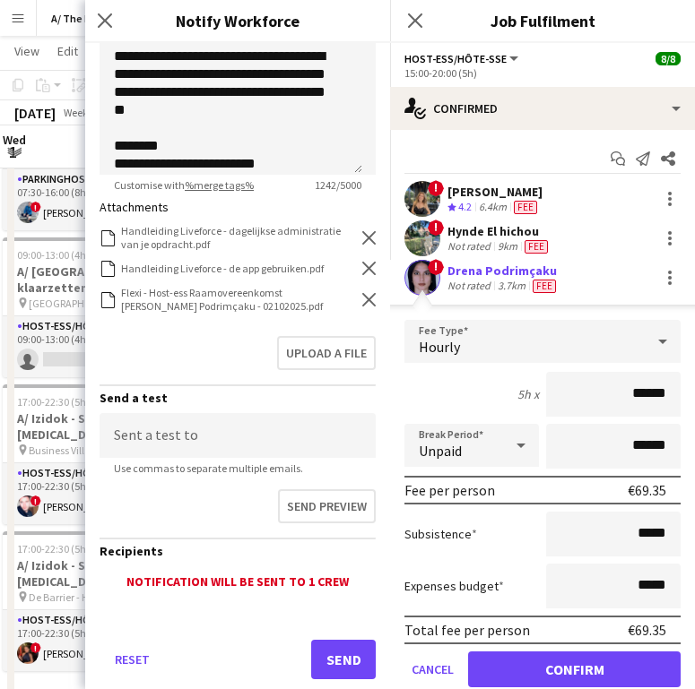
scroll to position [437, 0]
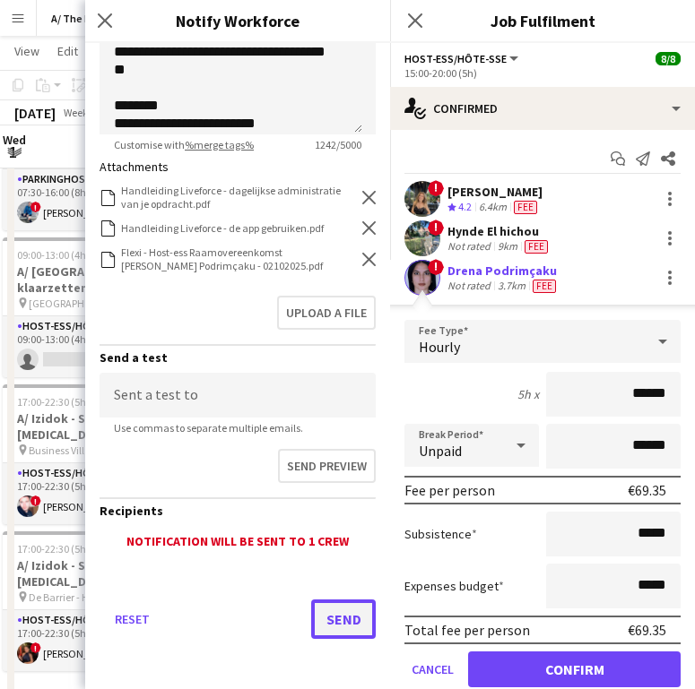
click at [321, 608] on button "Send" at bounding box center [343, 619] width 65 height 39
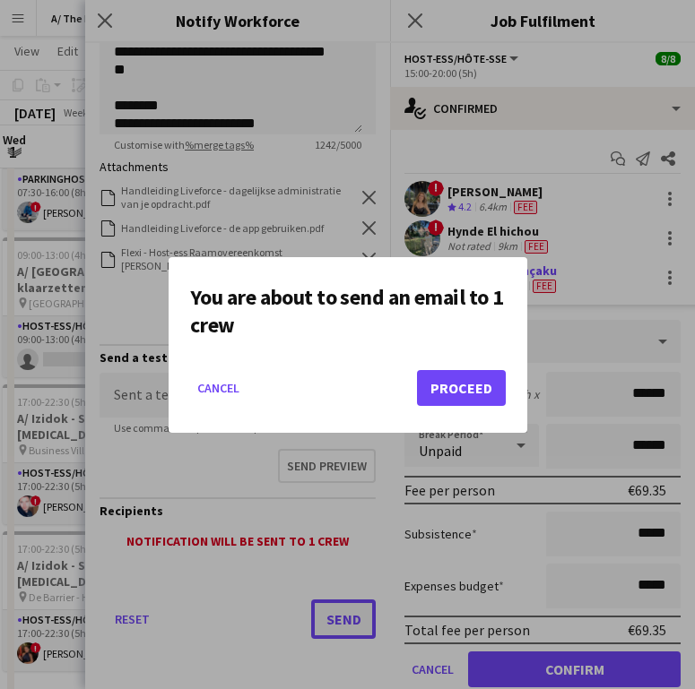
scroll to position [0, 0]
click at [446, 400] on button "Proceed" at bounding box center [461, 388] width 89 height 36
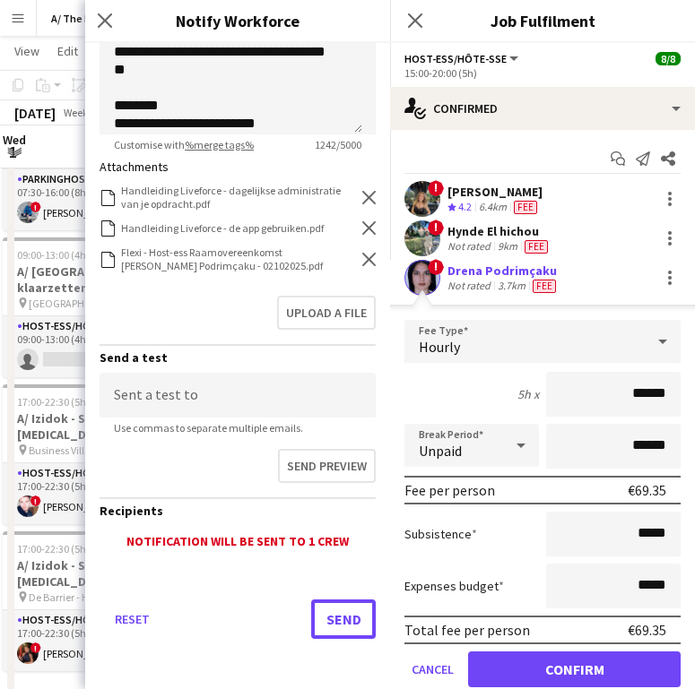
scroll to position [767, 0]
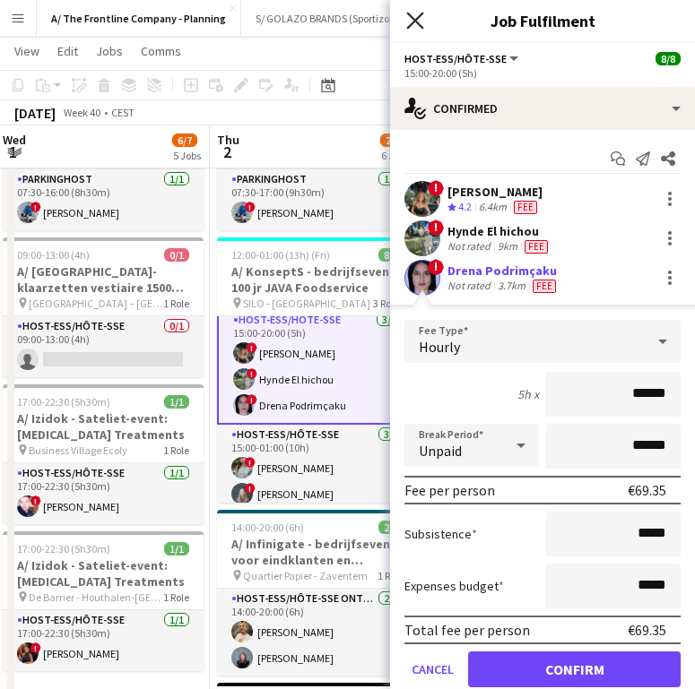
click at [413, 22] on icon at bounding box center [414, 20] width 17 height 17
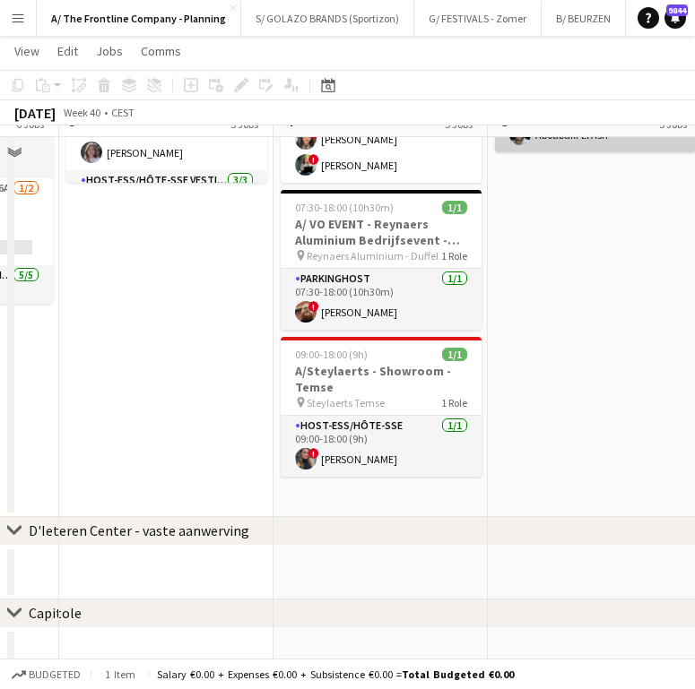
scroll to position [1434, 0]
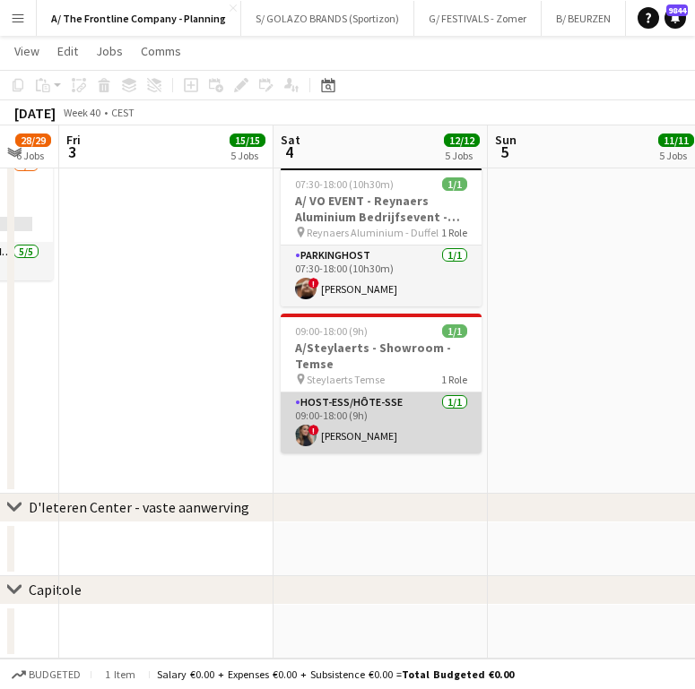
click at [364, 412] on app-card-role "Host-ess/Hôte-sse [DATE] 09:00-18:00 (9h) ! [PERSON_NAME]" at bounding box center [381, 423] width 201 height 61
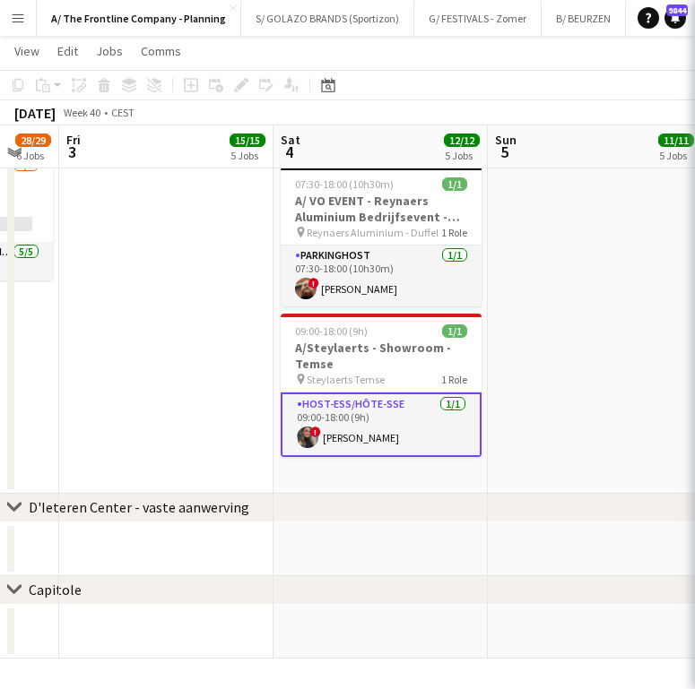
scroll to position [93, 0]
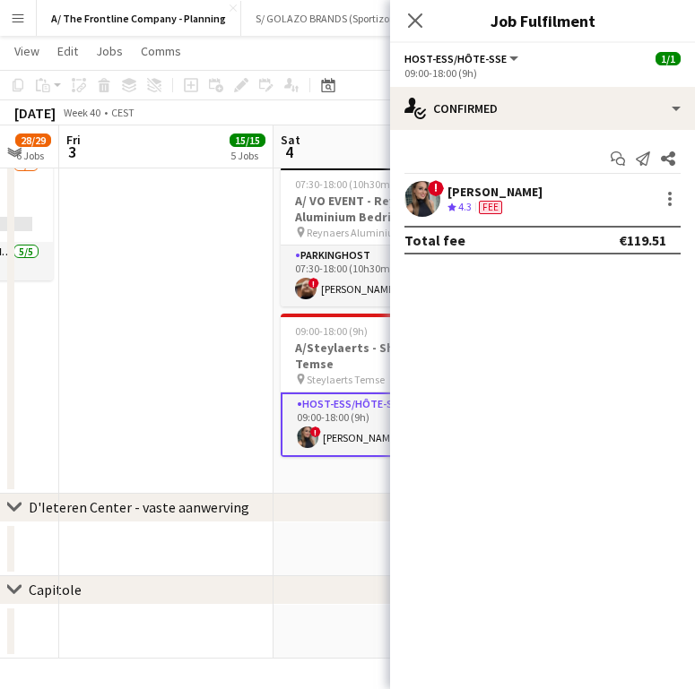
click at [490, 195] on div "[PERSON_NAME]" at bounding box center [494, 192] width 95 height 16
click at [484, 223] on app-confirmed-crew "! [PERSON_NAME] Crew rating 4.3 9.2km Fee Total fee €119.51" at bounding box center [542, 218] width 305 height 74
click at [482, 212] on div "9.2km" at bounding box center [492, 207] width 35 height 15
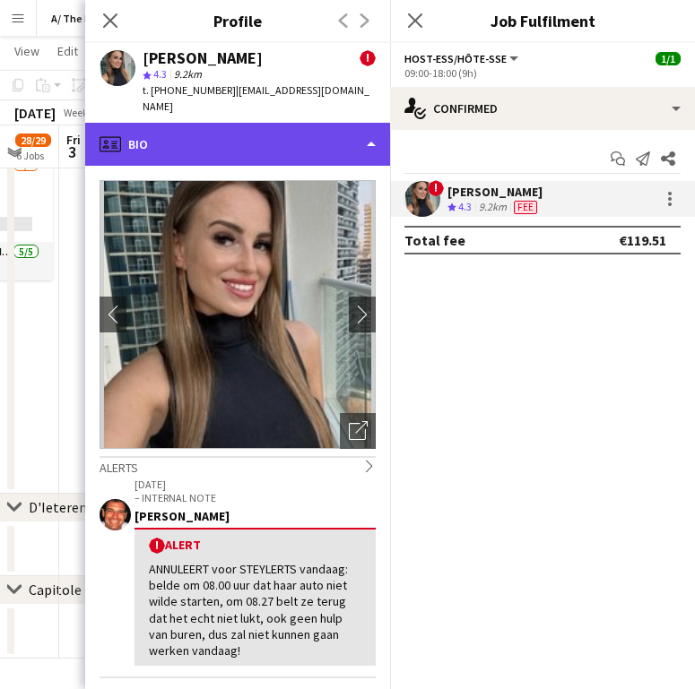
click at [323, 141] on div "profile Bio" at bounding box center [237, 144] width 305 height 43
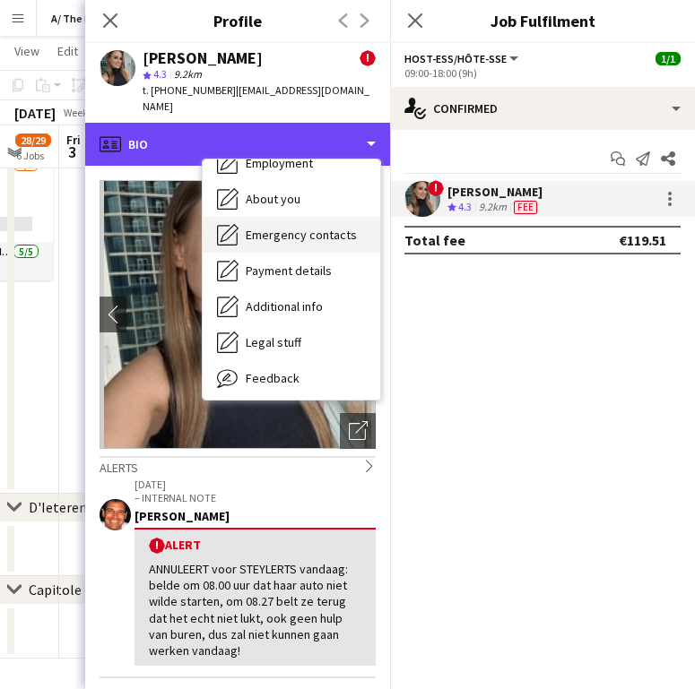
scroll to position [133, 0]
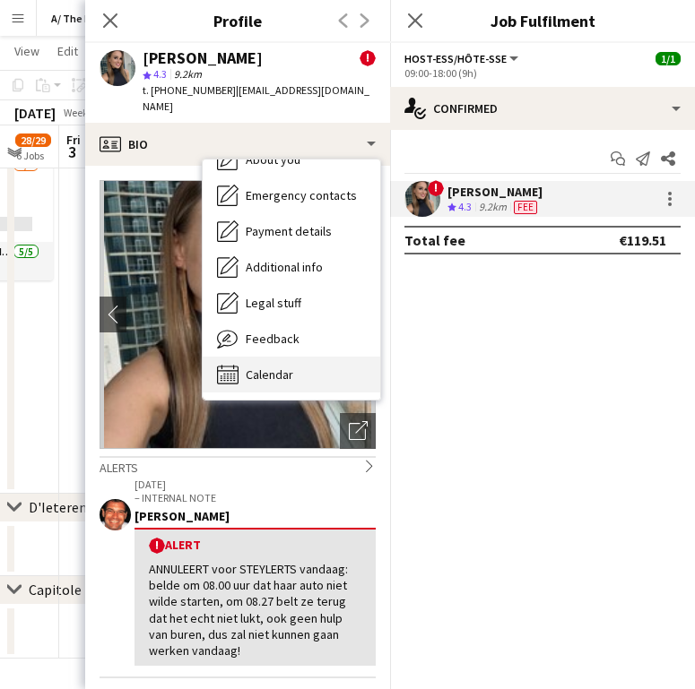
click at [269, 357] on div "Calendar Calendar" at bounding box center [292, 375] width 178 height 36
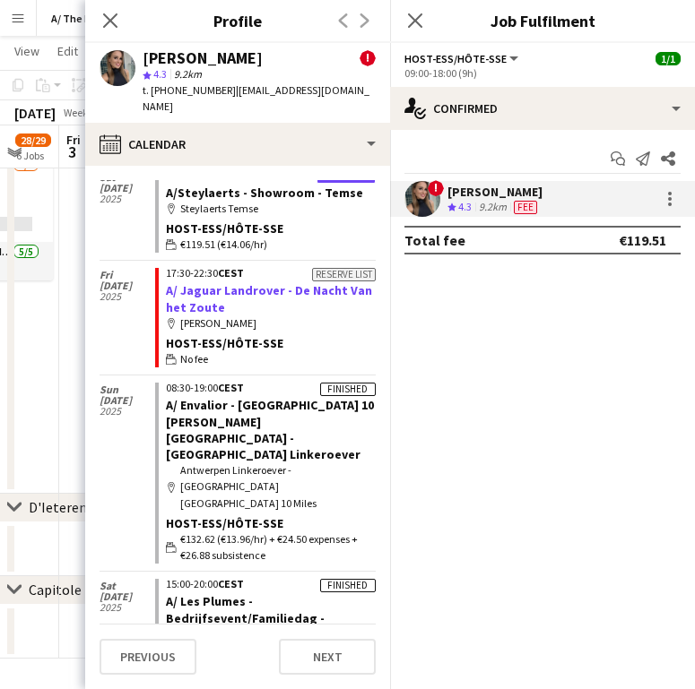
scroll to position [0, 0]
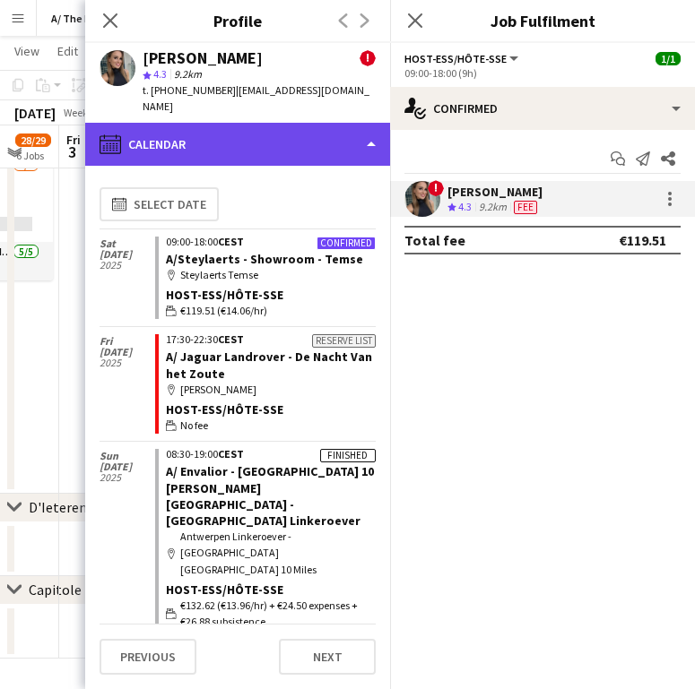
click at [228, 123] on div "calendar-full Calendar" at bounding box center [237, 144] width 305 height 43
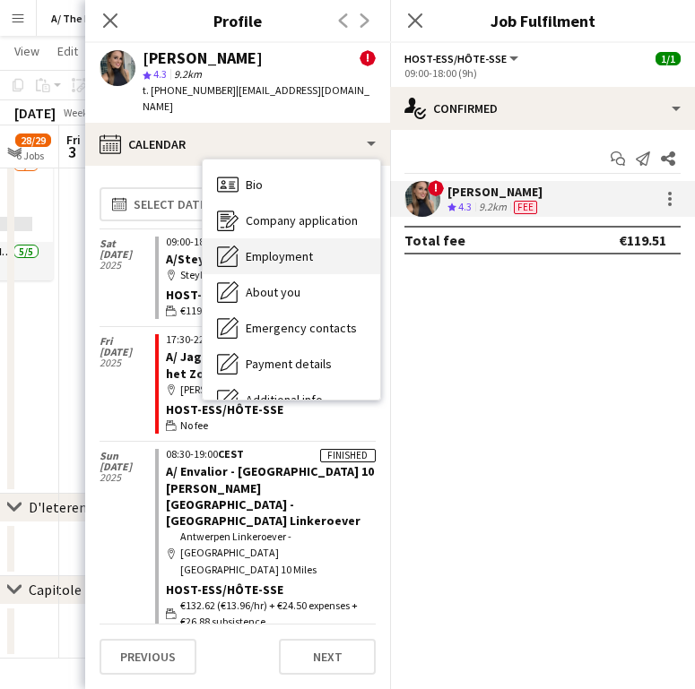
click at [289, 238] on div "Employment Employment" at bounding box center [292, 256] width 178 height 36
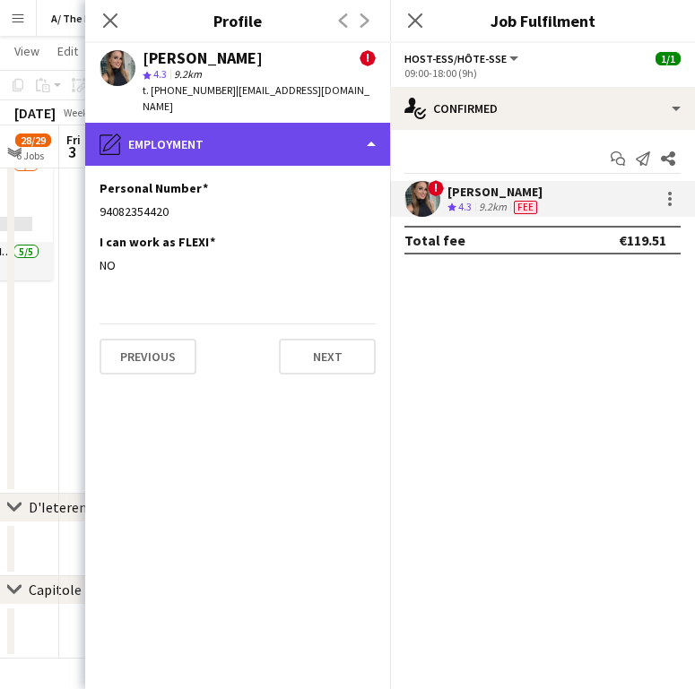
click at [251, 131] on div "pencil4 Employment" at bounding box center [237, 144] width 305 height 43
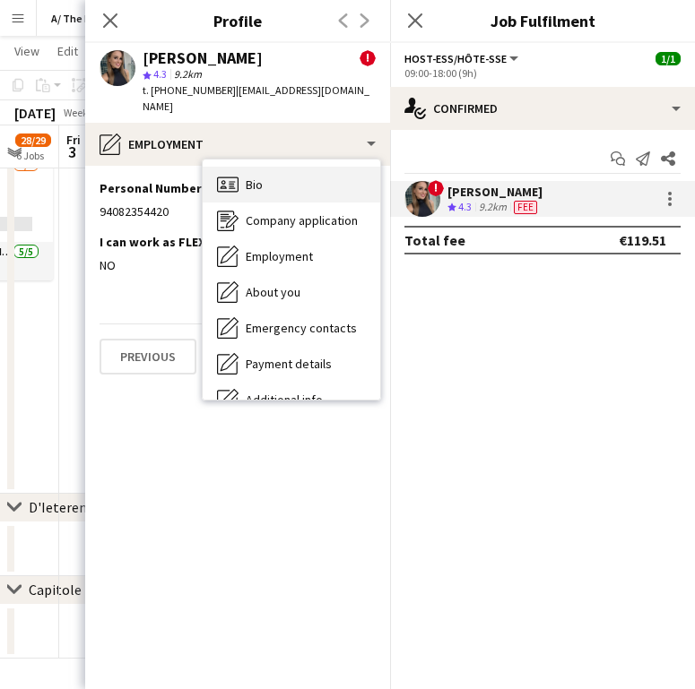
click at [300, 167] on div "Bio Bio" at bounding box center [292, 185] width 178 height 36
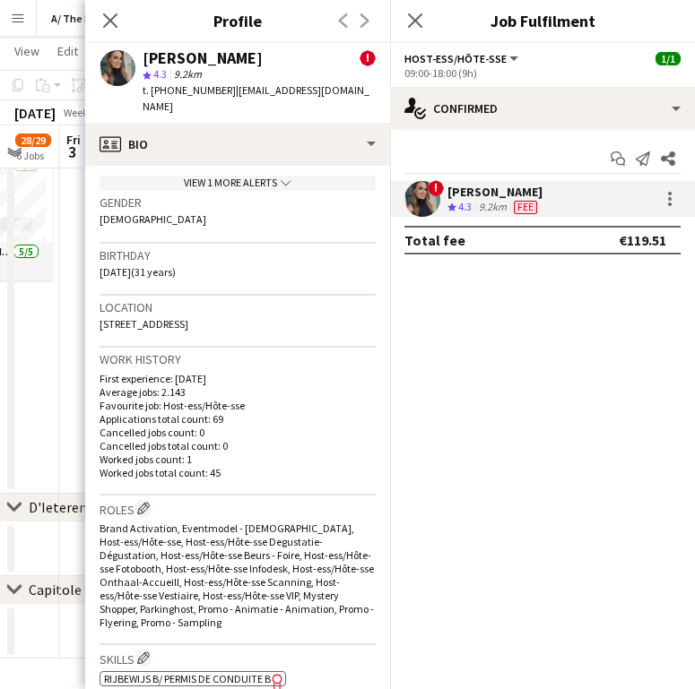
scroll to position [516, 0]
click at [107, 17] on icon at bounding box center [109, 20] width 17 height 17
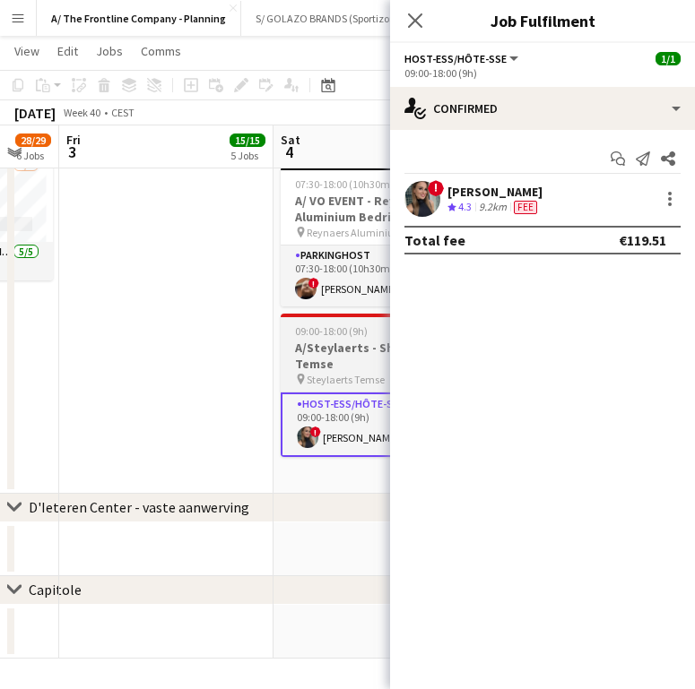
click at [369, 320] on app-job-card "09:00-18:00 (9h) 1/1 A/Steylaerts - Showroom - Temse pin Steylaerts Temse 1 Rol…" at bounding box center [381, 385] width 201 height 143
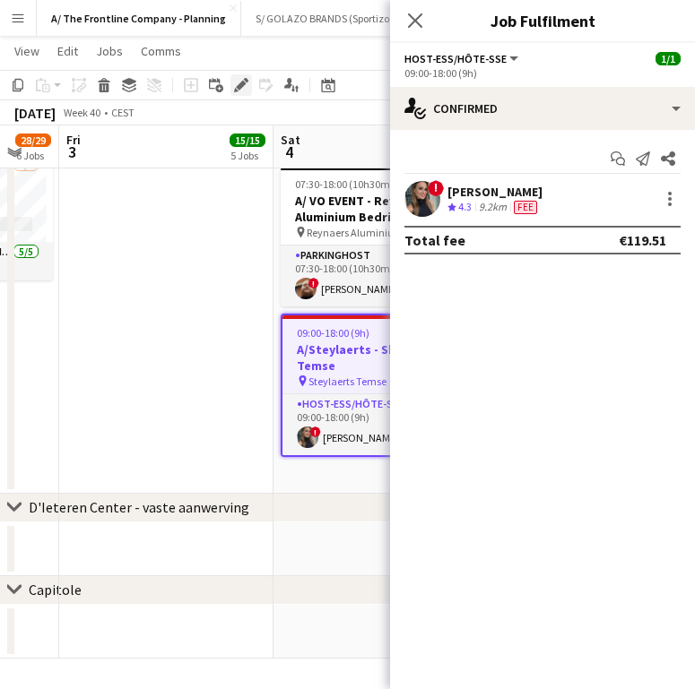
click at [241, 80] on icon "Edit" at bounding box center [241, 85] width 14 height 14
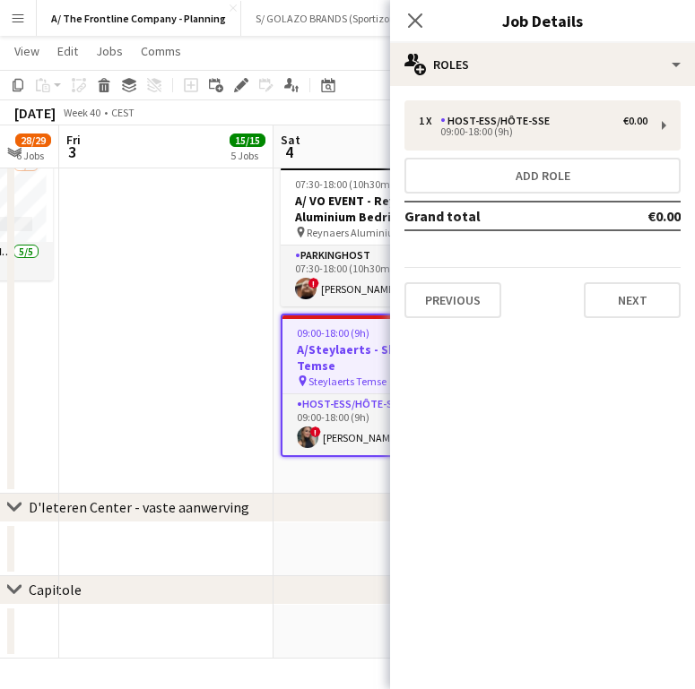
click at [512, 86] on div "1 x Host-ess/Hôte-sse €0.00 09:00-18:00 (9h) Add role Grand total €0.00 Previou…" at bounding box center [542, 209] width 305 height 247
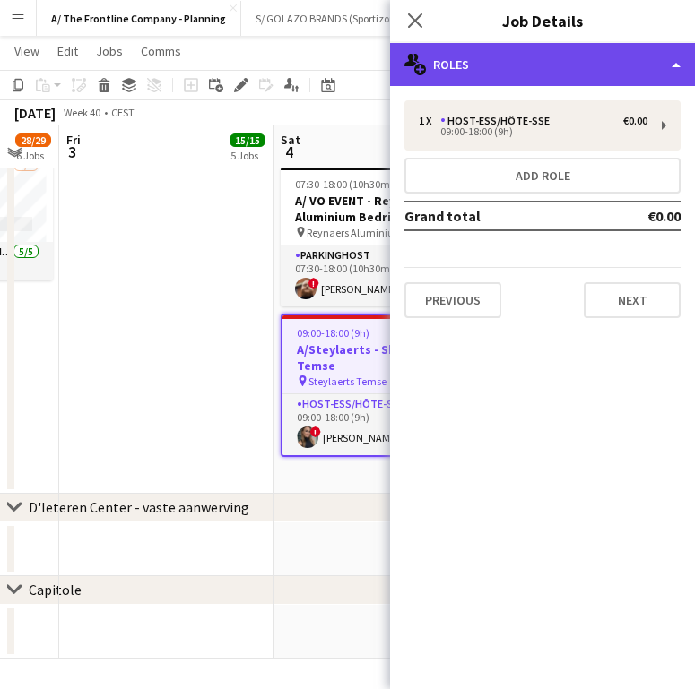
click at [519, 77] on div "multiple-users-add Roles" at bounding box center [542, 64] width 305 height 43
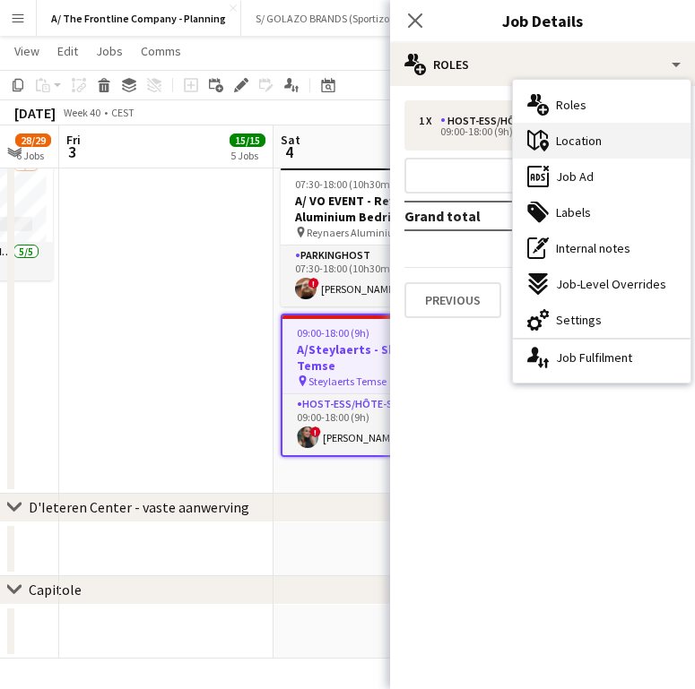
click at [597, 154] on div "maps-pin-1 Location" at bounding box center [602, 141] width 178 height 36
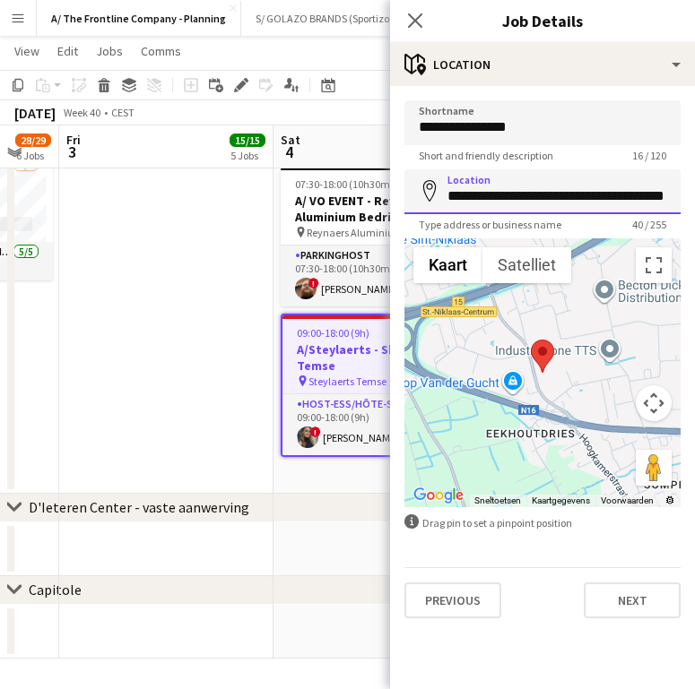
click at [552, 201] on input "**********" at bounding box center [542, 191] width 276 height 45
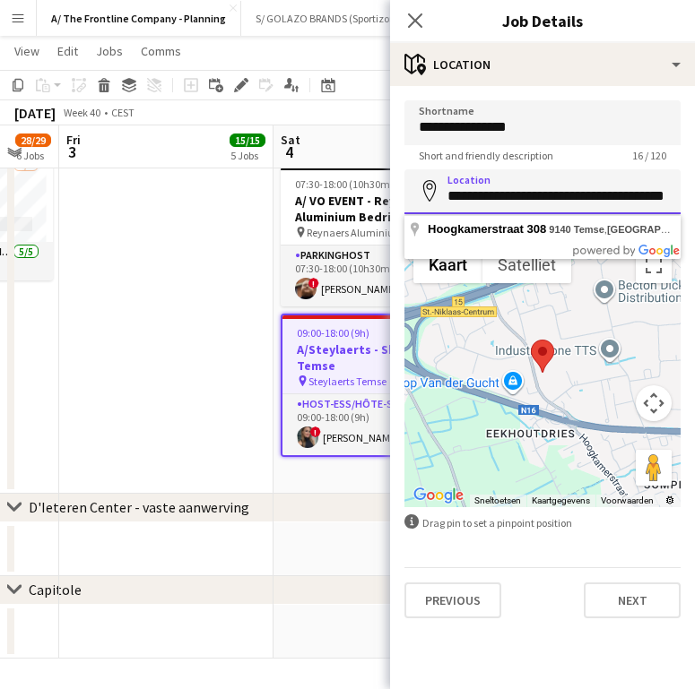
click at [552, 201] on input "**********" at bounding box center [542, 191] width 276 height 45
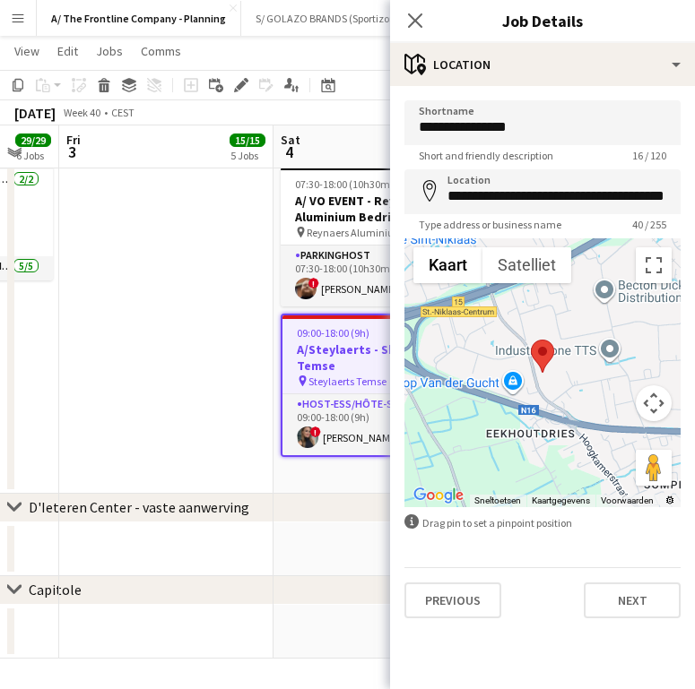
drag, startPoint x: 329, startPoint y: 430, endPoint x: 520, endPoint y: 209, distance: 292.4
click at [329, 430] on app-card-role "Host-ess/Hôte-sse [DATE] 09:00-18:00 (9h) ! [PERSON_NAME]" at bounding box center [380, 424] width 197 height 61
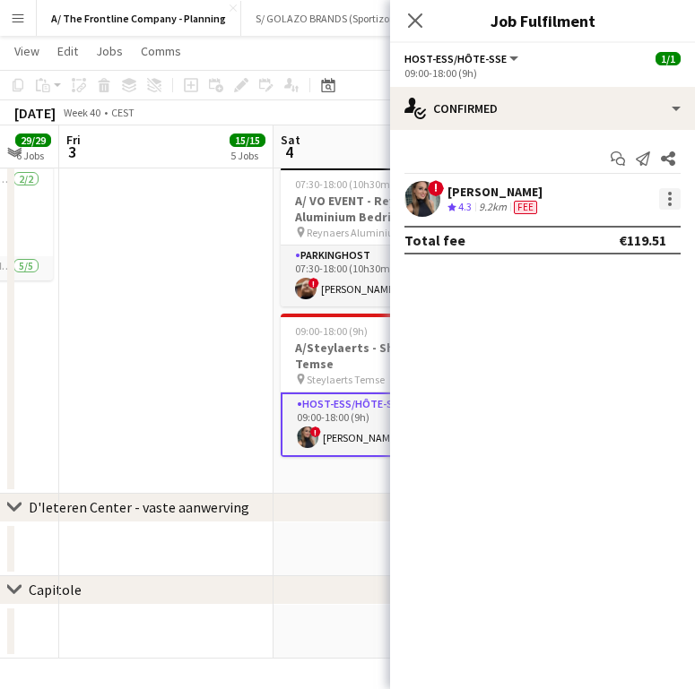
click at [663, 197] on div at bounding box center [670, 199] width 22 height 22
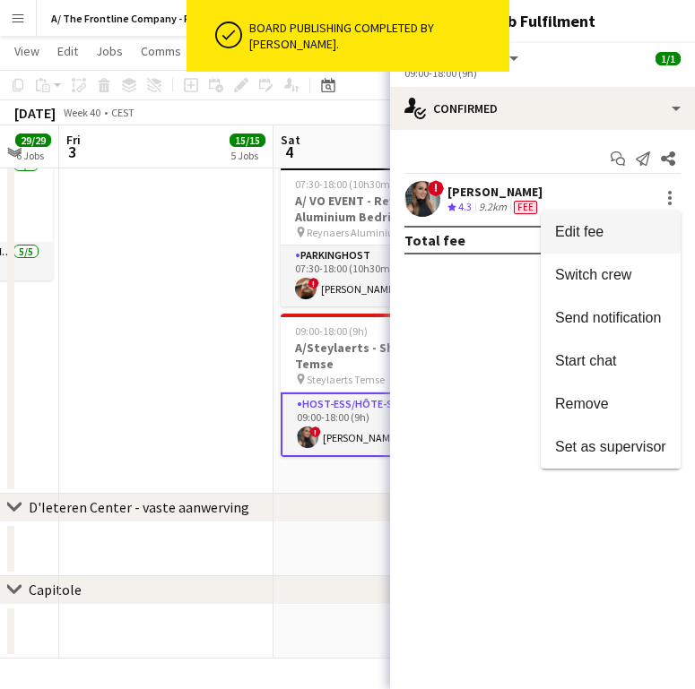
click at [632, 234] on span "Edit fee" at bounding box center [610, 232] width 111 height 16
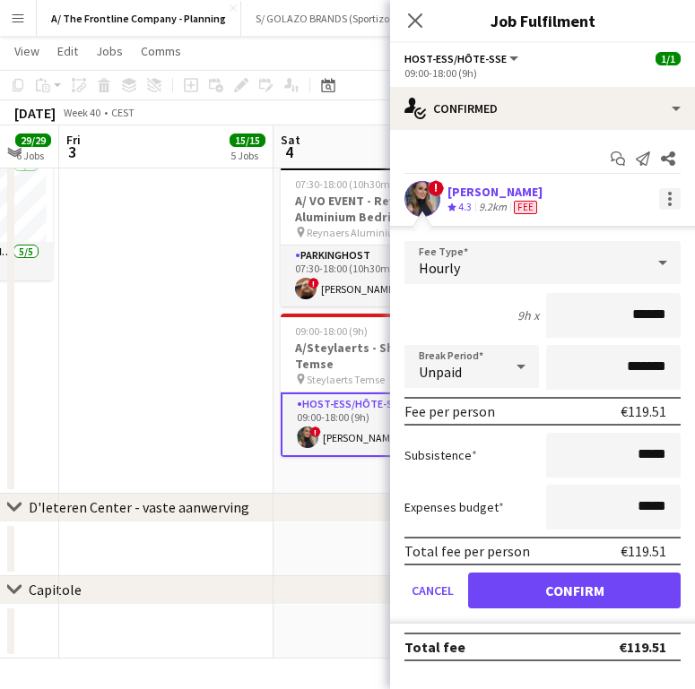
click at [672, 204] on div at bounding box center [670, 199] width 22 height 22
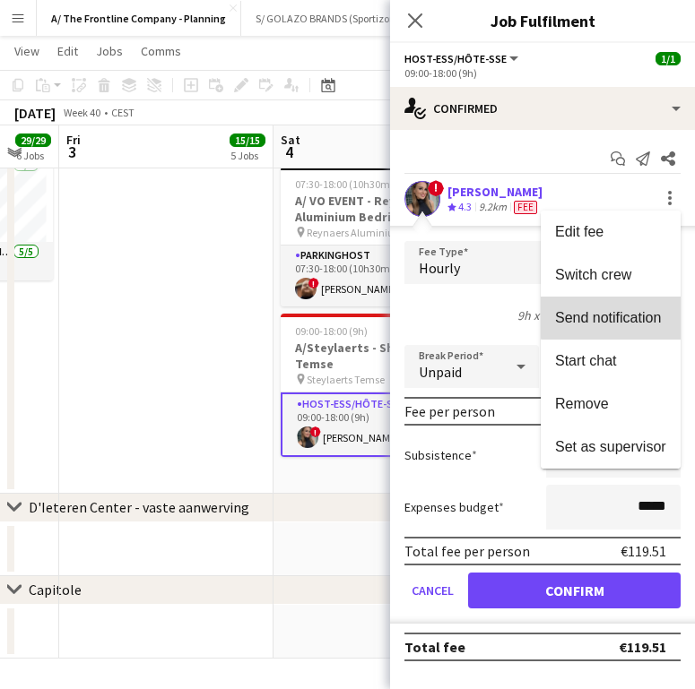
click at [631, 316] on span "Send notification" at bounding box center [608, 317] width 106 height 15
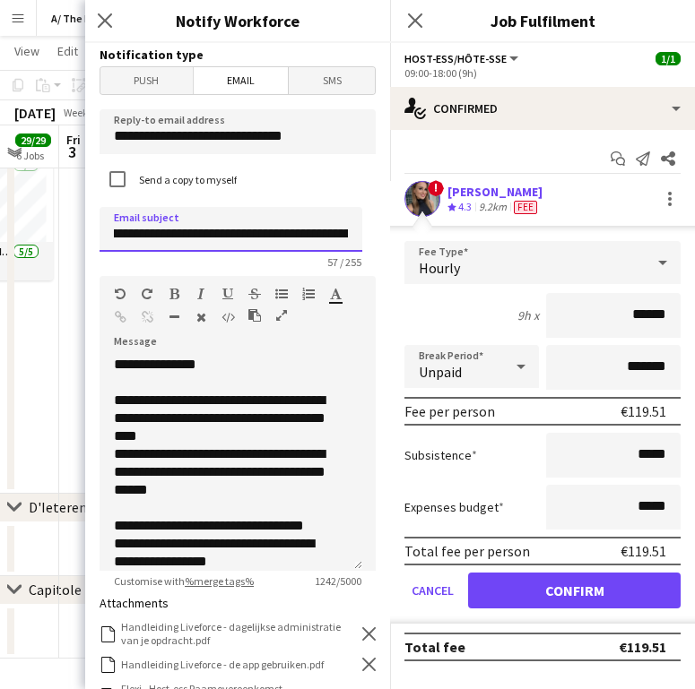
scroll to position [0, 109]
drag, startPoint x: 169, startPoint y: 235, endPoint x: 359, endPoint y: 249, distance: 189.7
click at [359, 249] on input "**********" at bounding box center [231, 229] width 263 height 45
click at [266, 227] on input "**********" at bounding box center [231, 229] width 263 height 45
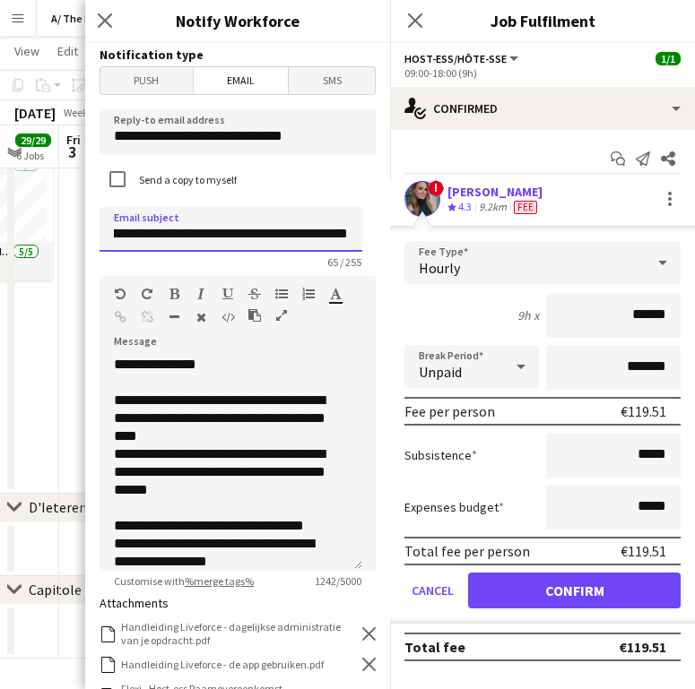
scroll to position [0, 109]
click at [198, 232] on input "**********" at bounding box center [231, 229] width 263 height 45
type input "**********"
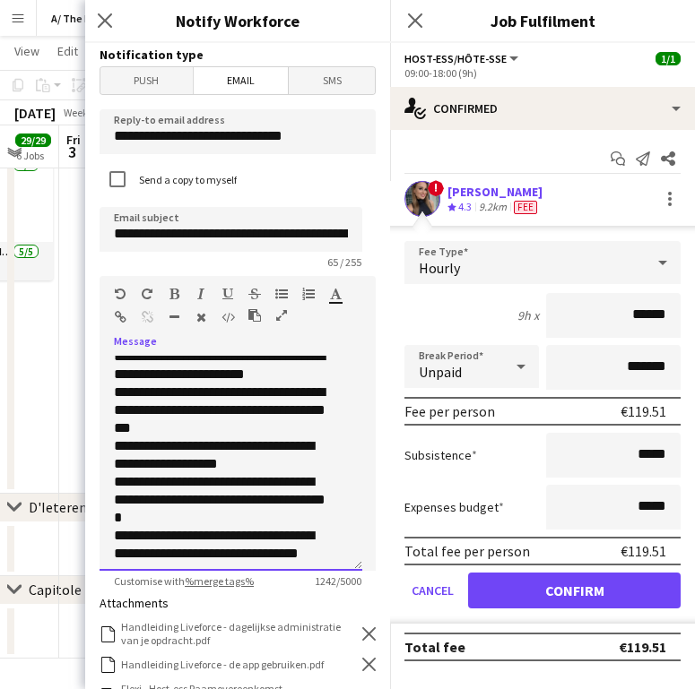
scroll to position [642, 0]
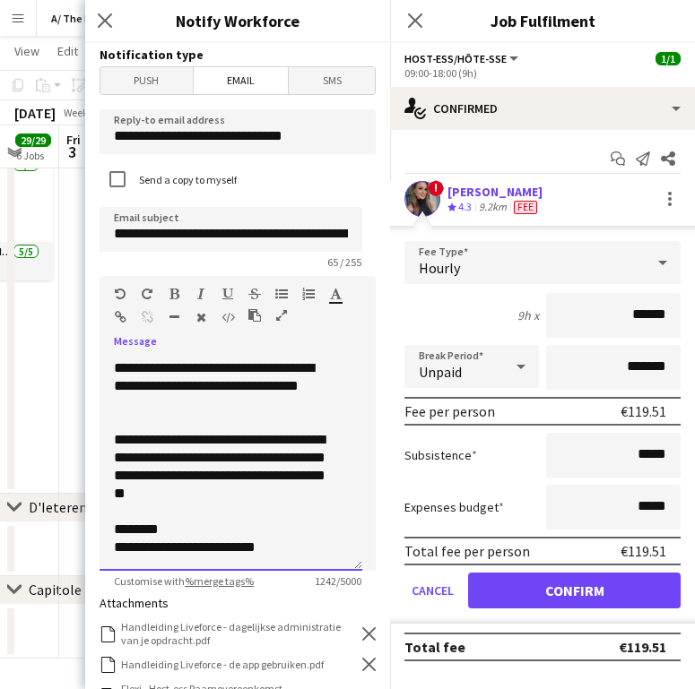
drag, startPoint x: 115, startPoint y: 403, endPoint x: 294, endPoint y: 605, distance: 270.6
click at [294, 605] on form "**********" at bounding box center [237, 584] width 305 height 1083
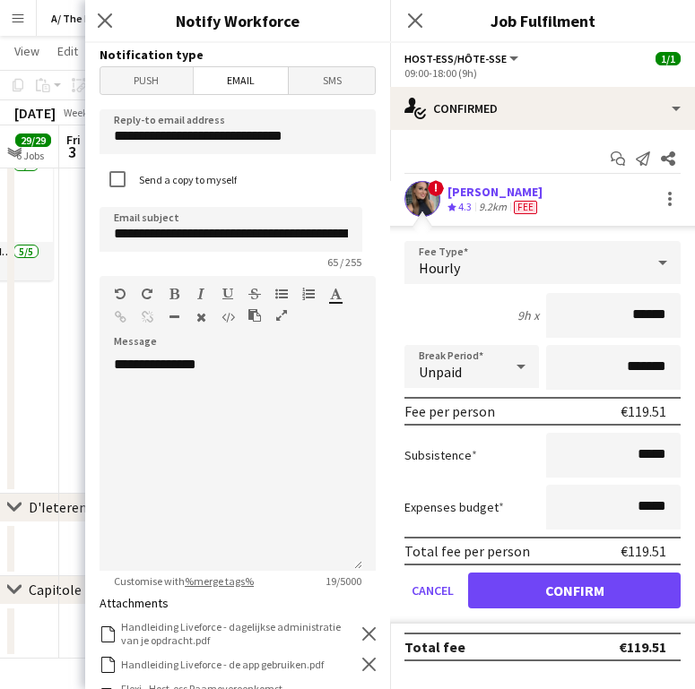
click at [339, 15] on h3 "Notify Workforce" at bounding box center [237, 20] width 305 height 23
click at [204, 411] on div "**********" at bounding box center [231, 463] width 263 height 215
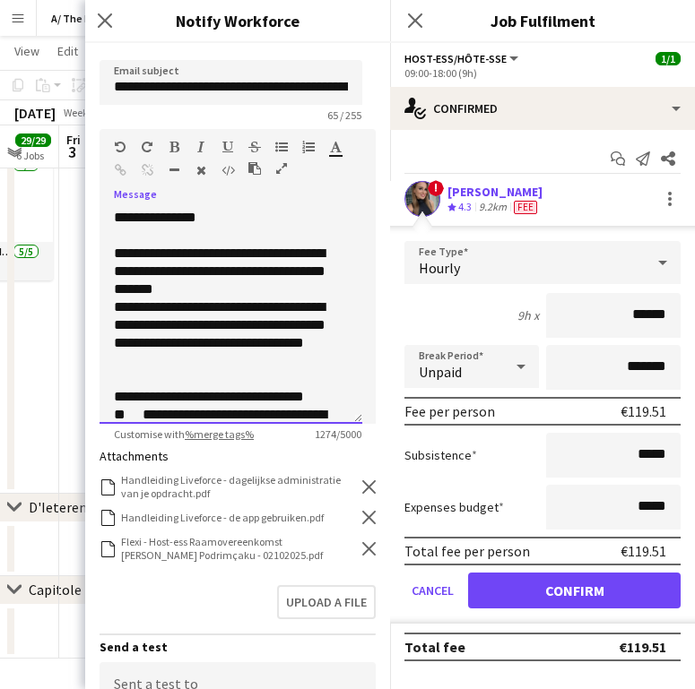
scroll to position [150, 0]
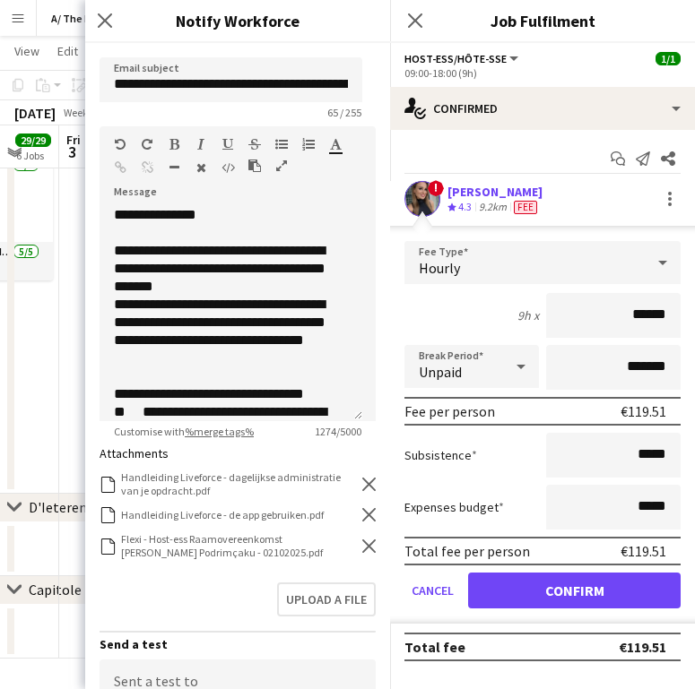
click at [362, 550] on icon "Remove" at bounding box center [368, 546] width 13 height 13
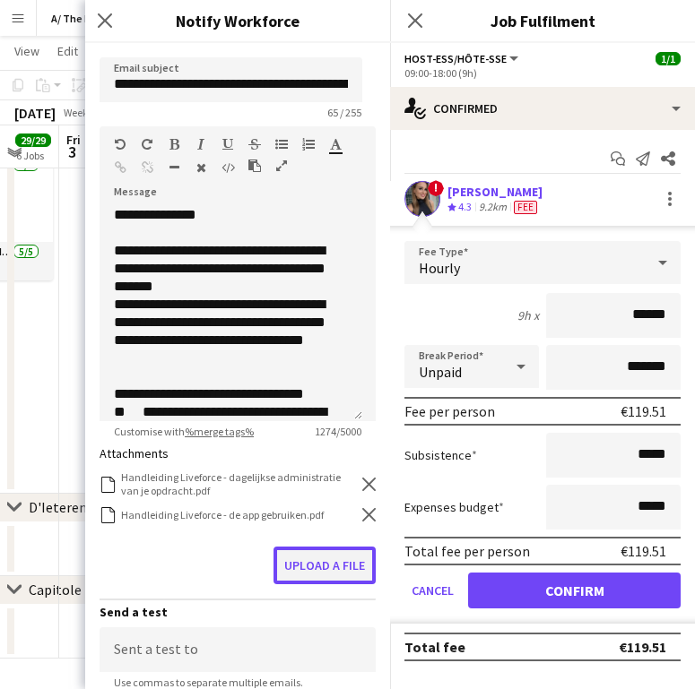
click at [338, 559] on button "Upload a file" at bounding box center [324, 566] width 102 height 38
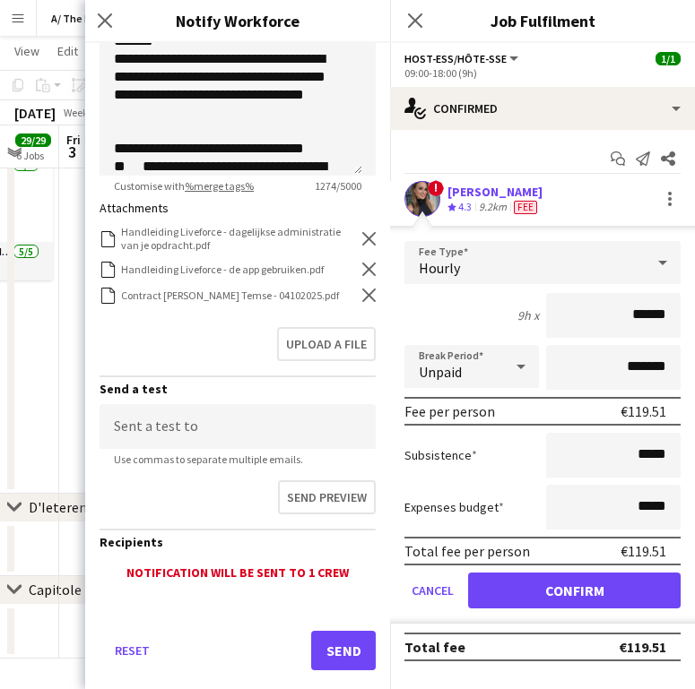
scroll to position [408, 0]
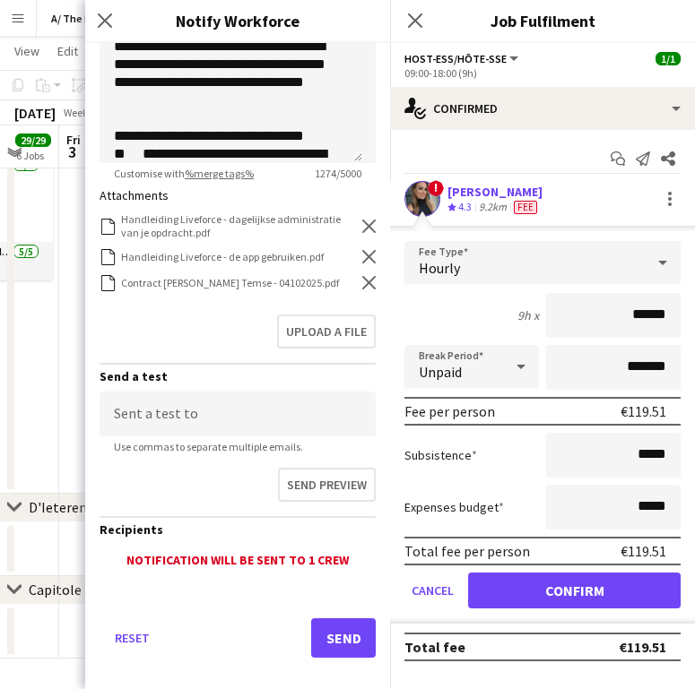
drag, startPoint x: 404, startPoint y: 471, endPoint x: 349, endPoint y: 564, distance: 108.6
click at [330, 641] on button "Send" at bounding box center [343, 638] width 65 height 39
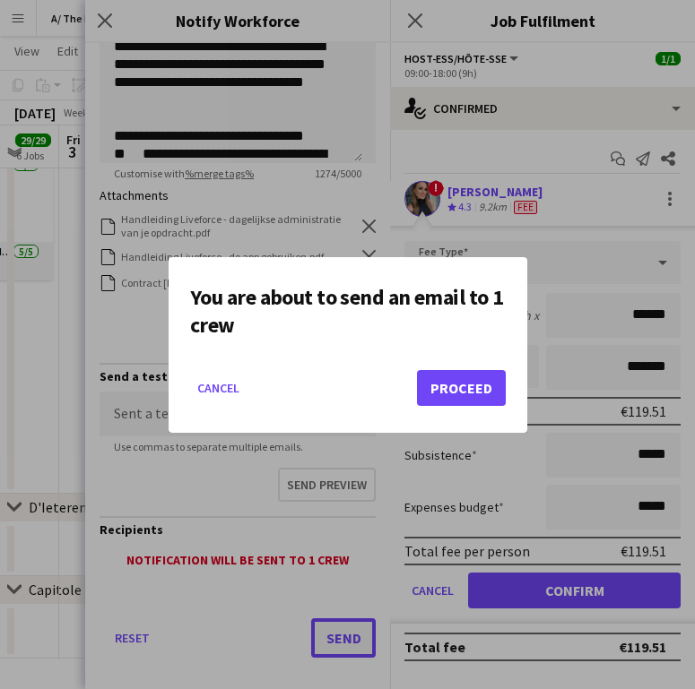
scroll to position [0, 0]
click at [449, 400] on button "Proceed" at bounding box center [461, 388] width 89 height 36
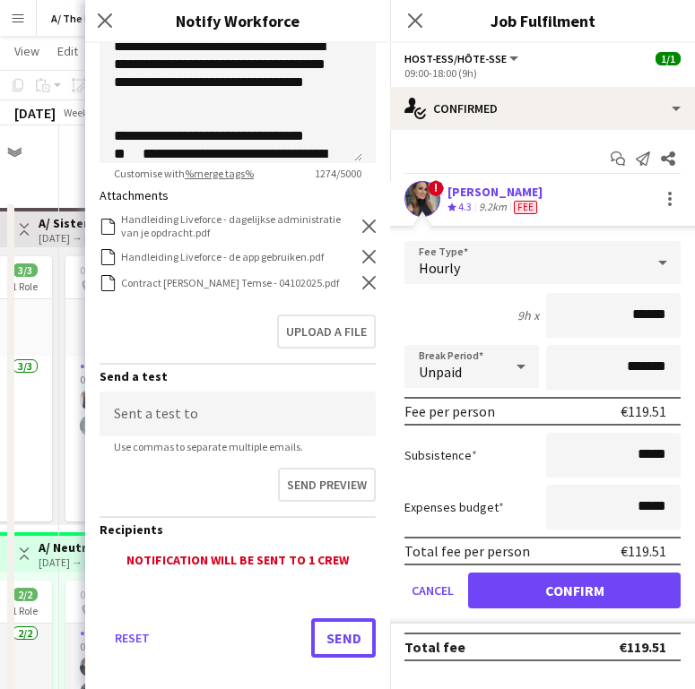
scroll to position [1434, 0]
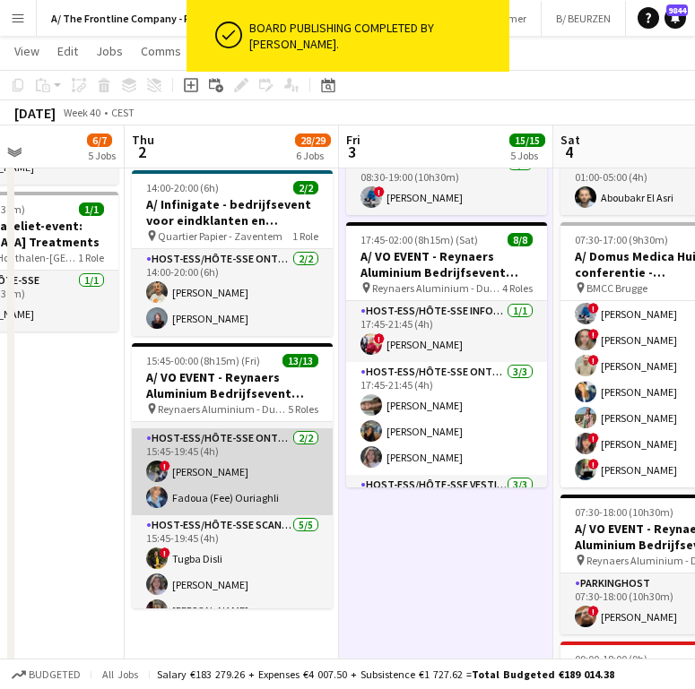
scroll to position [119, 0]
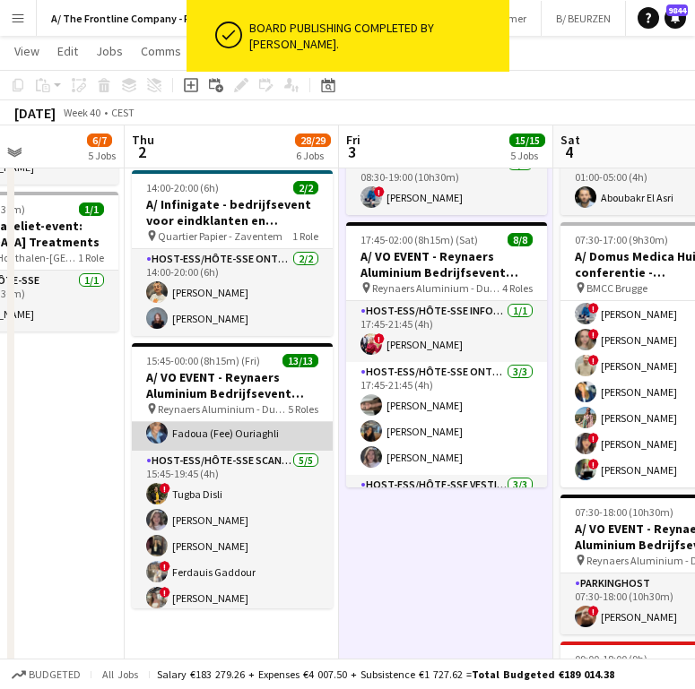
click at [248, 427] on app-card-role "Host-ess/Hôte-sse Onthaal-Accueill [DATE] 15:45-19:45 (4h) ! [PERSON_NAME] (Fee…" at bounding box center [232, 407] width 201 height 87
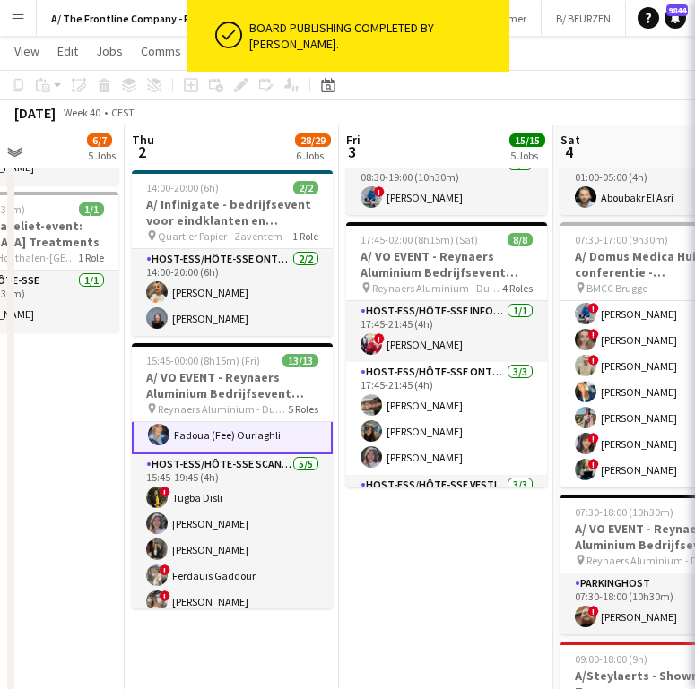
scroll to position [121, 0]
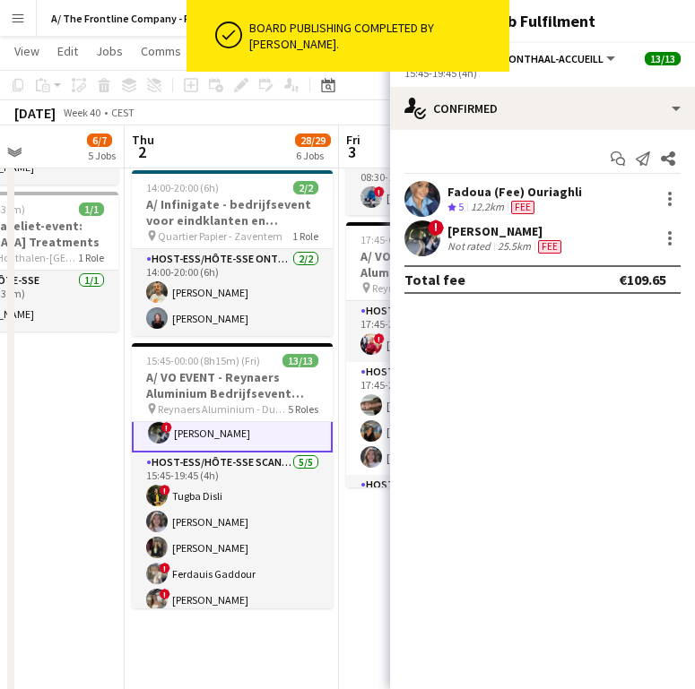
click at [481, 239] on div "Not rated" at bounding box center [470, 246] width 47 height 14
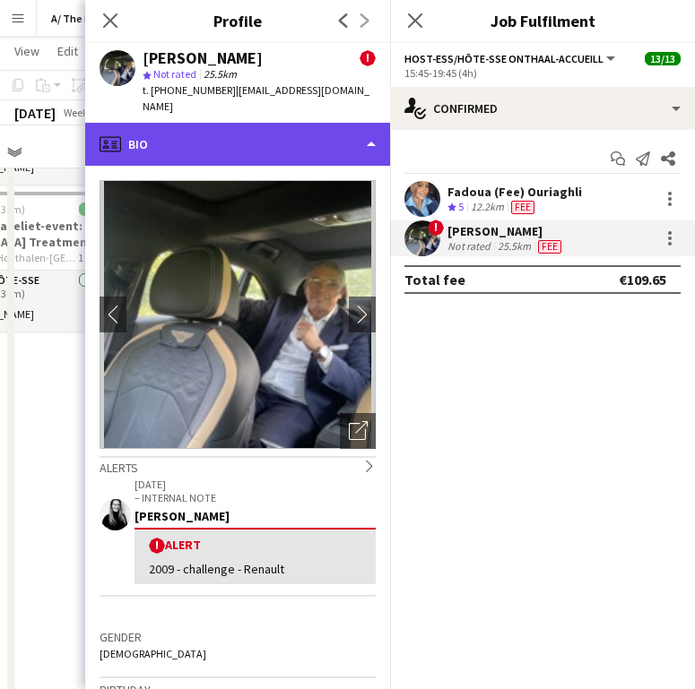
click at [256, 135] on div "profile Bio" at bounding box center [237, 144] width 305 height 43
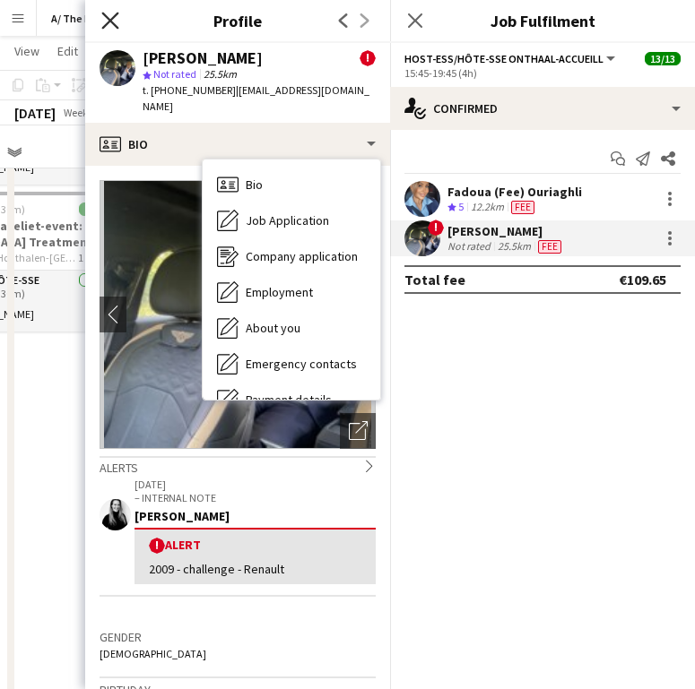
click at [116, 28] on app-icon "Close pop-in" at bounding box center [111, 21] width 26 height 26
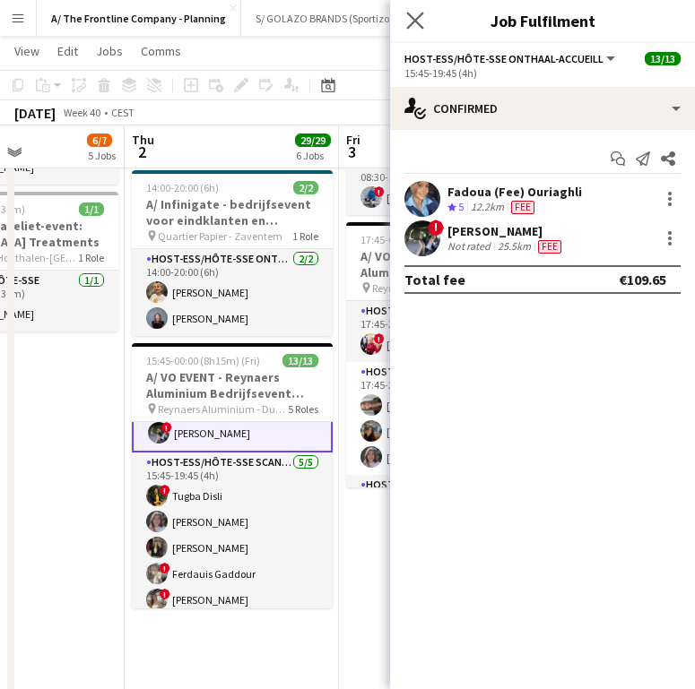
click at [421, 30] on div "Close pop-in" at bounding box center [415, 20] width 50 height 41
click at [419, 26] on icon "Close pop-in" at bounding box center [414, 20] width 17 height 17
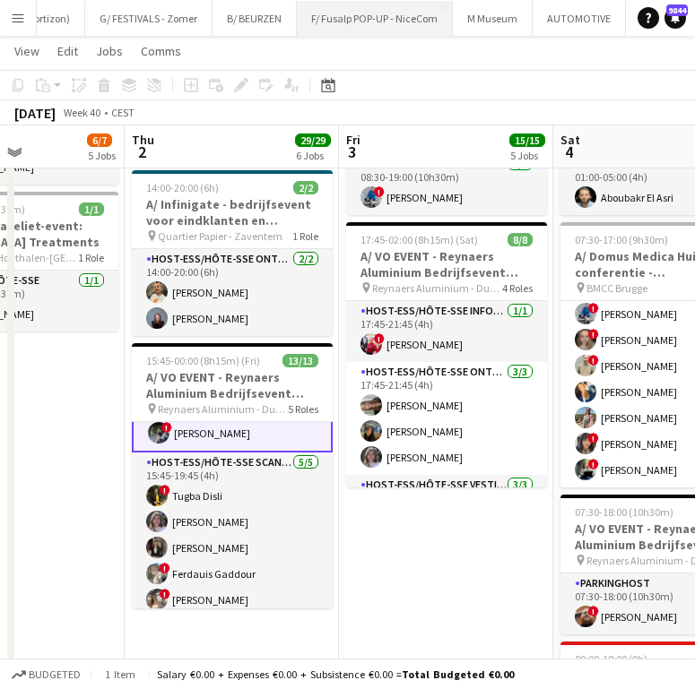
scroll to position [0, 402]
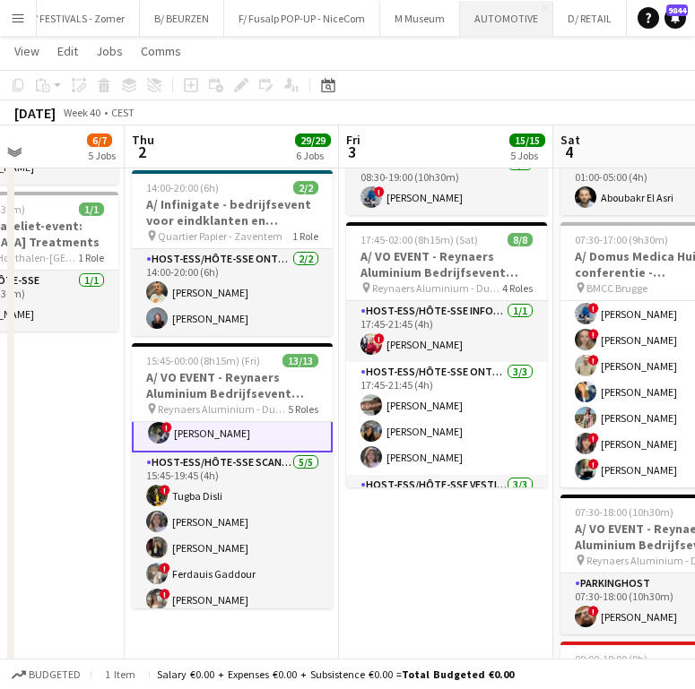
click at [514, 21] on button "AUTOMOTIVE Close" at bounding box center [506, 18] width 93 height 35
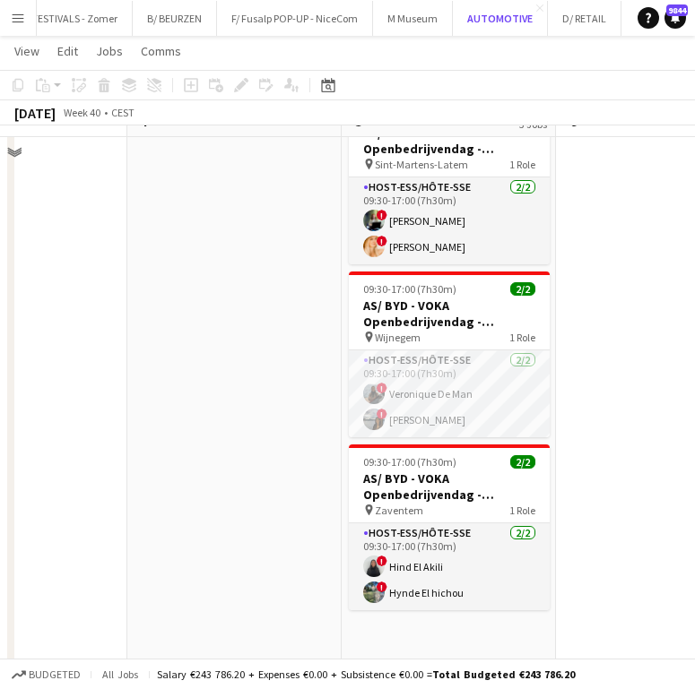
scroll to position [132, 0]
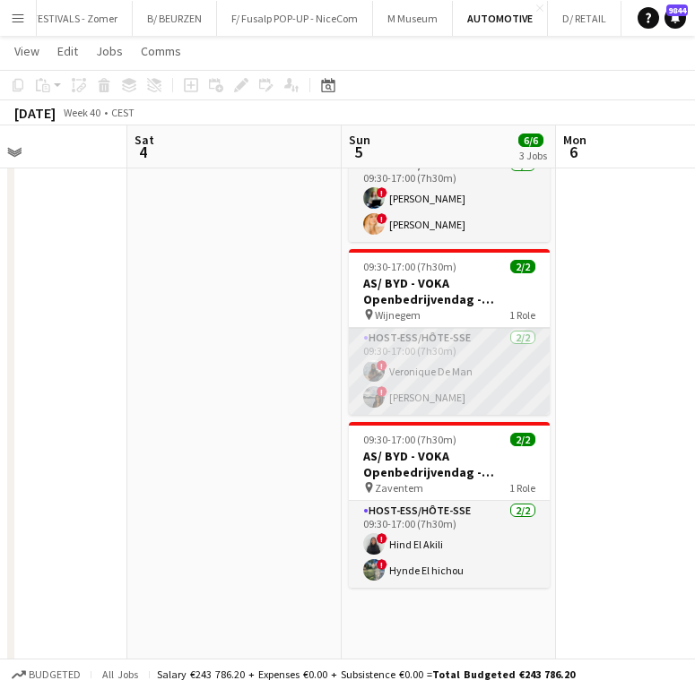
click at [482, 371] on app-card-role "Host-ess/Hôte-sse [DATE] 09:30-17:00 (7h30m) ! Veronique De Man ! [PERSON_NAME]" at bounding box center [449, 371] width 201 height 87
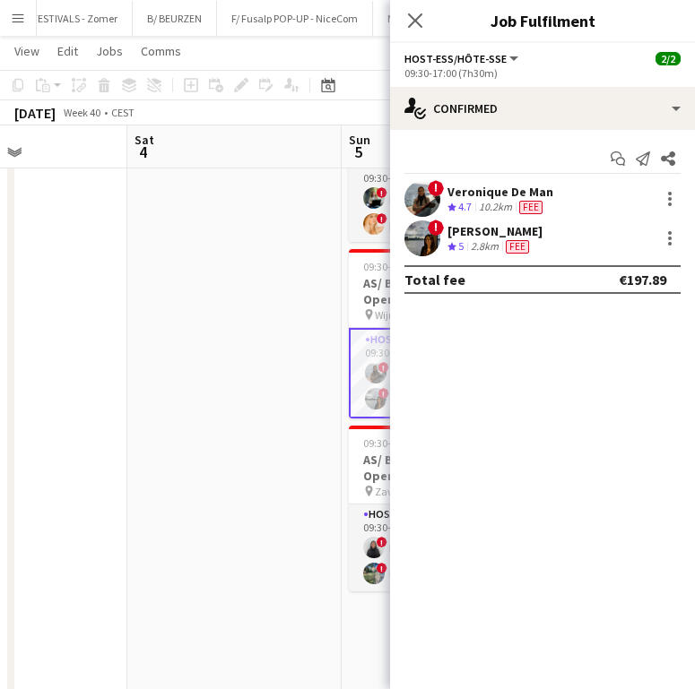
click at [486, 247] on div "2.8km" at bounding box center [484, 246] width 35 height 15
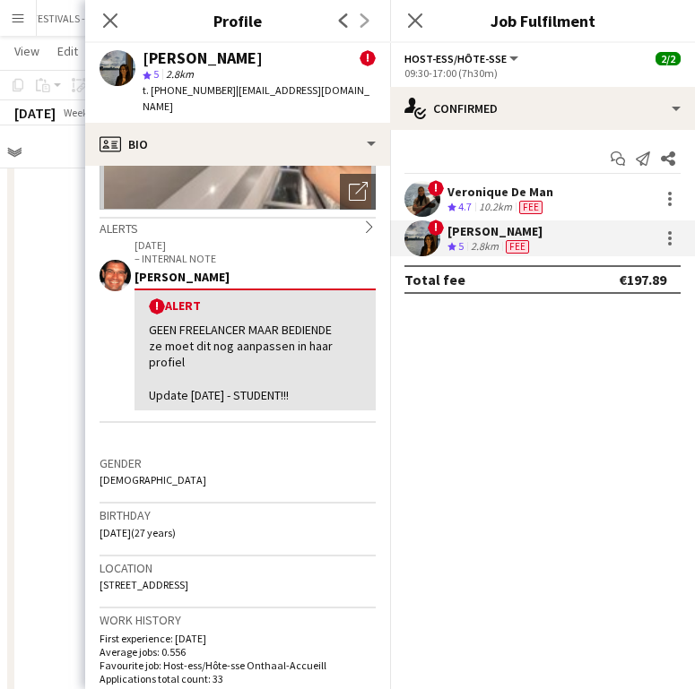
scroll to position [166, 0]
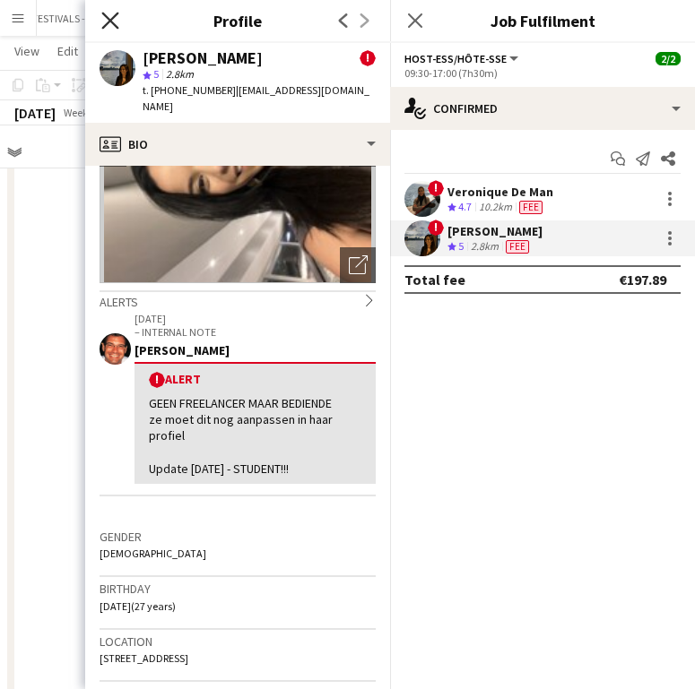
click at [109, 17] on icon "Close pop-in" at bounding box center [109, 20] width 17 height 17
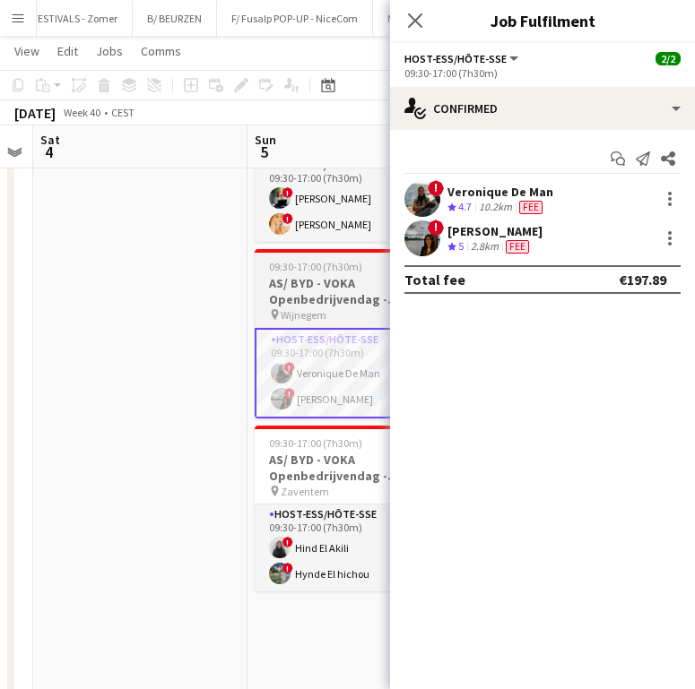
scroll to position [0, 824]
click at [318, 284] on h3 "AS/ BYD - VOKA Openbedrijvendag - Wijnegem" at bounding box center [355, 291] width 201 height 32
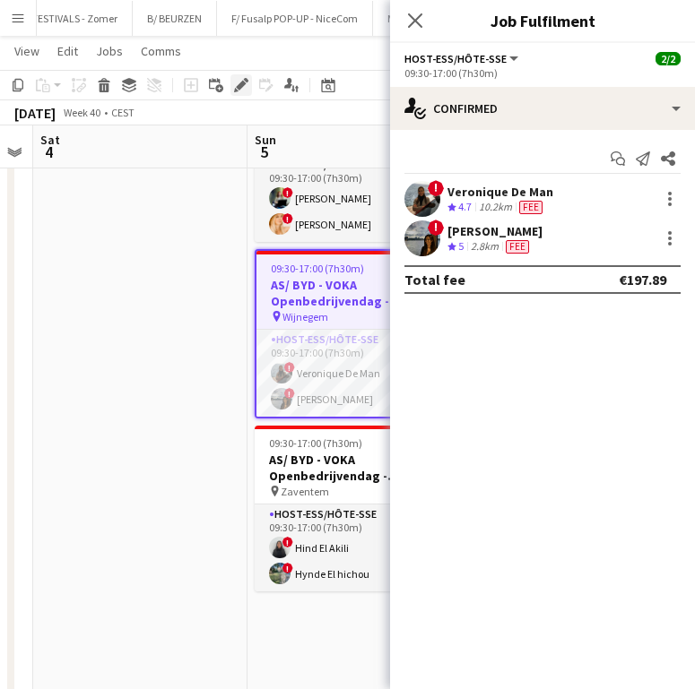
click at [242, 83] on icon at bounding box center [241, 86] width 10 height 10
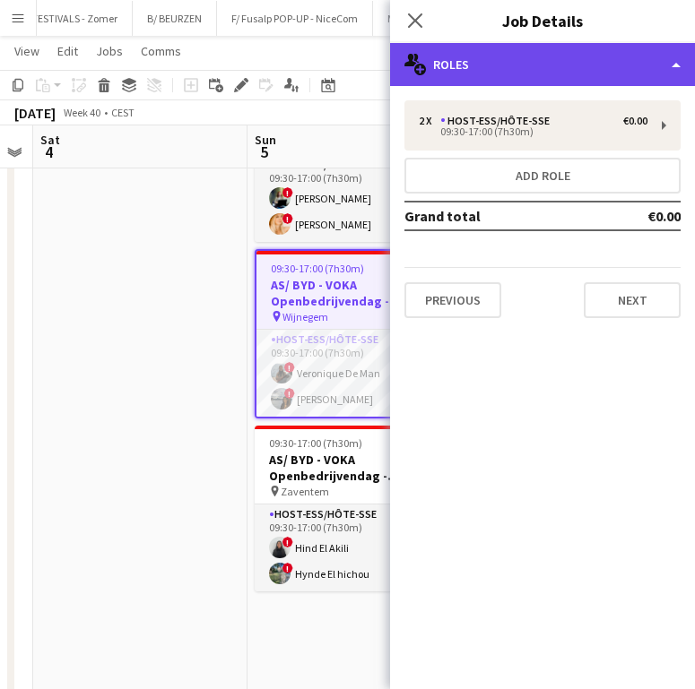
click at [533, 83] on div "multiple-users-add Roles" at bounding box center [542, 64] width 305 height 43
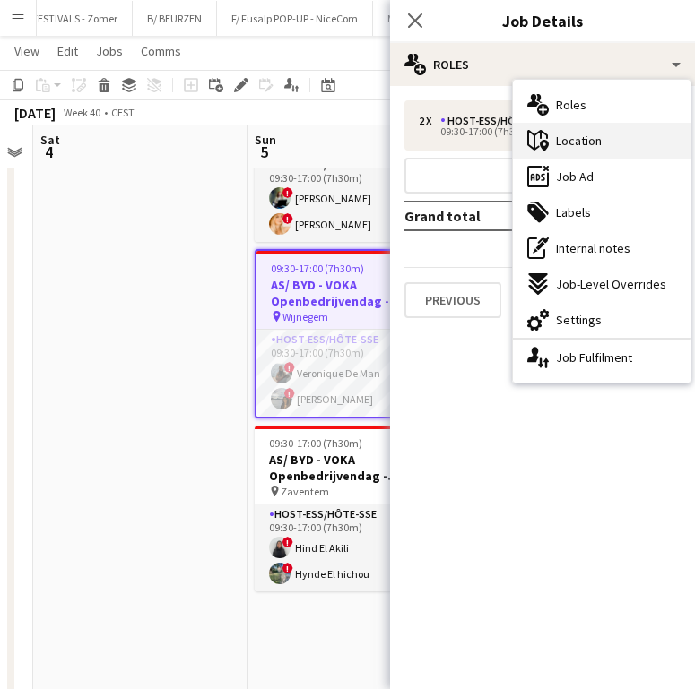
click at [592, 150] on div "maps-pin-1 Location" at bounding box center [602, 141] width 178 height 36
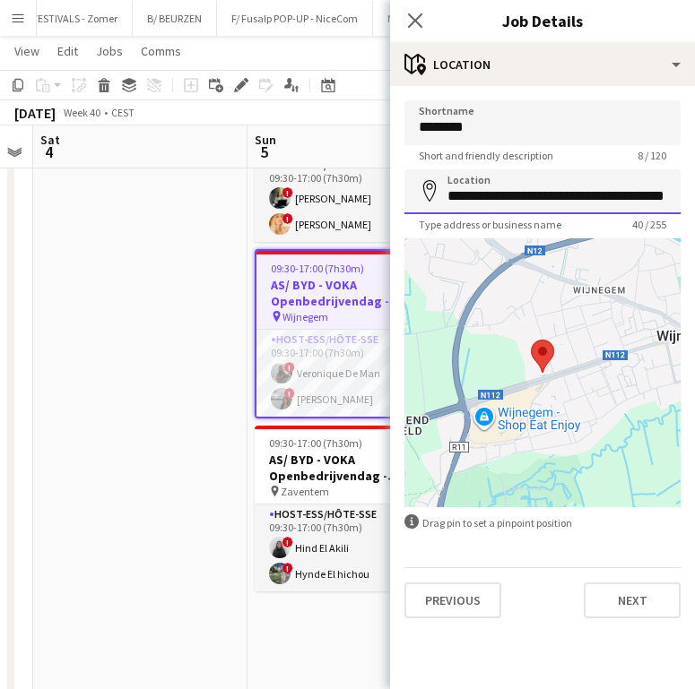
click at [503, 194] on input "**********" at bounding box center [542, 191] width 276 height 45
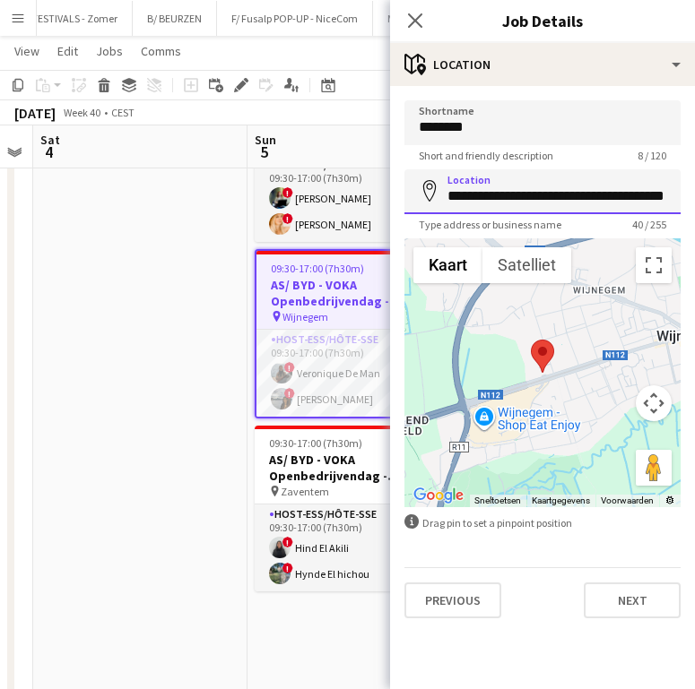
click at [503, 194] on input "**********" at bounding box center [542, 191] width 276 height 45
drag, startPoint x: 309, startPoint y: 389, endPoint x: 473, endPoint y: 345, distance: 169.8
click at [309, 389] on app-card-role "Host-ess/Hôte-sse [DATE] 09:30-17:00 (7h30m) ! Veronique De Man ! [PERSON_NAME]" at bounding box center [354, 373] width 197 height 87
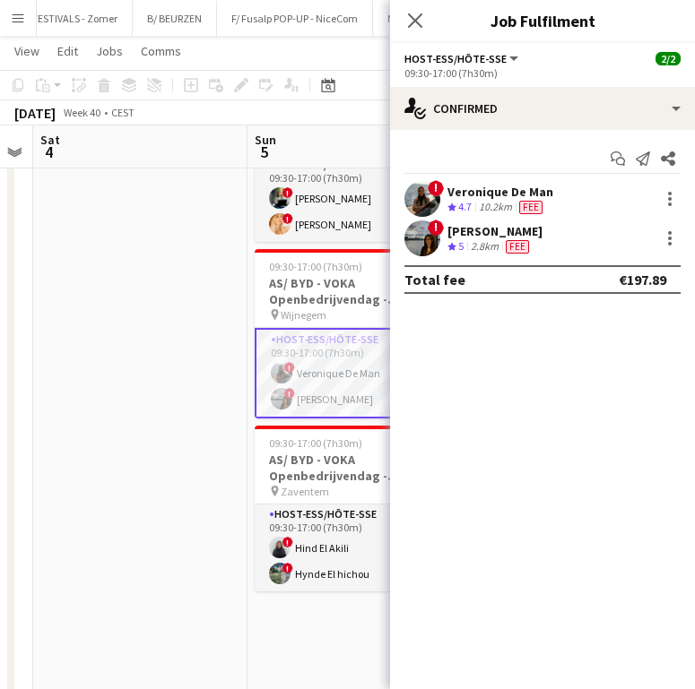
click at [611, 247] on div "! [PERSON_NAME] Crew rating 5 2.8km Fee" at bounding box center [542, 239] width 305 height 36
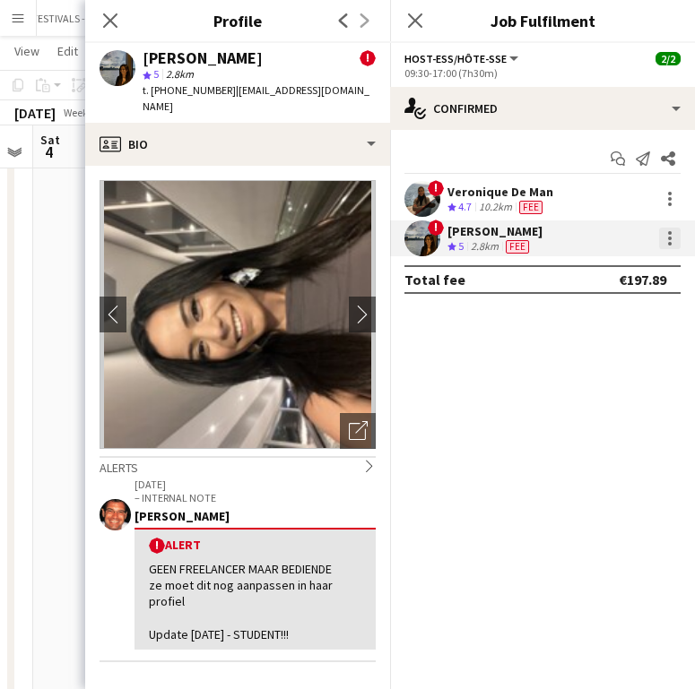
click at [661, 242] on div at bounding box center [670, 239] width 22 height 22
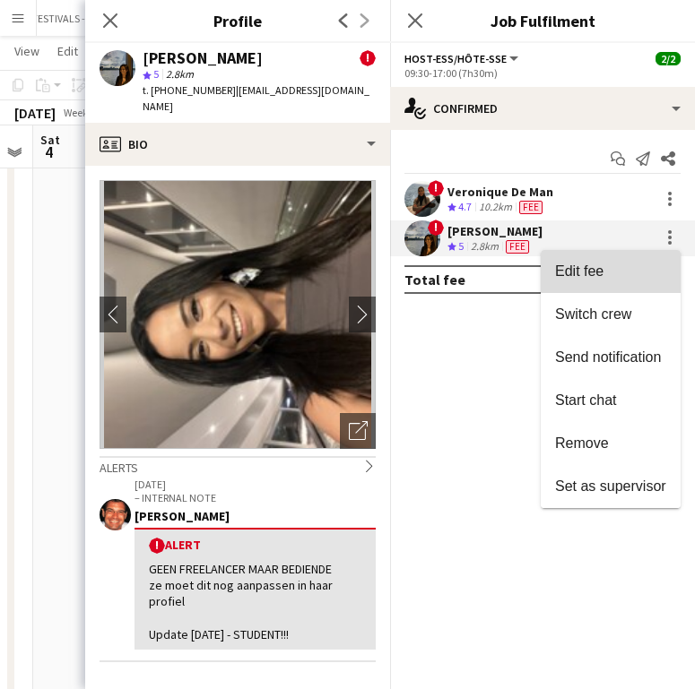
click at [619, 271] on span "Edit fee" at bounding box center [610, 272] width 111 height 16
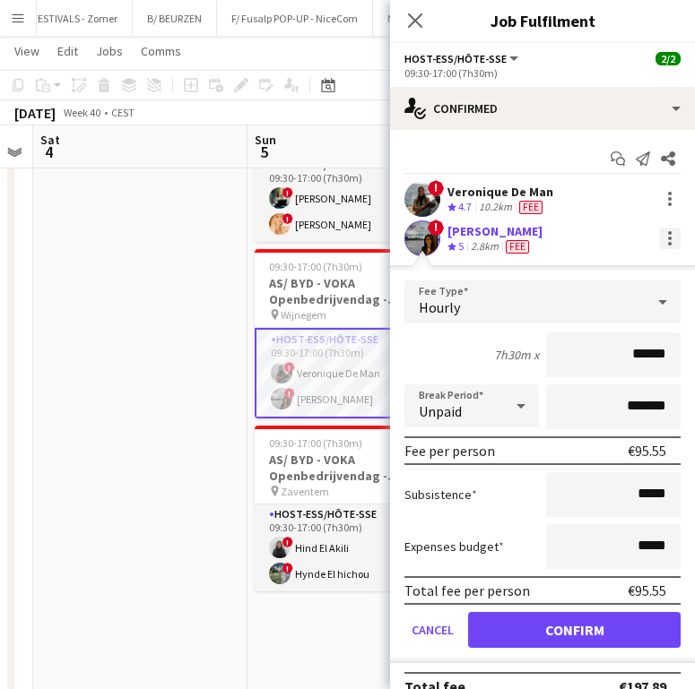
click at [659, 236] on div at bounding box center [670, 239] width 22 height 22
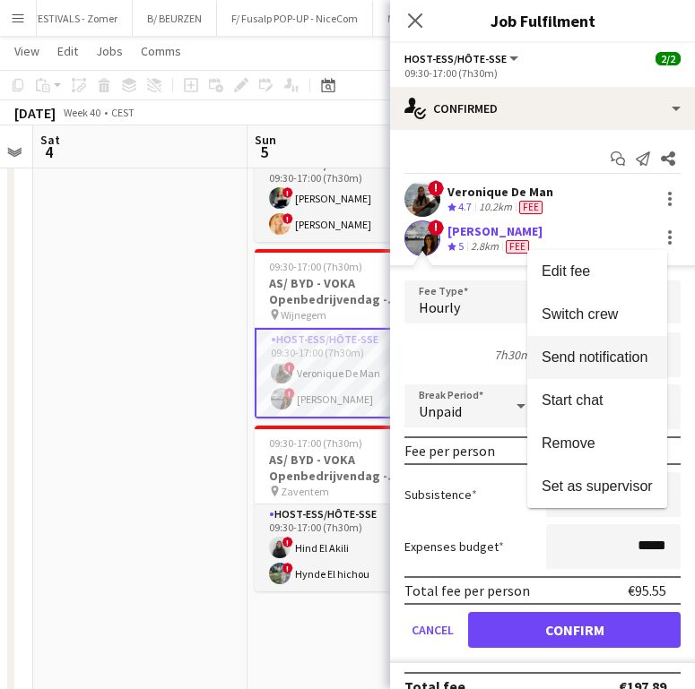
click at [610, 360] on span "Send notification" at bounding box center [595, 357] width 106 height 15
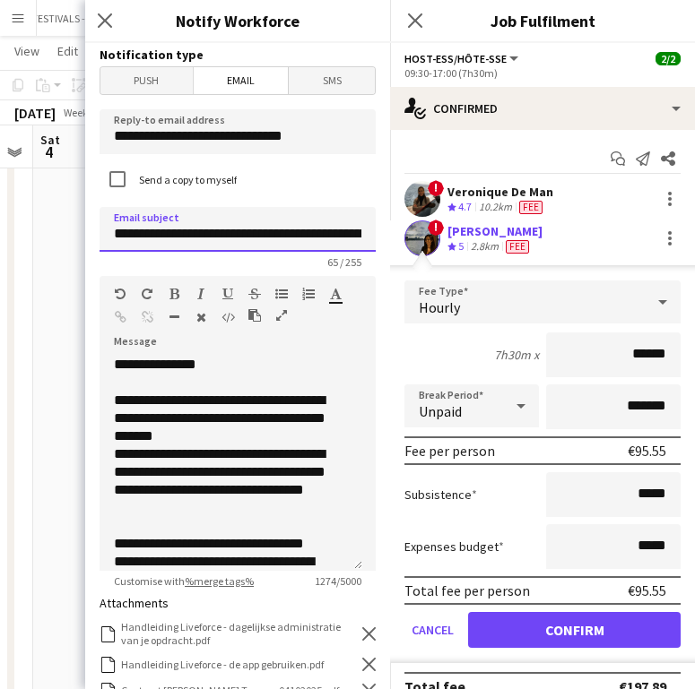
click at [172, 232] on input "**********" at bounding box center [238, 229] width 276 height 45
drag, startPoint x: 167, startPoint y: 232, endPoint x: 345, endPoint y: 239, distance: 178.6
click at [345, 239] on input "**********" at bounding box center [231, 229] width 263 height 45
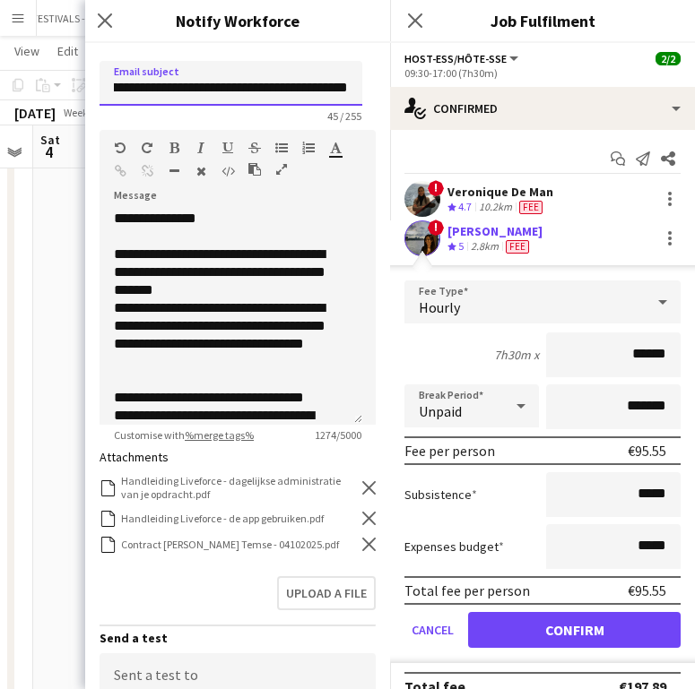
scroll to position [150, 0]
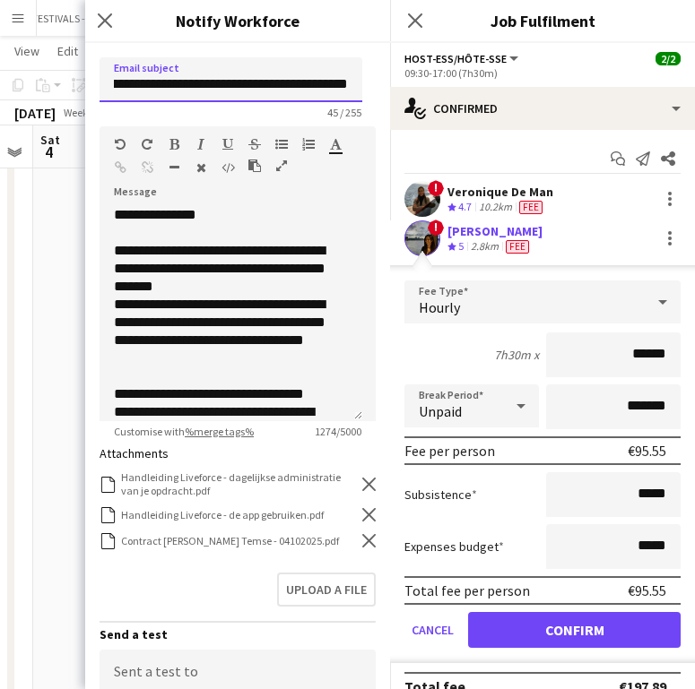
type input "**********"
click at [362, 548] on icon "Remove" at bounding box center [368, 540] width 13 height 13
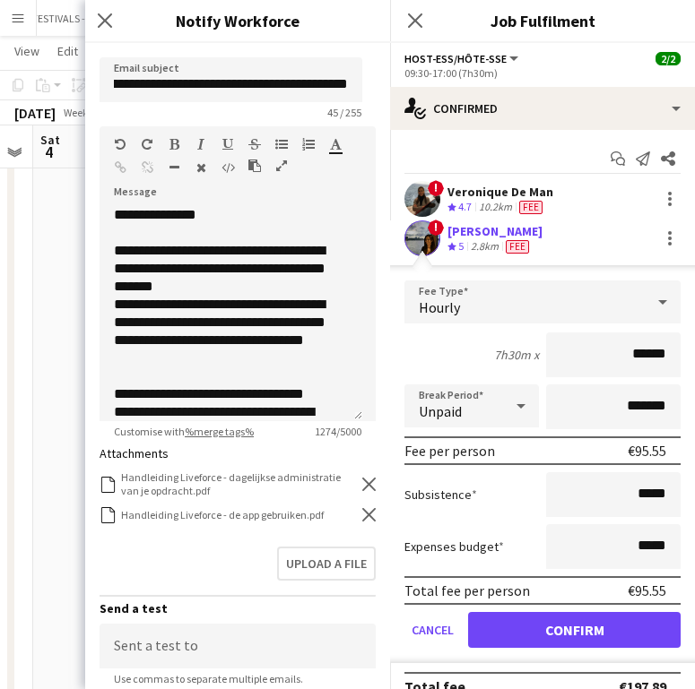
scroll to position [0, 0]
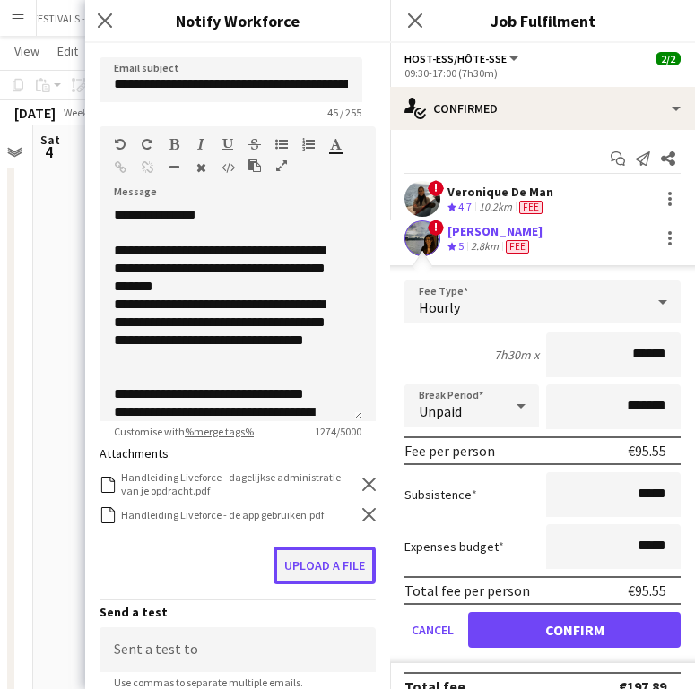
click at [339, 564] on button "Upload a file" at bounding box center [324, 566] width 102 height 38
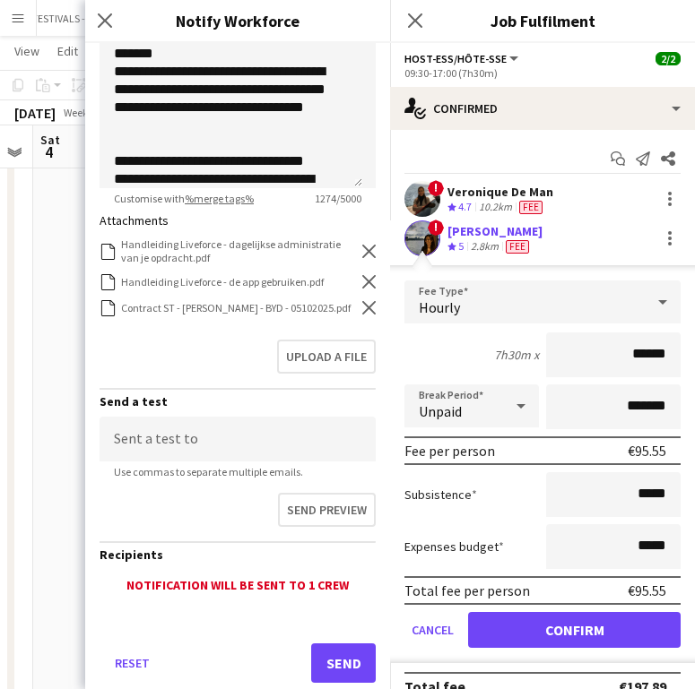
scroll to position [393, 0]
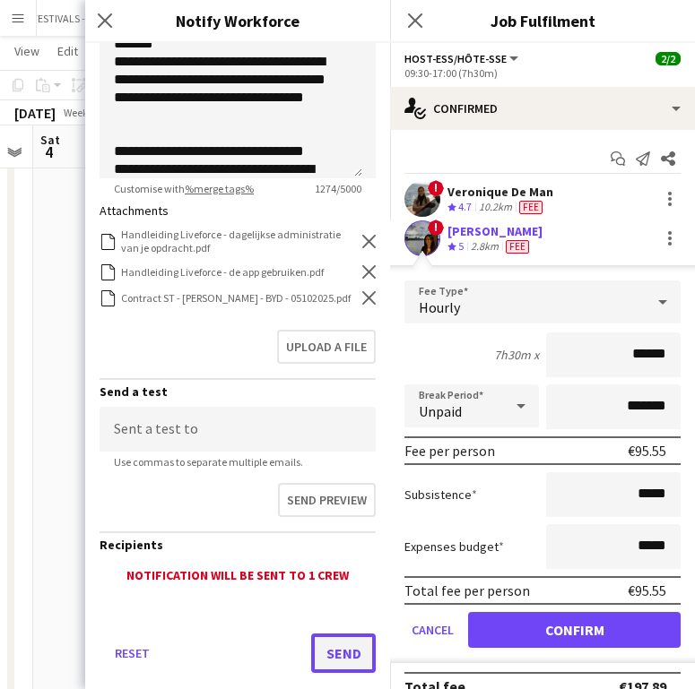
click at [321, 654] on button "Send" at bounding box center [343, 653] width 65 height 39
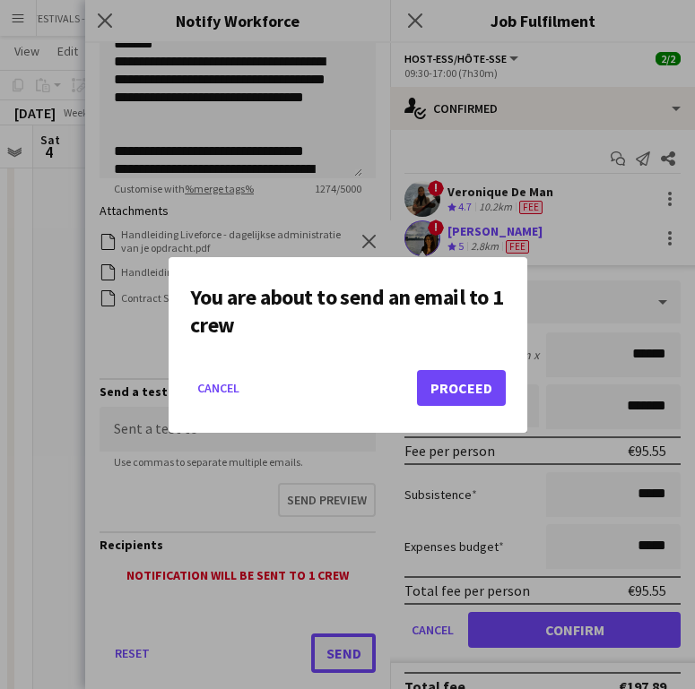
scroll to position [0, 0]
click at [465, 379] on button "Proceed" at bounding box center [461, 388] width 89 height 36
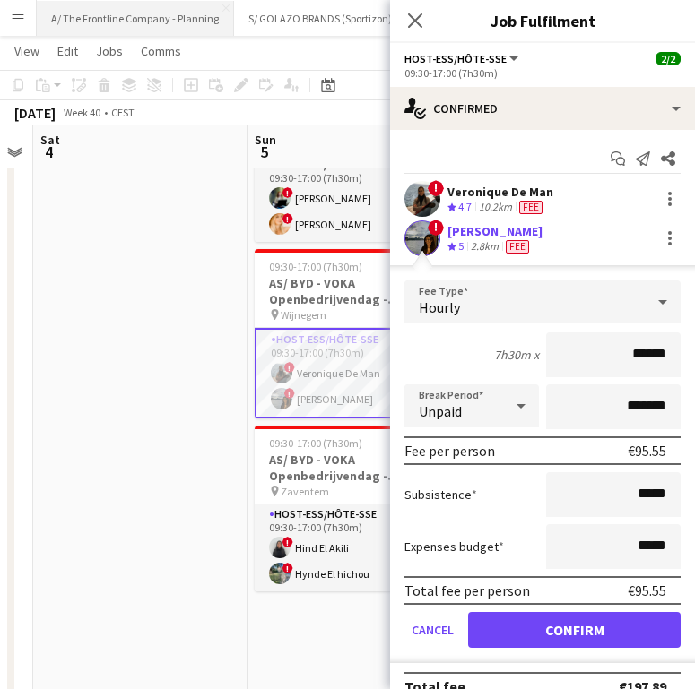
click at [152, 17] on button "A/ The Frontline Company - Planning Close" at bounding box center [135, 18] width 197 height 35
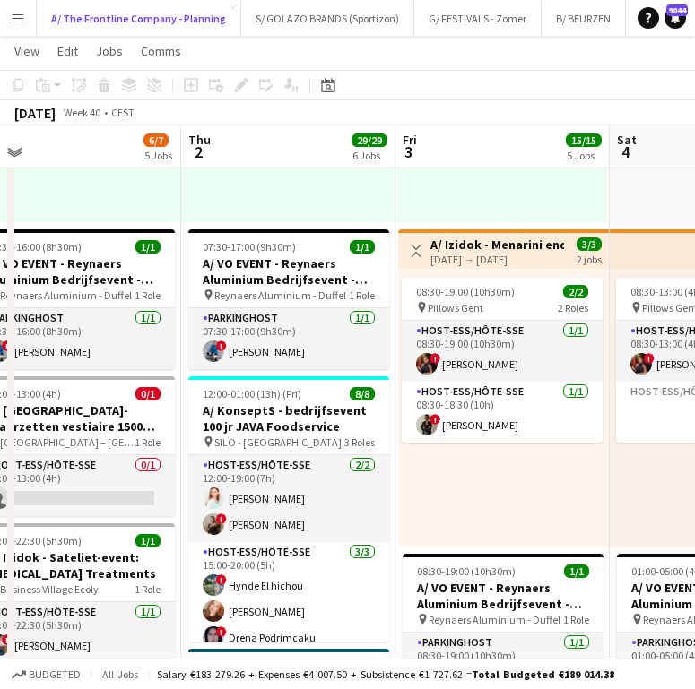
scroll to position [647, 0]
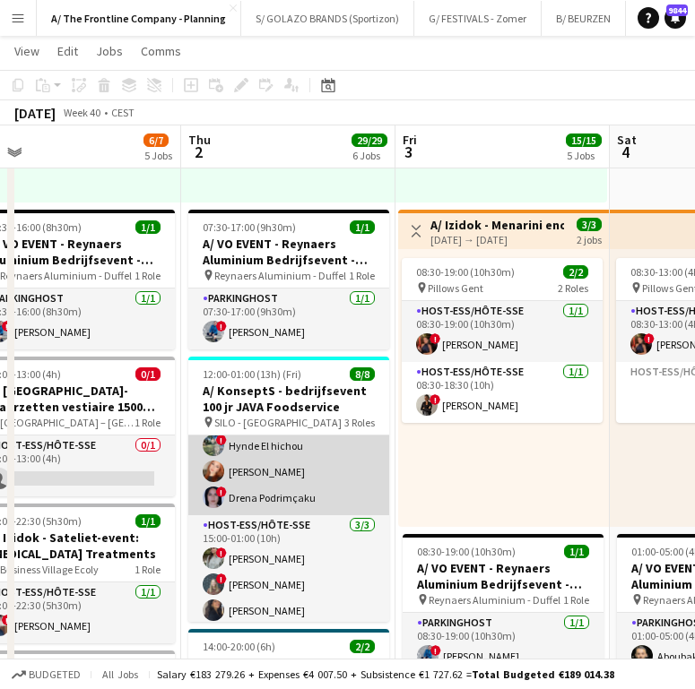
click at [292, 491] on app-card-role "Host-ess/Hôte-sse [DATE] 15:00-20:00 (5h) ! Hynde El hichou [PERSON_NAME] ! [PE…" at bounding box center [288, 459] width 201 height 113
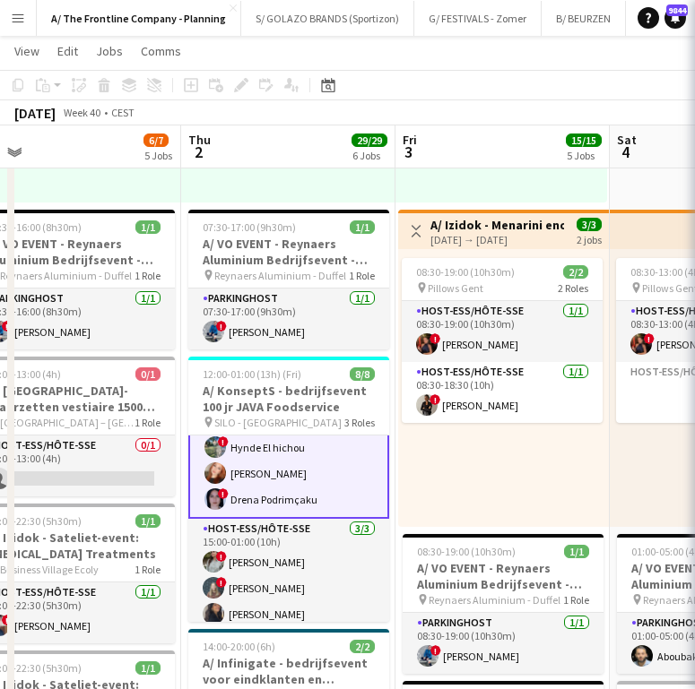
scroll to position [122, 0]
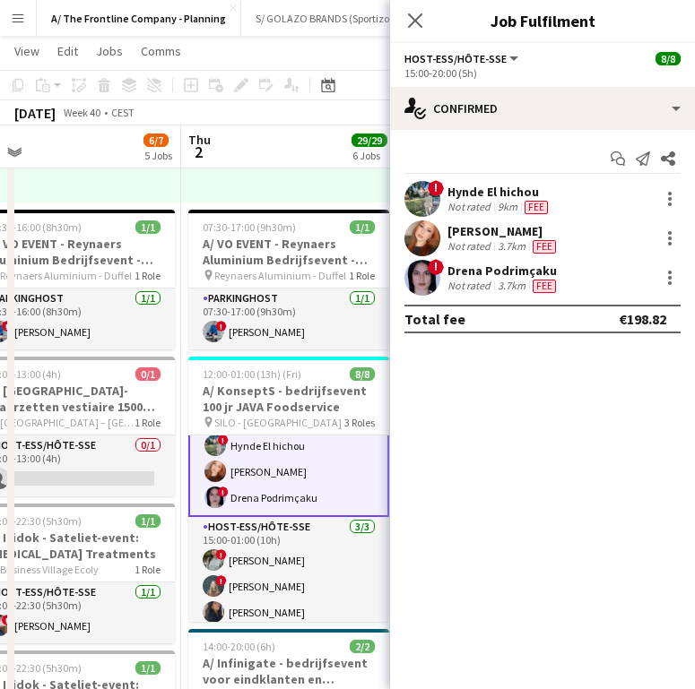
click at [468, 234] on div "[PERSON_NAME]" at bounding box center [503, 231] width 112 height 16
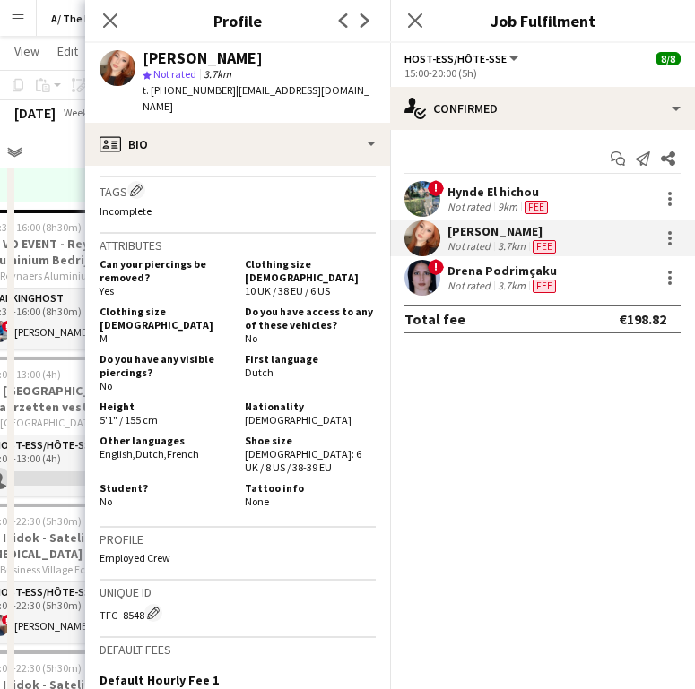
scroll to position [845, 0]
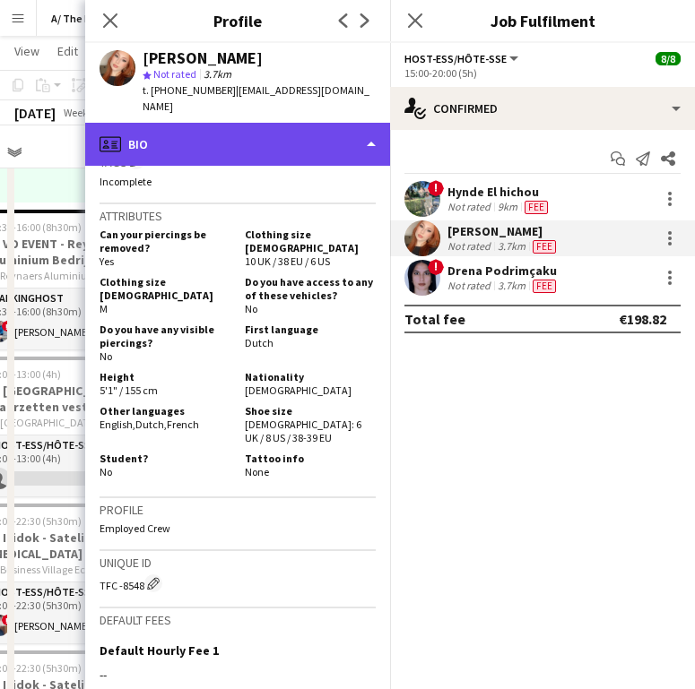
click at [222, 137] on div "profile Bio" at bounding box center [237, 144] width 305 height 43
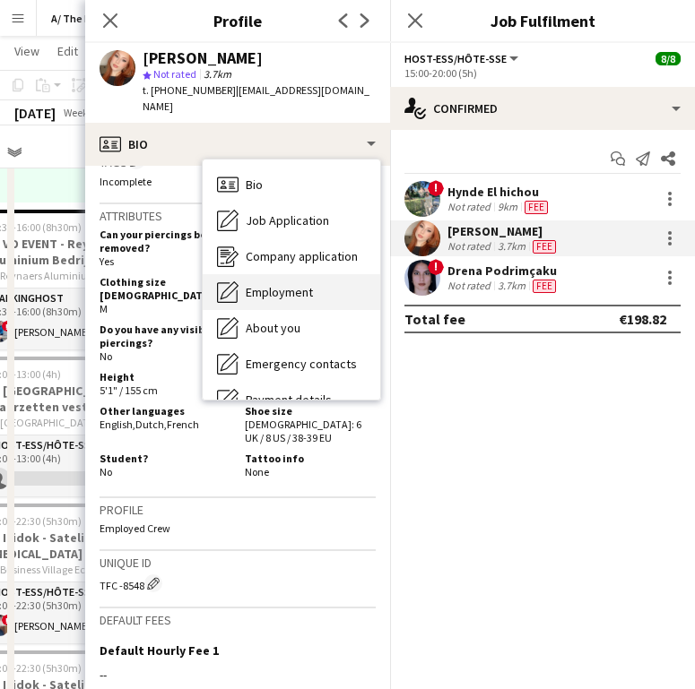
click at [264, 260] on div "Bio Bio Job Application Job Application Company application Company application…" at bounding box center [292, 280] width 178 height 240
click at [264, 274] on div "Employment Employment" at bounding box center [292, 292] width 178 height 36
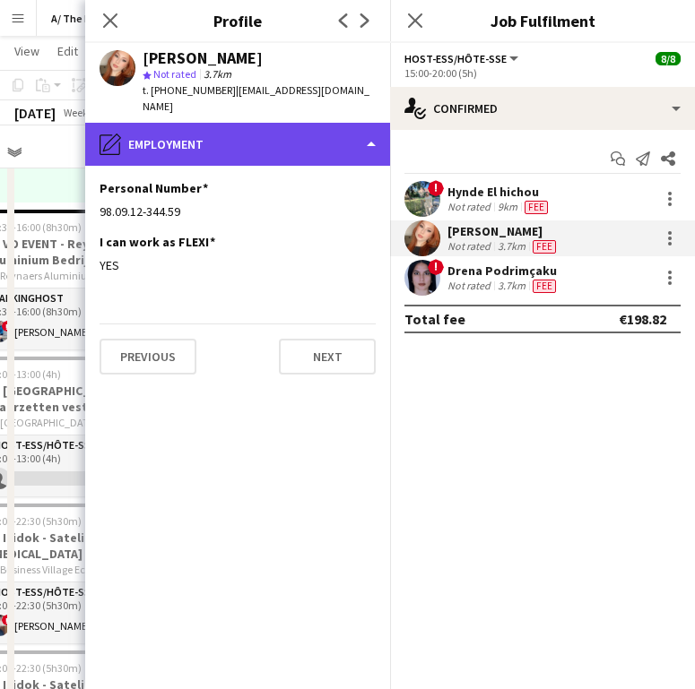
click at [229, 130] on div "pencil4 Employment" at bounding box center [237, 144] width 305 height 43
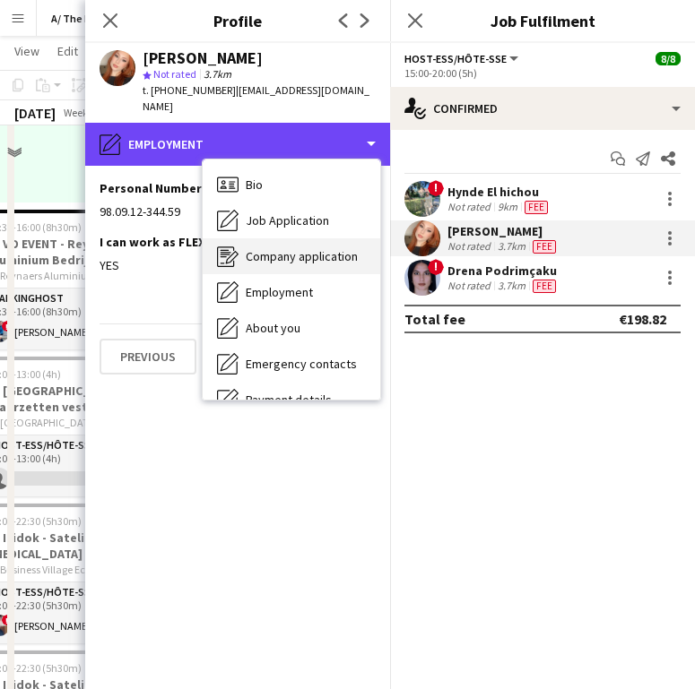
scroll to position [360, 0]
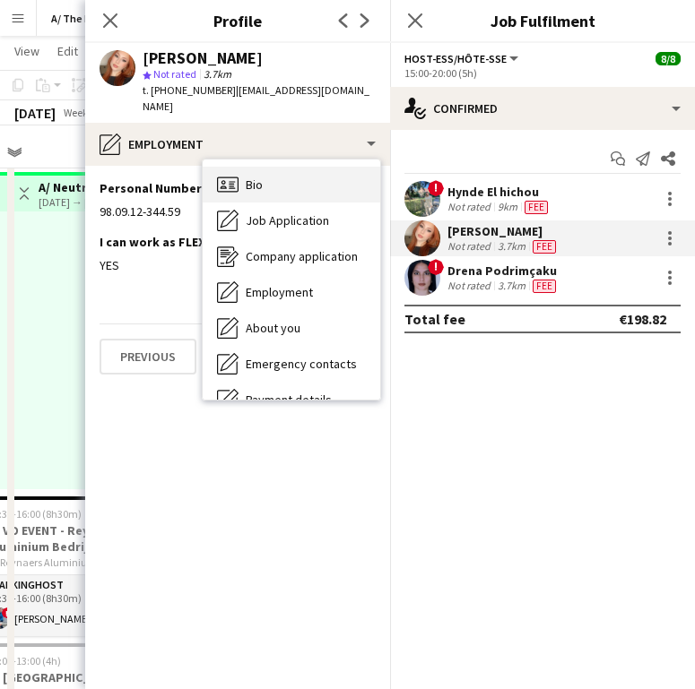
click at [270, 169] on div "Bio Bio" at bounding box center [292, 185] width 178 height 36
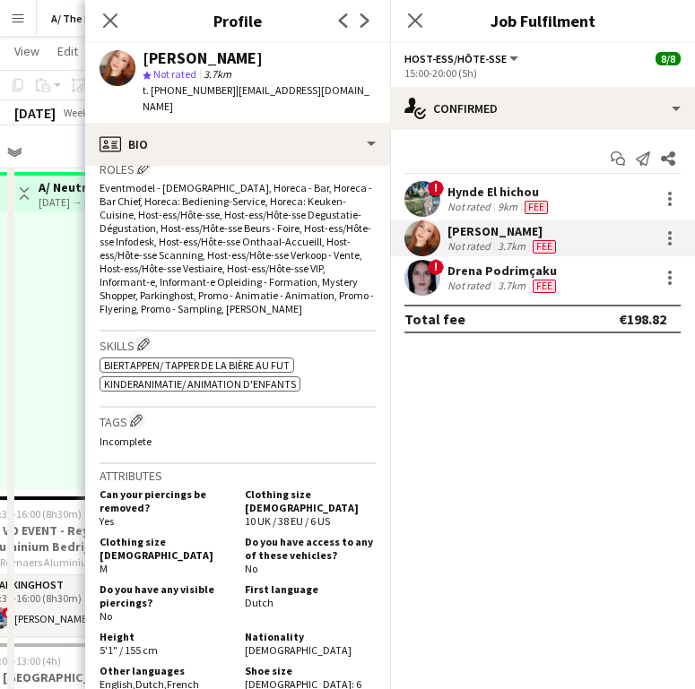
scroll to position [589, 0]
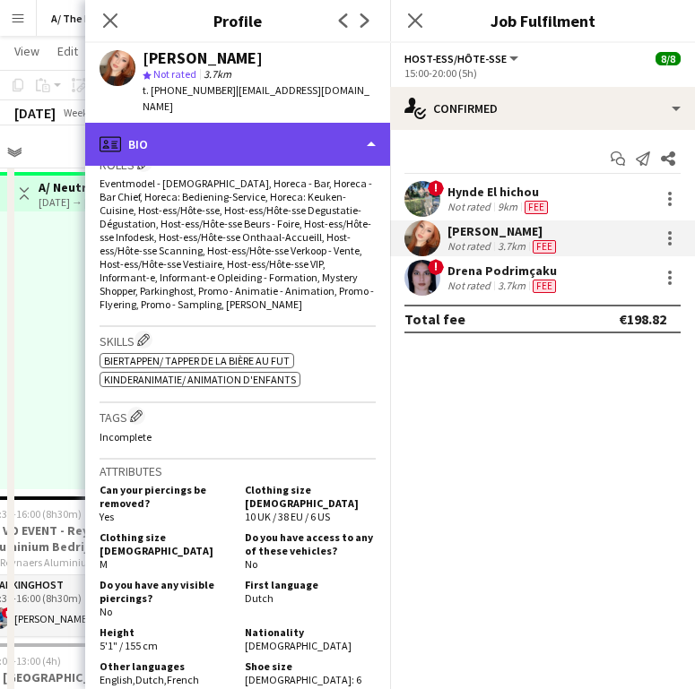
click at [162, 126] on div "profile Bio" at bounding box center [237, 144] width 305 height 43
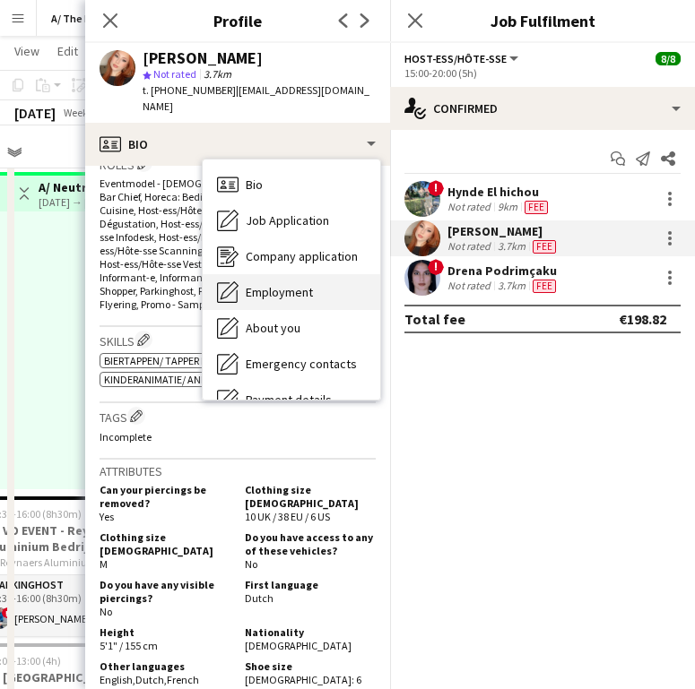
click at [266, 284] on span "Employment" at bounding box center [279, 292] width 67 height 16
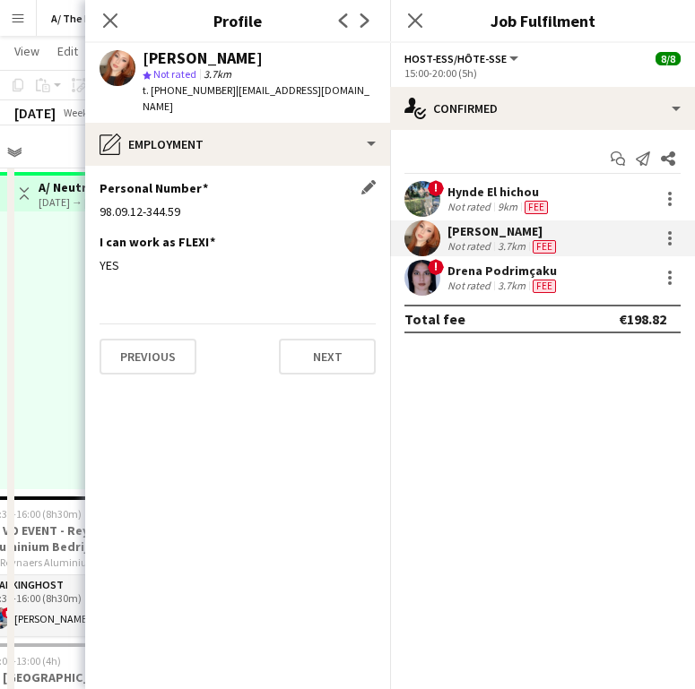
click at [159, 204] on div "98.09.12-344.59" at bounding box center [238, 212] width 276 height 16
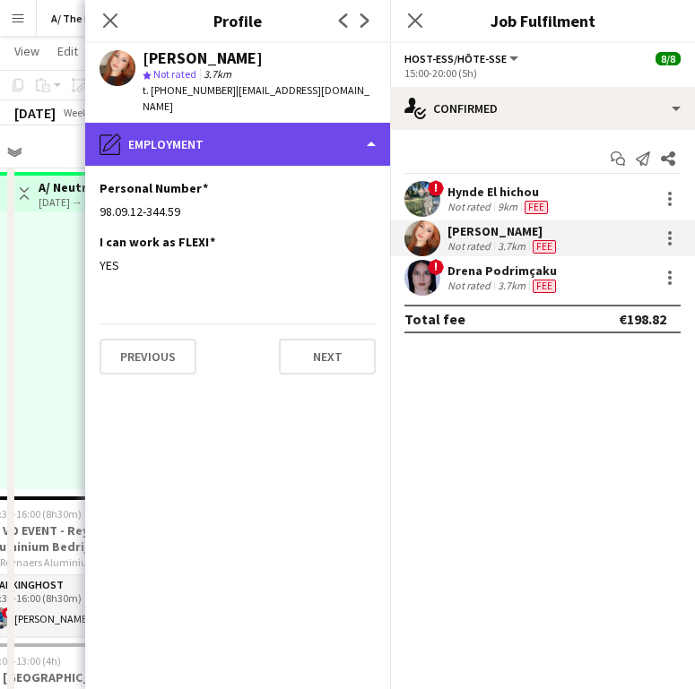
click at [194, 143] on div "pencil4 Employment" at bounding box center [237, 144] width 305 height 43
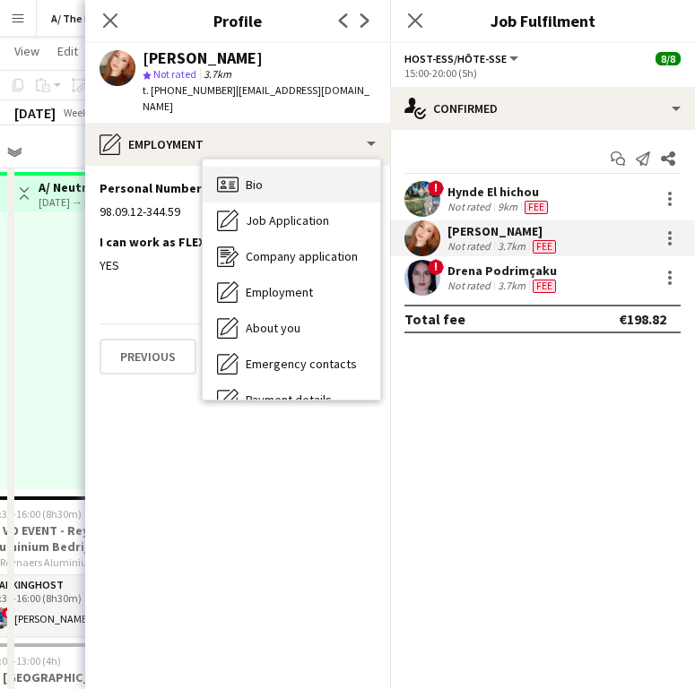
click at [281, 170] on div "Bio Bio" at bounding box center [292, 185] width 178 height 36
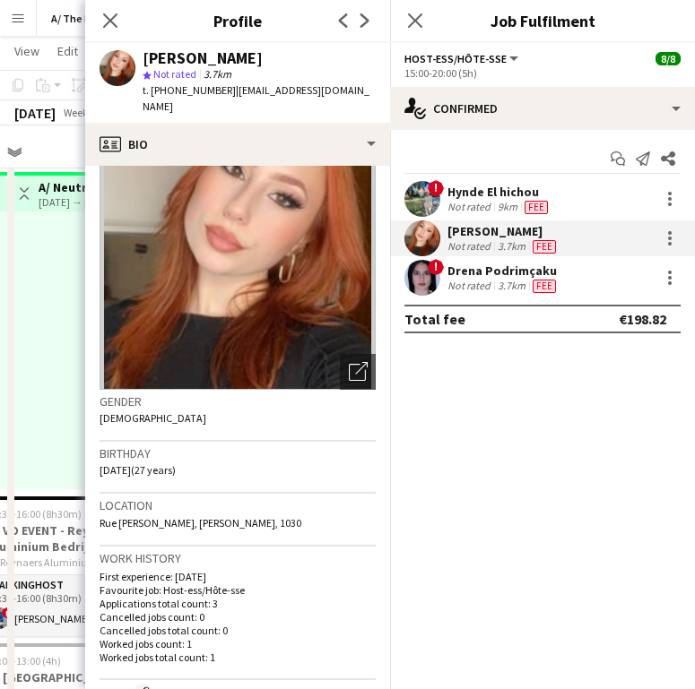
scroll to position [64, 0]
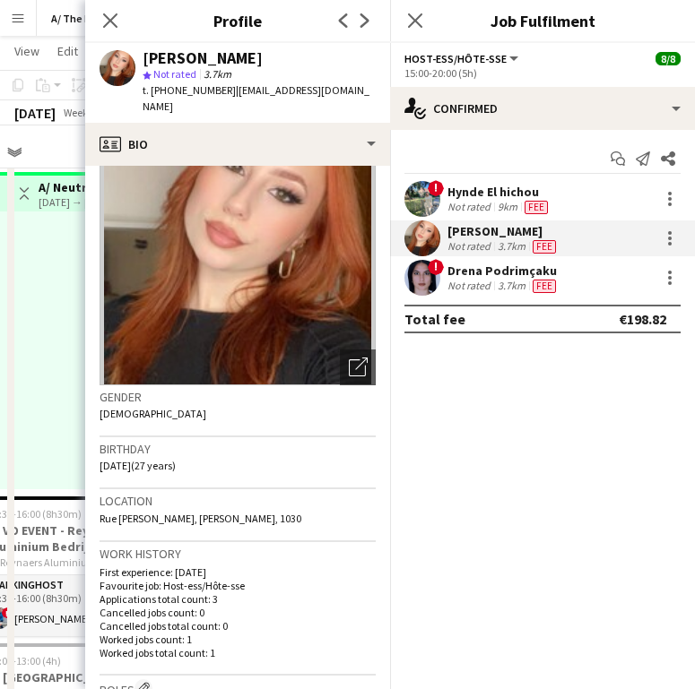
click at [153, 512] on span "Rue [PERSON_NAME], [PERSON_NAME], 1030" at bounding box center [201, 518] width 202 height 13
click at [123, 19] on div "Close pop-in" at bounding box center [110, 20] width 50 height 41
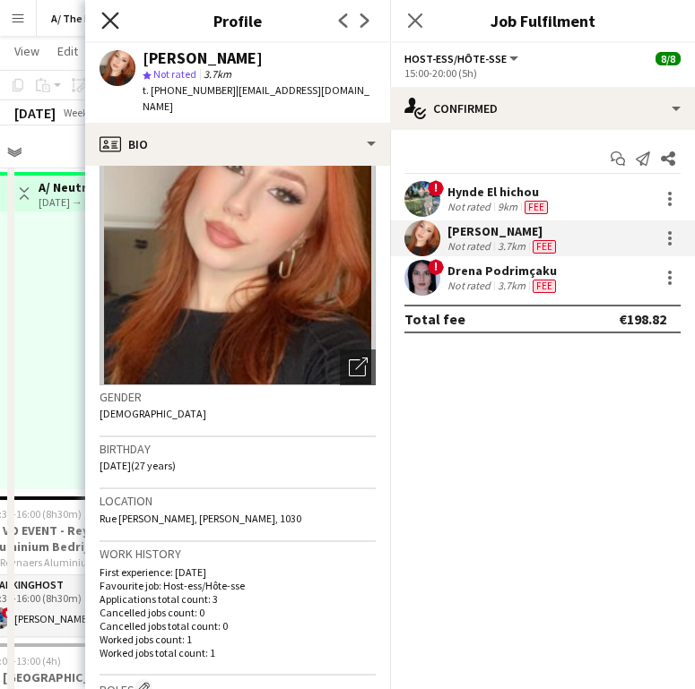
click at [117, 19] on icon "Close pop-in" at bounding box center [109, 20] width 17 height 17
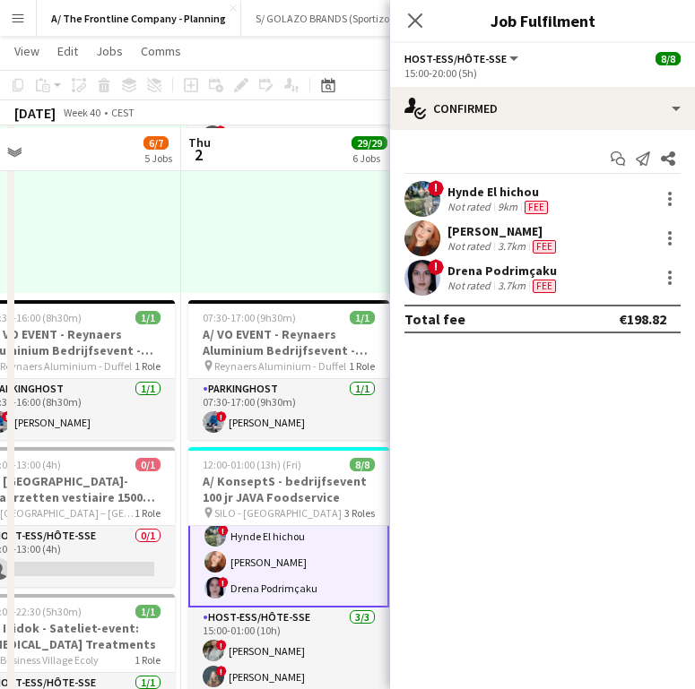
scroll to position [559, 0]
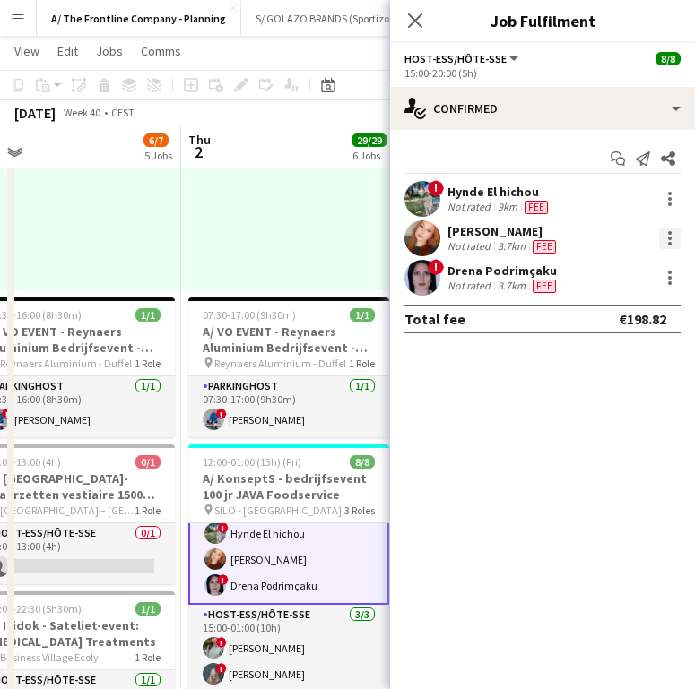
click at [667, 246] on div at bounding box center [670, 239] width 22 height 22
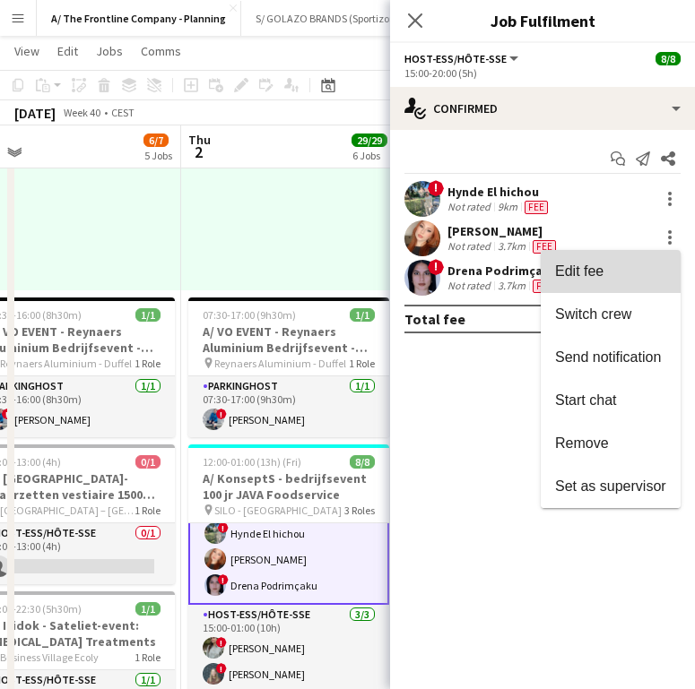
click at [625, 266] on span "Edit fee" at bounding box center [610, 272] width 111 height 16
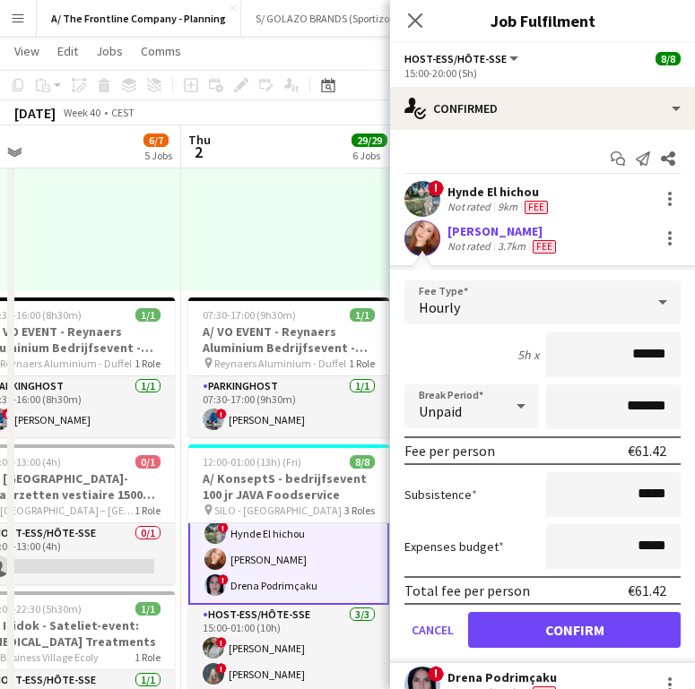
click at [539, 245] on span "Fee" at bounding box center [544, 246] width 23 height 13
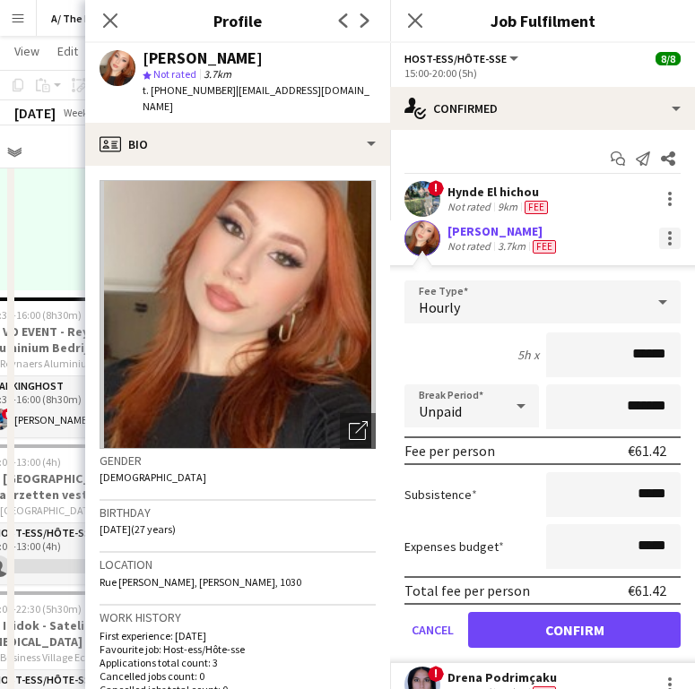
click at [659, 238] on div at bounding box center [670, 239] width 22 height 22
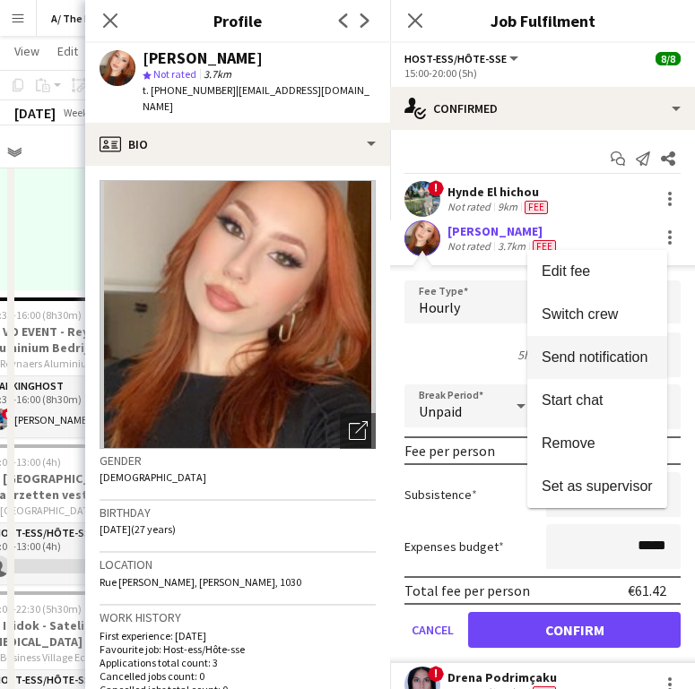
click at [594, 370] on button "Send notification" at bounding box center [597, 357] width 140 height 43
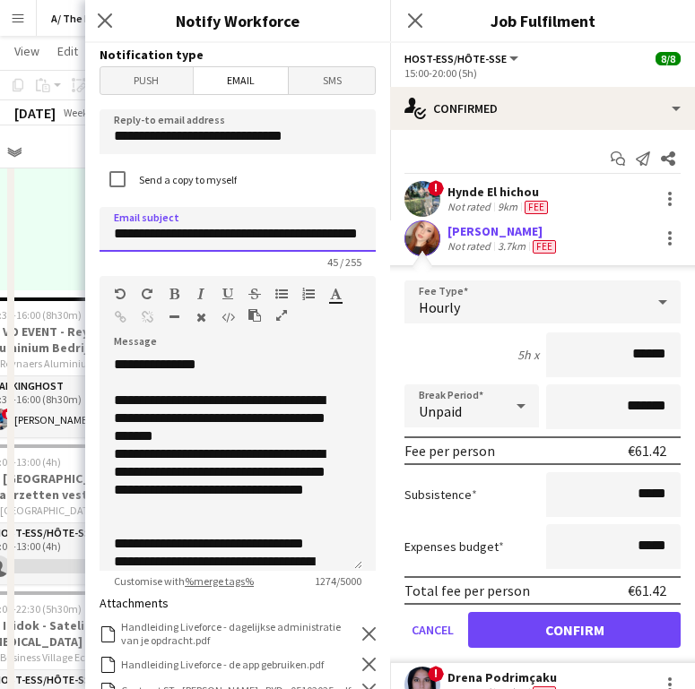
scroll to position [0, 29]
drag, startPoint x: 169, startPoint y: 233, endPoint x: 346, endPoint y: 229, distance: 177.6
click at [345, 230] on input "**********" at bounding box center [231, 229] width 263 height 45
type input "**********"
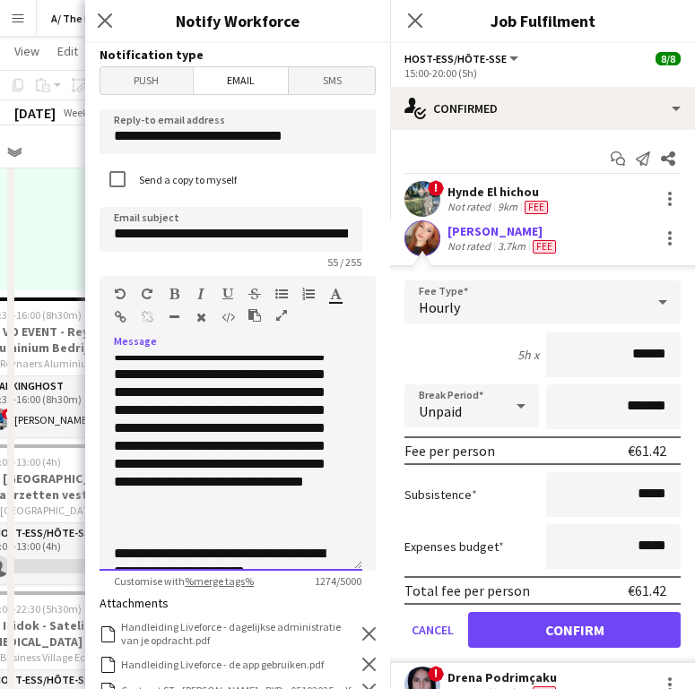
scroll to position [660, 0]
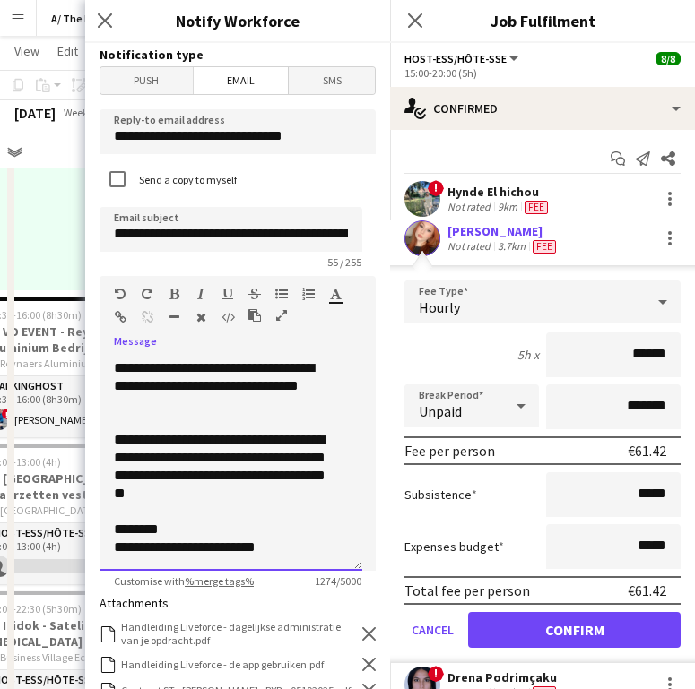
drag, startPoint x: 117, startPoint y: 394, endPoint x: 322, endPoint y: 604, distance: 294.2
click at [322, 604] on form "**********" at bounding box center [237, 579] width 305 height 1073
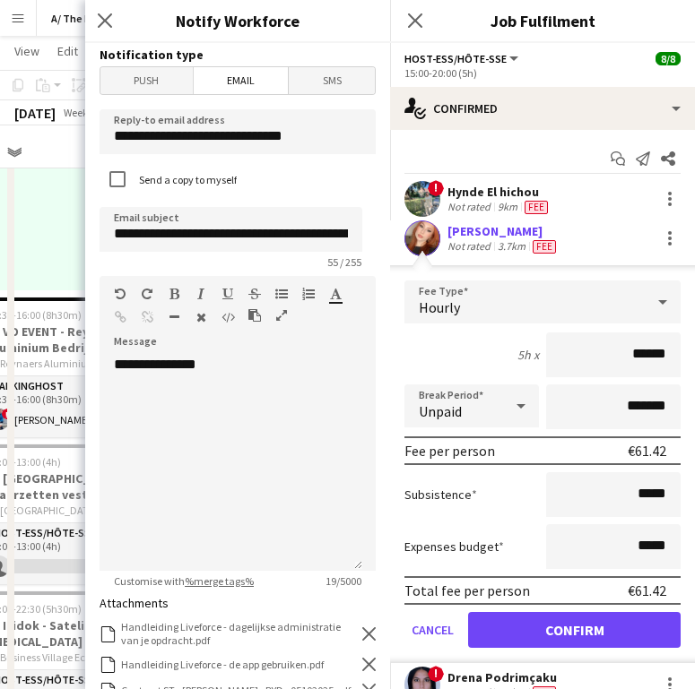
click at [310, 37] on div "Close pop-in Notify Workforce" at bounding box center [237, 21] width 305 height 43
click at [142, 406] on div at bounding box center [231, 401] width 234 height 18
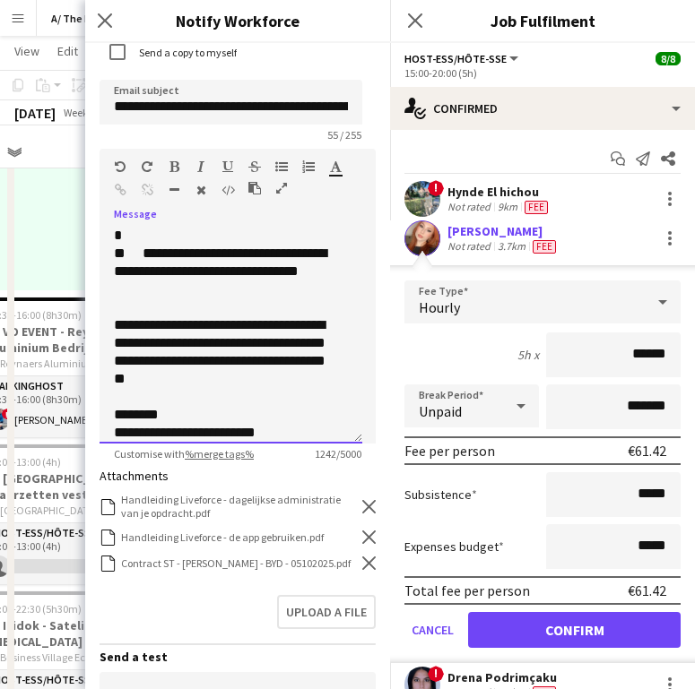
scroll to position [176, 0]
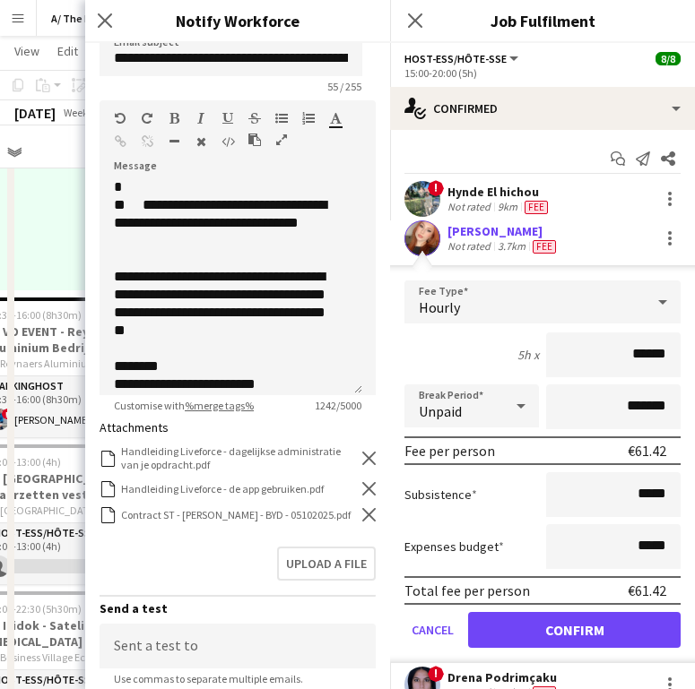
click at [362, 510] on icon at bounding box center [368, 514] width 13 height 13
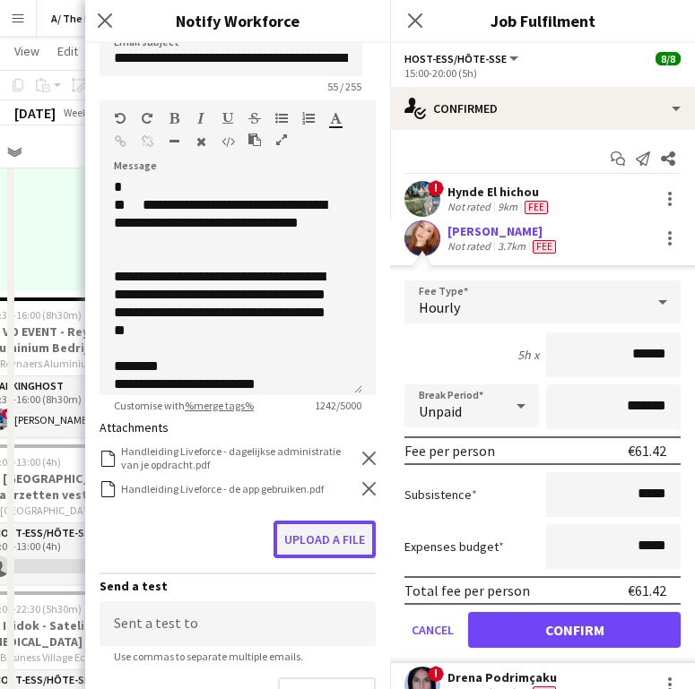
click at [325, 540] on button "Upload a file" at bounding box center [324, 540] width 102 height 38
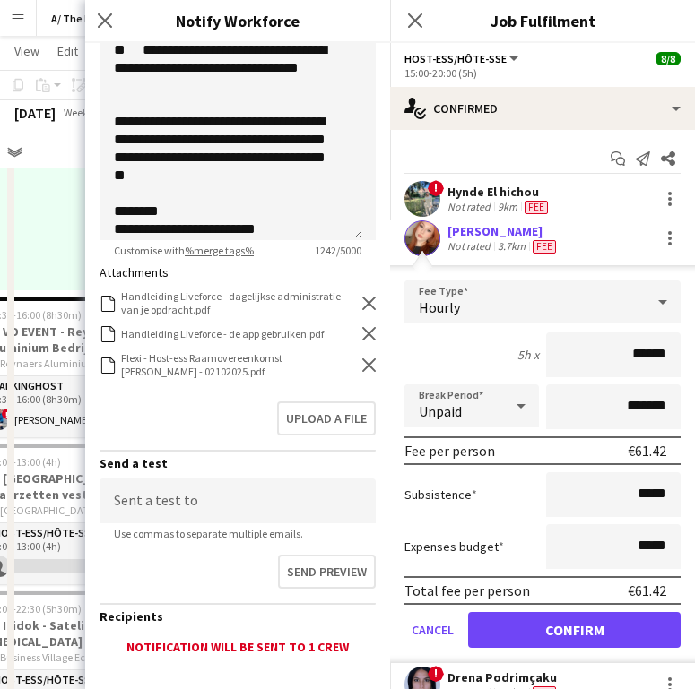
scroll to position [385, 0]
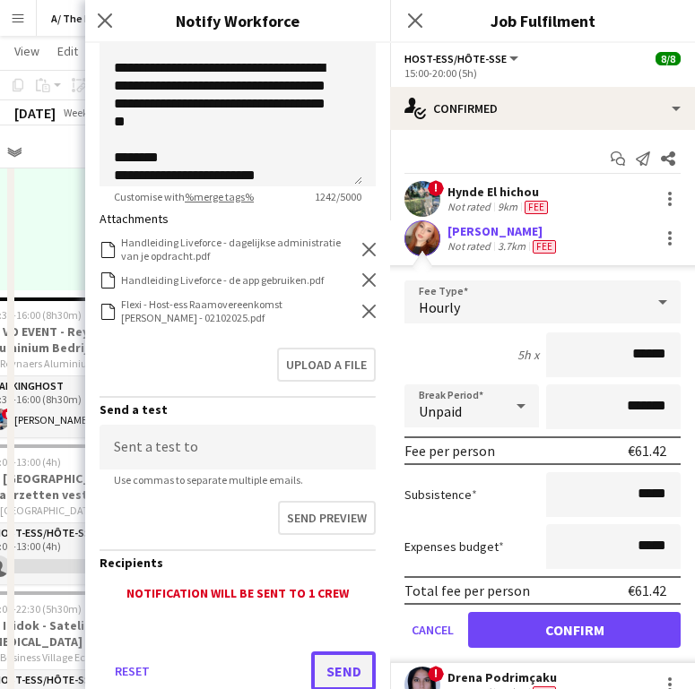
click at [313, 663] on button "Send" at bounding box center [343, 671] width 65 height 39
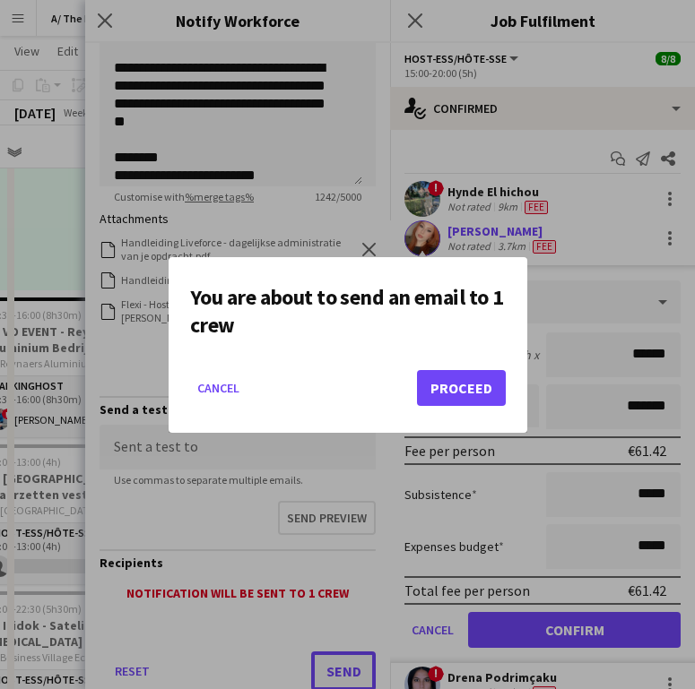
scroll to position [0, 0]
click at [446, 388] on button "Proceed" at bounding box center [461, 388] width 89 height 36
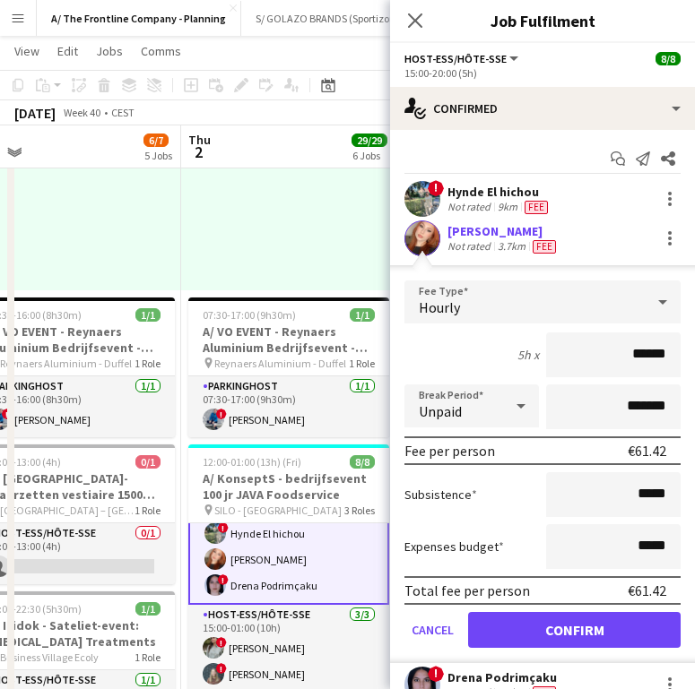
scroll to position [65, 0]
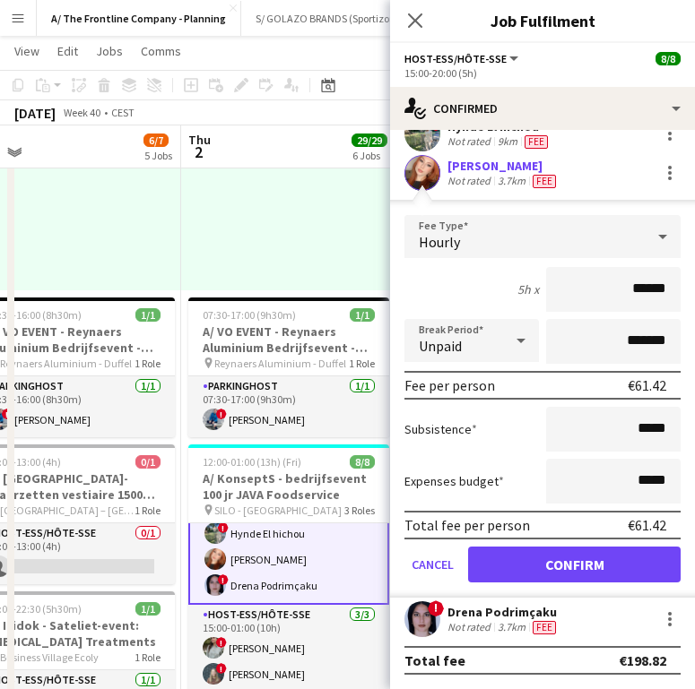
click at [528, 620] on div "Drena Podrimçaku" at bounding box center [503, 612] width 112 height 16
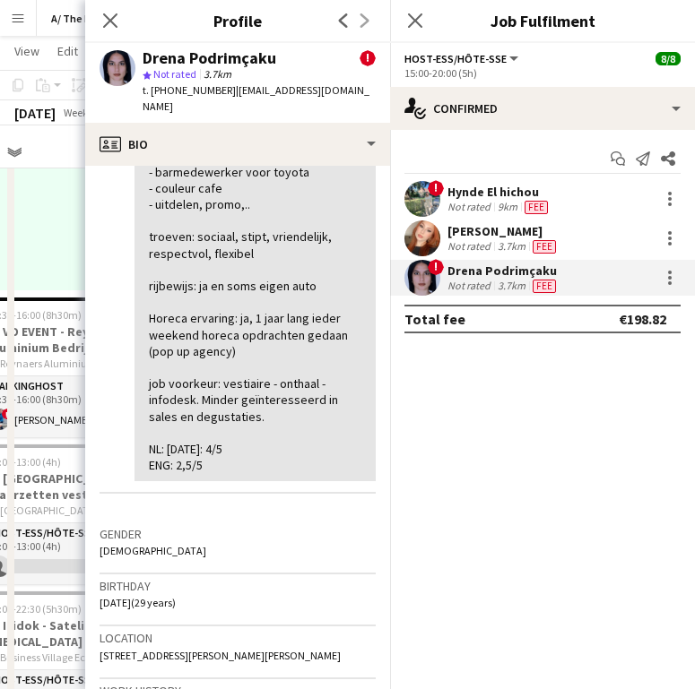
scroll to position [550, 0]
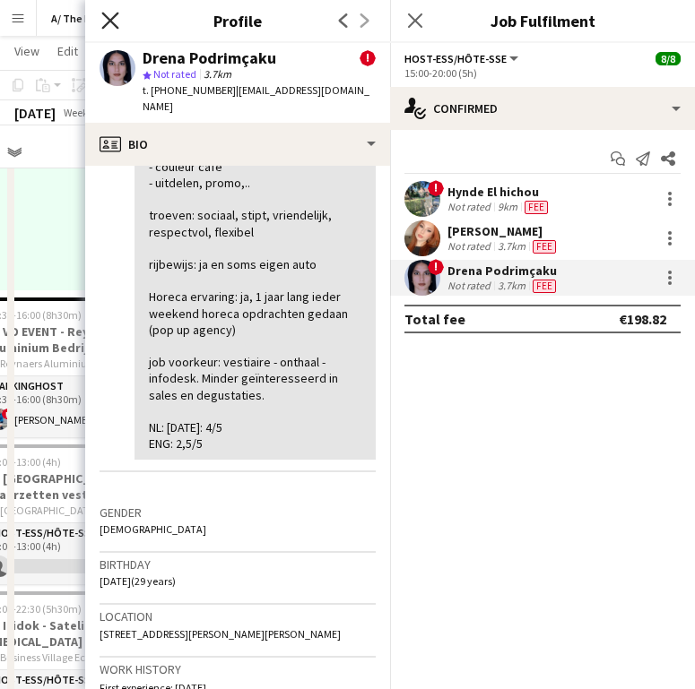
click at [115, 16] on icon at bounding box center [109, 20] width 17 height 17
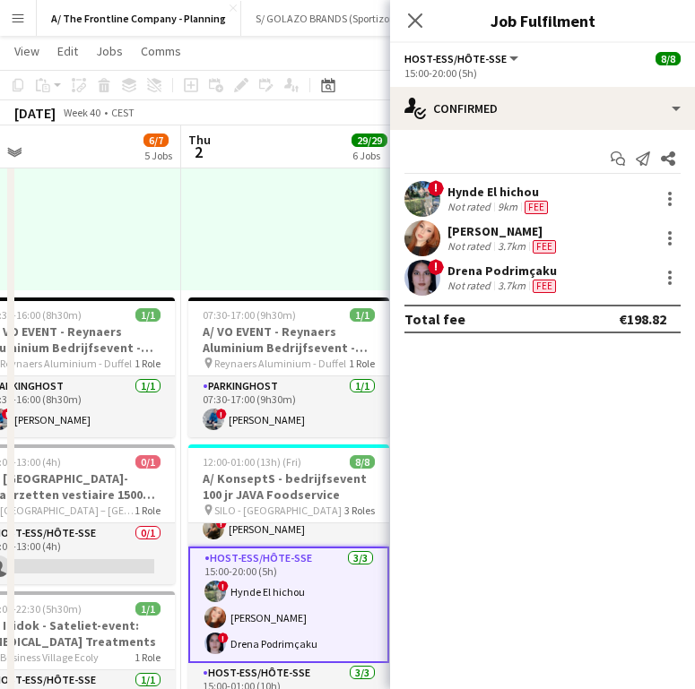
scroll to position [48, 0]
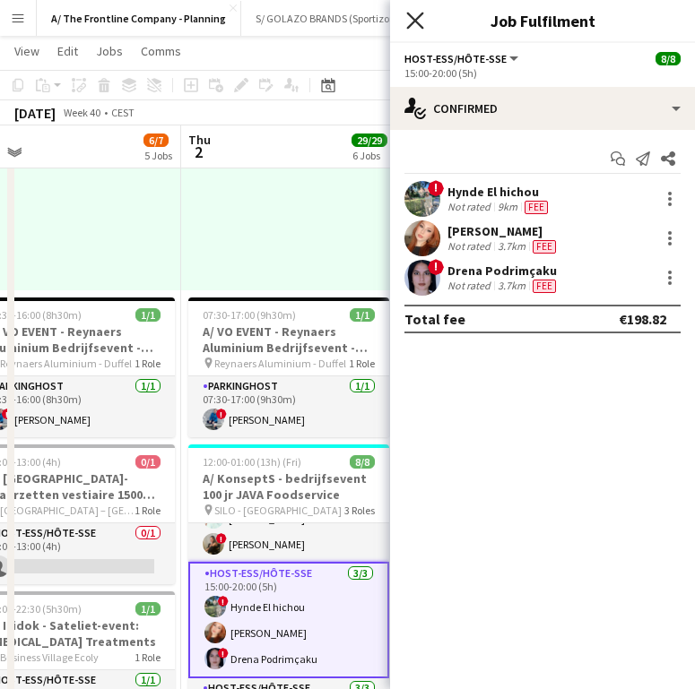
click at [412, 14] on icon "Close pop-in" at bounding box center [414, 20] width 17 height 17
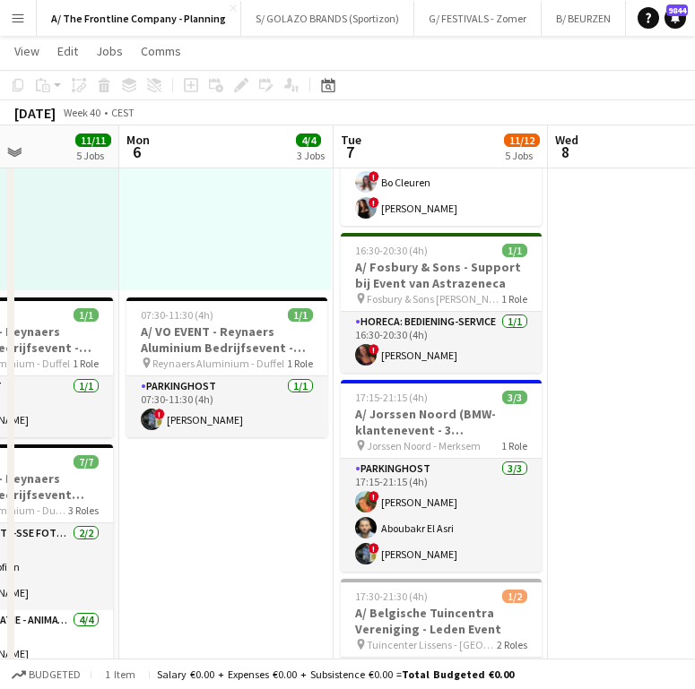
scroll to position [0, 758]
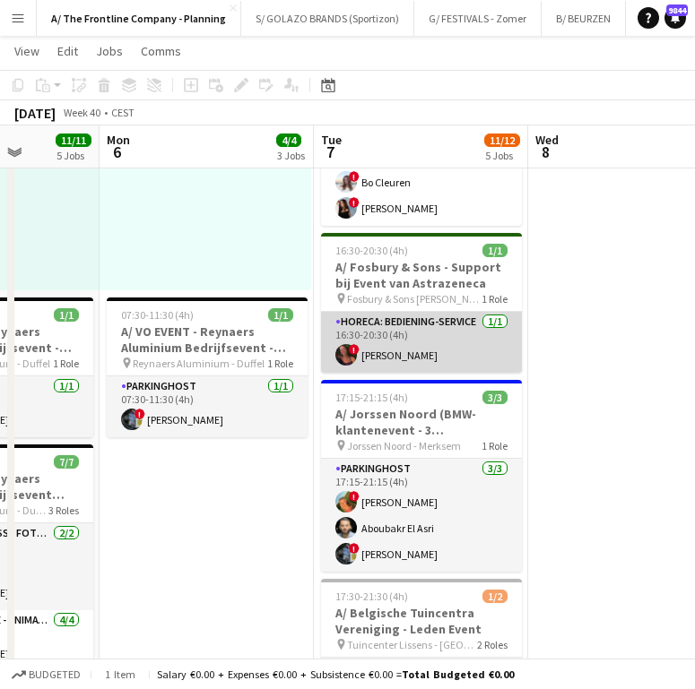
click at [427, 326] on app-card-role "Horeca: Bediening-Service 1/1 16:30-20:30 (4h) ! Justine Perichon" at bounding box center [421, 342] width 201 height 61
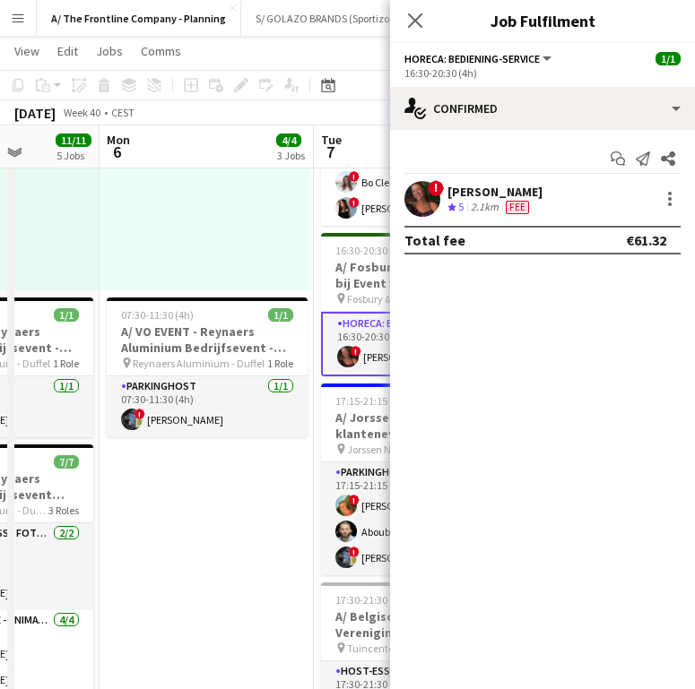
click at [517, 192] on div "Justine Perichon" at bounding box center [494, 192] width 95 height 16
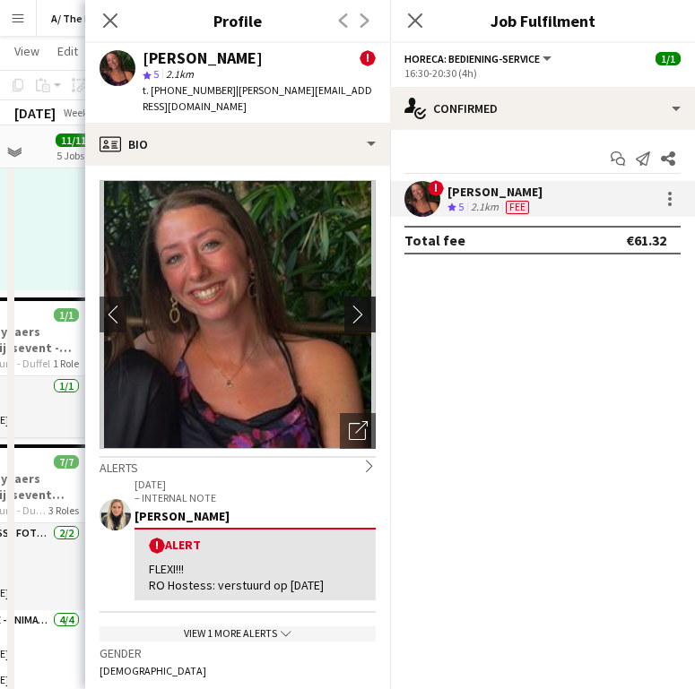
click at [351, 305] on app-icon "chevron-right" at bounding box center [363, 314] width 28 height 19
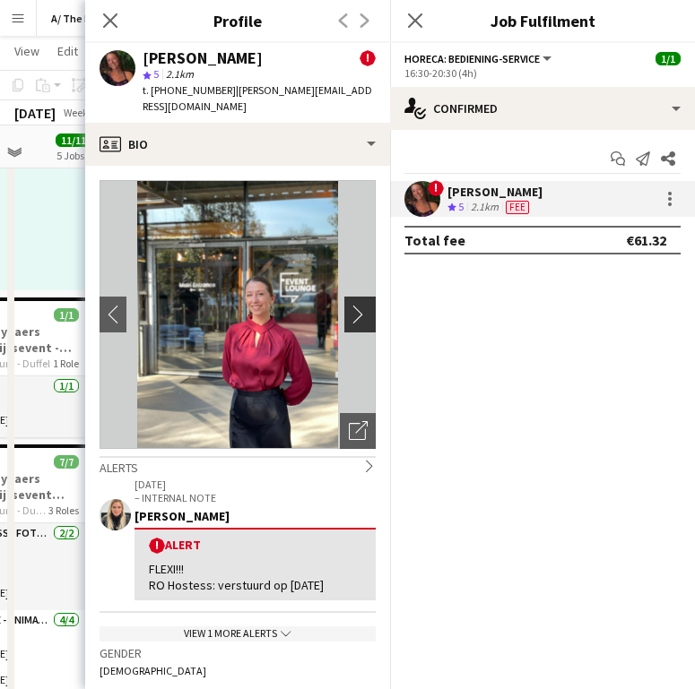
click at [351, 305] on app-icon "chevron-right" at bounding box center [363, 314] width 28 height 19
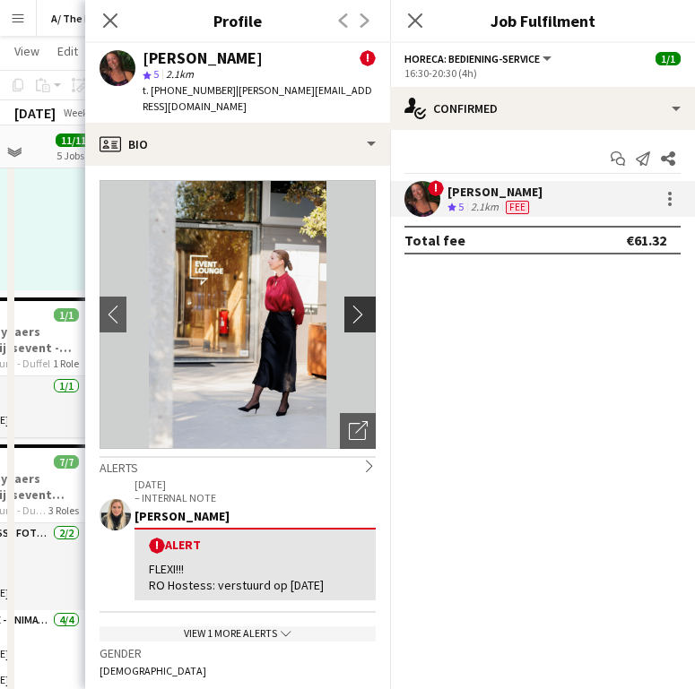
click at [351, 305] on app-icon "chevron-right" at bounding box center [363, 314] width 28 height 19
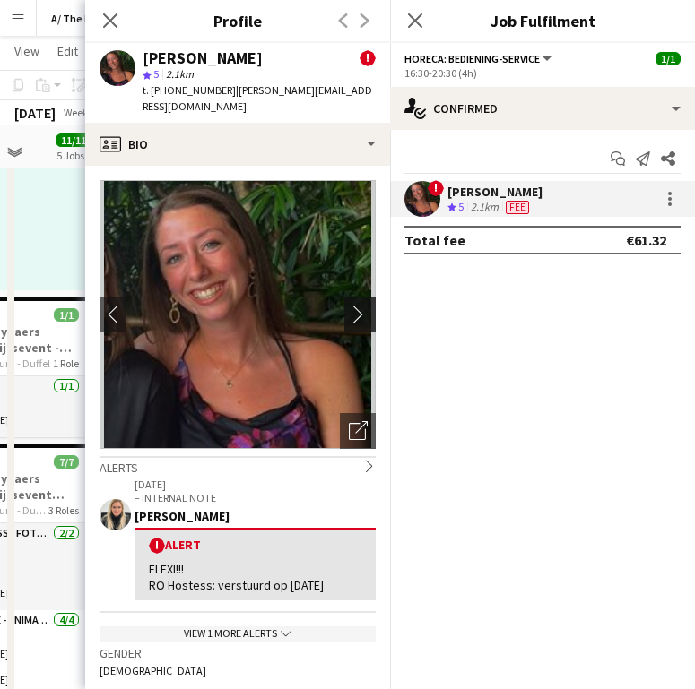
click at [351, 305] on app-icon "chevron-right" at bounding box center [363, 314] width 28 height 19
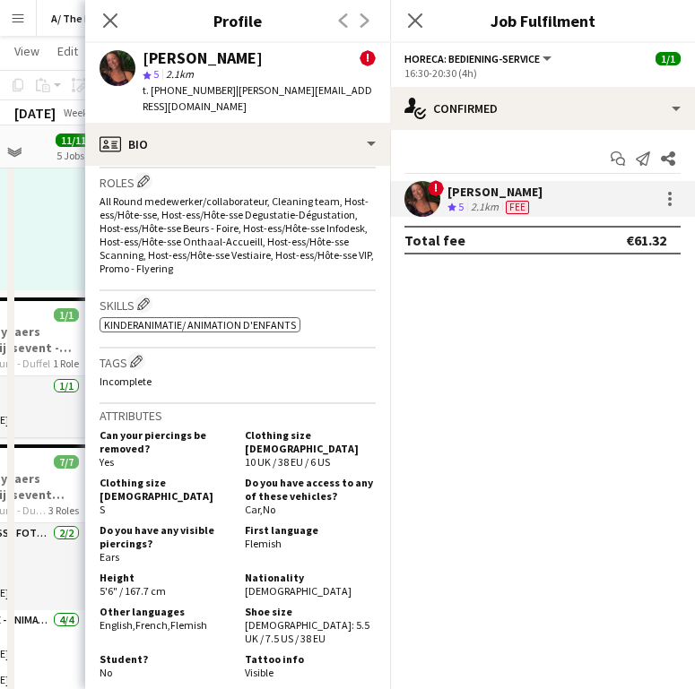
scroll to position [910, 0]
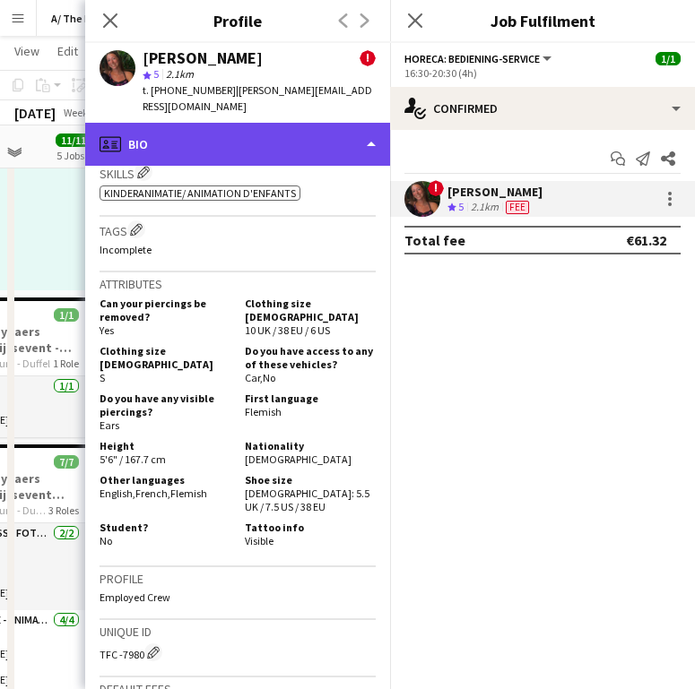
click at [241, 129] on div "profile Bio" at bounding box center [237, 144] width 305 height 43
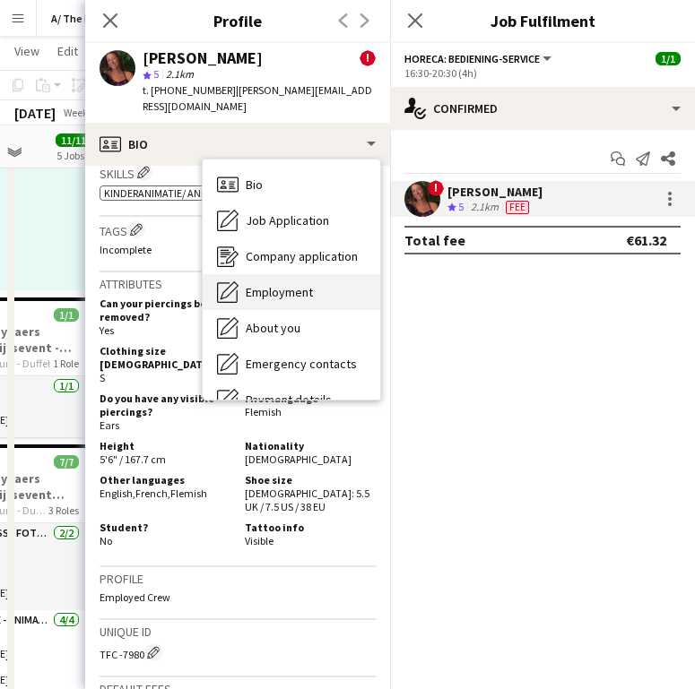
click at [270, 274] on div "Employment Employment" at bounding box center [292, 292] width 178 height 36
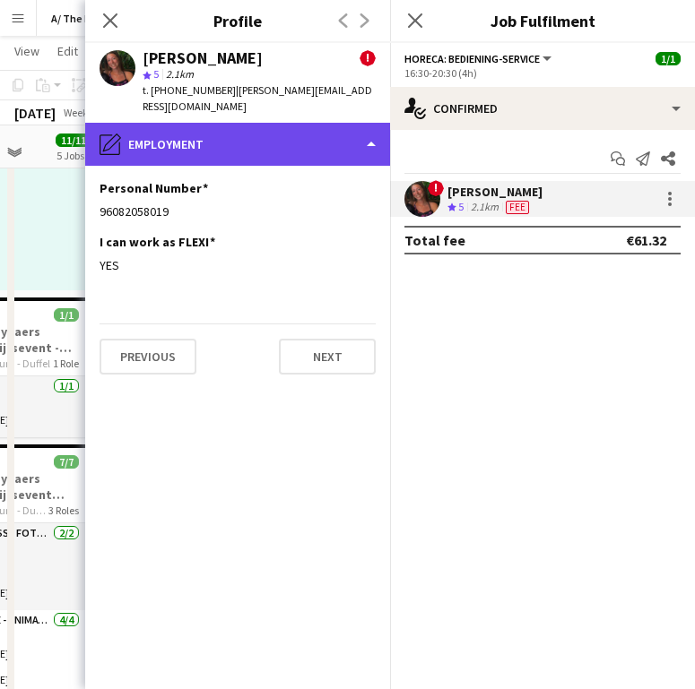
click at [236, 134] on div "pencil4 Employment" at bounding box center [237, 144] width 305 height 43
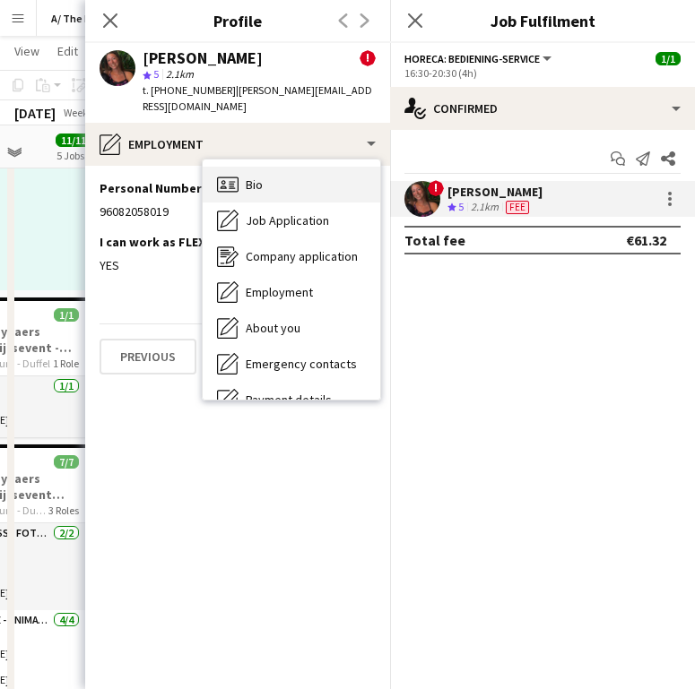
click at [283, 174] on div "Bio Bio" at bounding box center [292, 185] width 178 height 36
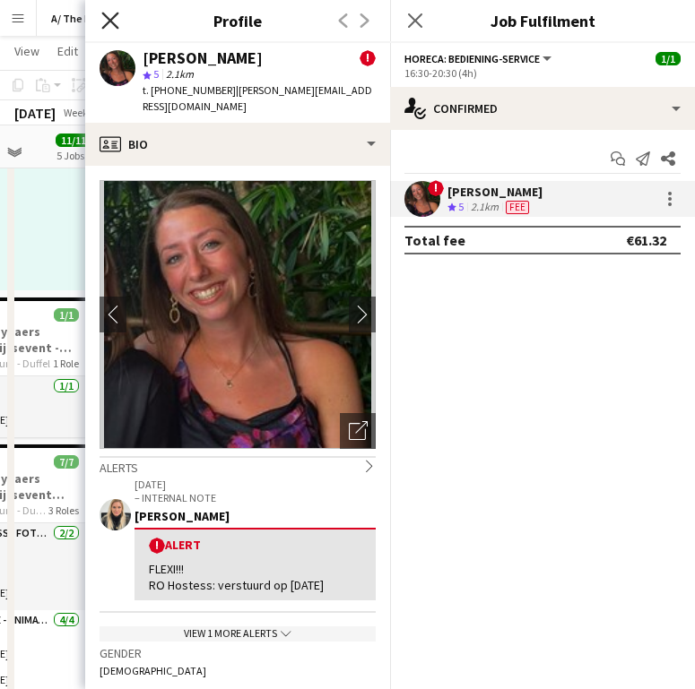
click at [117, 23] on icon "Close pop-in" at bounding box center [109, 20] width 17 height 17
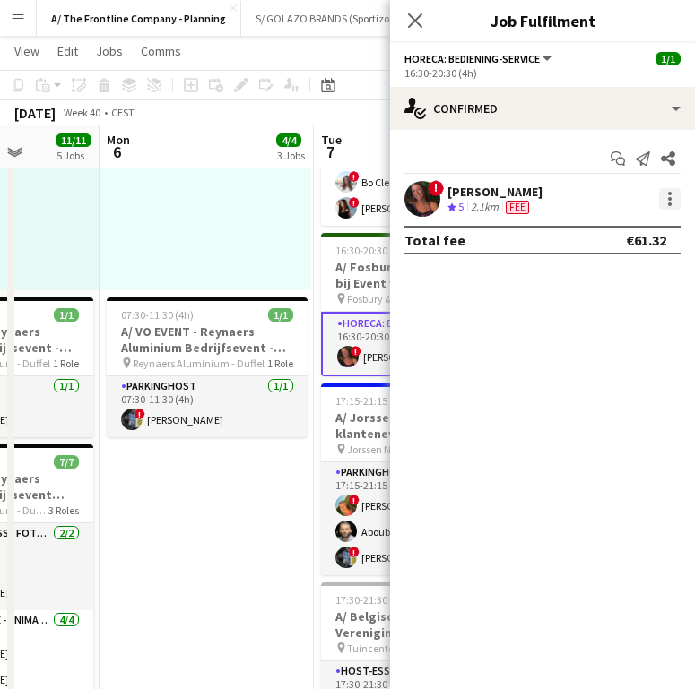
click at [664, 200] on div at bounding box center [670, 199] width 22 height 22
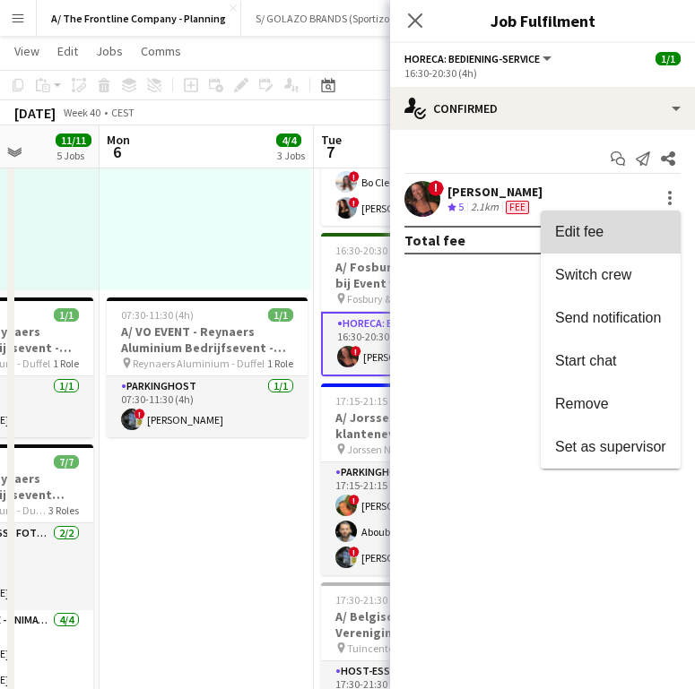
click at [627, 222] on button "Edit fee" at bounding box center [611, 232] width 140 height 43
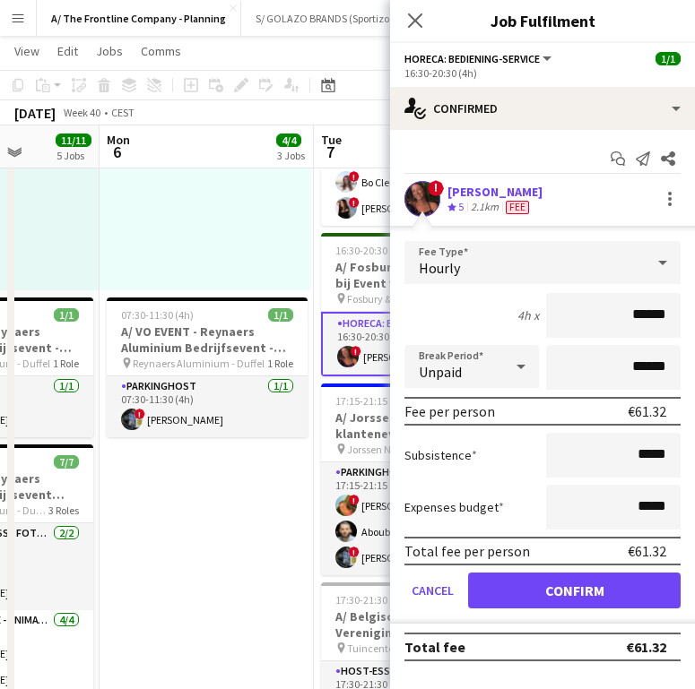
click at [528, 203] on span "Fee" at bounding box center [517, 207] width 23 height 13
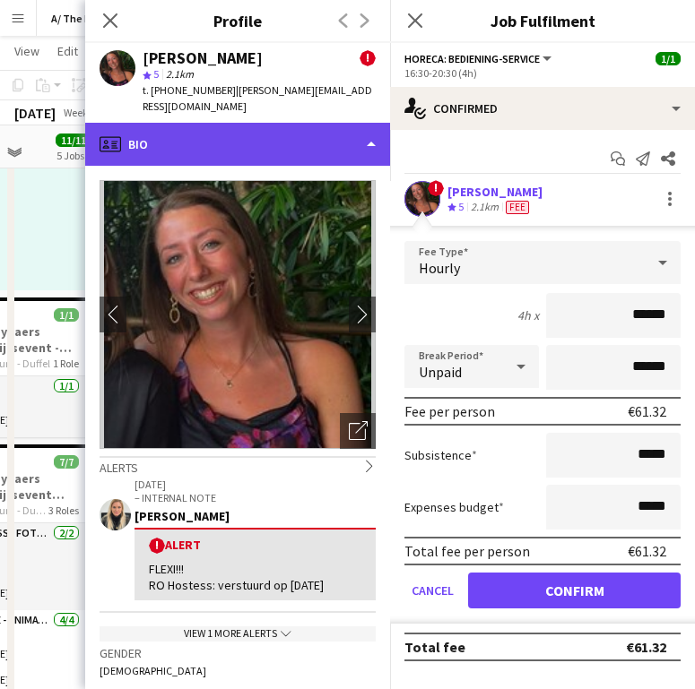
click at [289, 125] on div "profile Bio" at bounding box center [237, 144] width 305 height 43
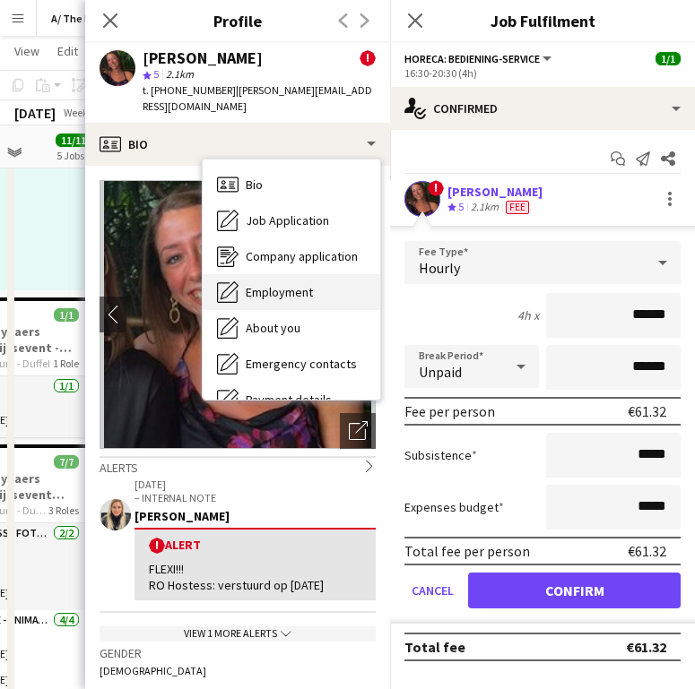
click at [281, 274] on div "Employment Employment" at bounding box center [292, 292] width 178 height 36
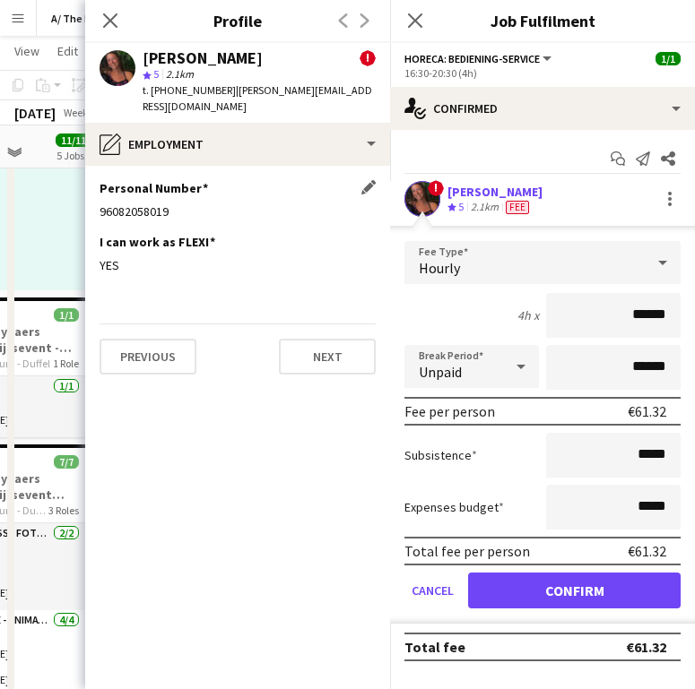
click at [138, 204] on div "96082058019" at bounding box center [238, 212] width 276 height 16
copy div "96082058019"
click at [116, 14] on icon at bounding box center [109, 20] width 17 height 17
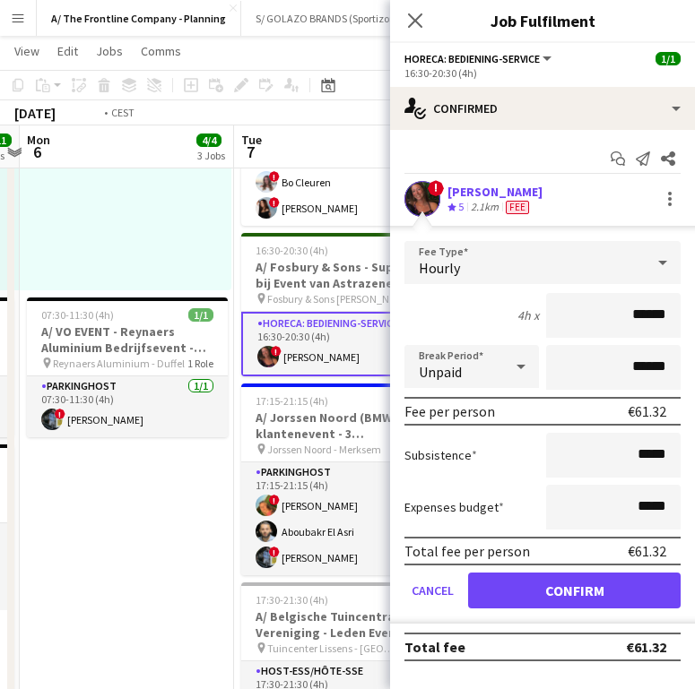
scroll to position [0, 857]
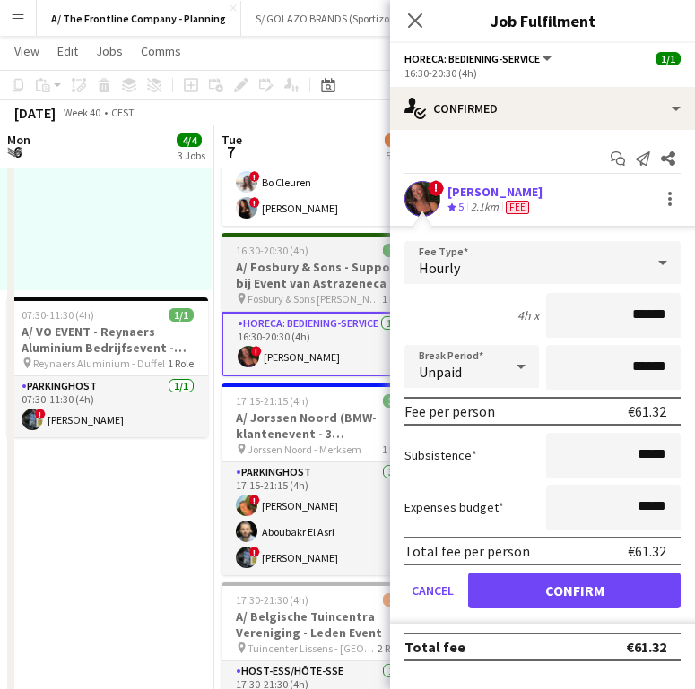
click at [276, 283] on h3 "A/ Fosbury & Sons - Support bij Event van Astrazeneca" at bounding box center [321, 275] width 201 height 32
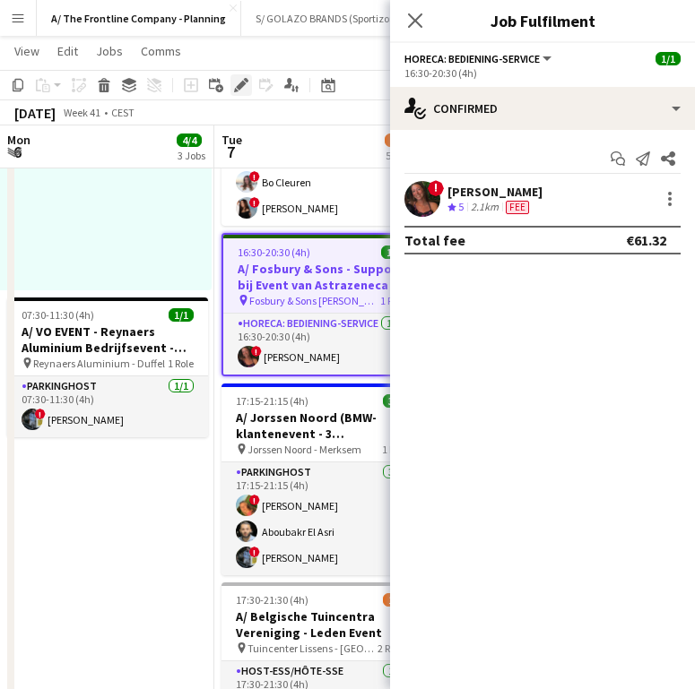
click at [241, 87] on icon at bounding box center [241, 86] width 10 height 10
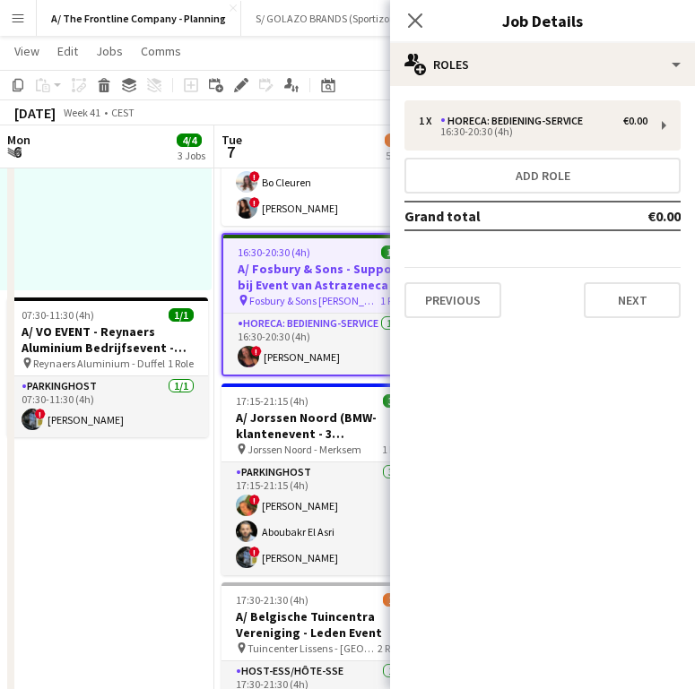
click at [543, 88] on div "1 x Horeca: Bediening-Service €0.00 16:30-20:30 (4h) Add role Grand total €0.00…" at bounding box center [542, 209] width 305 height 247
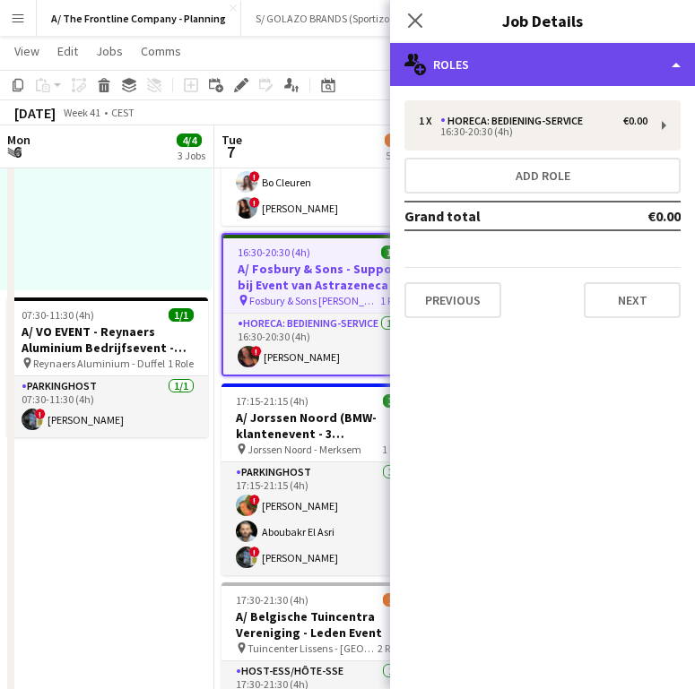
click at [538, 74] on div "multiple-users-add Roles" at bounding box center [542, 64] width 305 height 43
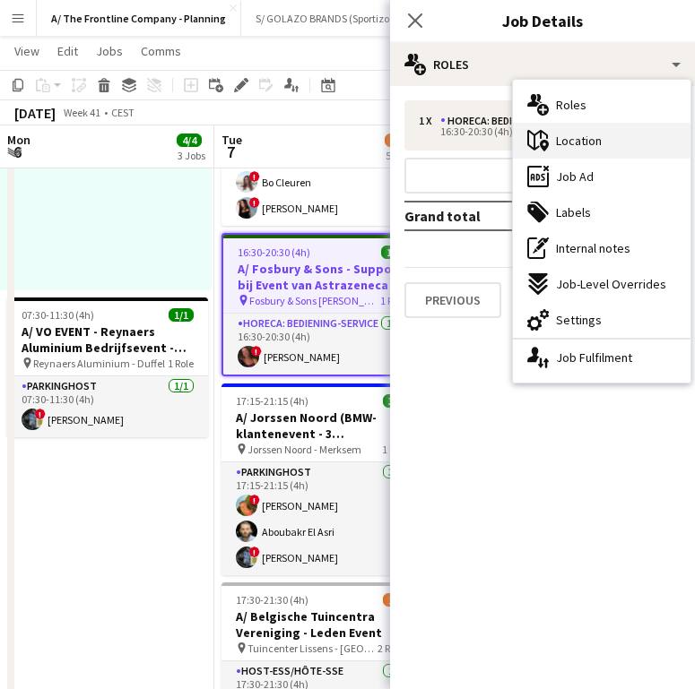
click at [603, 139] on div "maps-pin-1 Location" at bounding box center [602, 141] width 178 height 36
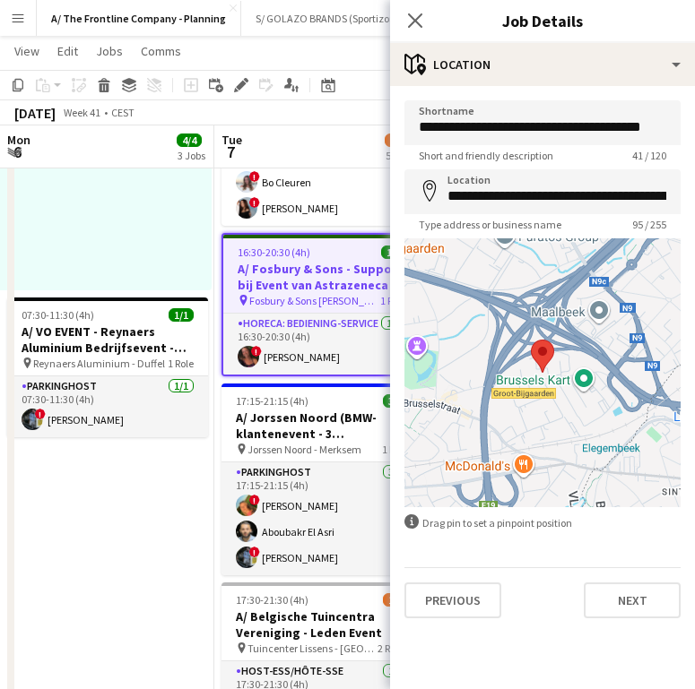
click at [540, 218] on span "Type address or business name" at bounding box center [489, 224] width 171 height 13
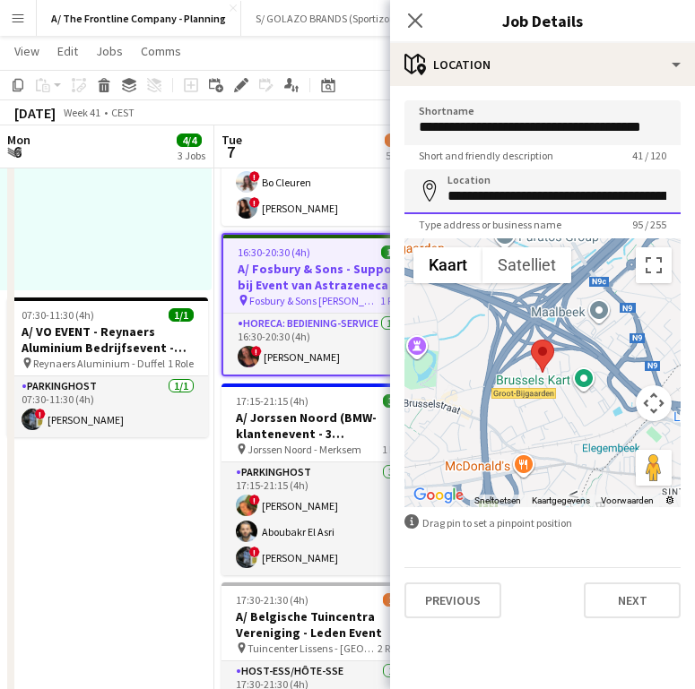
click at [573, 182] on input "**********" at bounding box center [542, 191] width 276 height 45
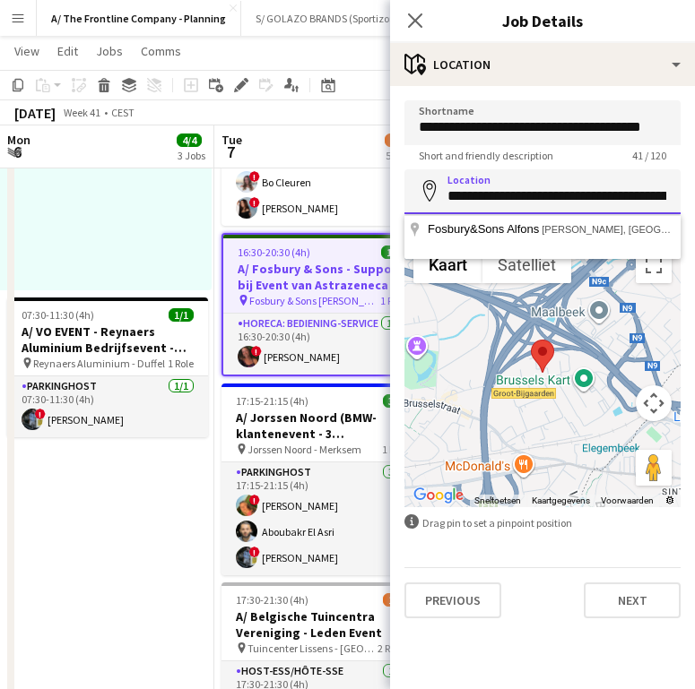
click at [566, 195] on input "**********" at bounding box center [542, 191] width 276 height 45
click at [409, 24] on icon "Close pop-in" at bounding box center [414, 20] width 17 height 17
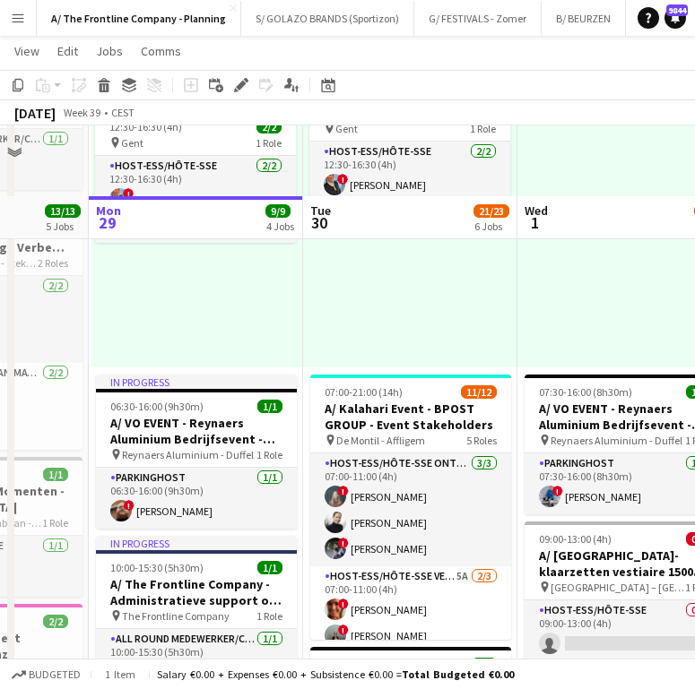
scroll to position [557, 0]
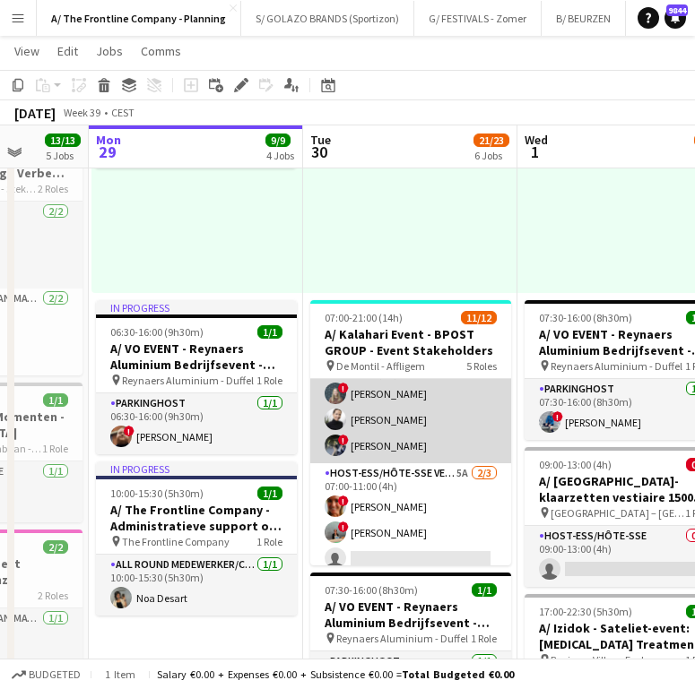
click at [400, 444] on app-card-role "Host-ess/Hôte-sse Onthaal-Accueill [DATE] 07:00-11:00 (4h) ! [PERSON_NAME] [PER…" at bounding box center [410, 407] width 201 height 113
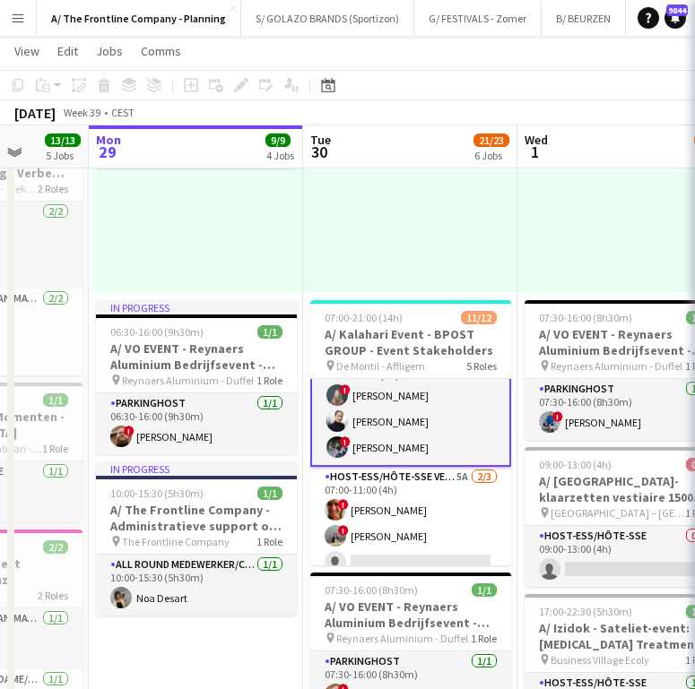
scroll to position [30, 0]
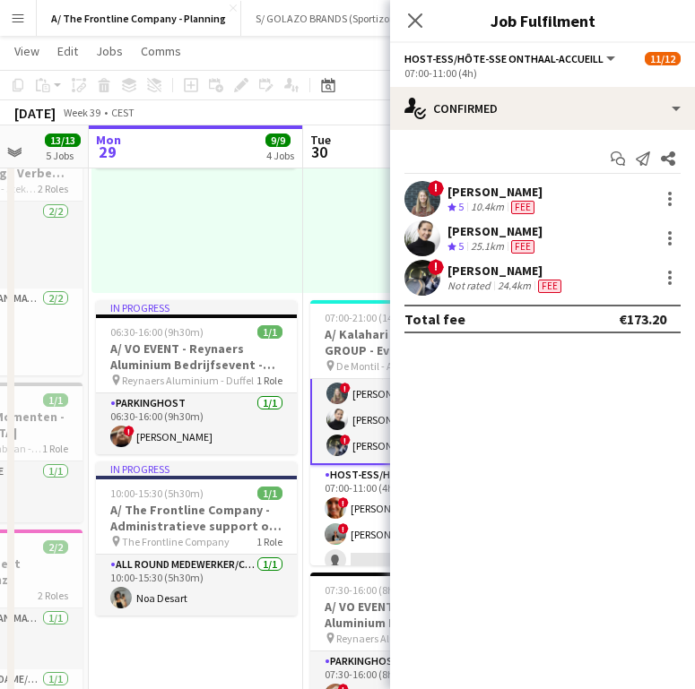
click at [462, 283] on div "Not rated" at bounding box center [470, 286] width 47 height 14
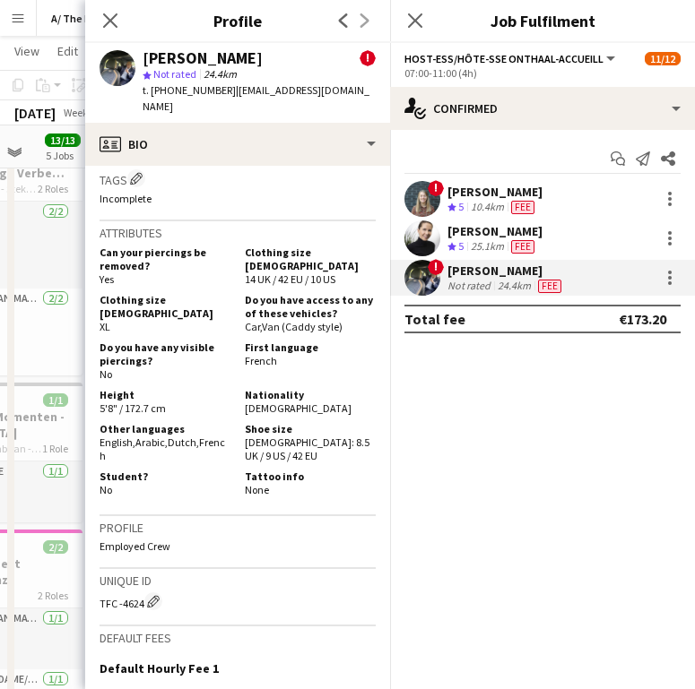
scroll to position [950, 0]
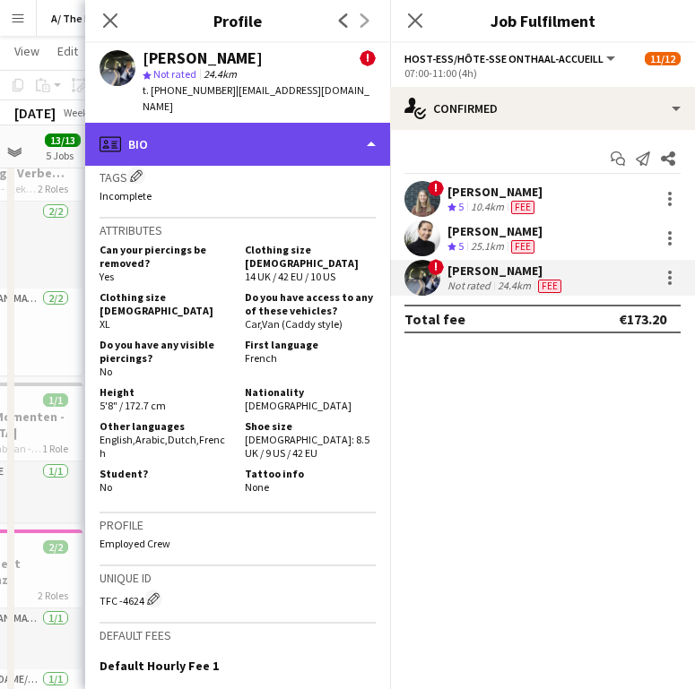
click at [169, 128] on div "profile Bio" at bounding box center [237, 144] width 305 height 43
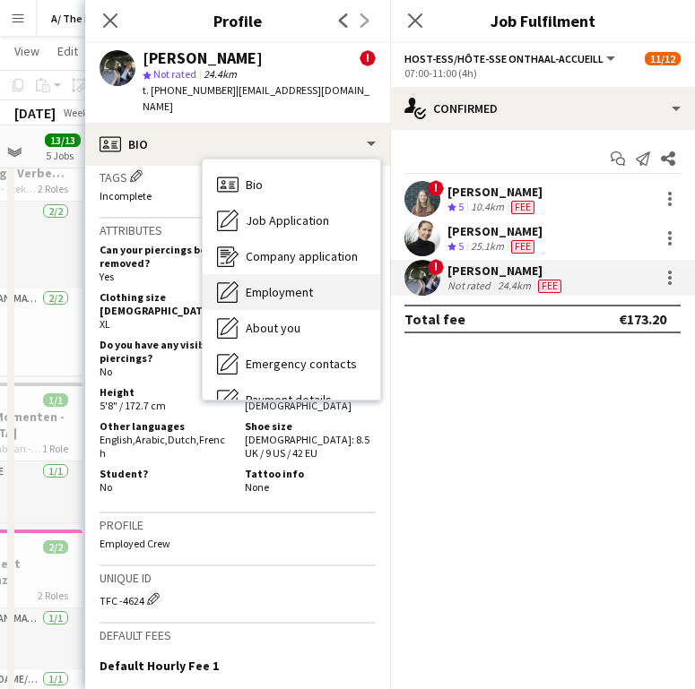
click at [268, 284] on span "Employment" at bounding box center [279, 292] width 67 height 16
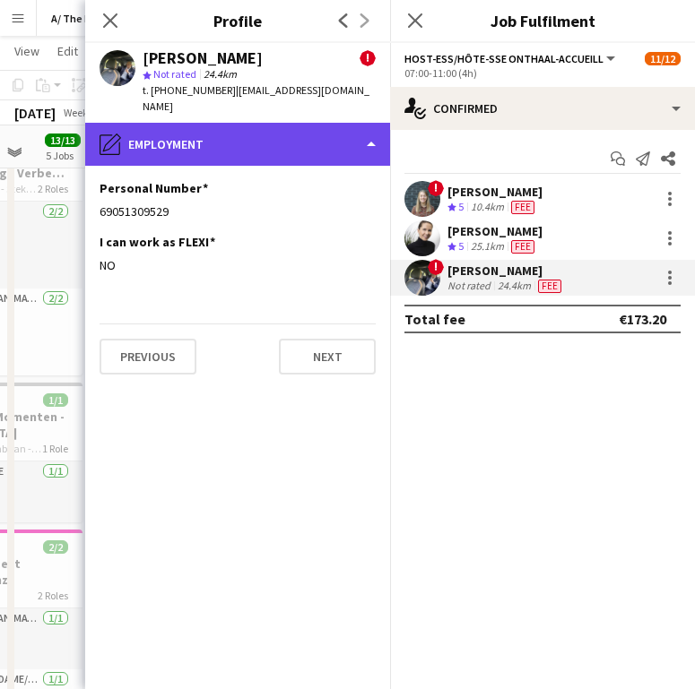
click at [210, 123] on div "pencil4 Employment" at bounding box center [237, 144] width 305 height 43
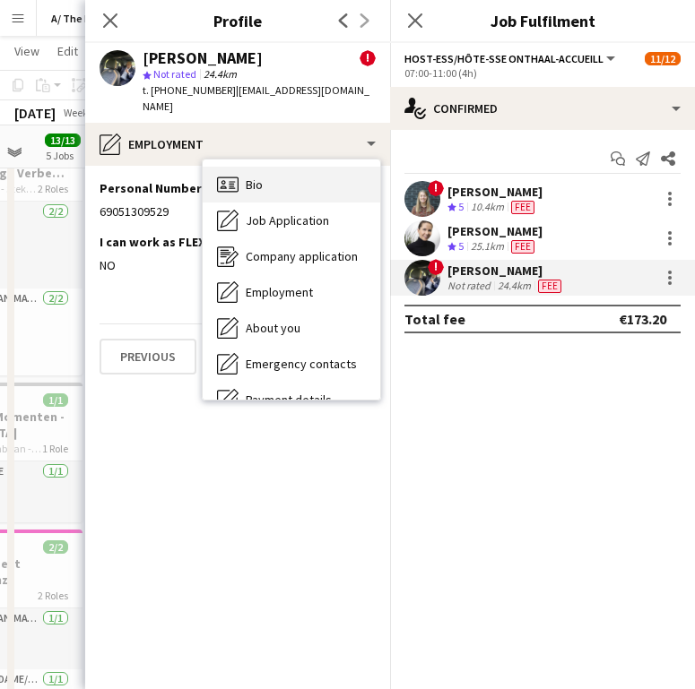
click at [264, 167] on div "Bio Bio" at bounding box center [292, 185] width 178 height 36
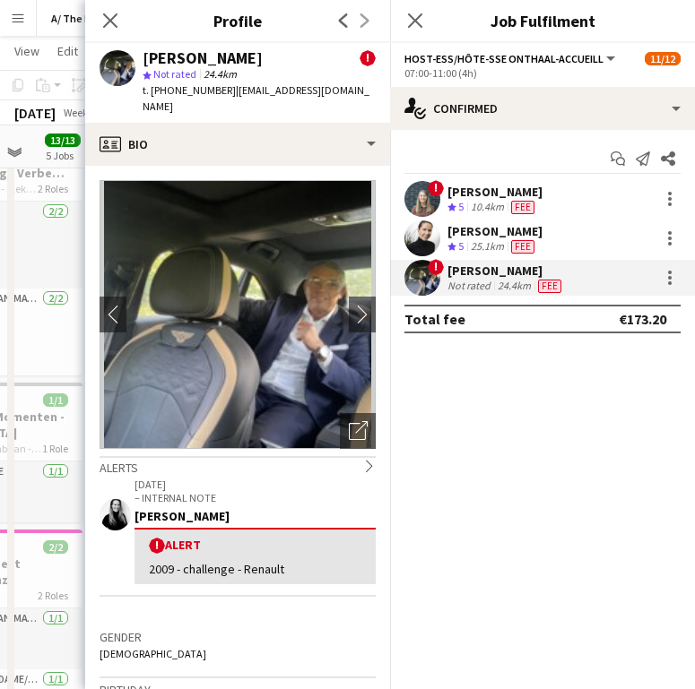
click at [221, 478] on p "[DATE]" at bounding box center [254, 484] width 241 height 13
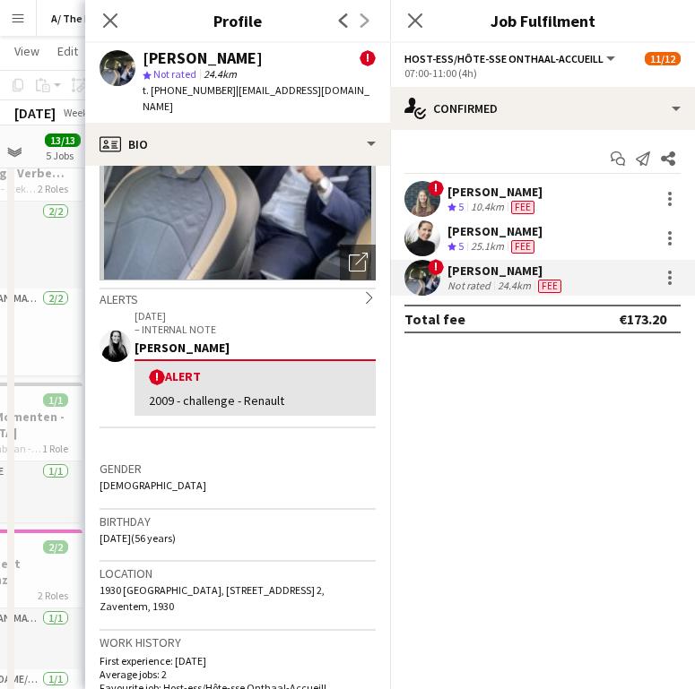
scroll to position [221, 0]
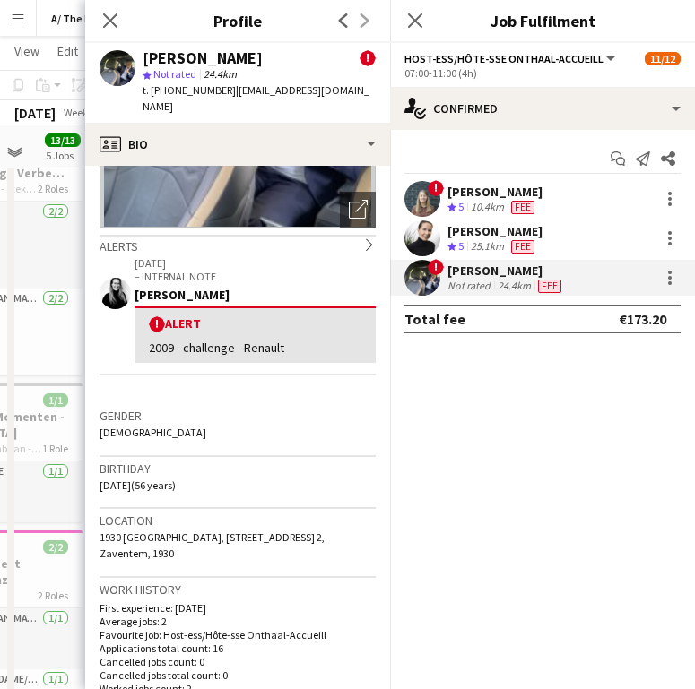
drag, startPoint x: 102, startPoint y: 519, endPoint x: 299, endPoint y: 522, distance: 196.4
click at [299, 531] on span "1930 [GEOGRAPHIC_DATA], [STREET_ADDRESS], 1930" at bounding box center [212, 546] width 225 height 30
copy span "930 Zaventem, Belgium, Groenstraat 54 Bte"
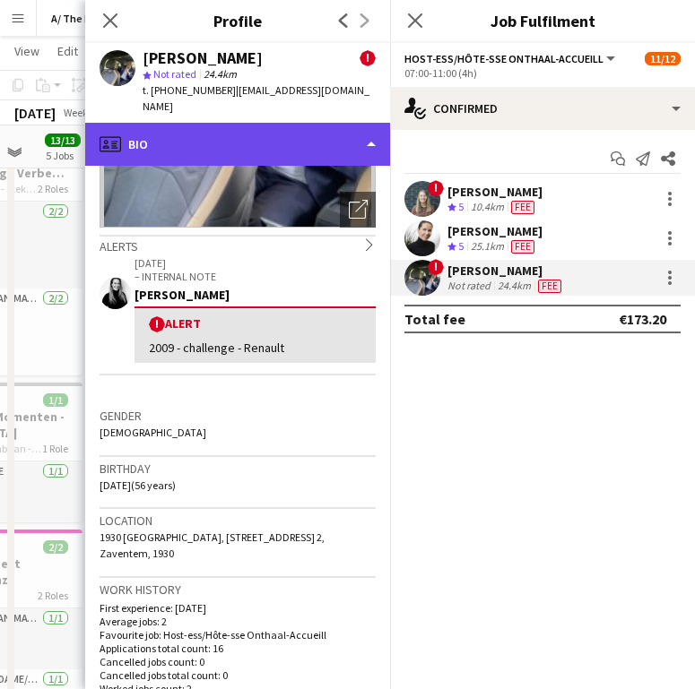
drag, startPoint x: 221, startPoint y: 125, endPoint x: 221, endPoint y: 138, distance: 13.5
click at [221, 125] on div "profile Bio" at bounding box center [237, 144] width 305 height 43
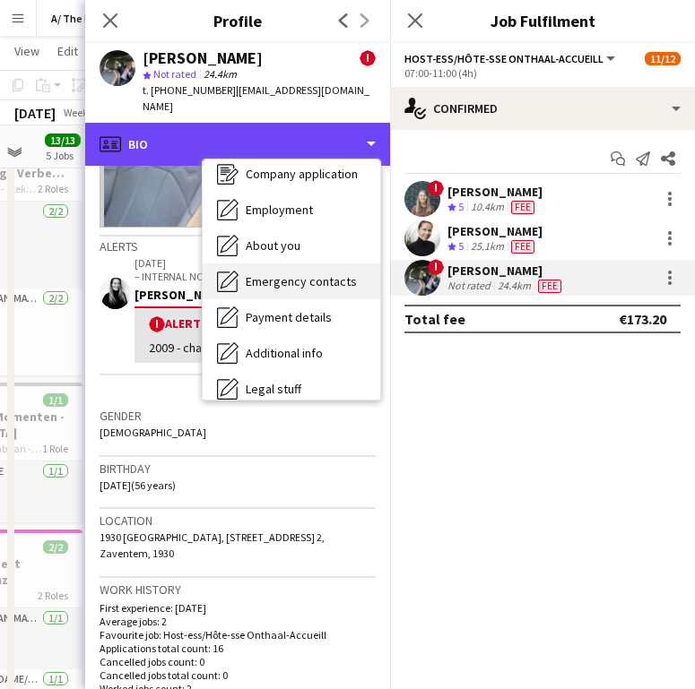
scroll to position [95, 0]
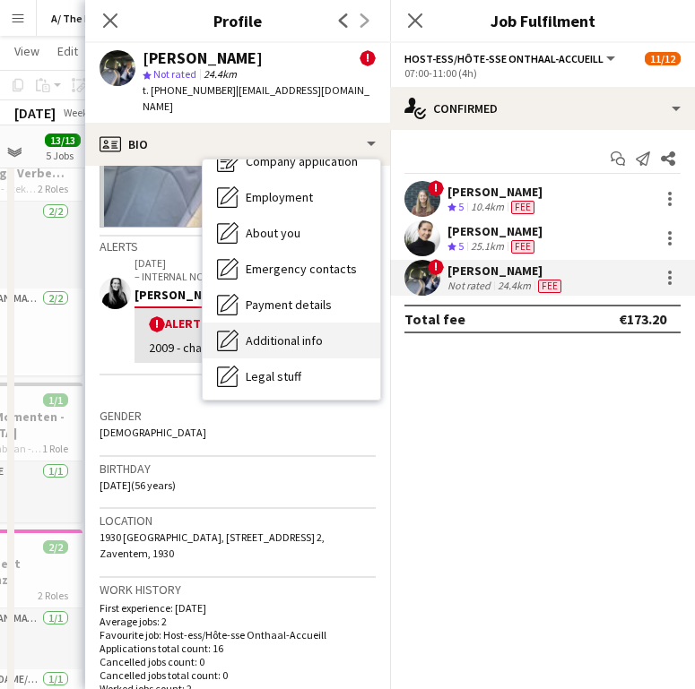
click at [278, 323] on div "Additional info Additional info" at bounding box center [292, 341] width 178 height 36
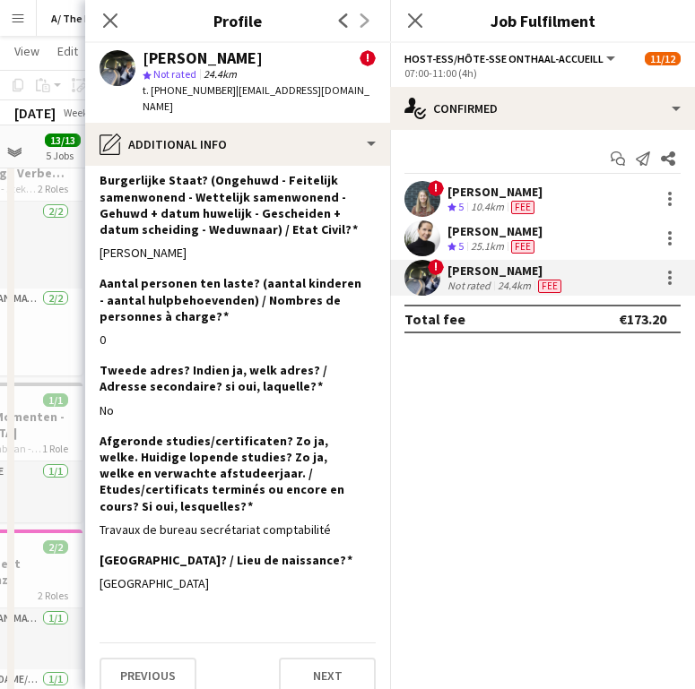
scroll to position [242, 0]
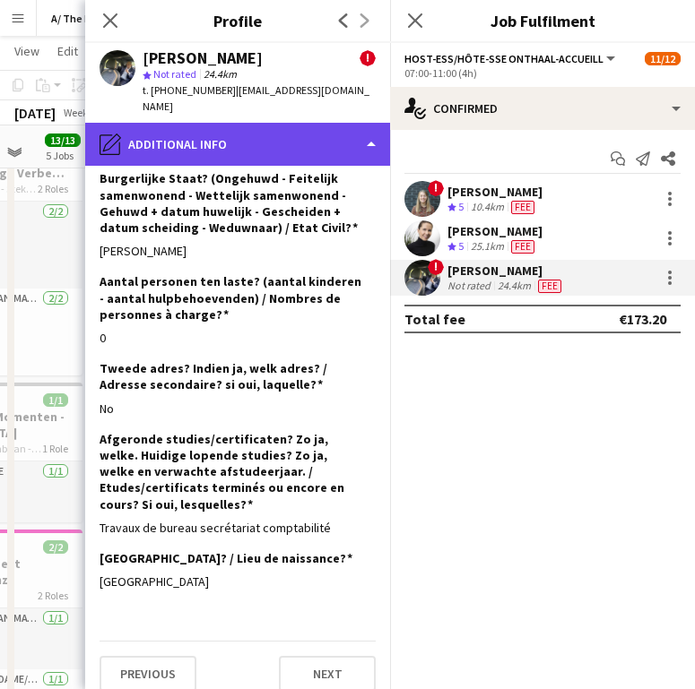
click at [178, 140] on div "pencil4 Additional info" at bounding box center [237, 144] width 305 height 43
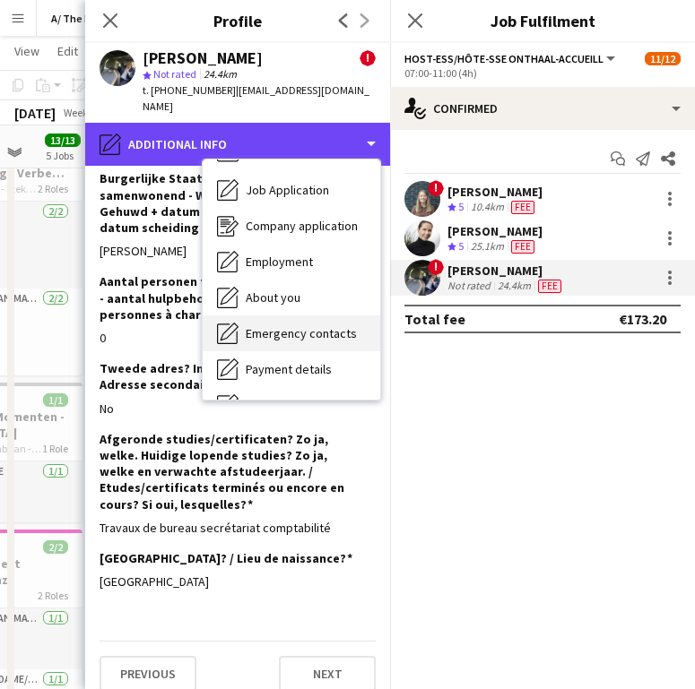
scroll to position [0, 0]
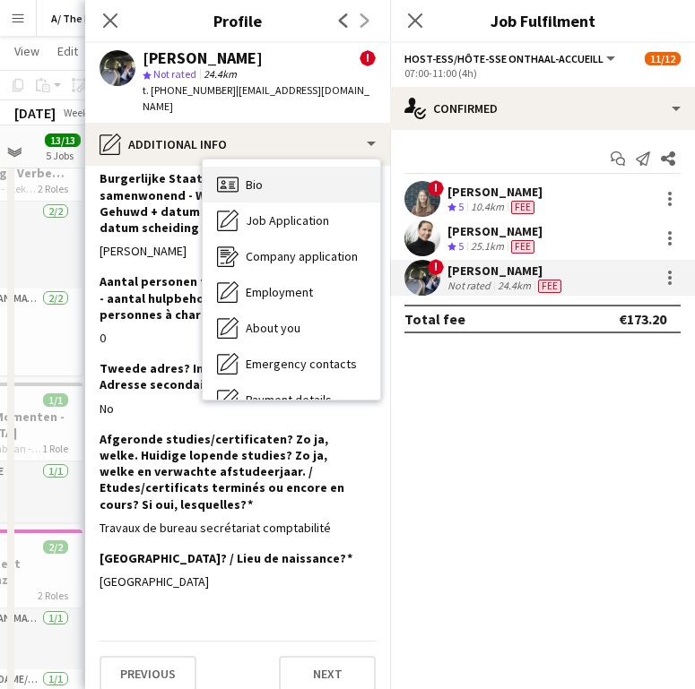
click at [271, 173] on div "Bio Bio" at bounding box center [292, 185] width 178 height 36
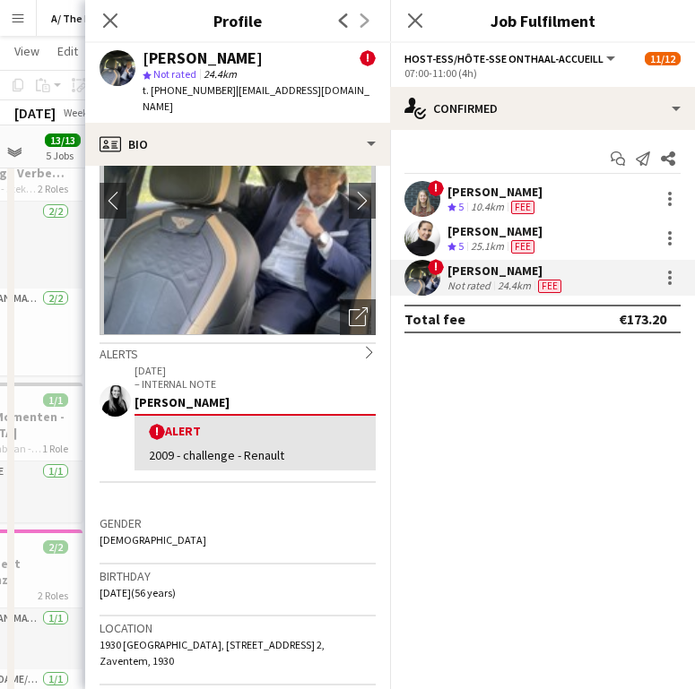
scroll to position [133, 0]
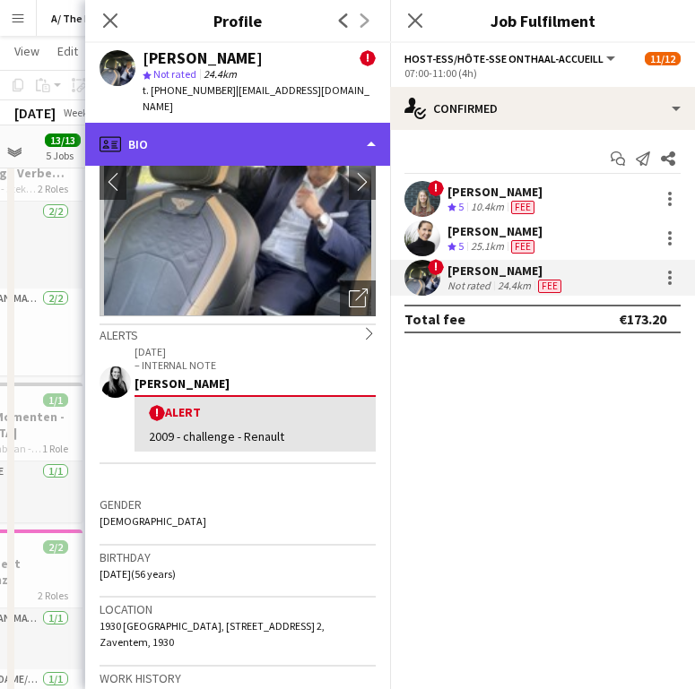
click at [195, 123] on div "profile Bio" at bounding box center [237, 144] width 305 height 43
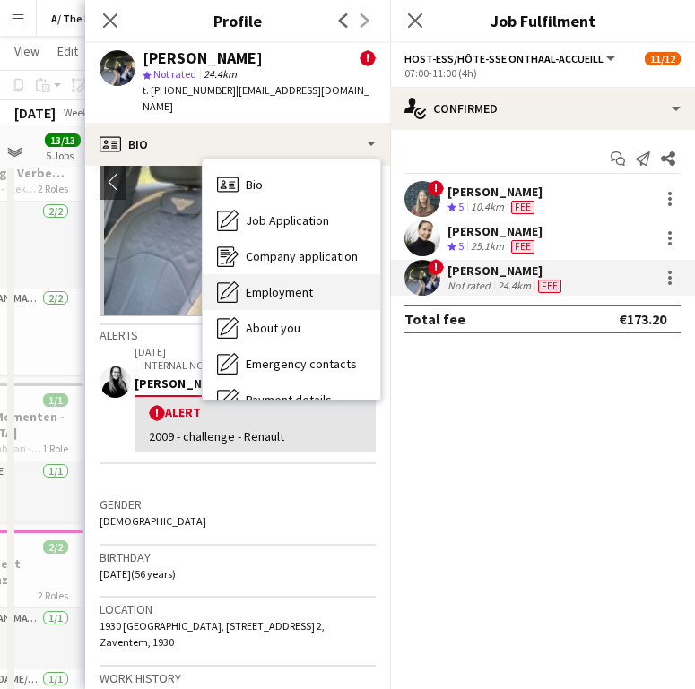
click at [273, 284] on span "Employment" at bounding box center [279, 292] width 67 height 16
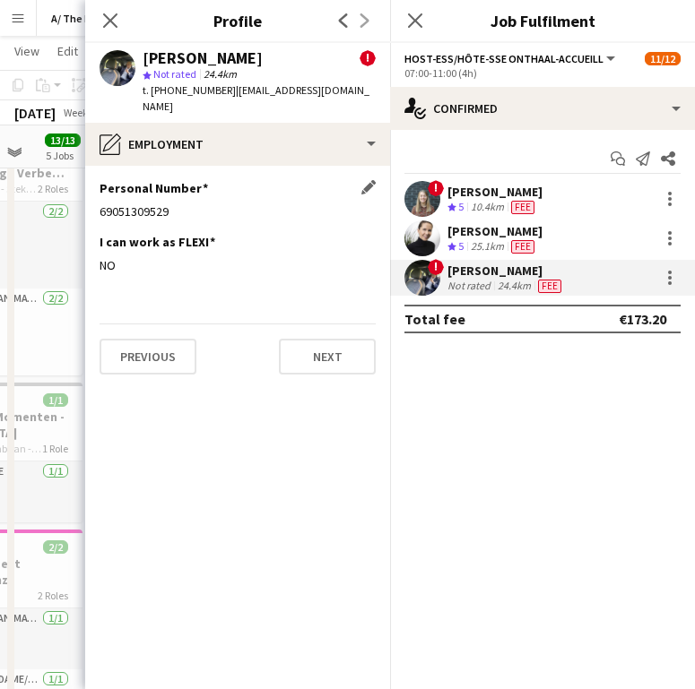
click at [147, 205] on div "Personal Number Edit this field 69051309529" at bounding box center [238, 207] width 276 height 54
copy div "69051309529"
click at [115, 9] on app-icon "Close pop-in" at bounding box center [111, 21] width 26 height 26
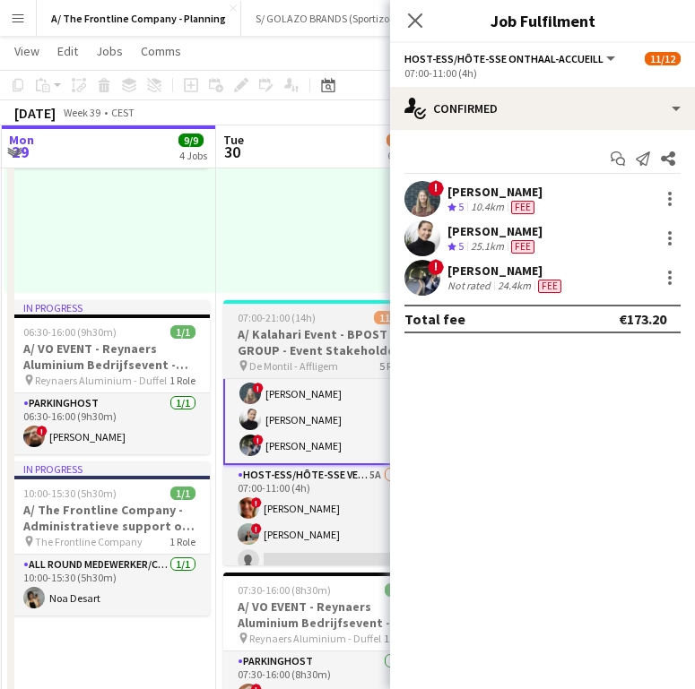
scroll to position [0, 658]
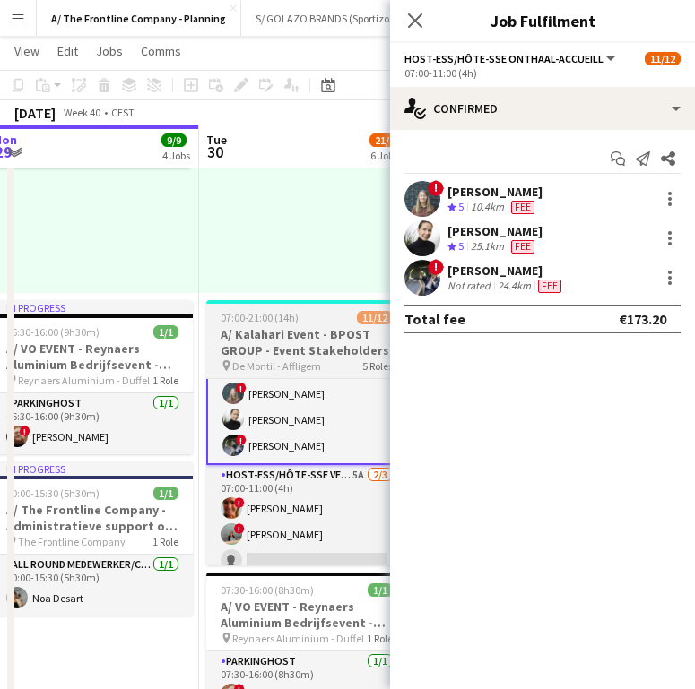
click at [304, 341] on h3 "A/ Kalahari Event - BPOST GROUP - Event Stakeholders" at bounding box center [306, 342] width 201 height 32
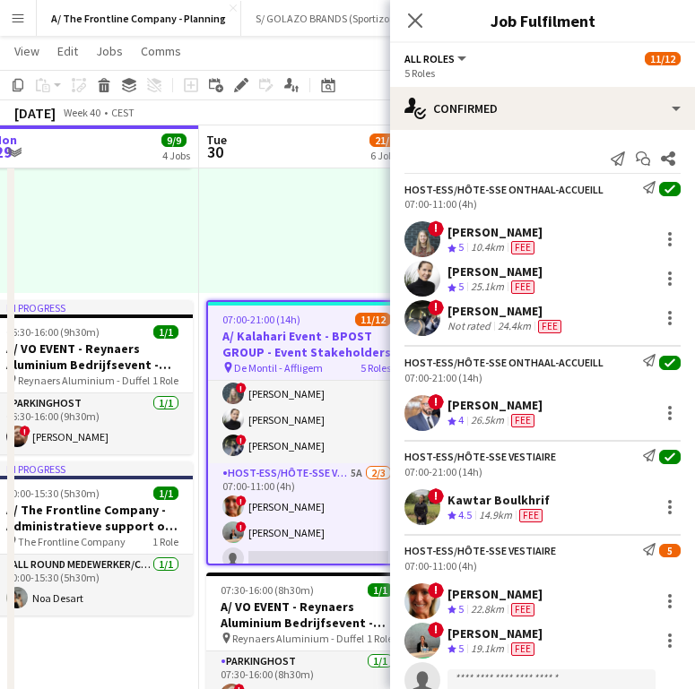
scroll to position [29, 0]
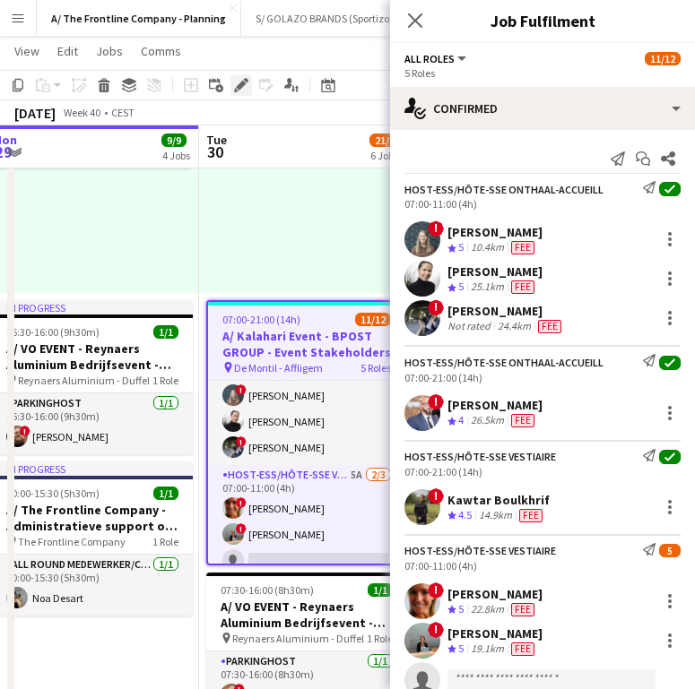
click at [242, 92] on div "Edit" at bounding box center [241, 85] width 22 height 22
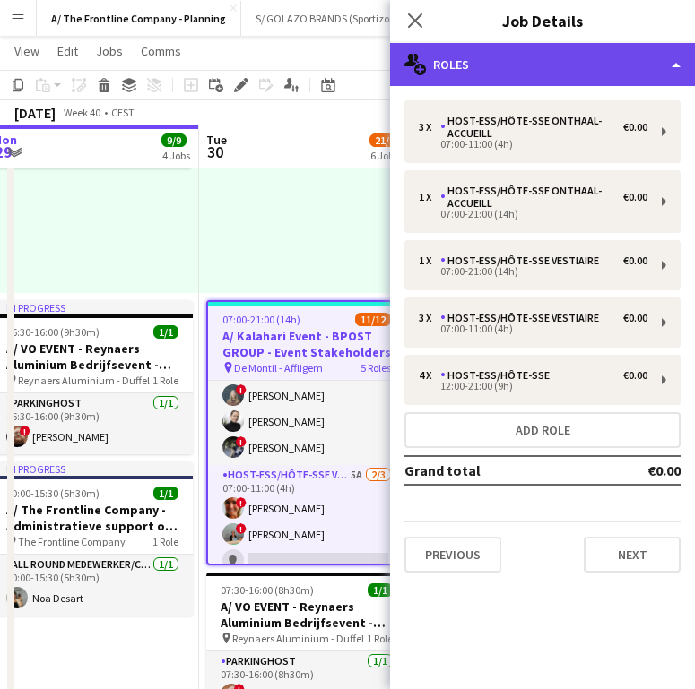
click at [592, 74] on div "multiple-users-add Roles" at bounding box center [542, 64] width 305 height 43
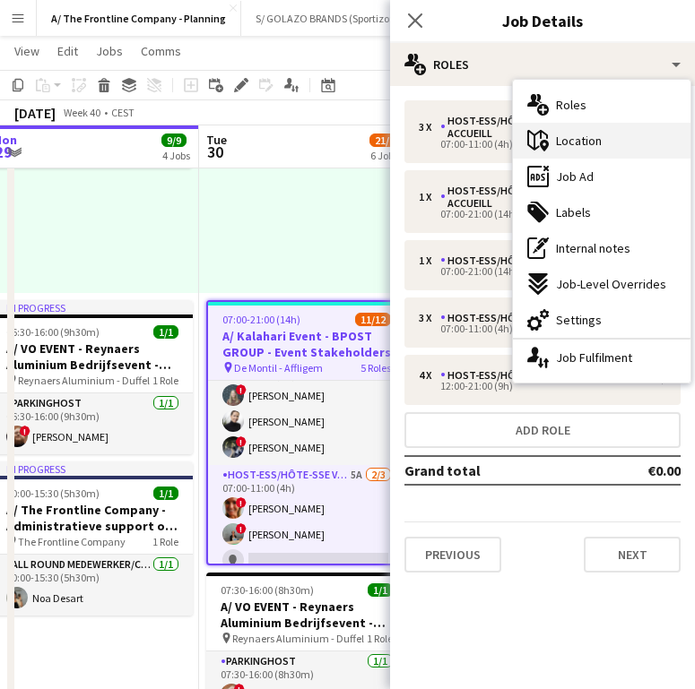
click at [603, 152] on div "maps-pin-1 Location" at bounding box center [602, 141] width 178 height 36
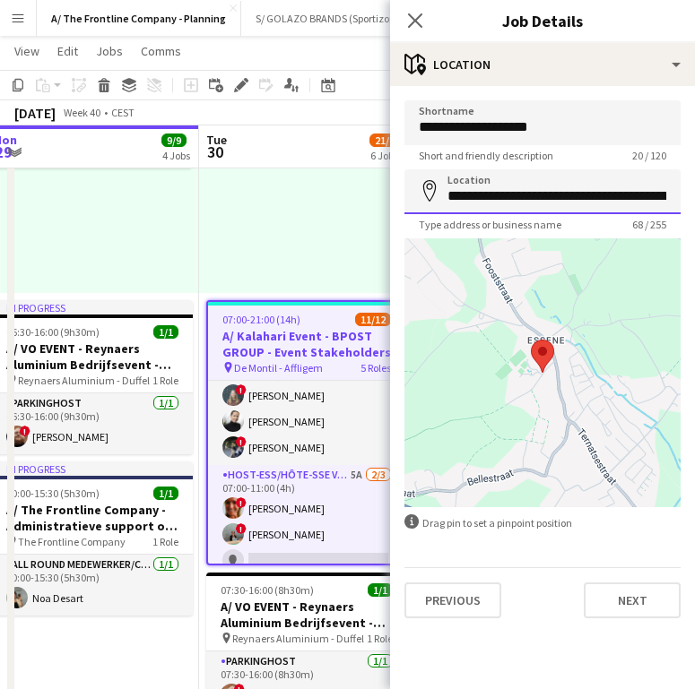
click at [495, 187] on input "**********" at bounding box center [542, 191] width 276 height 45
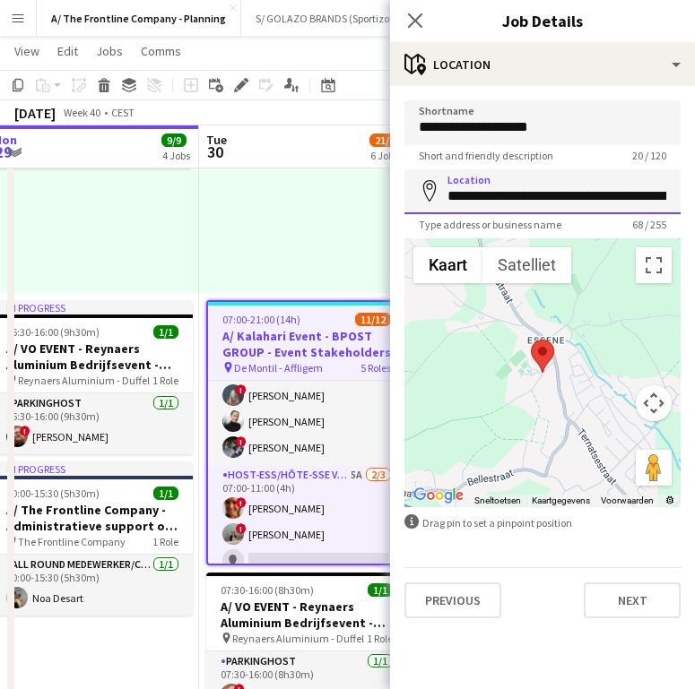
click at [495, 187] on input "**********" at bounding box center [542, 191] width 276 height 45
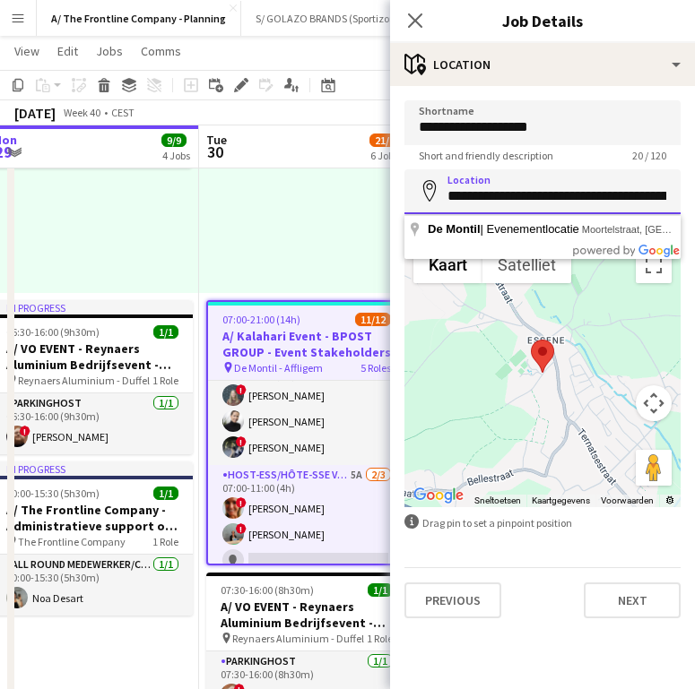
click at [495, 187] on input "**********" at bounding box center [542, 191] width 276 height 45
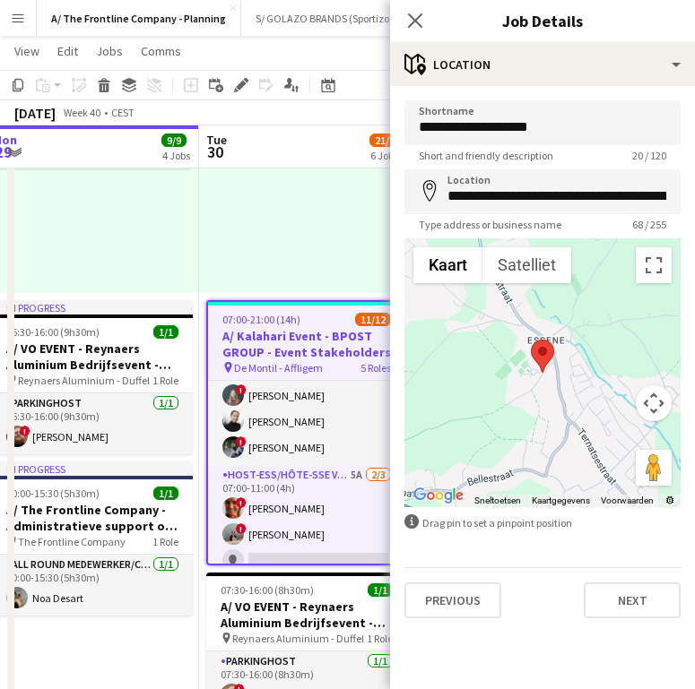
click at [294, 432] on app-card-role "Host-ess/Hôte-sse Onthaal-Accueill [DATE] 07:00-11:00 (4h) ! [PERSON_NAME] [PER…" at bounding box center [306, 408] width 197 height 113
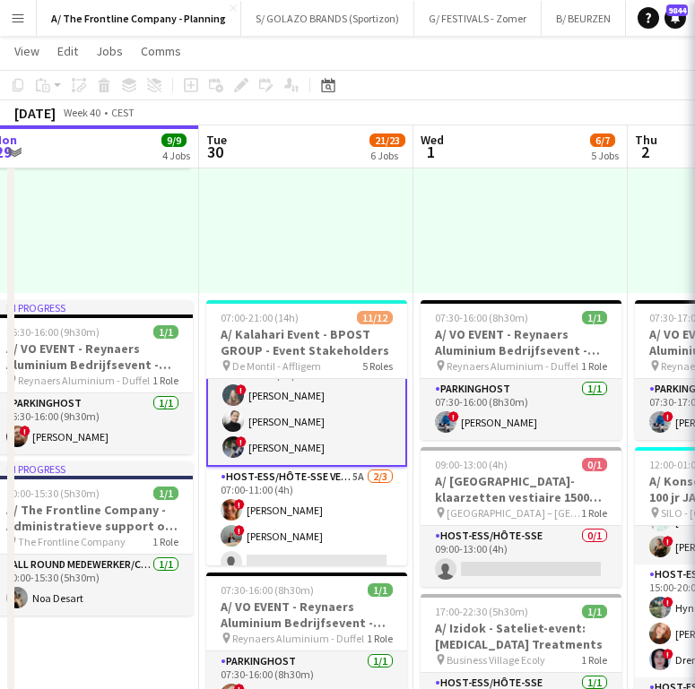
scroll to position [30, 0]
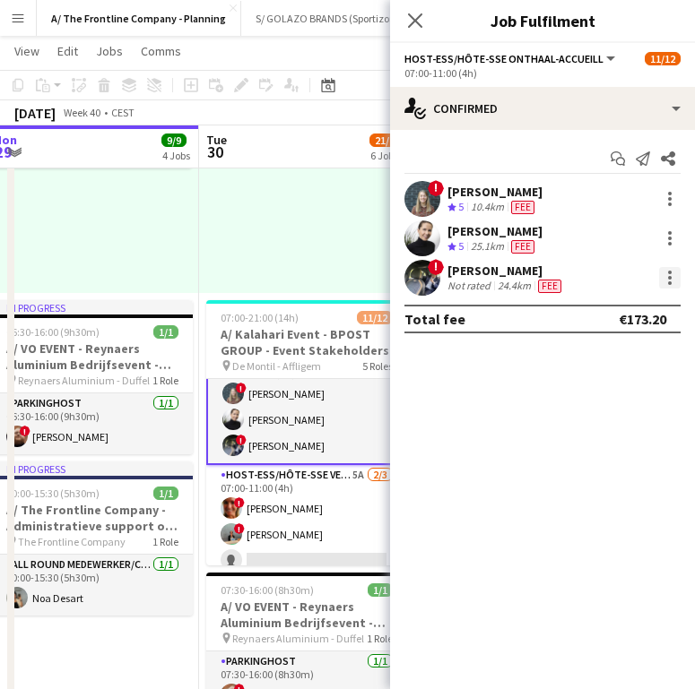
click at [666, 272] on div at bounding box center [670, 278] width 22 height 22
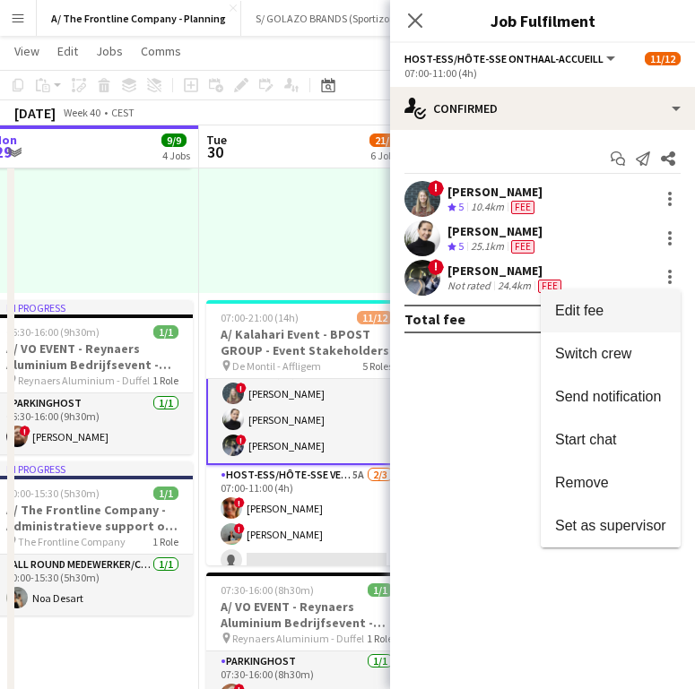
click at [636, 303] on span "Edit fee" at bounding box center [610, 311] width 111 height 16
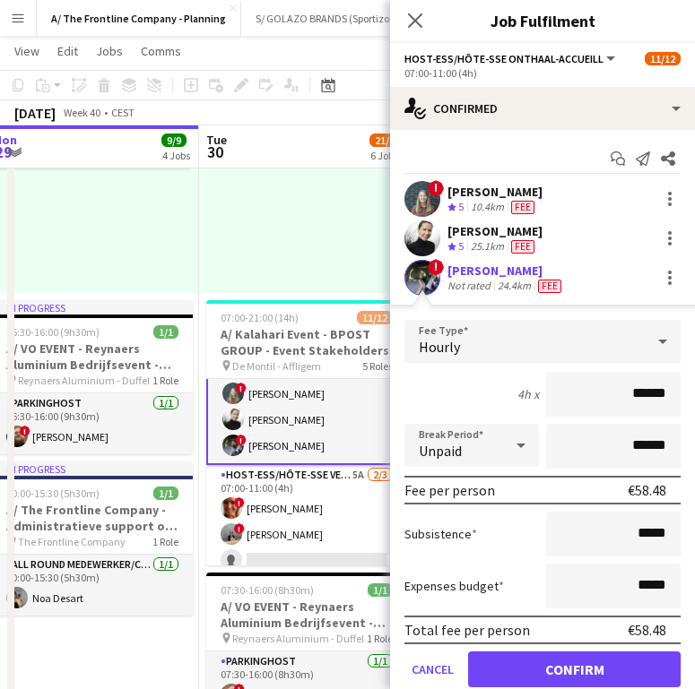
click at [481, 277] on div "[PERSON_NAME]" at bounding box center [505, 271] width 117 height 16
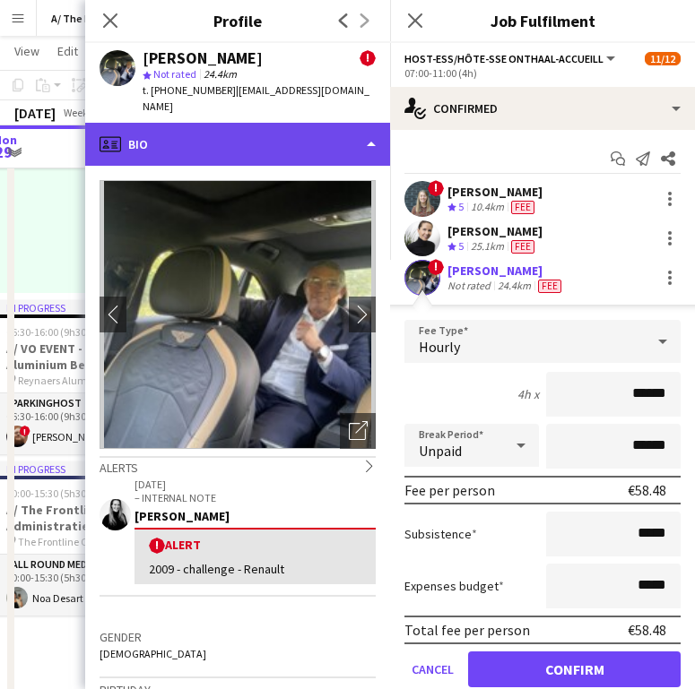
click at [274, 126] on div "profile Bio" at bounding box center [237, 144] width 305 height 43
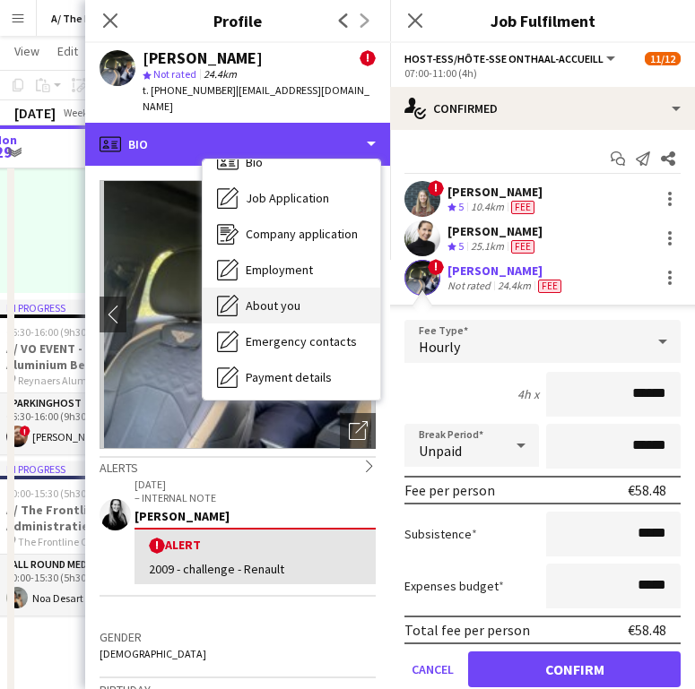
scroll to position [25, 0]
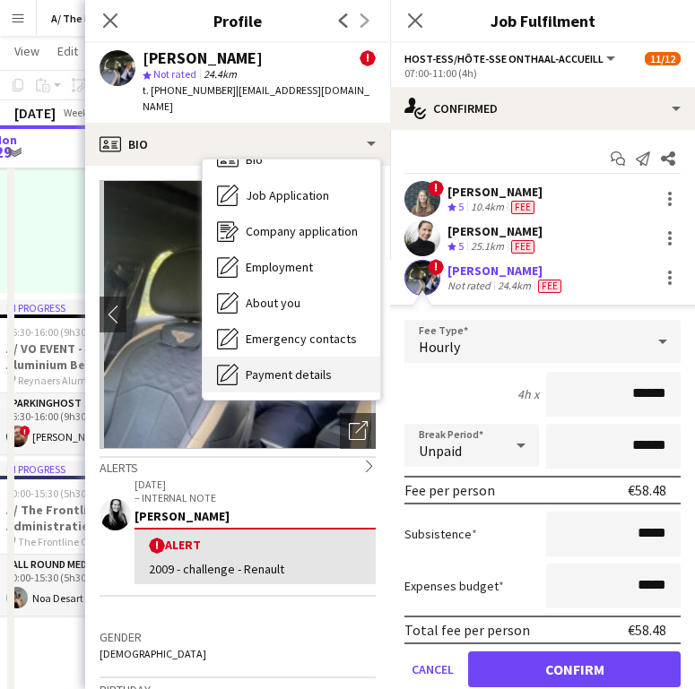
click at [279, 357] on div "Payment details Payment details" at bounding box center [292, 375] width 178 height 36
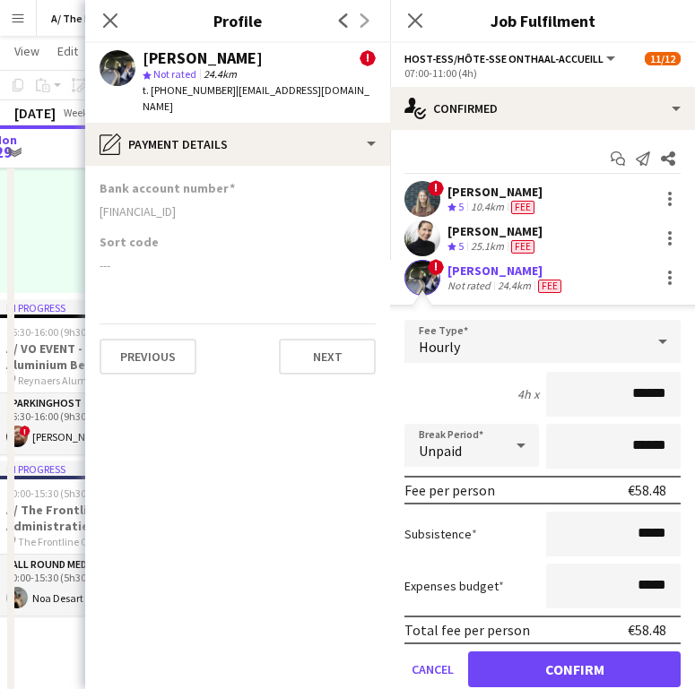
click at [133, 210] on div "Bank account number Be12380008887392" at bounding box center [238, 207] width 276 height 54
click at [140, 204] on div "Be12380008887392" at bounding box center [238, 212] width 276 height 16
copy div "Be12380008887392"
click at [109, 16] on icon "Close pop-in" at bounding box center [109, 20] width 17 height 17
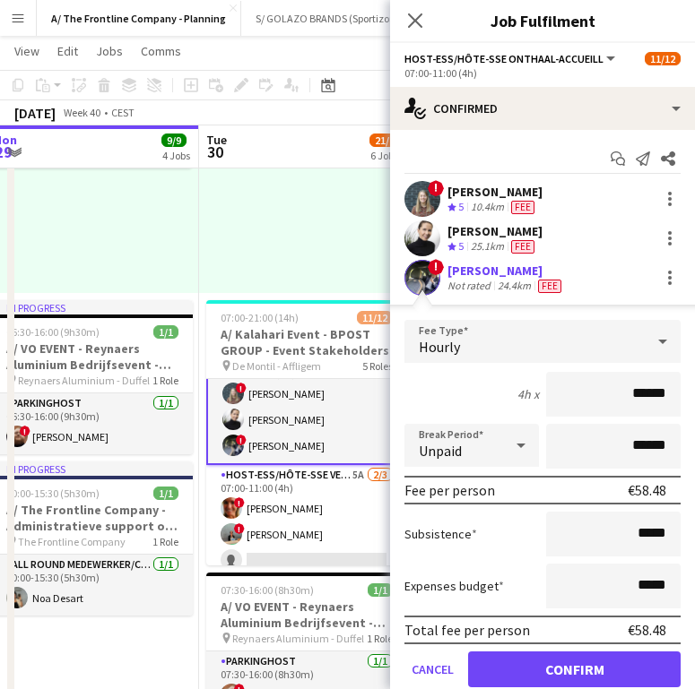
click at [264, 238] on div "12:30-16:30 (4h) 2/2 pin Gent 1 Role Host-ess/Hôte-sse 2/2 12:30-16:30 (4h) ! E…" at bounding box center [306, 154] width 214 height 278
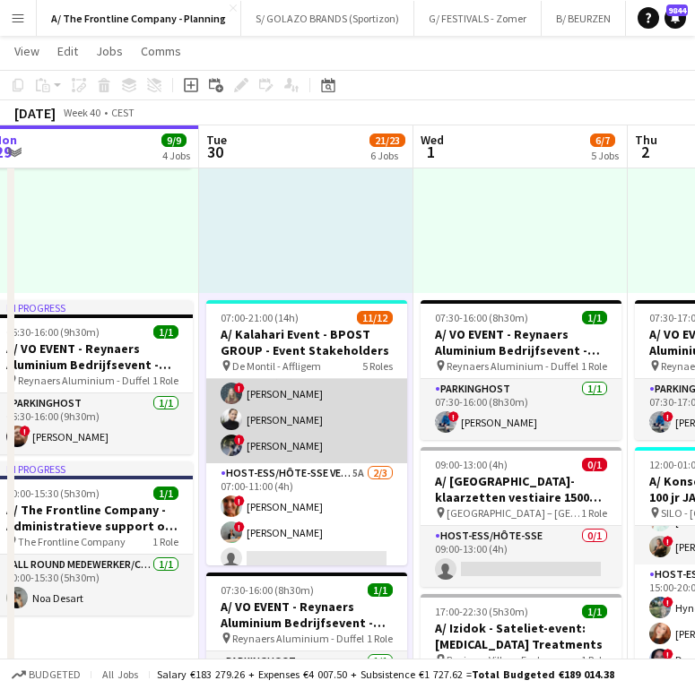
scroll to position [0, 0]
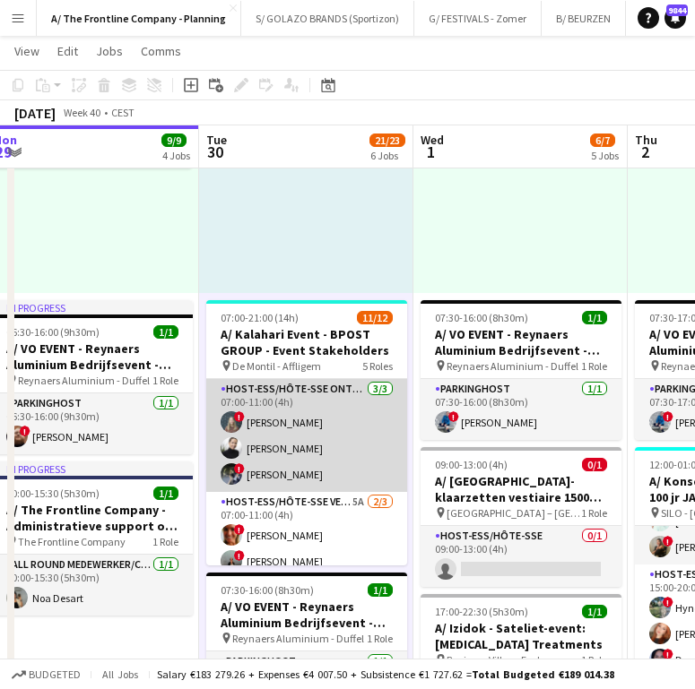
click at [316, 475] on app-card-role "Host-ess/Hôte-sse Onthaal-Accueill [DATE] 07:00-11:00 (4h) ! [PERSON_NAME] [PER…" at bounding box center [306, 435] width 201 height 113
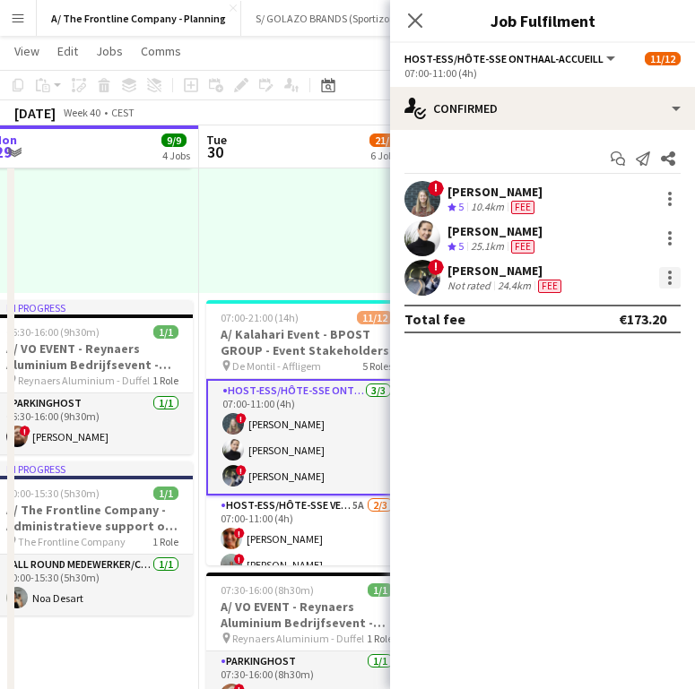
click at [666, 282] on div at bounding box center [670, 278] width 22 height 22
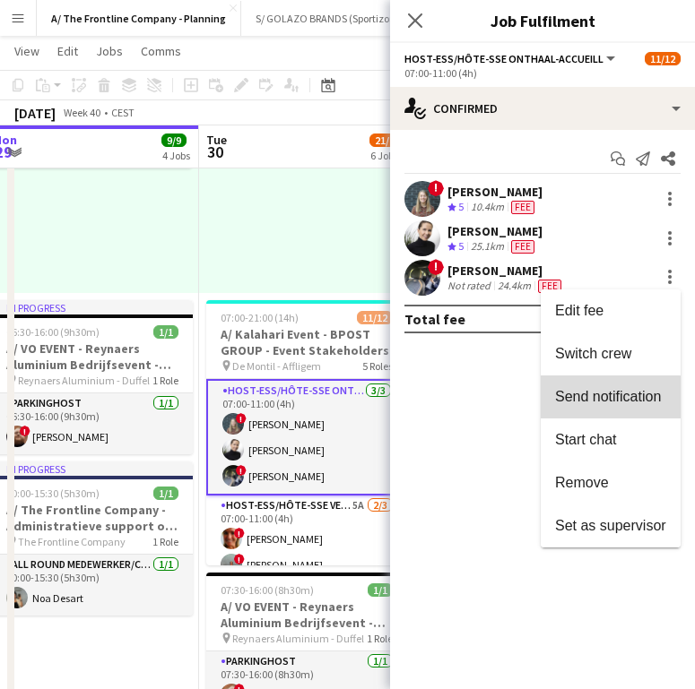
click at [604, 408] on button "Send notification" at bounding box center [611, 397] width 140 height 43
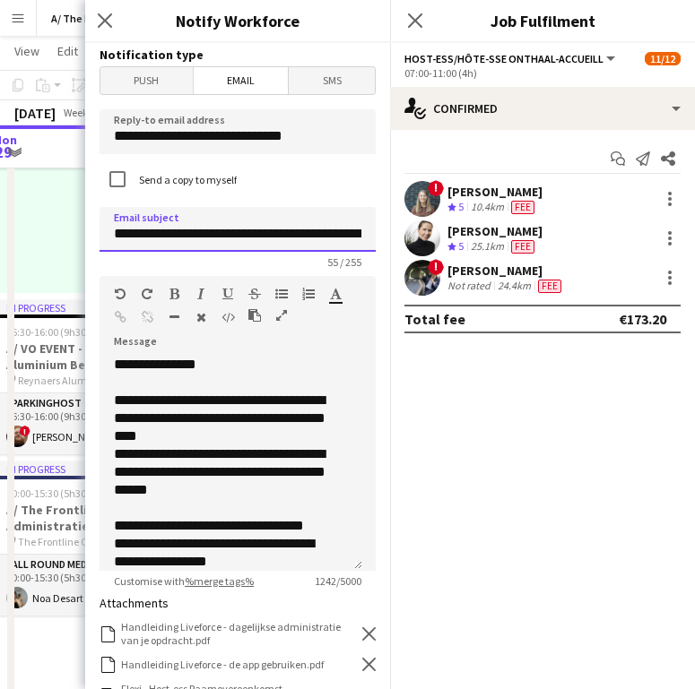
scroll to position [0, 98]
drag, startPoint x: 166, startPoint y: 236, endPoint x: 349, endPoint y: 247, distance: 183.3
click at [349, 247] on input "**********" at bounding box center [231, 229] width 263 height 45
type input "**********"
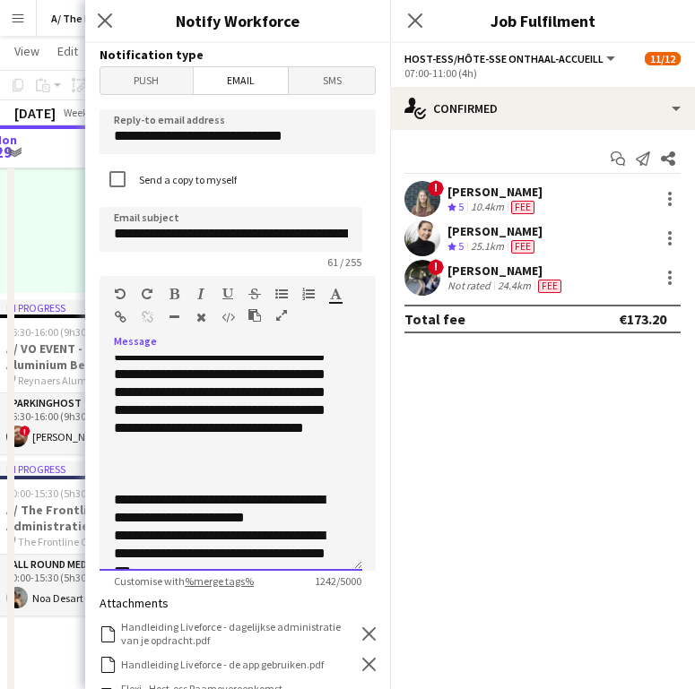
scroll to position [642, 0]
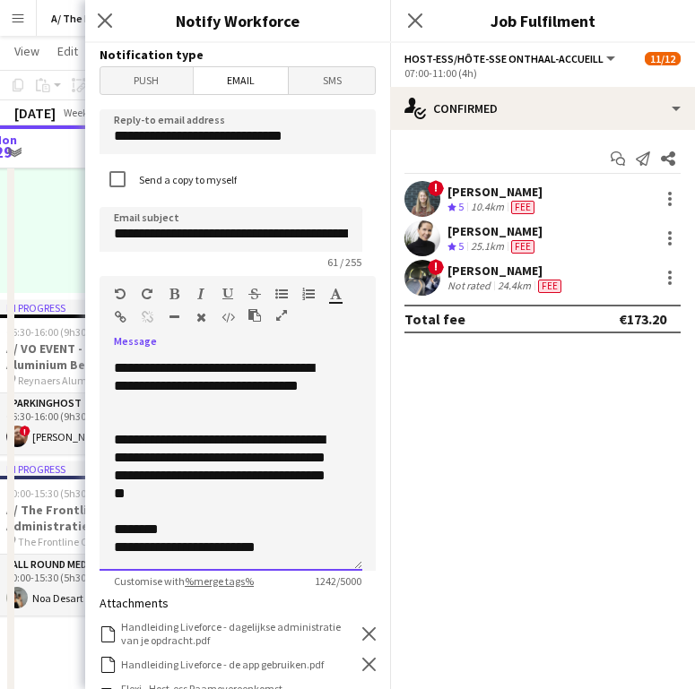
drag, startPoint x: 114, startPoint y: 399, endPoint x: 340, endPoint y: 635, distance: 326.6
click at [340, 635] on form "**********" at bounding box center [237, 584] width 305 height 1083
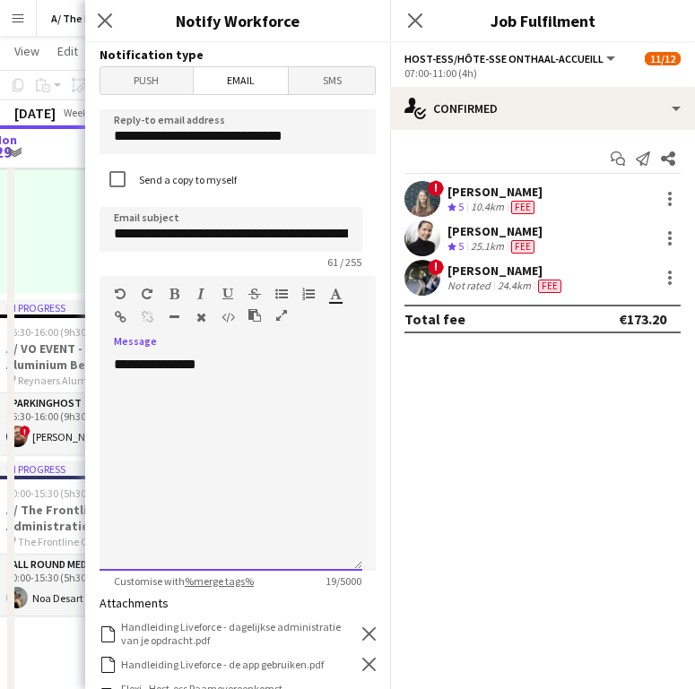
scroll to position [0, 0]
click at [325, 22] on h3 "Notify Workforce" at bounding box center [237, 20] width 305 height 23
click at [151, 482] on div "**********" at bounding box center [231, 463] width 263 height 215
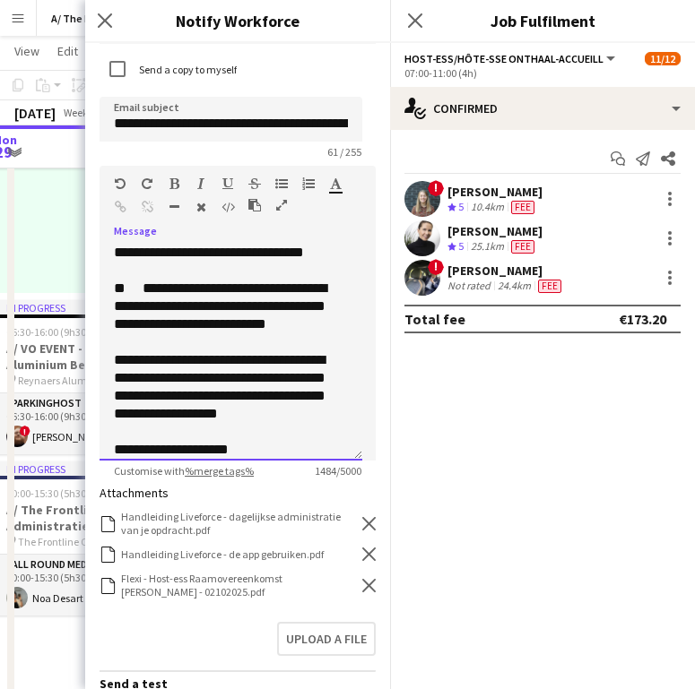
scroll to position [144, 0]
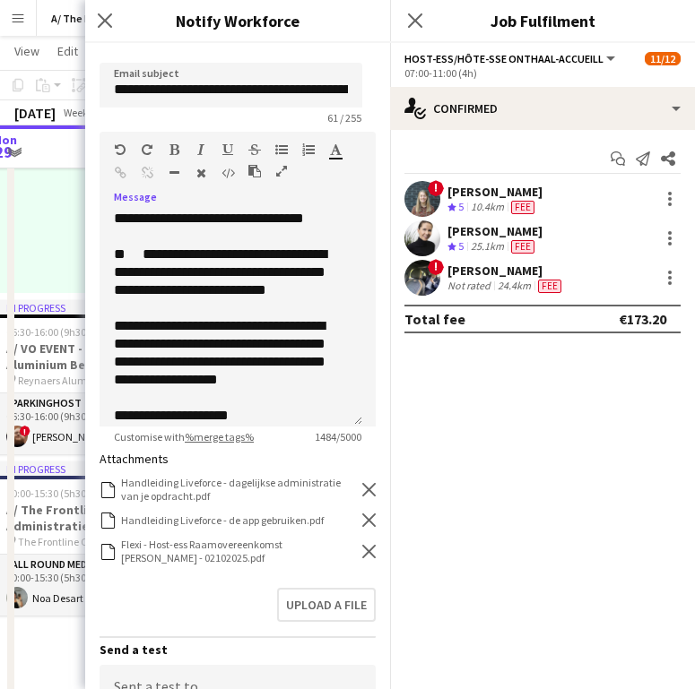
click at [362, 484] on icon "Remove" at bounding box center [368, 489] width 13 height 13
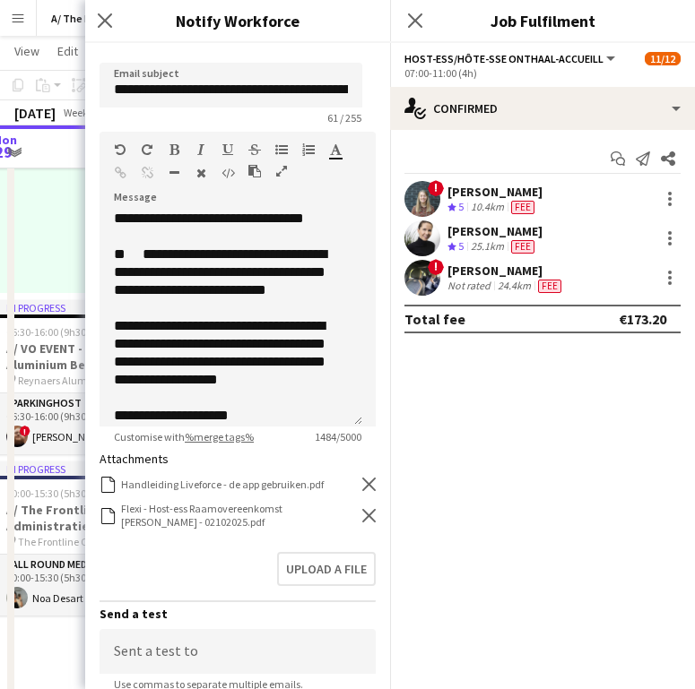
click at [362, 484] on icon "Remove" at bounding box center [368, 484] width 13 height 13
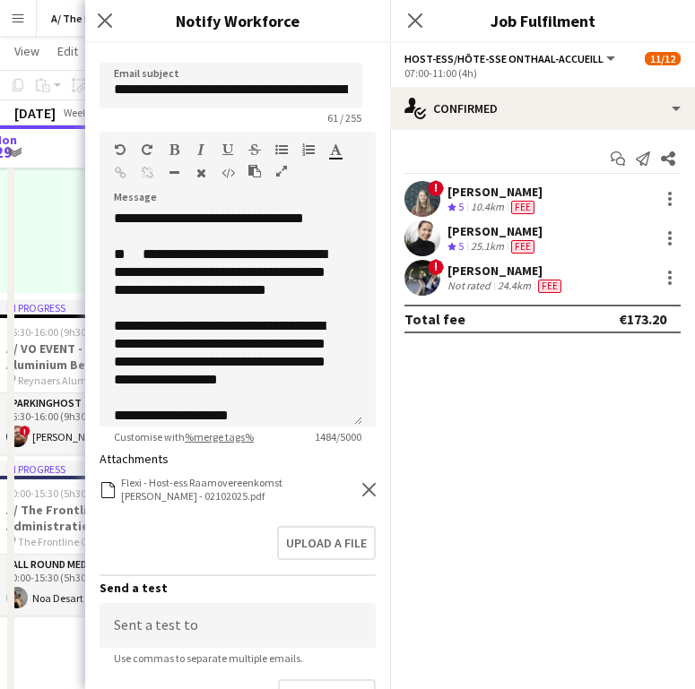
click at [362, 484] on icon "Remove" at bounding box center [368, 489] width 13 height 13
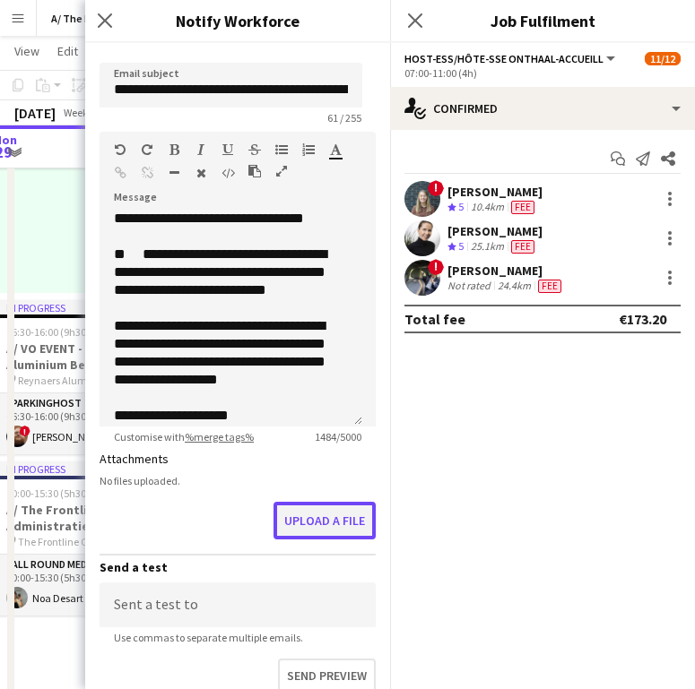
click at [300, 524] on button "Upload a file" at bounding box center [324, 521] width 102 height 38
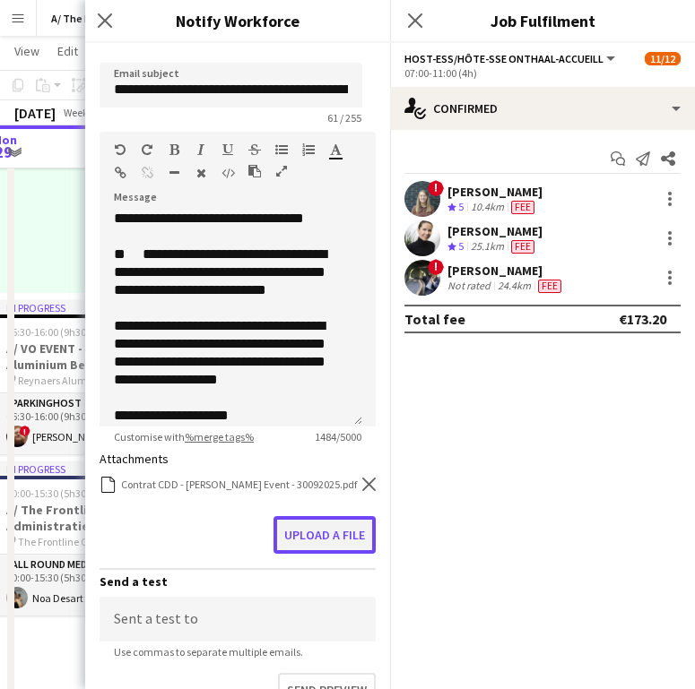
click at [318, 548] on button "Upload a file" at bounding box center [324, 535] width 102 height 38
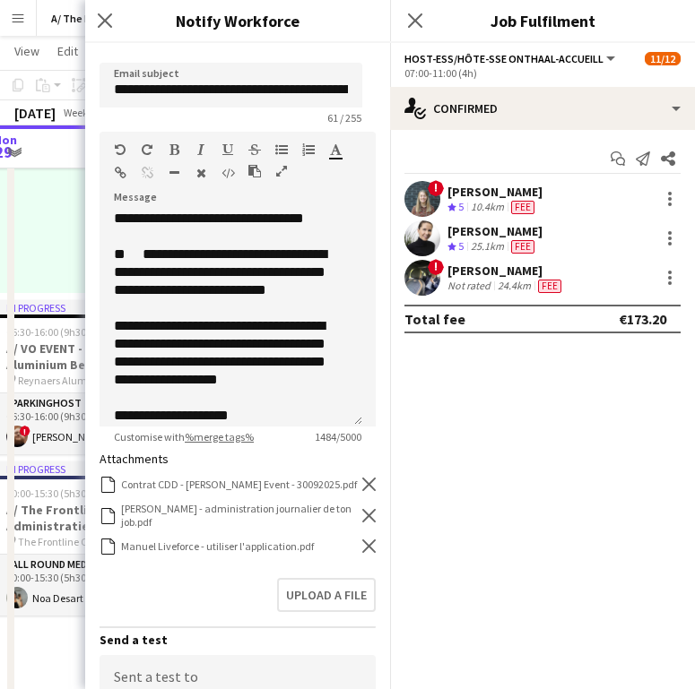
scroll to position [437, 0]
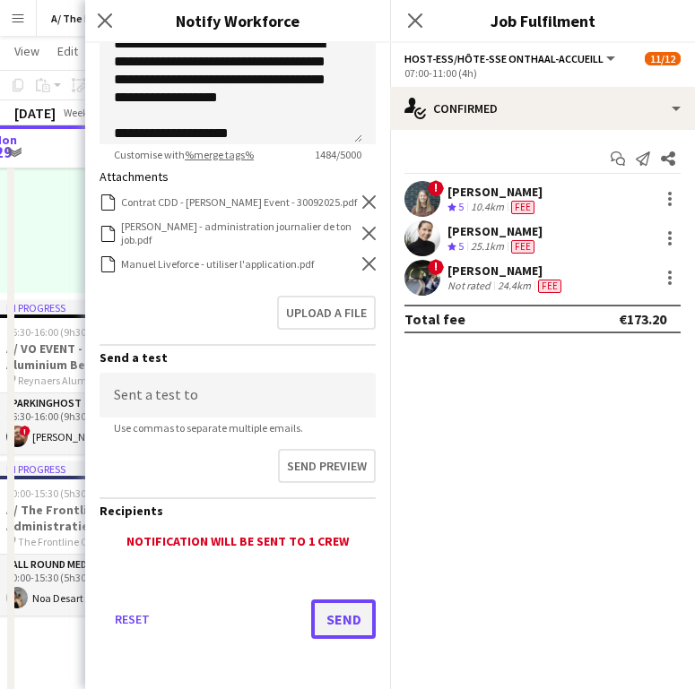
click at [351, 624] on button "Send" at bounding box center [343, 619] width 65 height 39
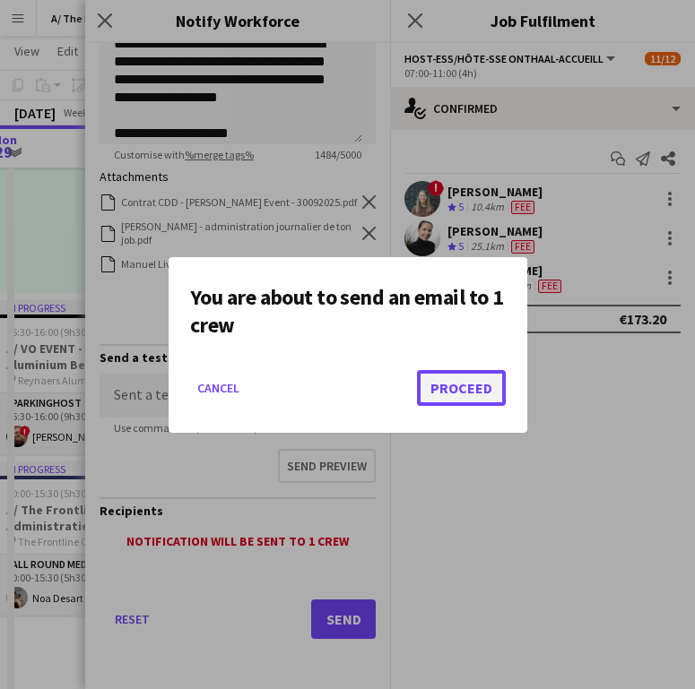
click at [470, 387] on button "Proceed" at bounding box center [461, 388] width 89 height 36
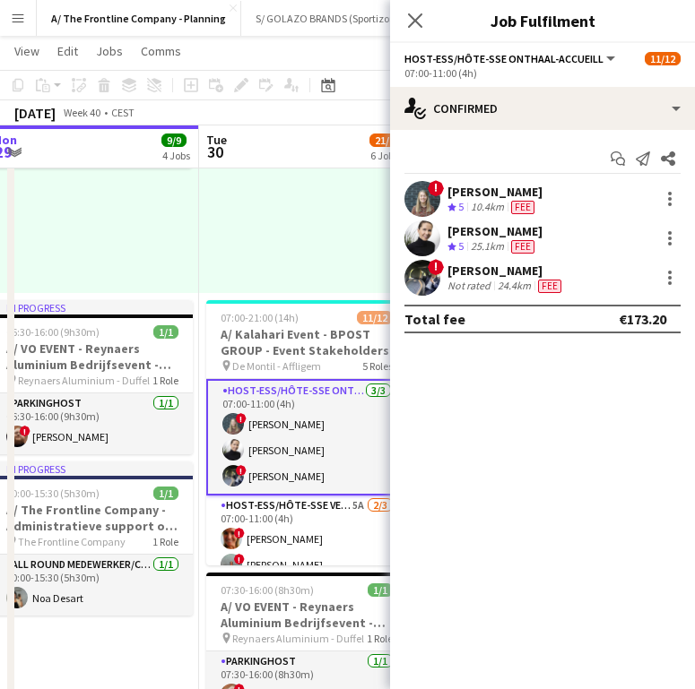
drag, startPoint x: 334, startPoint y: 148, endPoint x: 350, endPoint y: 230, distance: 83.2
click at [334, 148] on app-board-header-date "Tue 30 21/23 6 Jobs" at bounding box center [306, 147] width 214 height 43
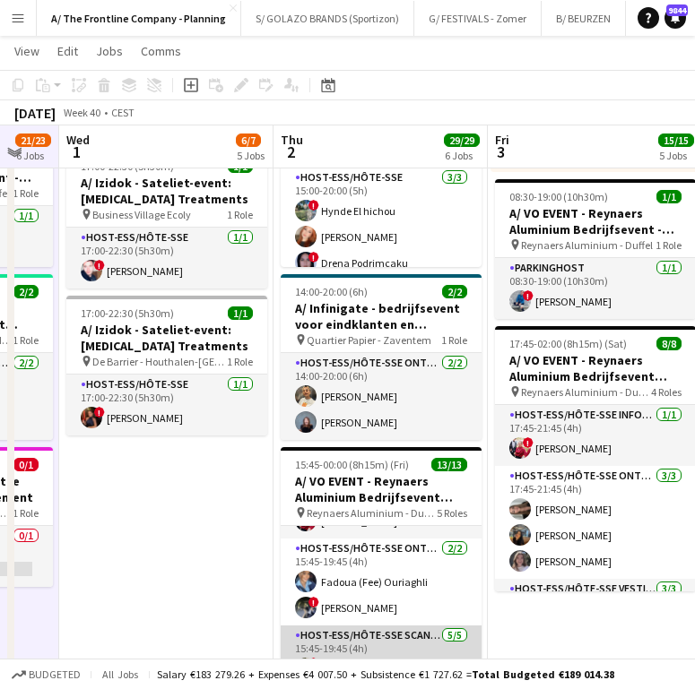
scroll to position [44, 0]
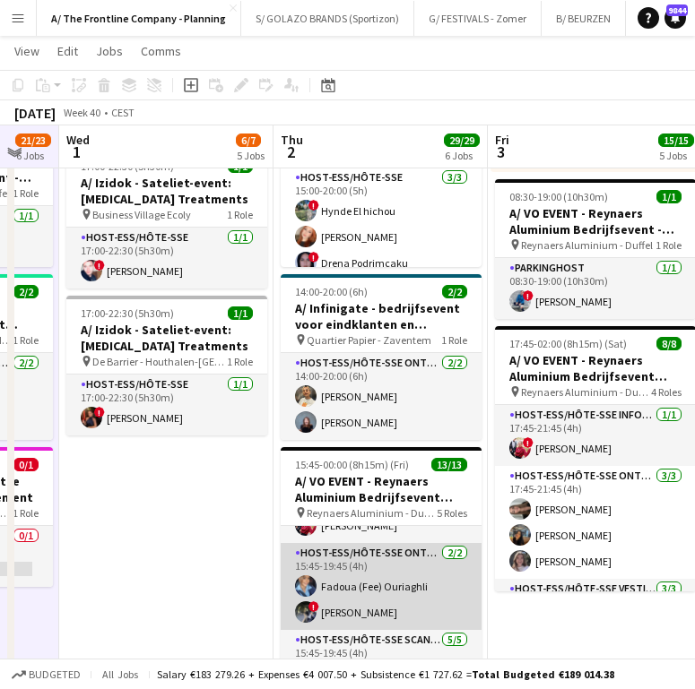
click at [377, 594] on app-card-role "Host-ess/Hôte-sse Onthaal-Accueill 2/2 15:45-19:45 (4h) Fadoua (Fee) Ouriaghli …" at bounding box center [381, 586] width 201 height 87
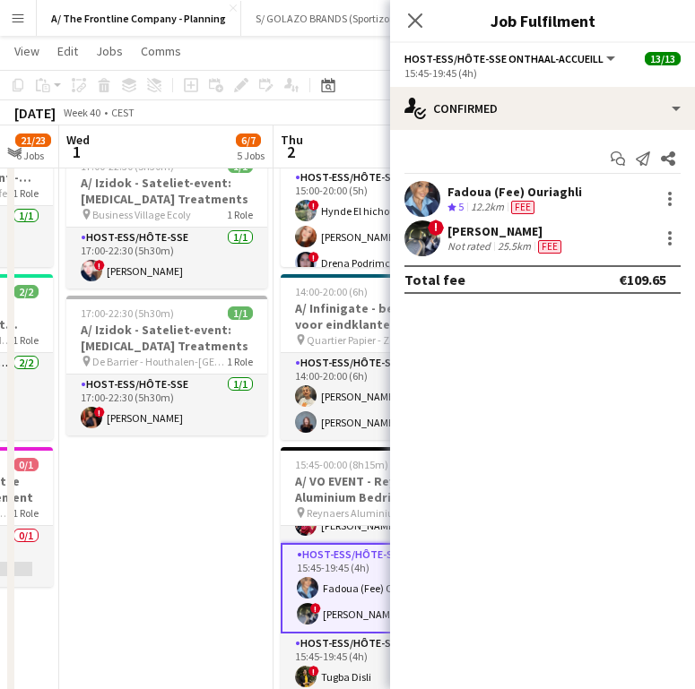
click at [473, 251] on div "Not rated" at bounding box center [470, 246] width 47 height 14
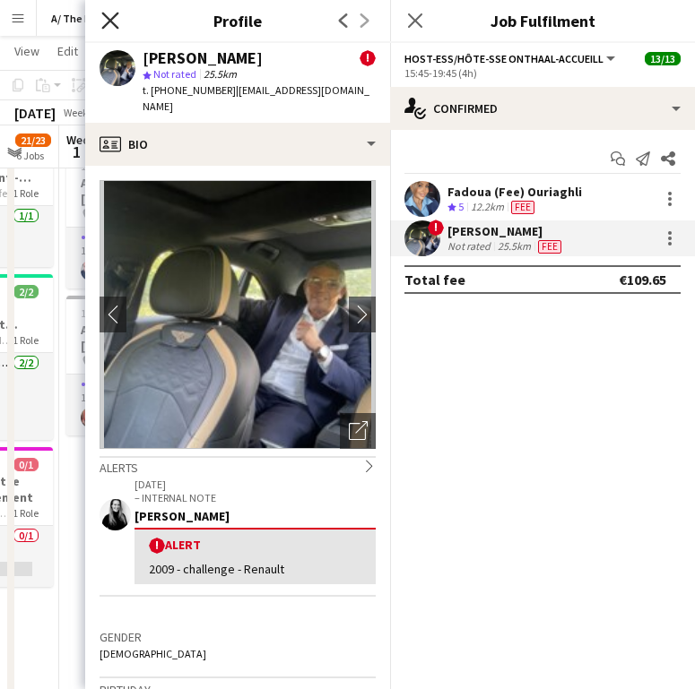
click at [106, 13] on app-icon "Close pop-in" at bounding box center [111, 21] width 26 height 26
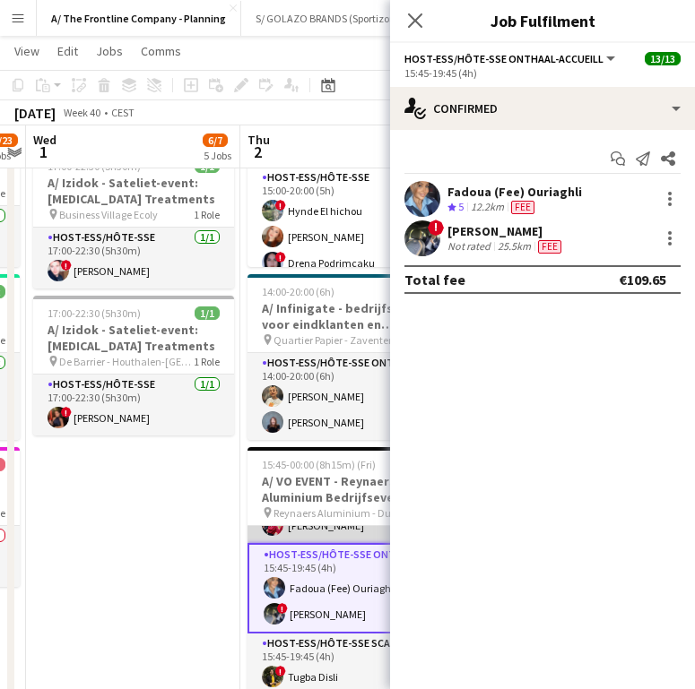
scroll to position [0, 654]
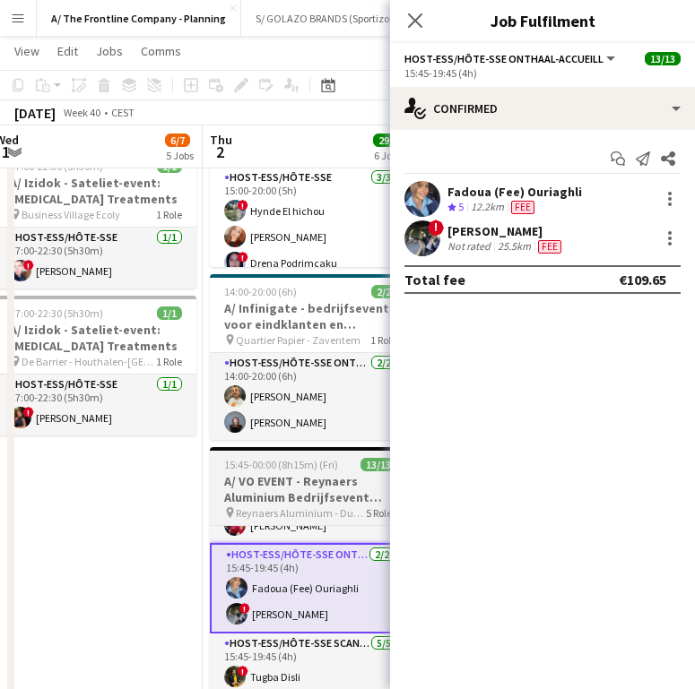
click at [306, 515] on span "Reynaers Aluminium - Duffel" at bounding box center [301, 513] width 130 height 13
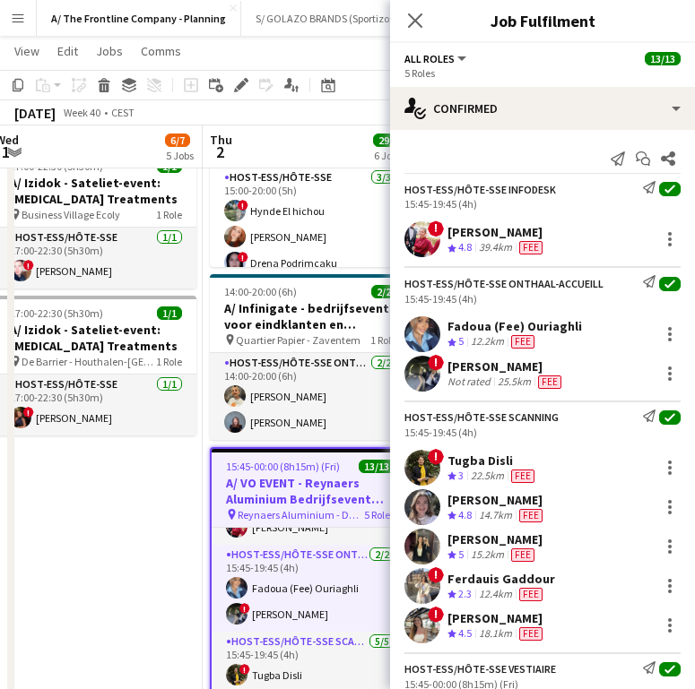
click at [238, 97] on app-toolbar "Copy Paste Paste Ctrl+V Paste with crew Ctrl+Shift+V Paste linked Job Delete Gr…" at bounding box center [347, 85] width 695 height 30
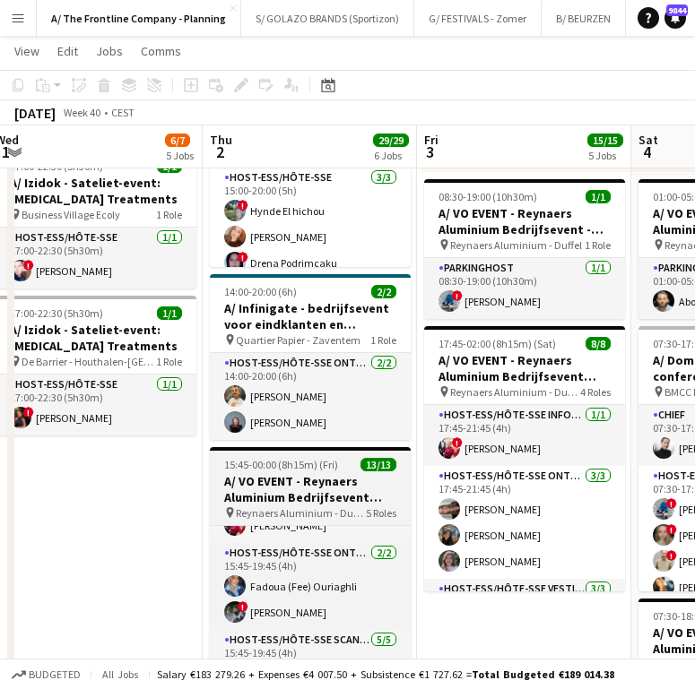
click at [298, 464] on span "15:45-00:00 (8h15m) (Fri)" at bounding box center [281, 464] width 114 height 13
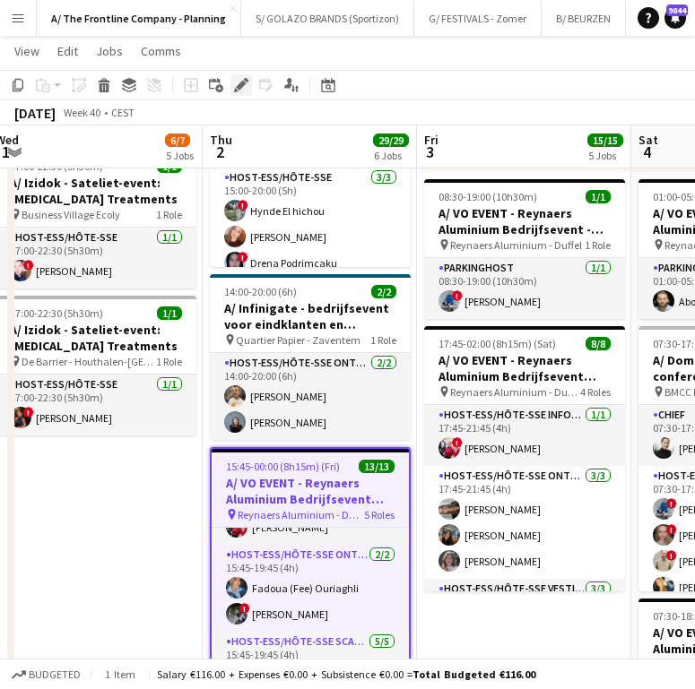
click at [250, 82] on div "Edit" at bounding box center [241, 85] width 22 height 22
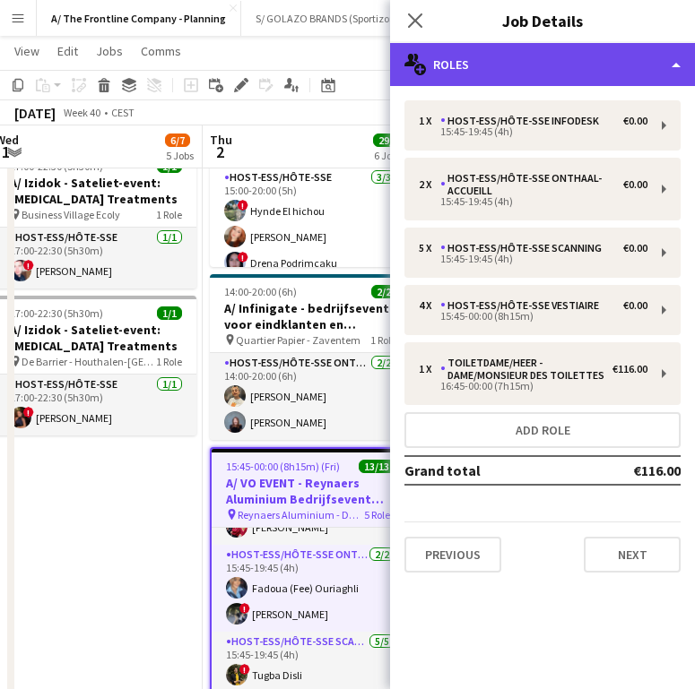
click at [579, 53] on div "multiple-users-add Roles" at bounding box center [542, 64] width 305 height 43
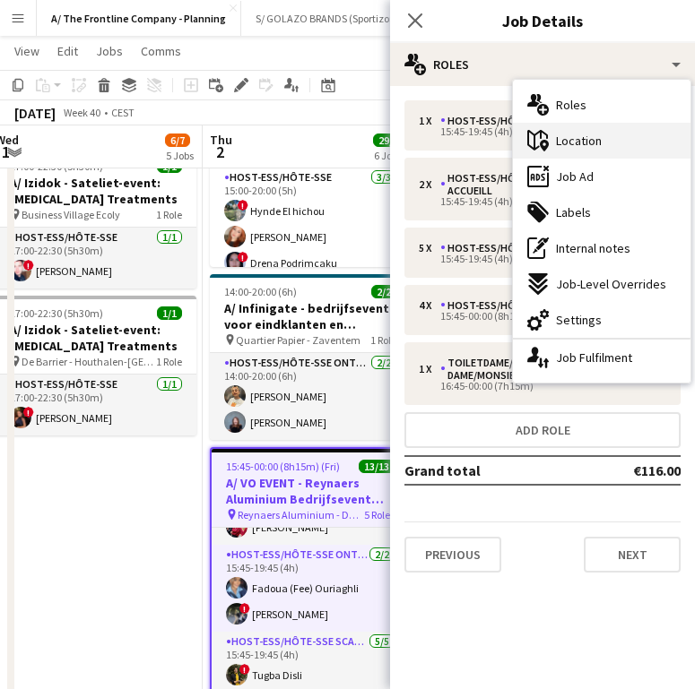
click at [613, 147] on div "maps-pin-1 Location" at bounding box center [602, 141] width 178 height 36
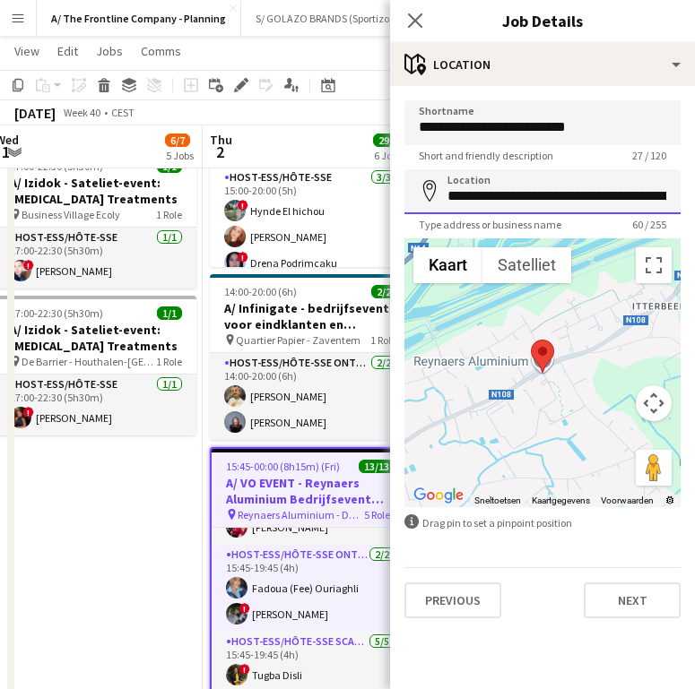
click at [512, 181] on input "**********" at bounding box center [542, 191] width 276 height 45
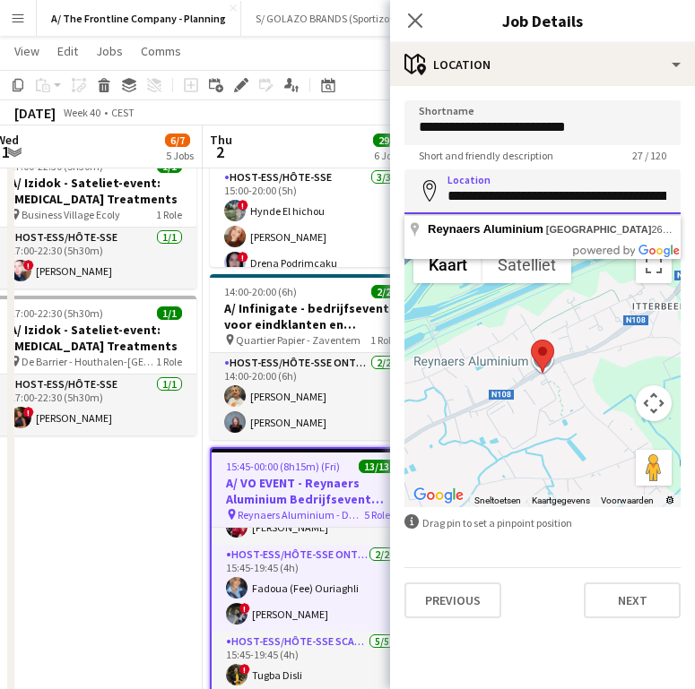
click at [512, 189] on input "**********" at bounding box center [542, 191] width 276 height 45
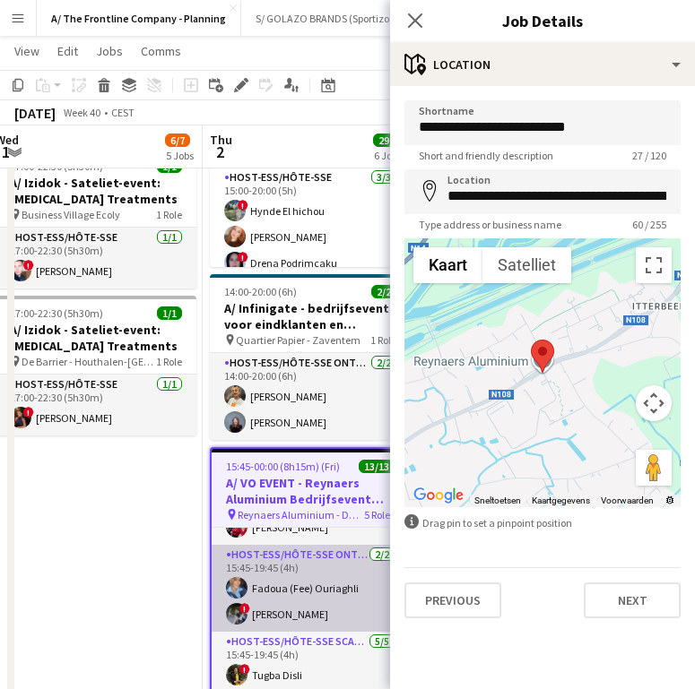
click at [308, 587] on app-card-role "Host-ess/Hôte-sse Onthaal-Accueill 2/2 15:45-19:45 (4h) Fadoua (Fee) Ouriaghli …" at bounding box center [310, 588] width 197 height 87
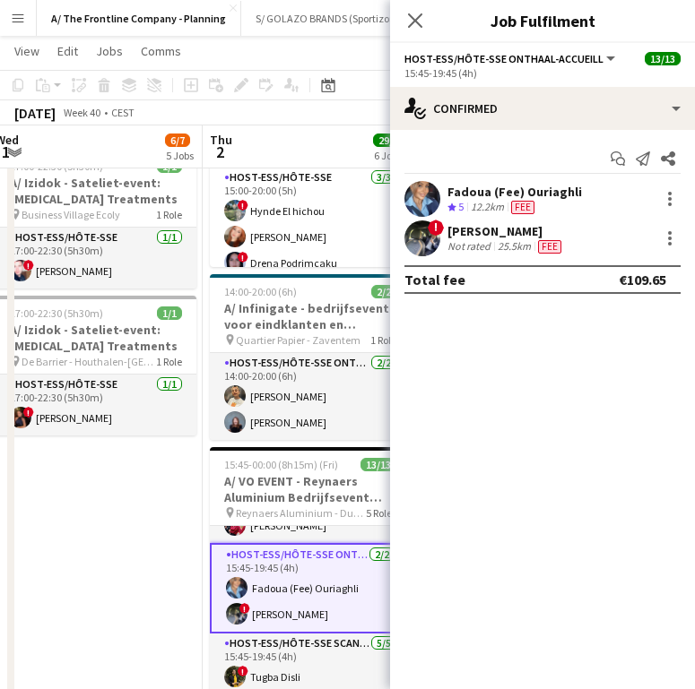
click at [516, 238] on div "[PERSON_NAME]" at bounding box center [505, 231] width 117 height 16
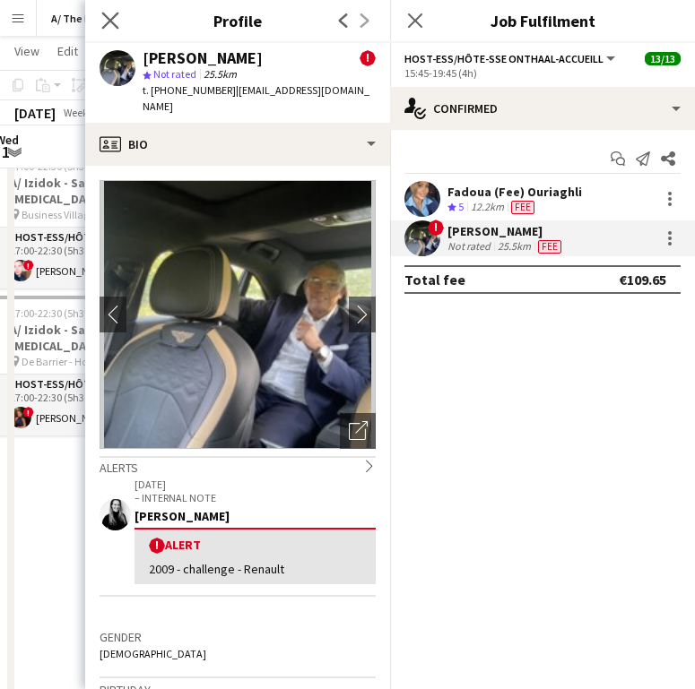
click at [110, 28] on div "Close pop-in" at bounding box center [110, 20] width 50 height 41
click at [110, 28] on icon "Close pop-in" at bounding box center [109, 20] width 17 height 17
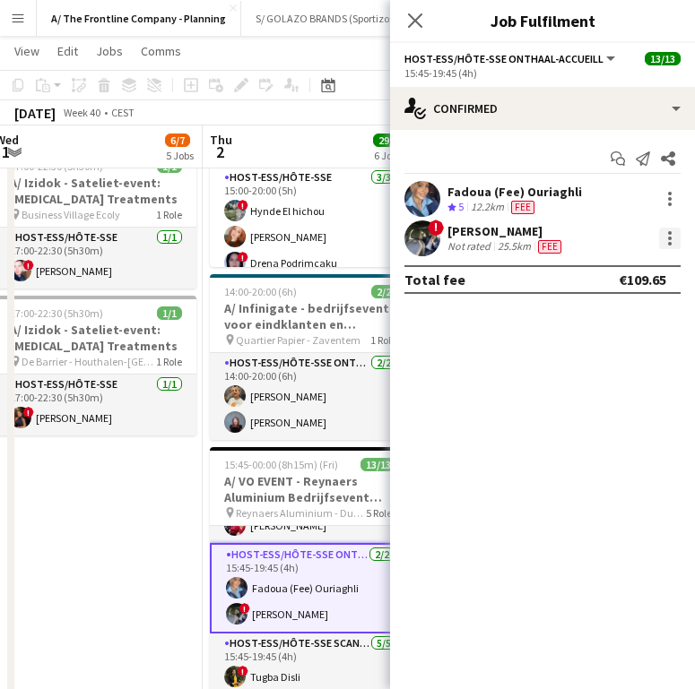
click at [665, 238] on div at bounding box center [670, 239] width 22 height 22
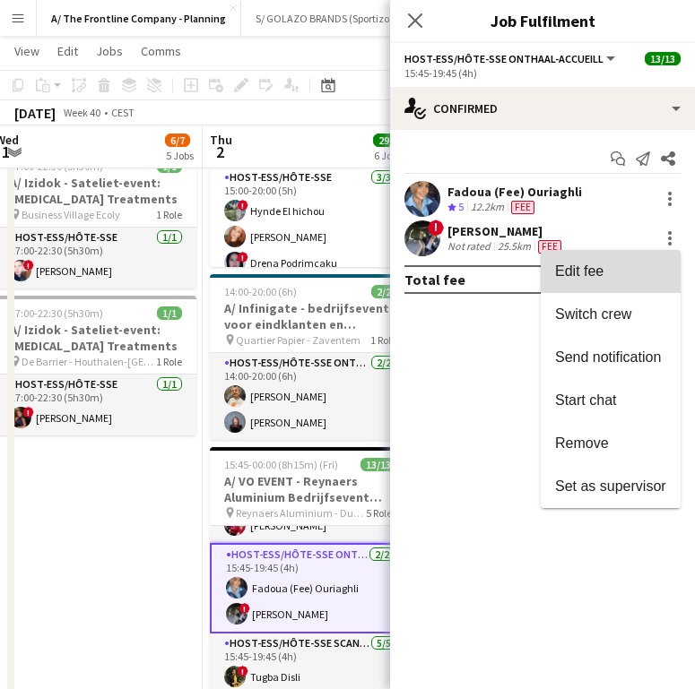
click at [620, 271] on span "Edit fee" at bounding box center [610, 272] width 111 height 16
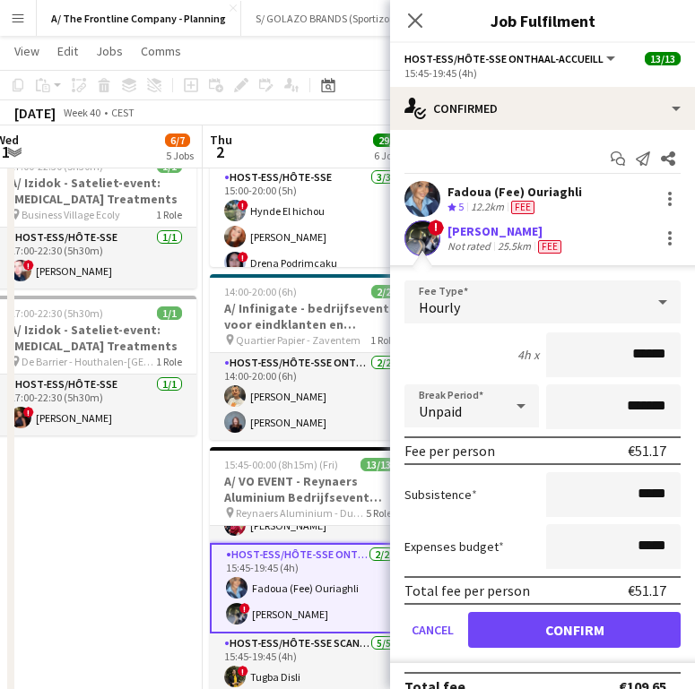
click at [503, 234] on div "[PERSON_NAME]" at bounding box center [505, 231] width 117 height 16
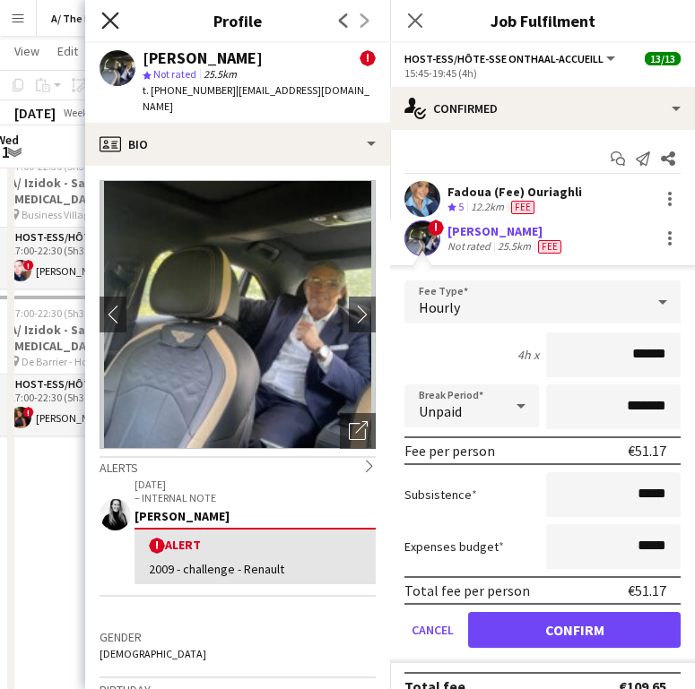
click at [115, 13] on icon "Close pop-in" at bounding box center [109, 20] width 17 height 17
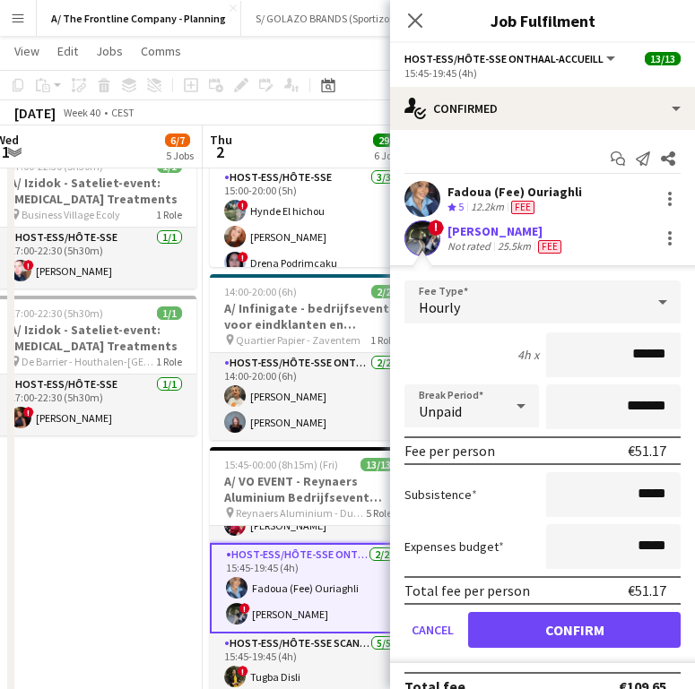
click at [542, 202] on div "Crew rating 5 12.2km Fee" at bounding box center [514, 207] width 134 height 15
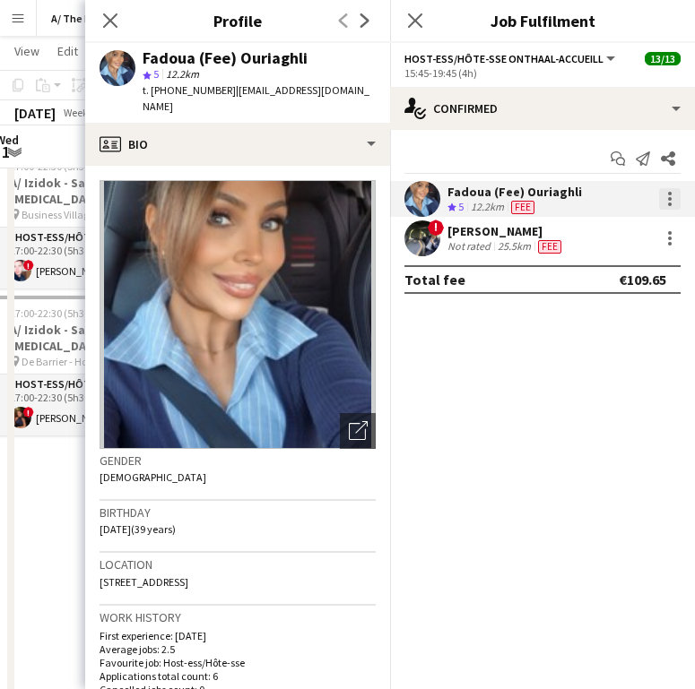
click at [662, 201] on div at bounding box center [670, 199] width 22 height 22
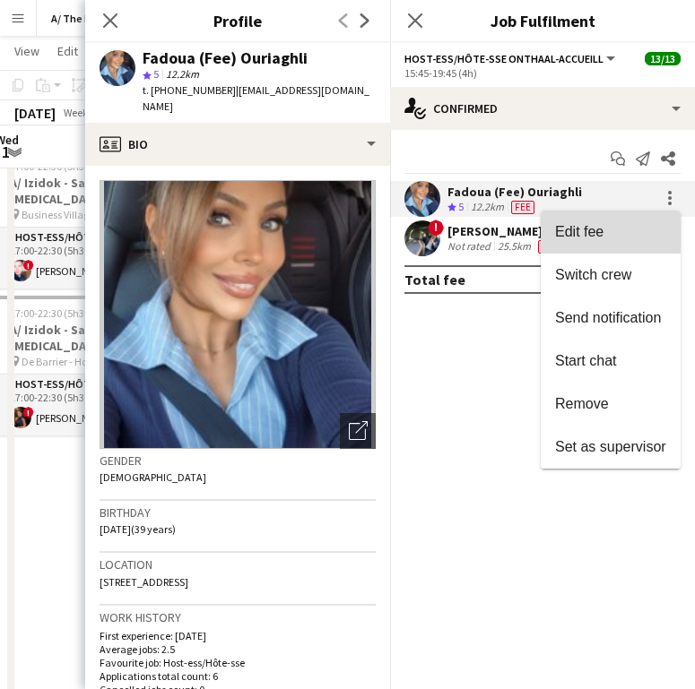
click at [628, 240] on span "Edit fee" at bounding box center [610, 232] width 111 height 16
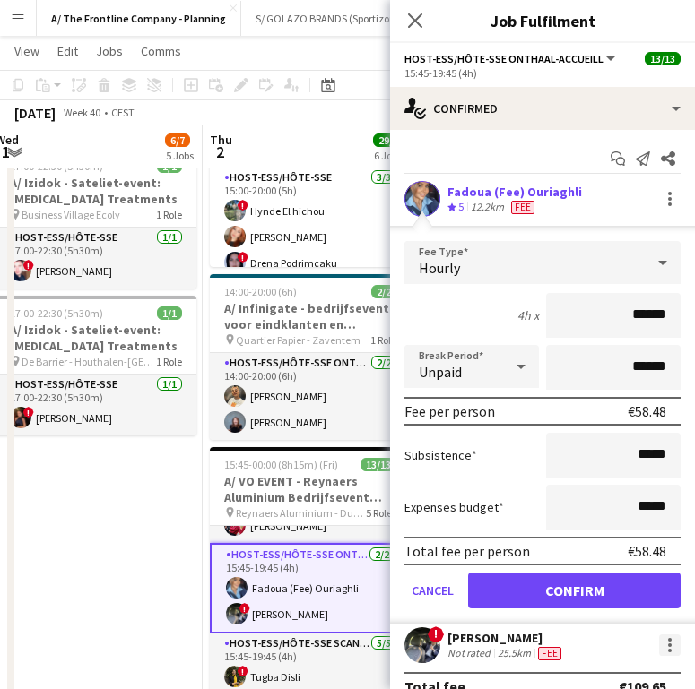
click at [657, 635] on div "! Abdeltif koutaine Not rated 25.5km Fee" at bounding box center [542, 646] width 305 height 36
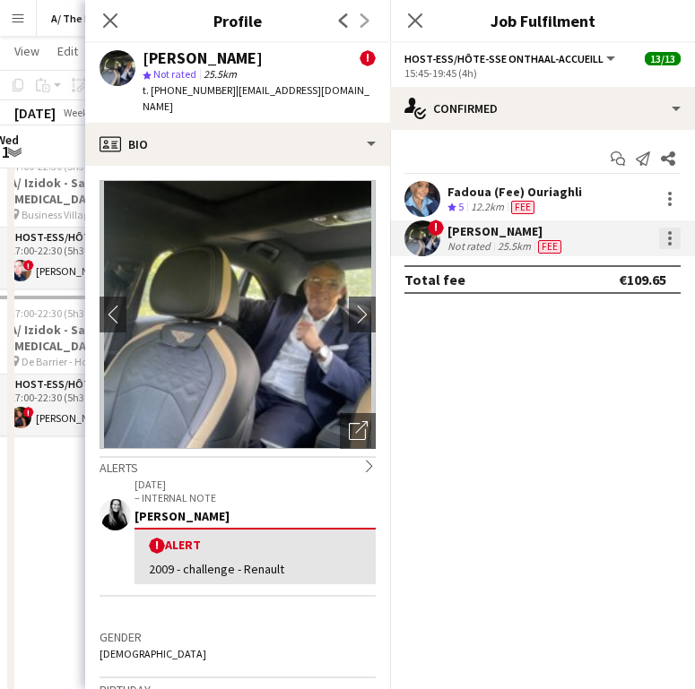
click at [673, 238] on div at bounding box center [670, 239] width 22 height 22
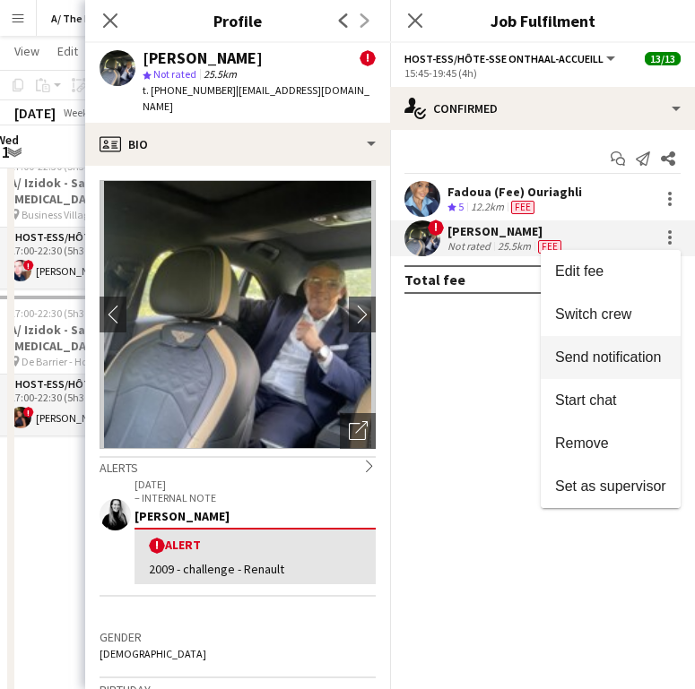
click at [568, 373] on button "Send notification" at bounding box center [611, 357] width 140 height 43
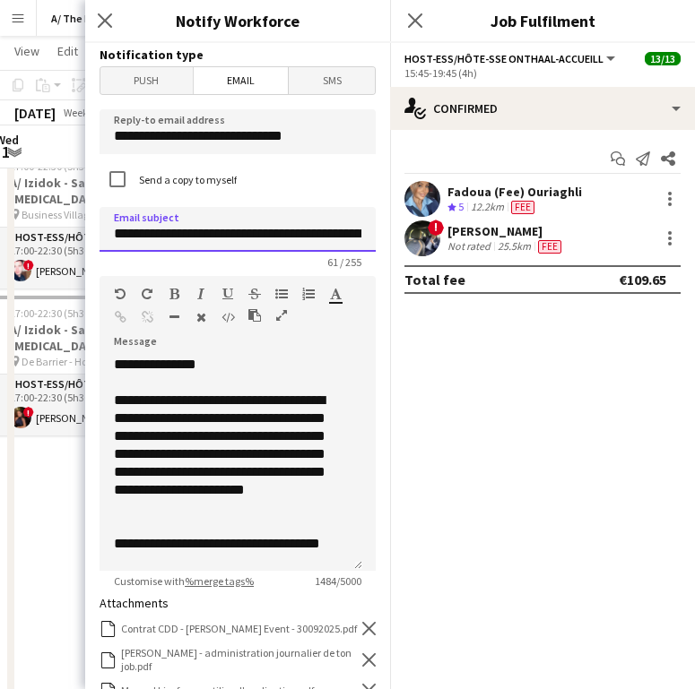
scroll to position [0, 125]
drag, startPoint x: 308, startPoint y: 237, endPoint x: 368, endPoint y: 235, distance: 60.1
click at [368, 235] on form "**********" at bounding box center [237, 579] width 305 height 1073
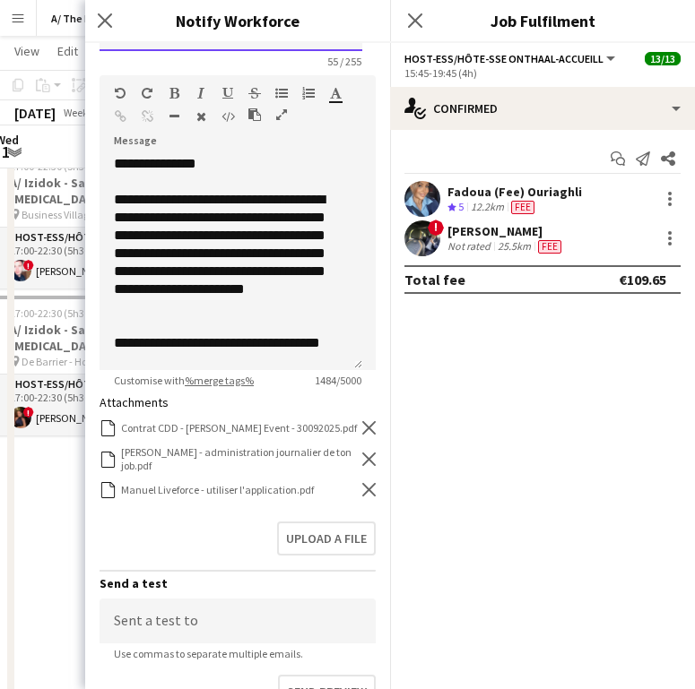
scroll to position [258, 0]
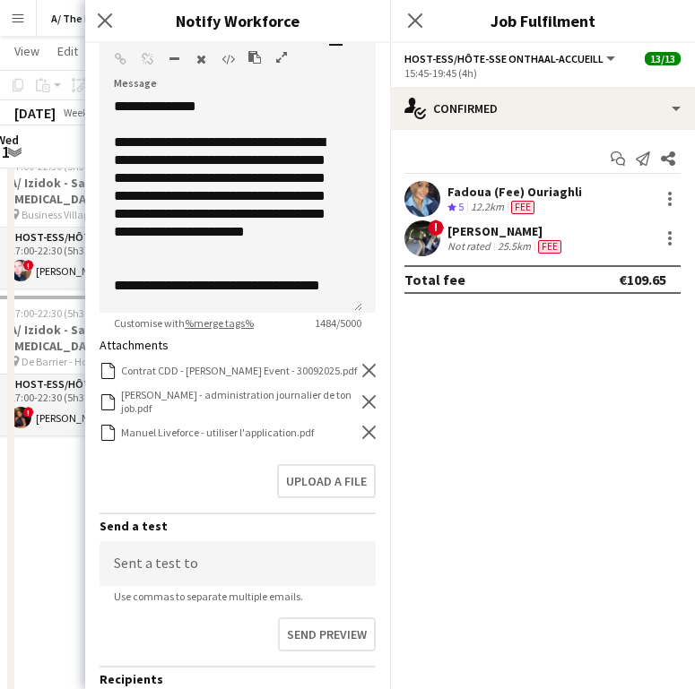
type input "**********"
click at [362, 377] on icon "Remove" at bounding box center [368, 370] width 13 height 13
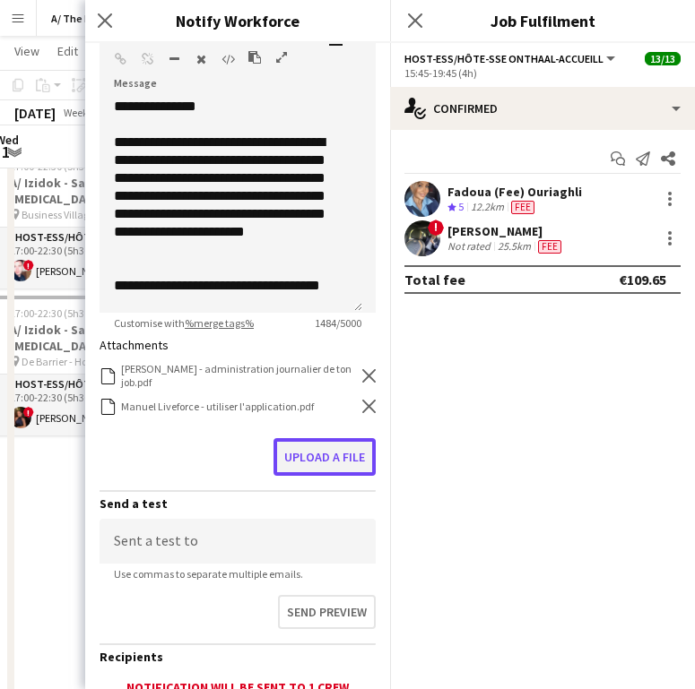
click at [316, 446] on button "Upload a file" at bounding box center [324, 457] width 102 height 38
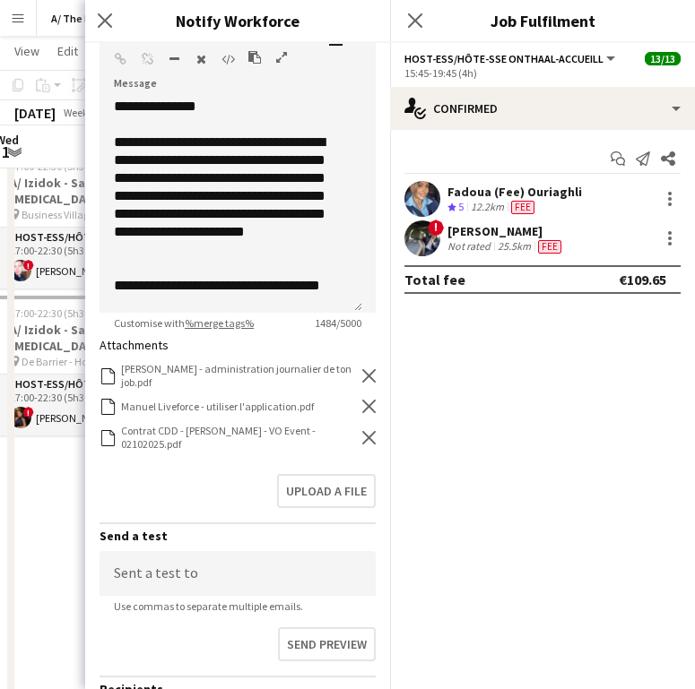
scroll to position [437, 0]
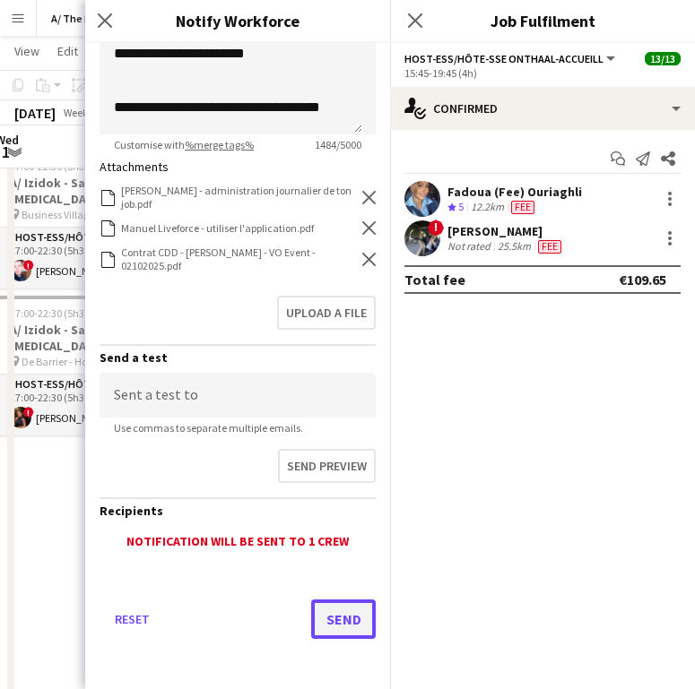
click at [325, 623] on button "Send" at bounding box center [343, 619] width 65 height 39
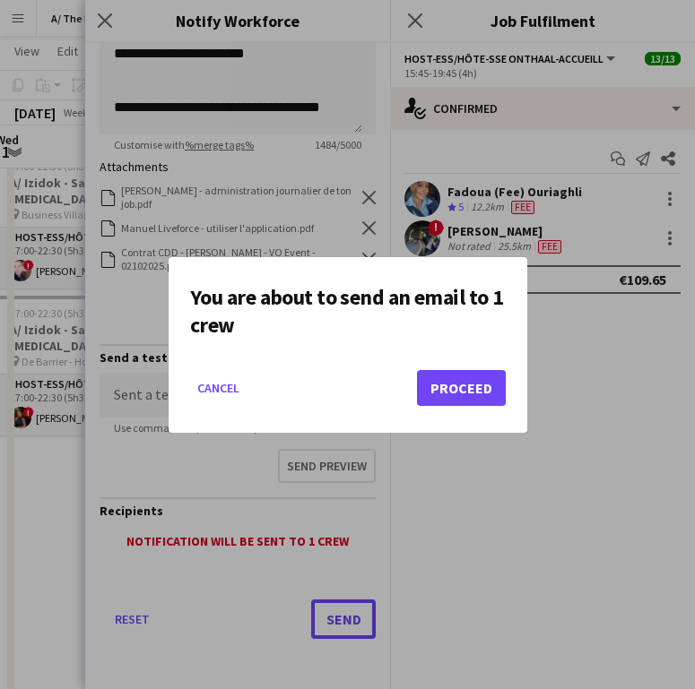
scroll to position [0, 0]
click at [465, 380] on button "Proceed" at bounding box center [461, 388] width 89 height 36
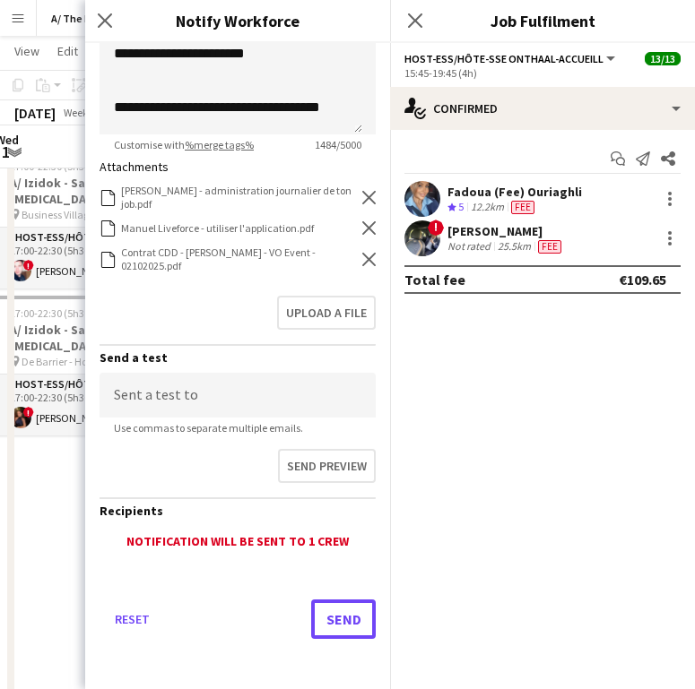
scroll to position [1002, 0]
